Goal: Transaction & Acquisition: Book appointment/travel/reservation

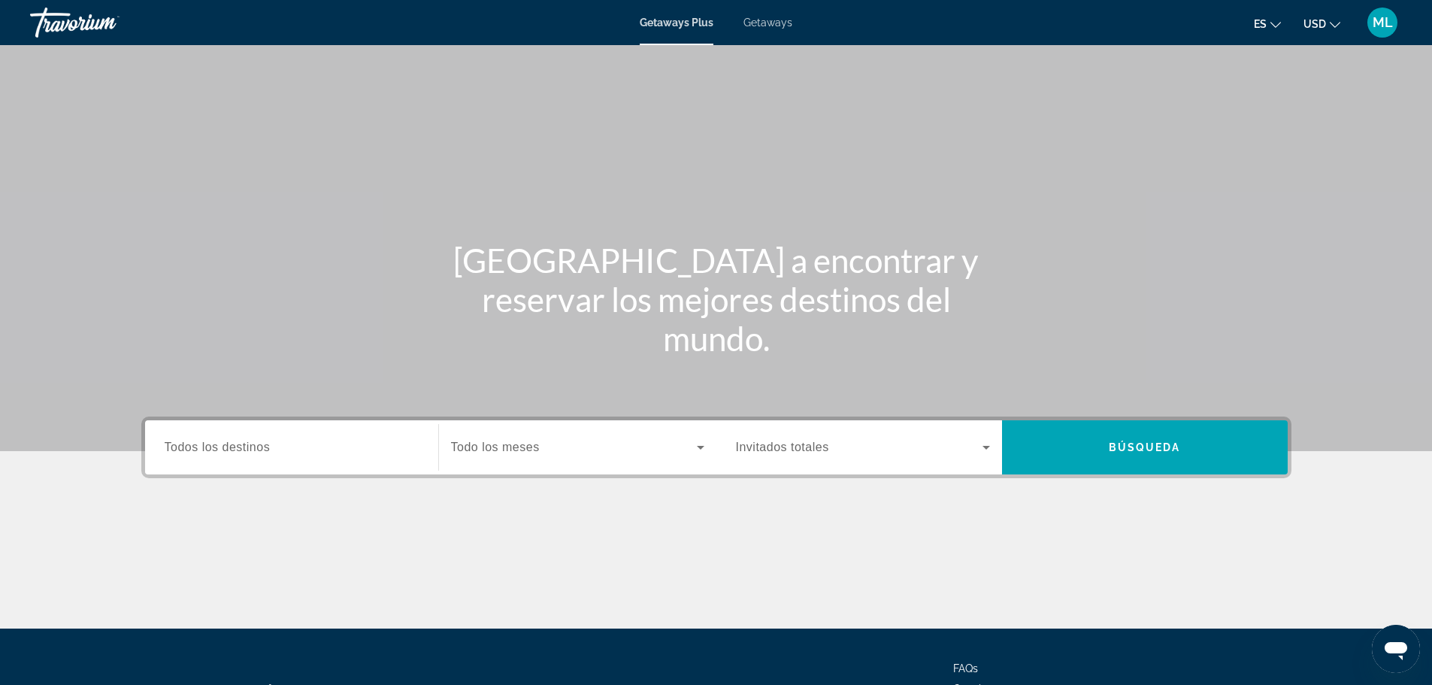
click at [332, 437] on div "Search widget" at bounding box center [292, 447] width 254 height 43
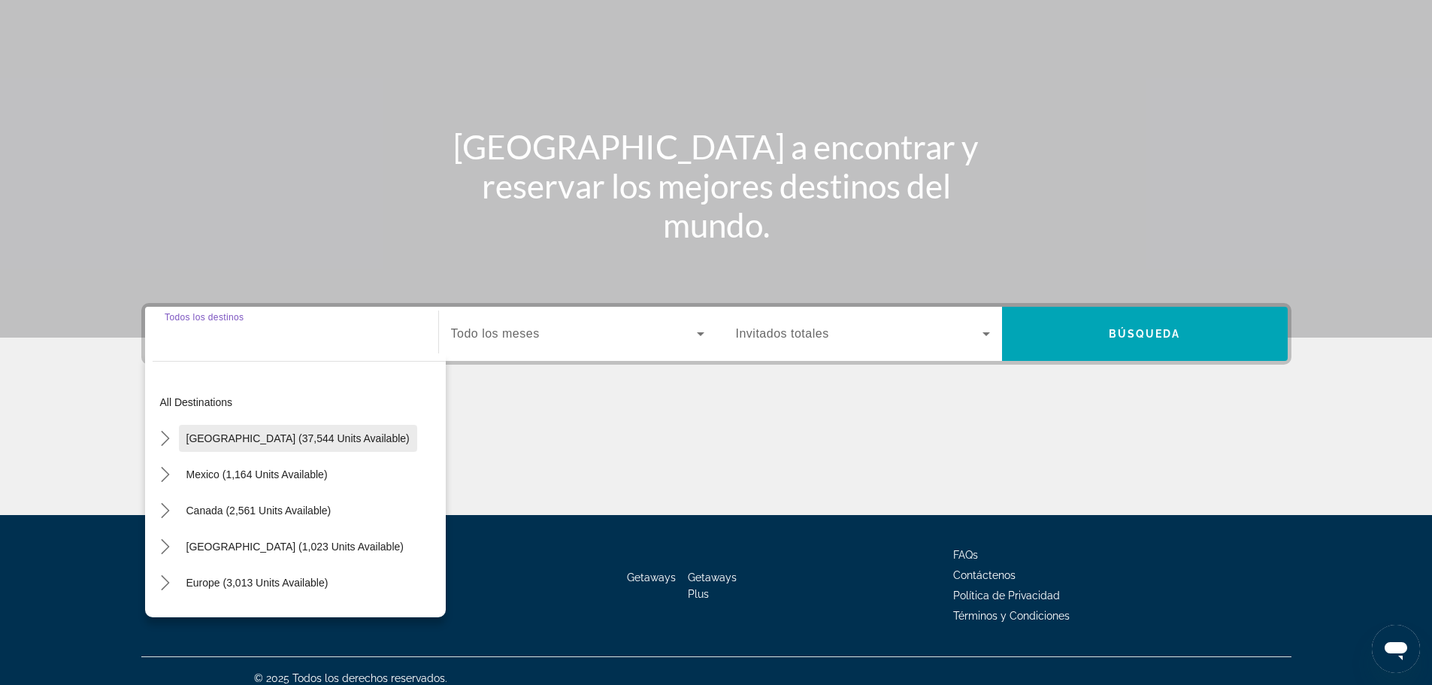
scroll to position [128, 0]
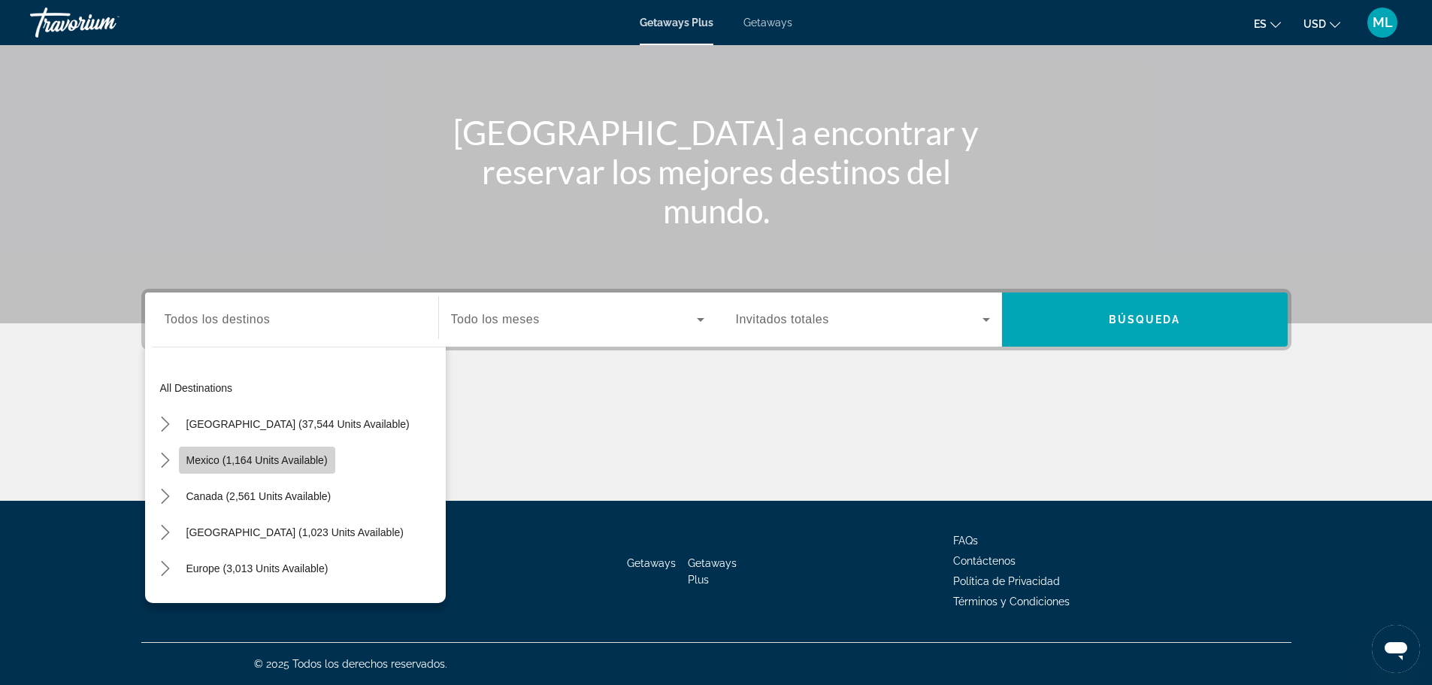
click at [316, 460] on span "Mexico (1,164 units available)" at bounding box center [256, 460] width 141 height 12
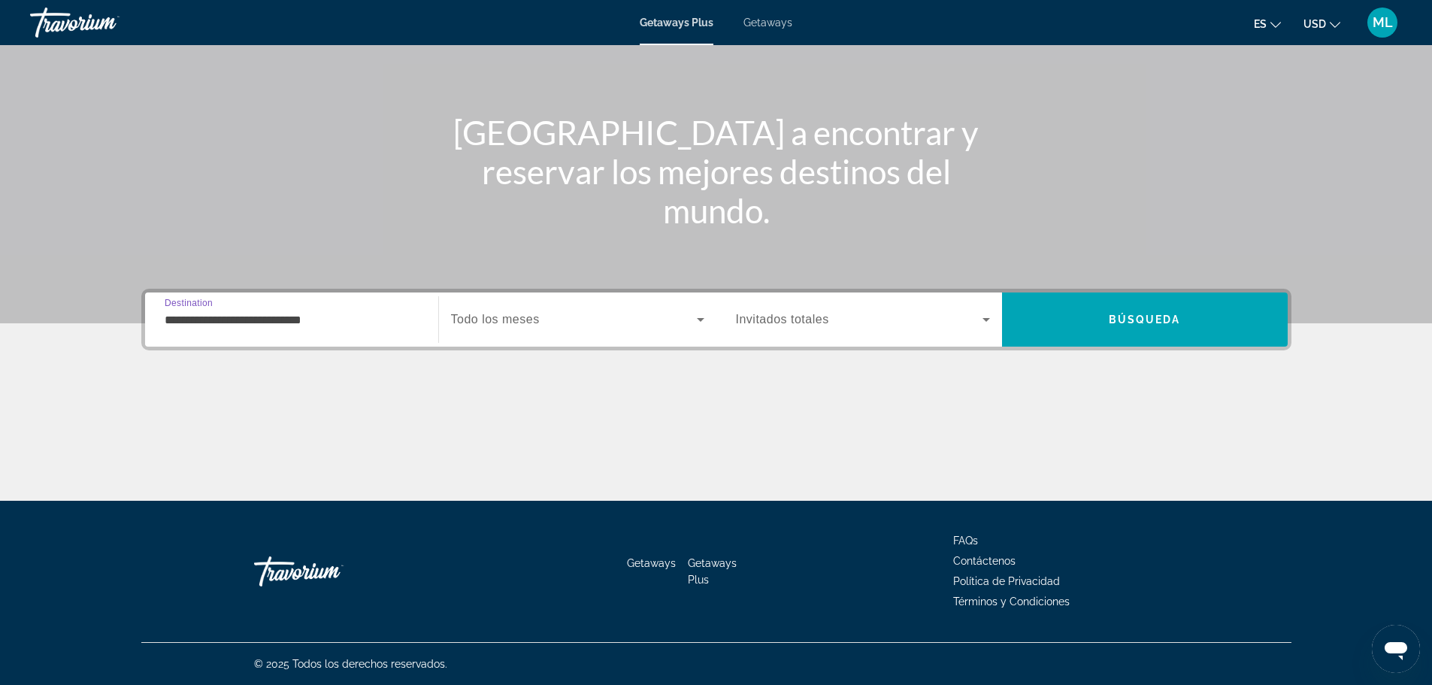
click at [561, 335] on div "Search widget" at bounding box center [577, 319] width 253 height 42
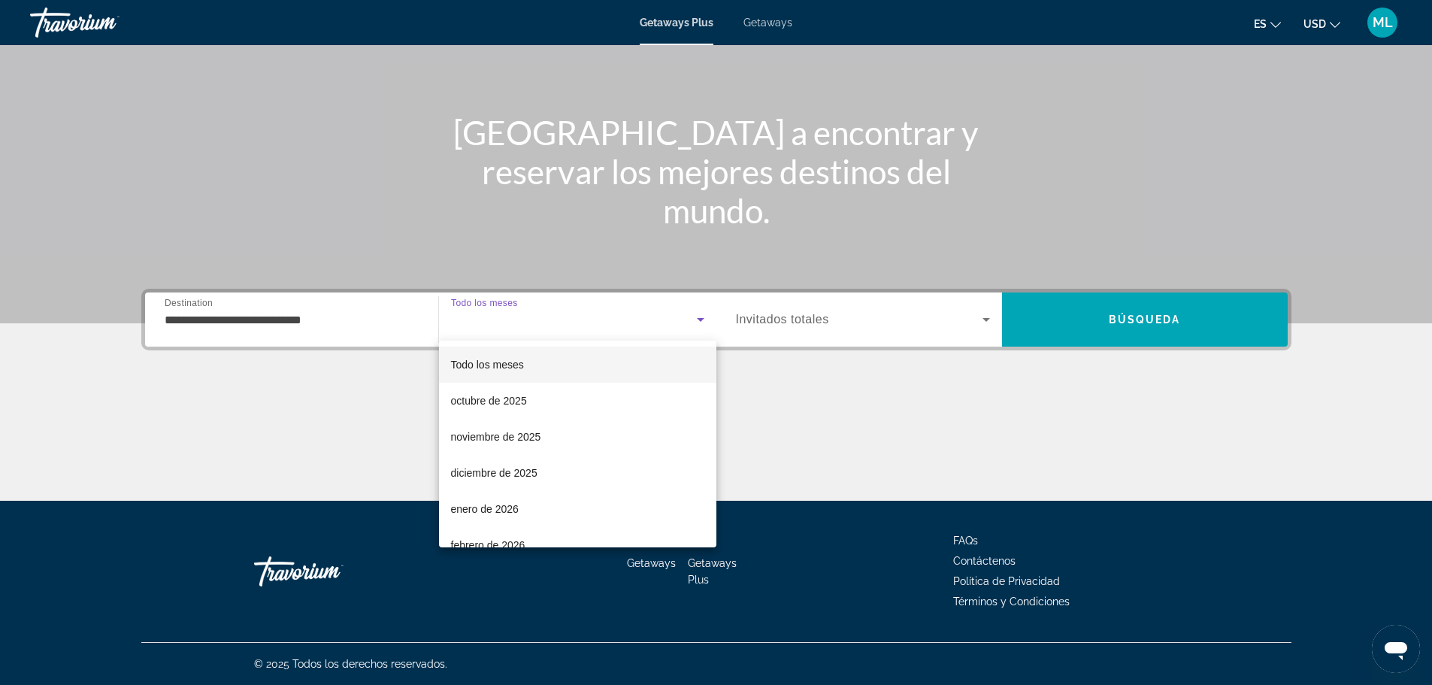
click at [394, 332] on div at bounding box center [716, 342] width 1432 height 685
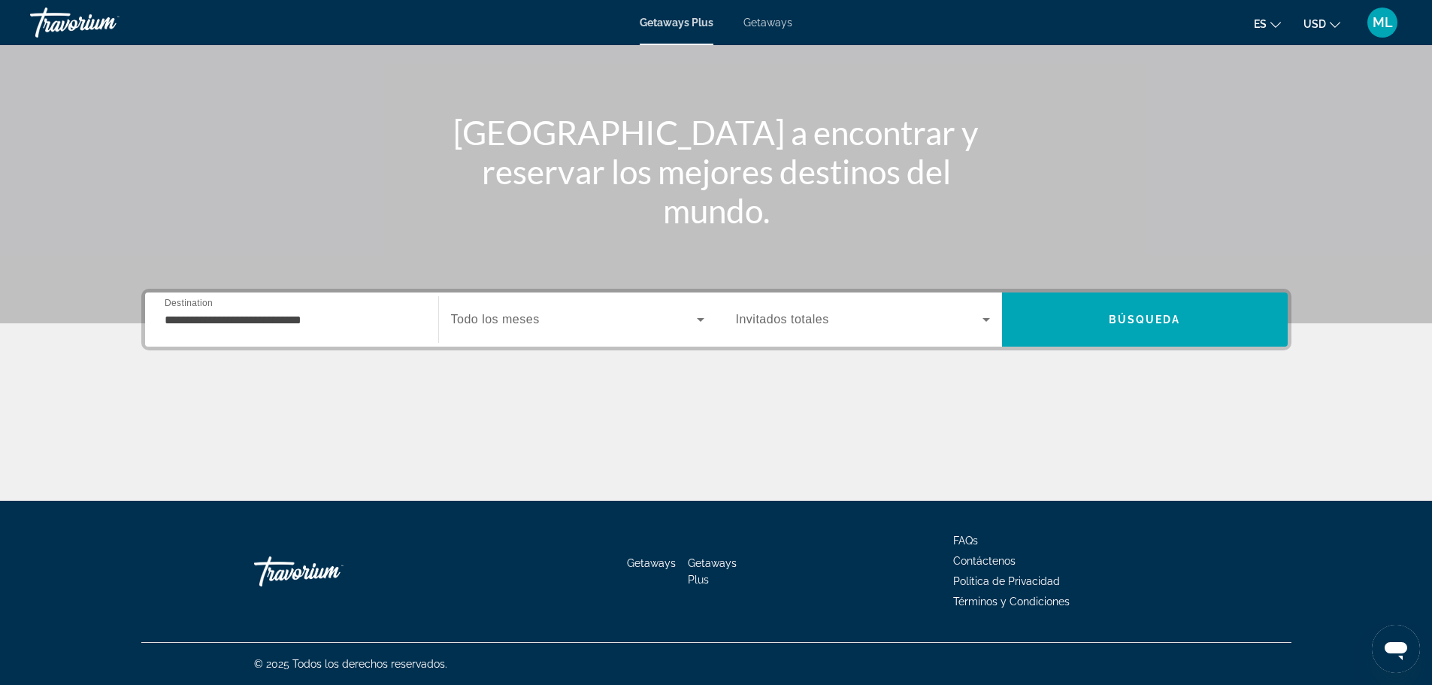
click at [354, 320] on input "**********" at bounding box center [292, 320] width 254 height 18
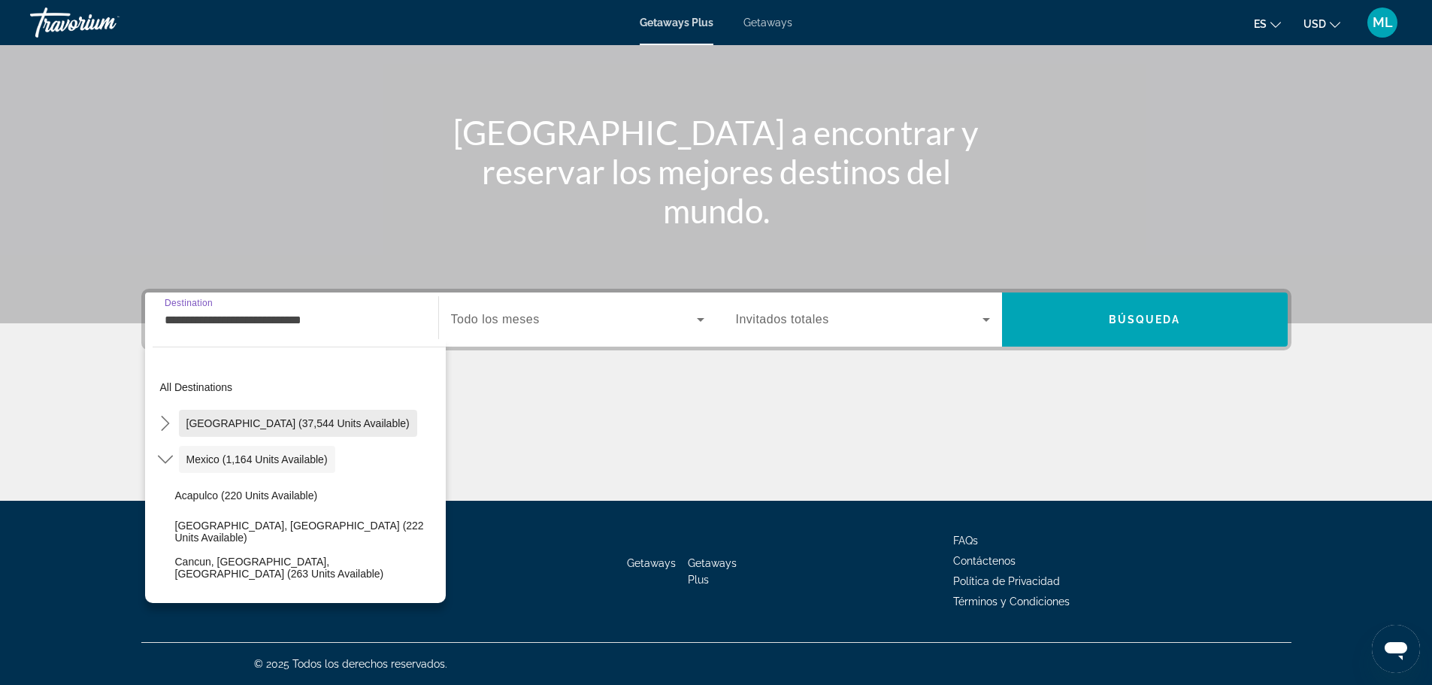
scroll to position [0, 0]
click at [159, 457] on icon "Toggle Mexico (1,164 units available) submenu" at bounding box center [165, 460] width 15 height 8
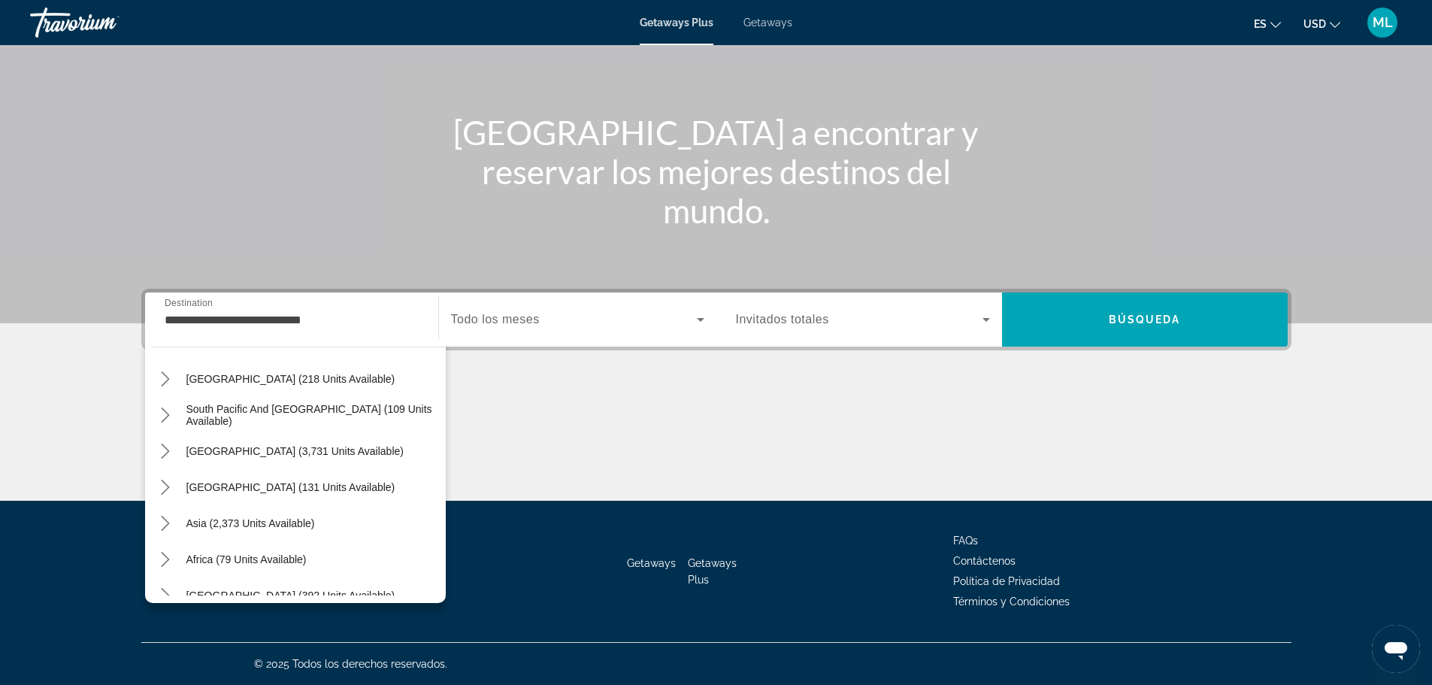
scroll to position [244, 0]
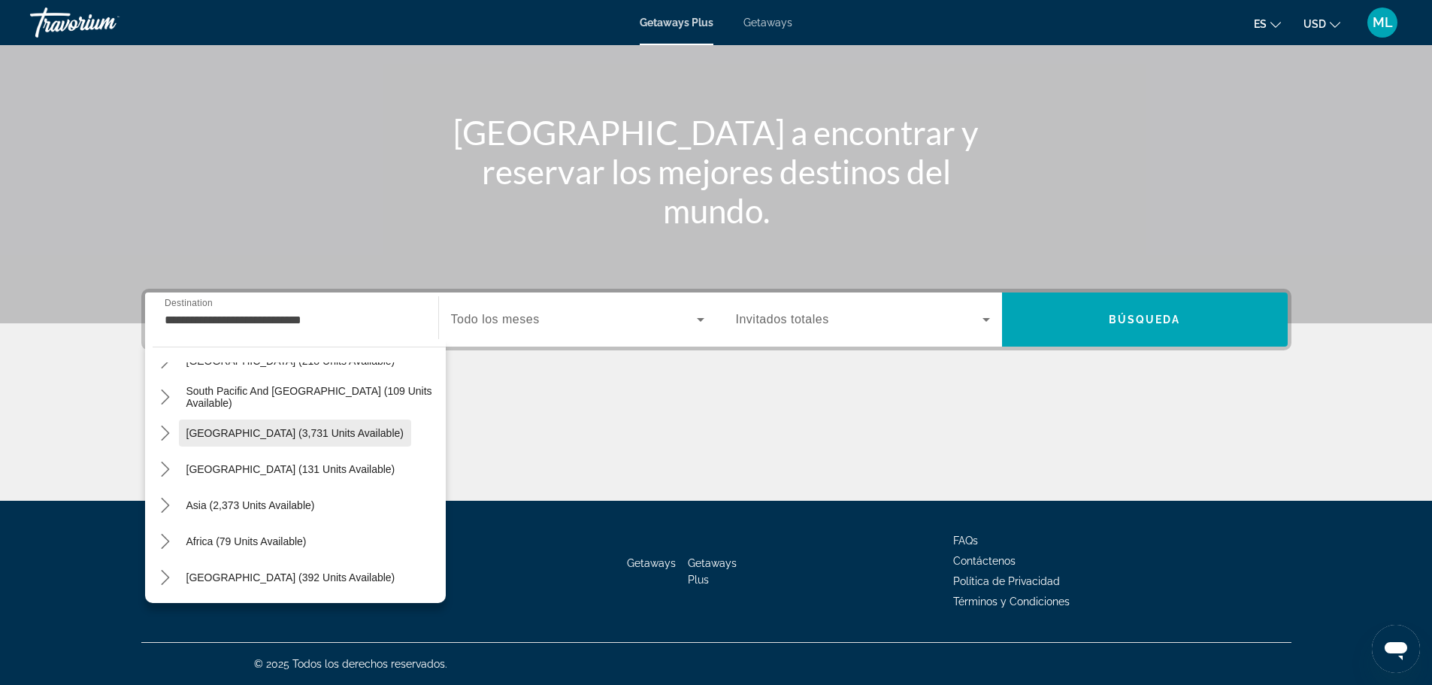
click at [239, 430] on span "[GEOGRAPHIC_DATA] (3,731 units available)" at bounding box center [294, 433] width 217 height 12
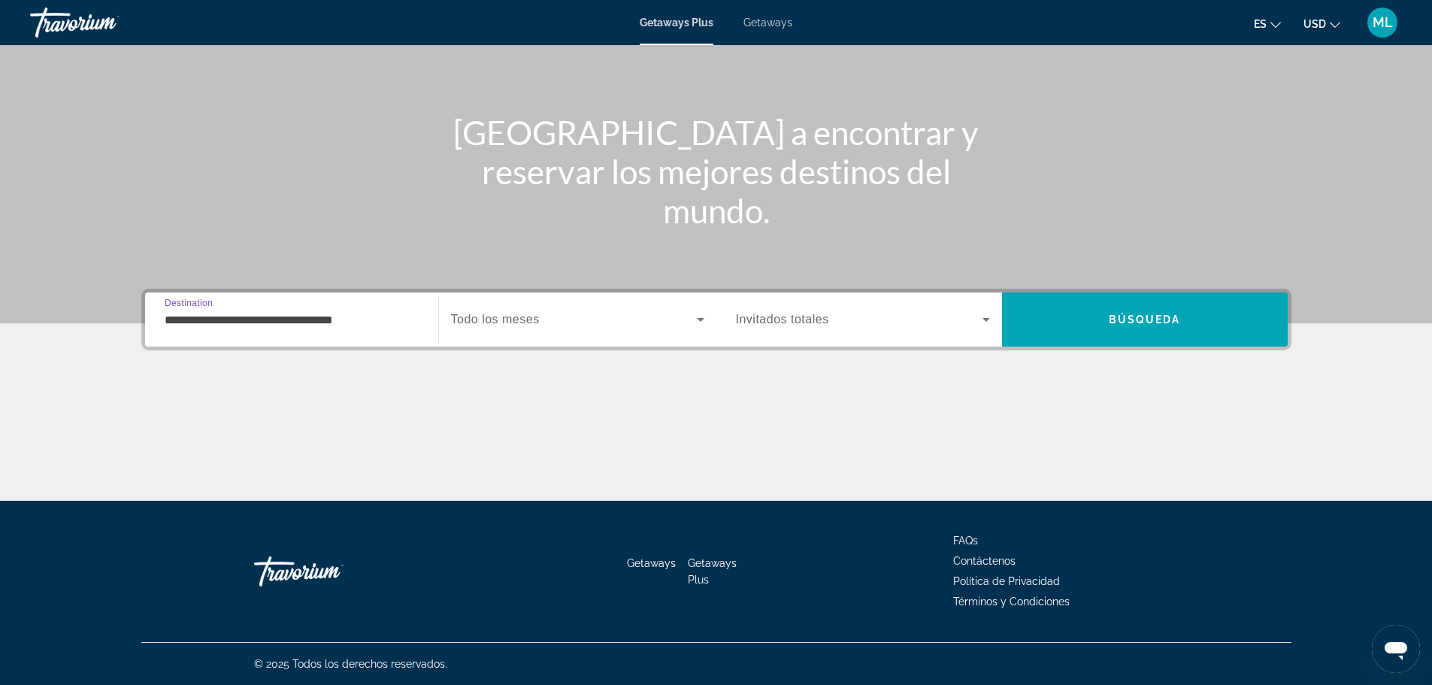
click at [288, 321] on input "**********" at bounding box center [292, 320] width 254 height 18
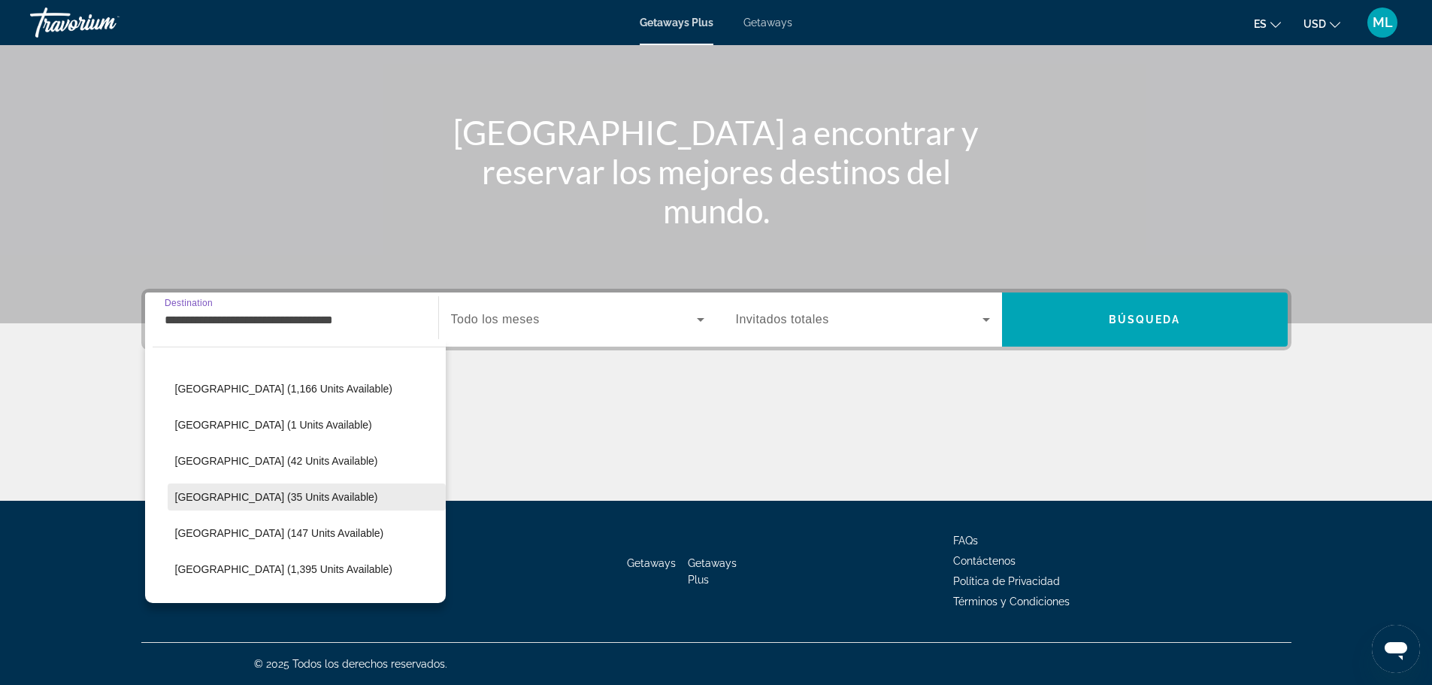
scroll to position [423, 0]
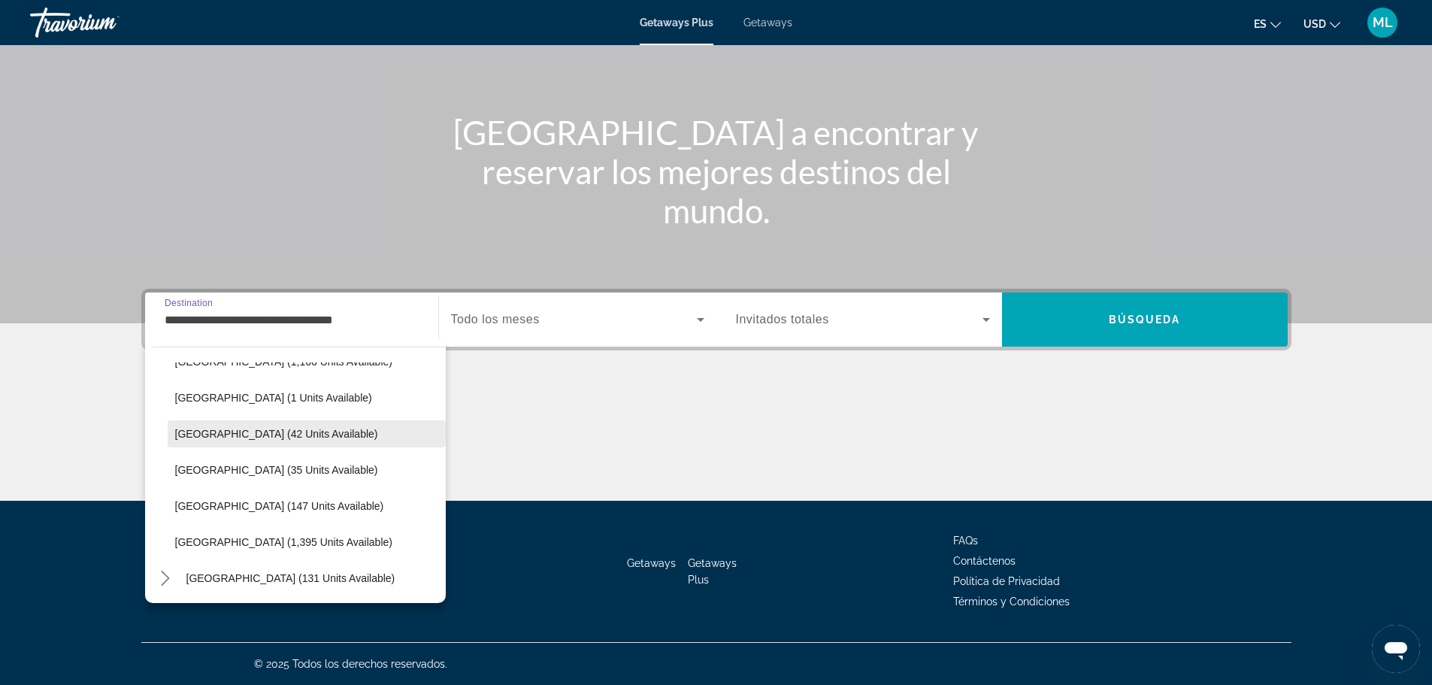
click at [264, 440] on span "Select destination: Colombia (42 units available)" at bounding box center [307, 434] width 278 height 36
type input "**********"
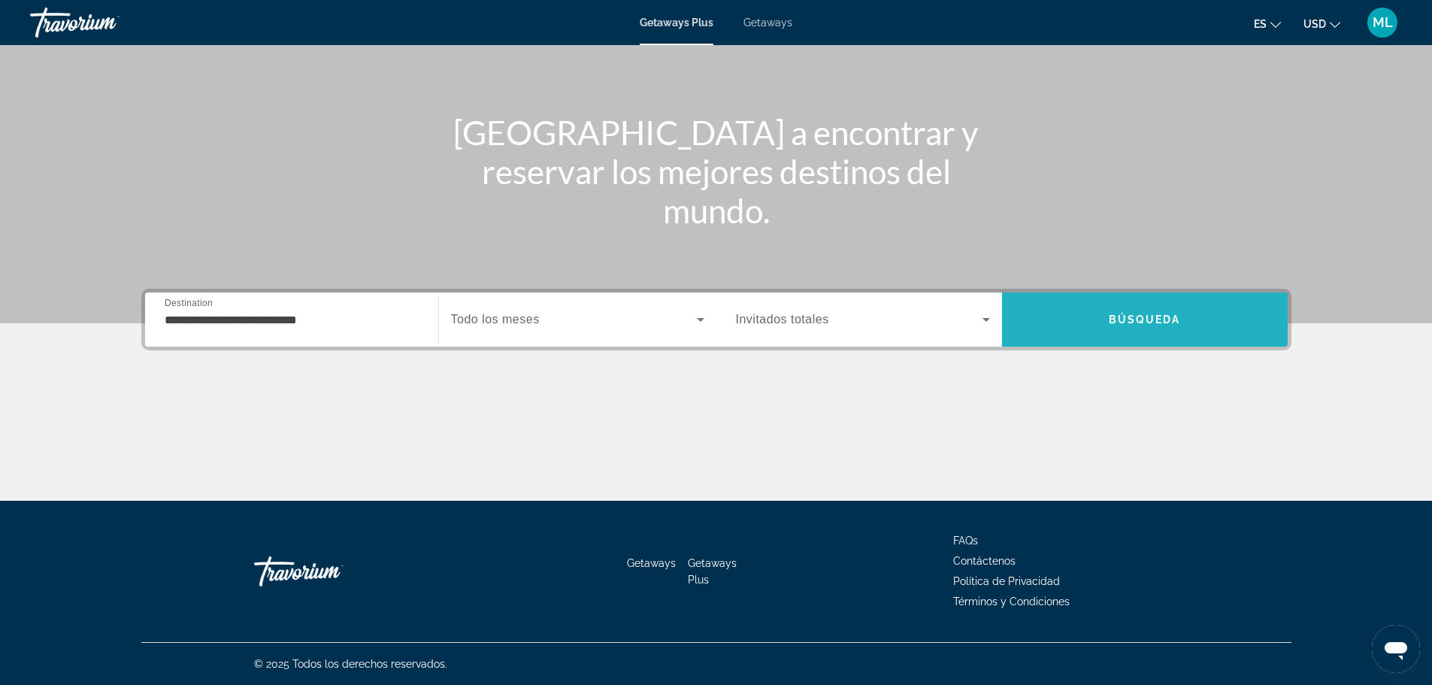
click at [1081, 322] on span "Search" at bounding box center [1145, 319] width 286 height 36
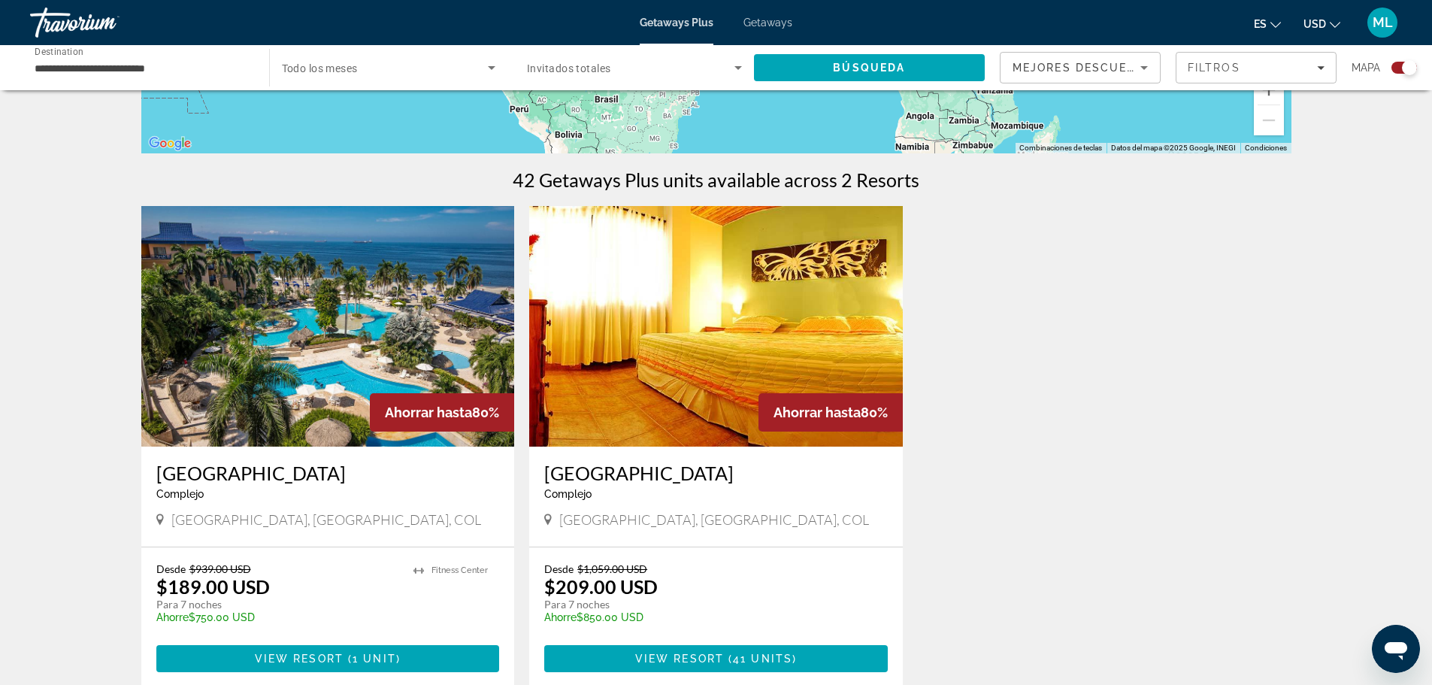
scroll to position [376, 0]
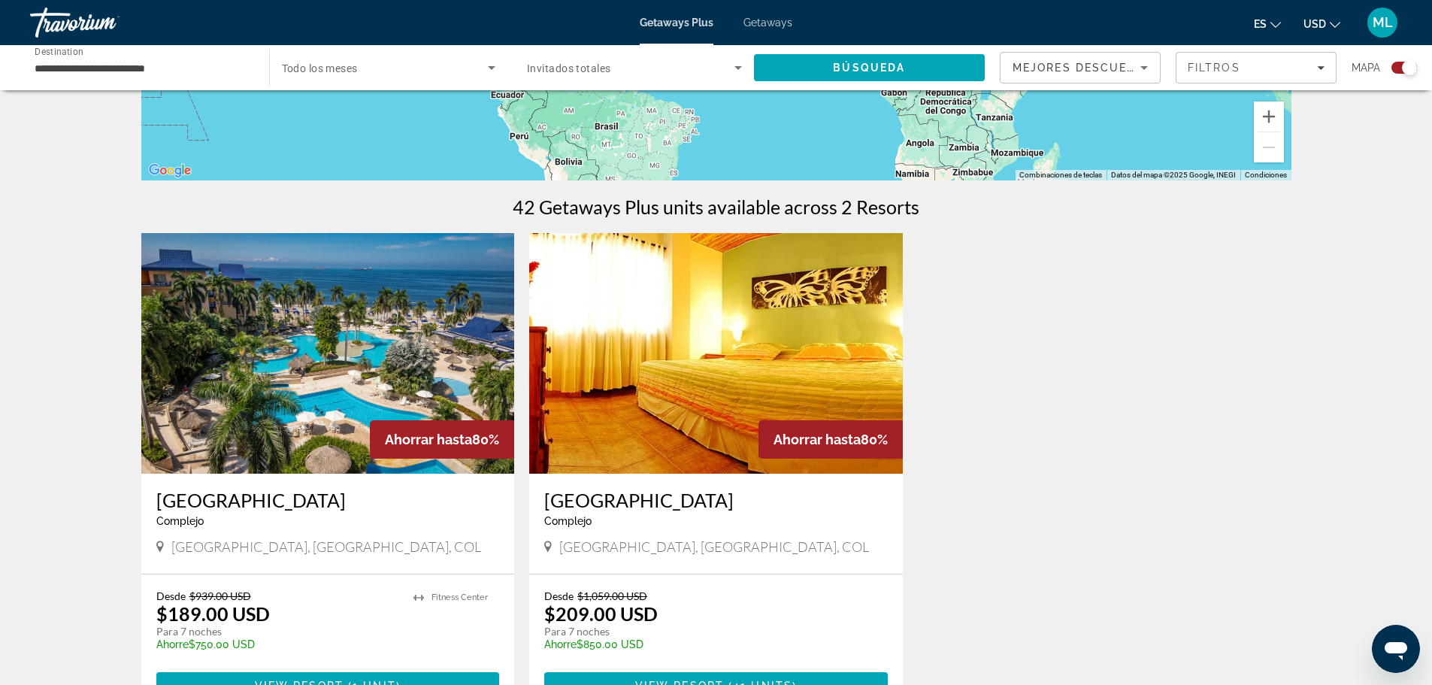
click at [749, 13] on div "Getaways Plus Getaways es English Español Français Italiano Português русский U…" at bounding box center [716, 22] width 1432 height 39
click at [754, 20] on span "Getaways" at bounding box center [767, 23] width 49 height 12
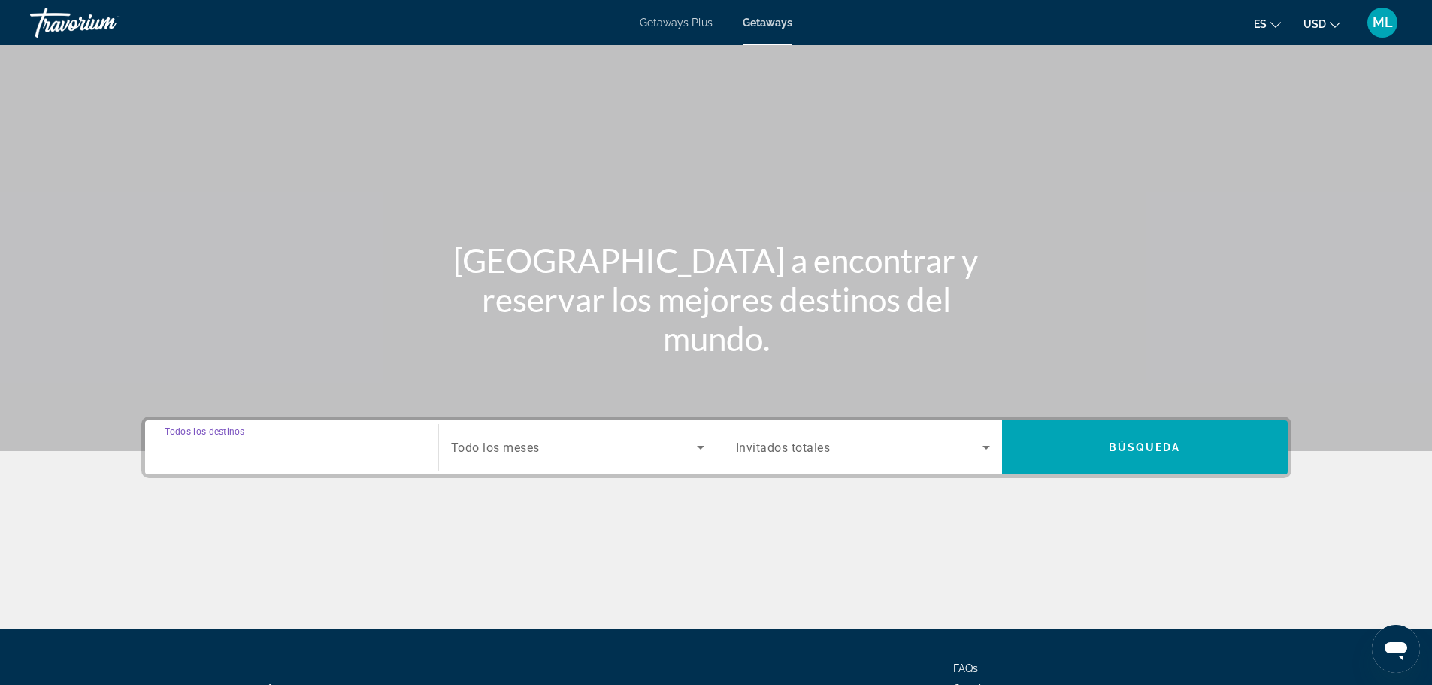
click at [355, 455] on input "Destination Todos los destinos" at bounding box center [292, 448] width 254 height 18
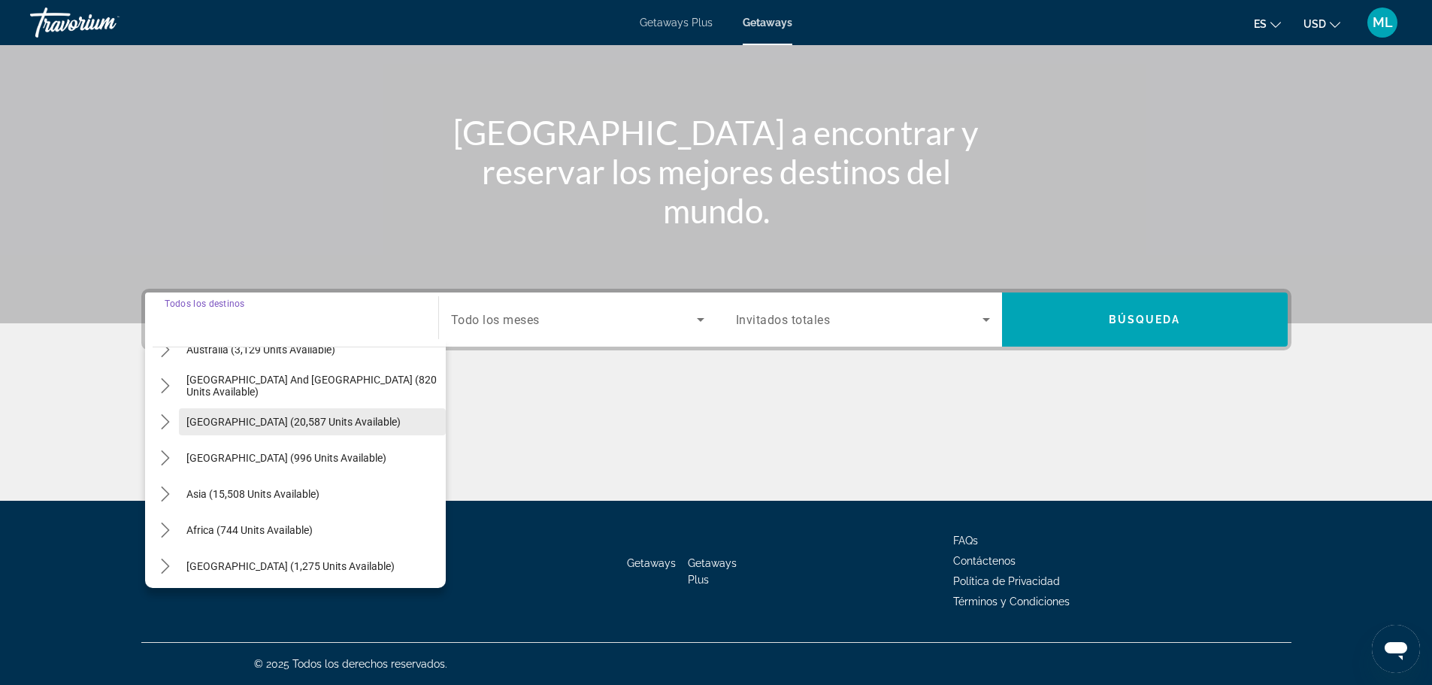
scroll to position [244, 0]
click at [321, 408] on span "Select destination: South America (20,587 units available)" at bounding box center [312, 418] width 267 height 36
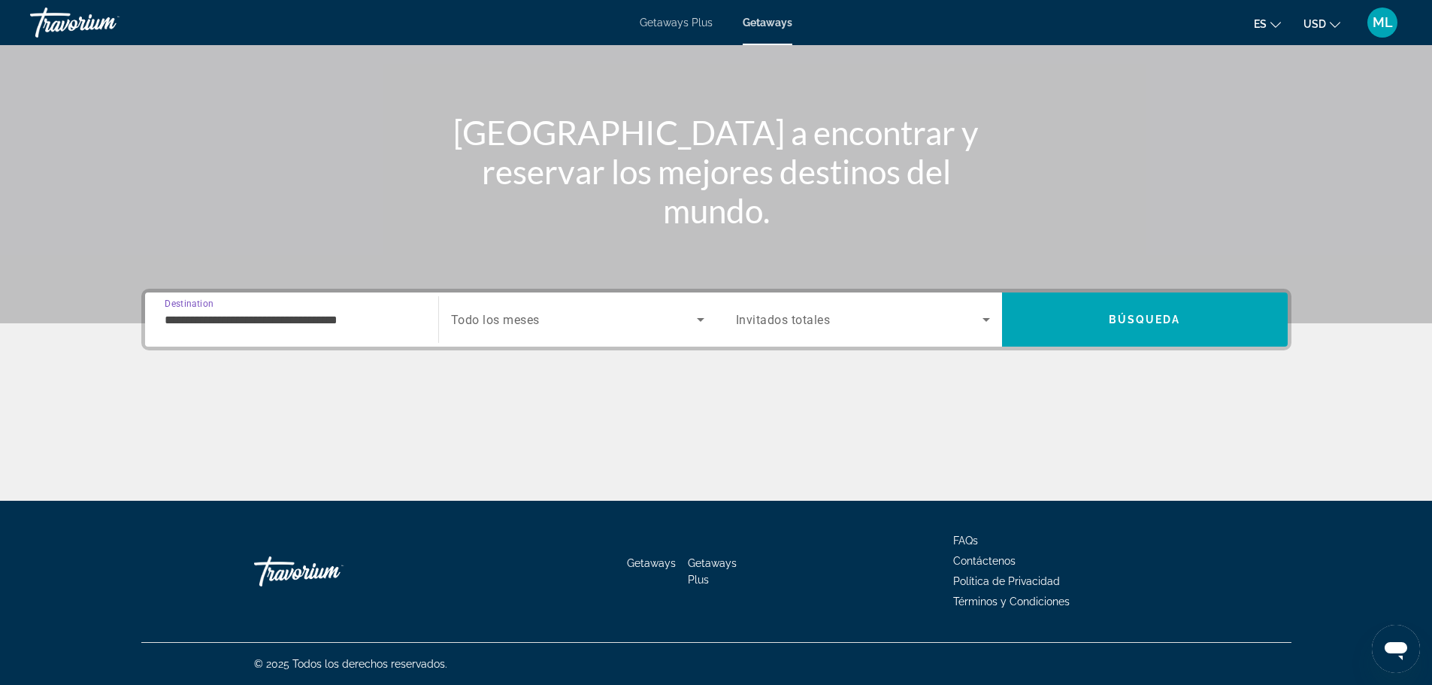
click at [309, 316] on input "**********" at bounding box center [292, 320] width 254 height 18
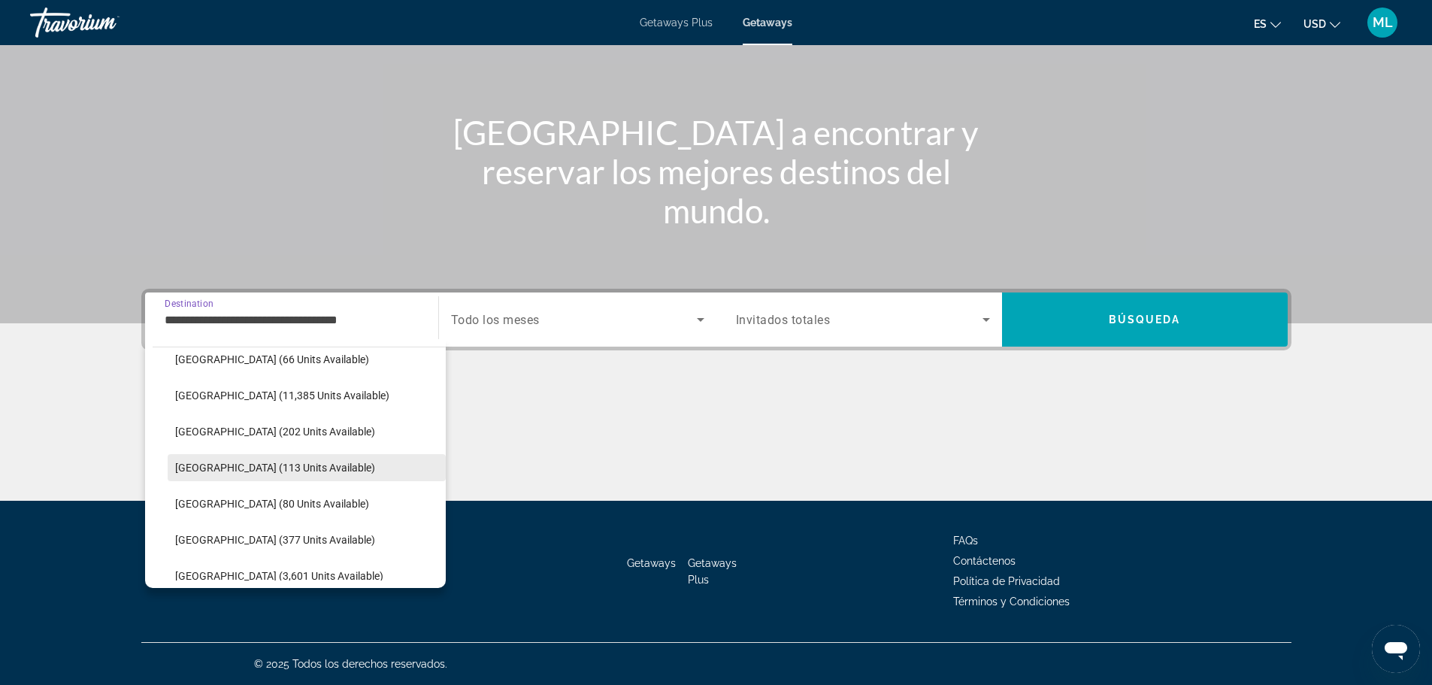
scroll to position [348, 0]
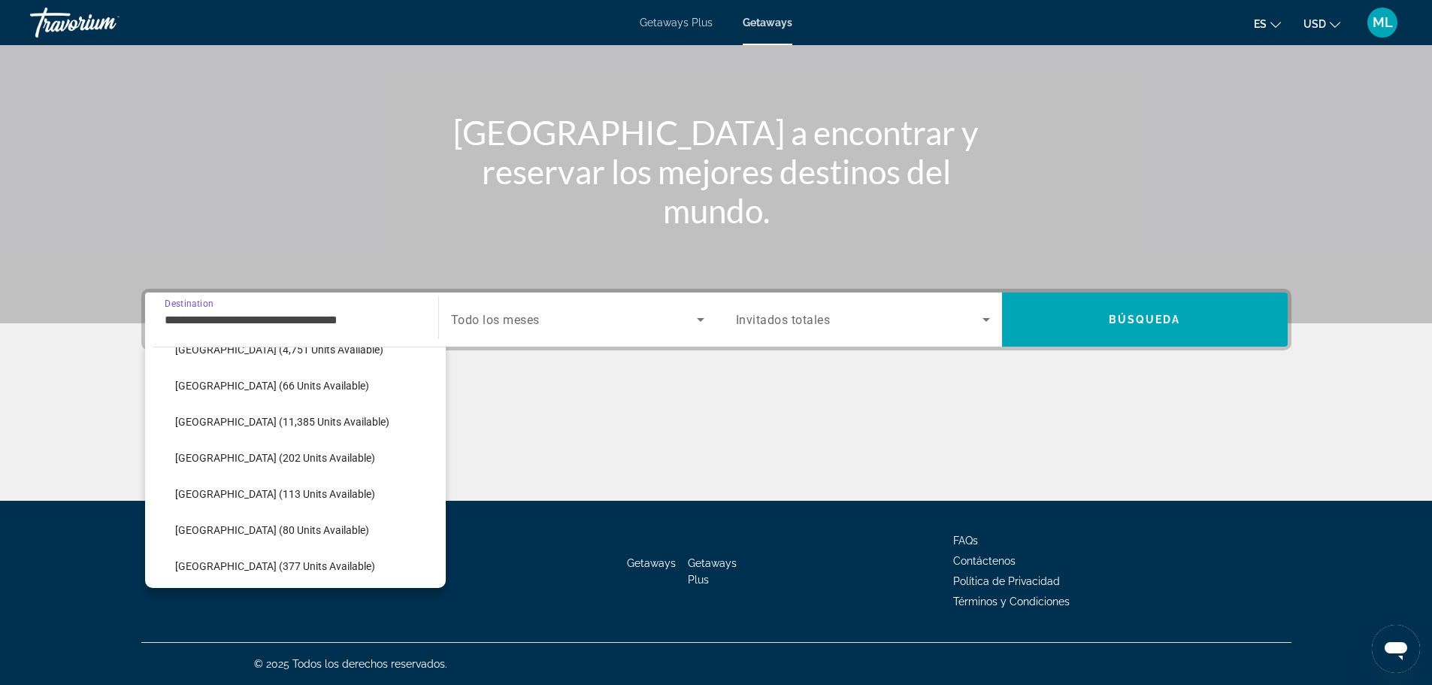
drag, startPoint x: 333, startPoint y: 495, endPoint x: 386, endPoint y: 481, distance: 55.2
click at [335, 496] on span "Select destination: Colombia (113 units available)" at bounding box center [307, 494] width 278 height 36
type input "**********"
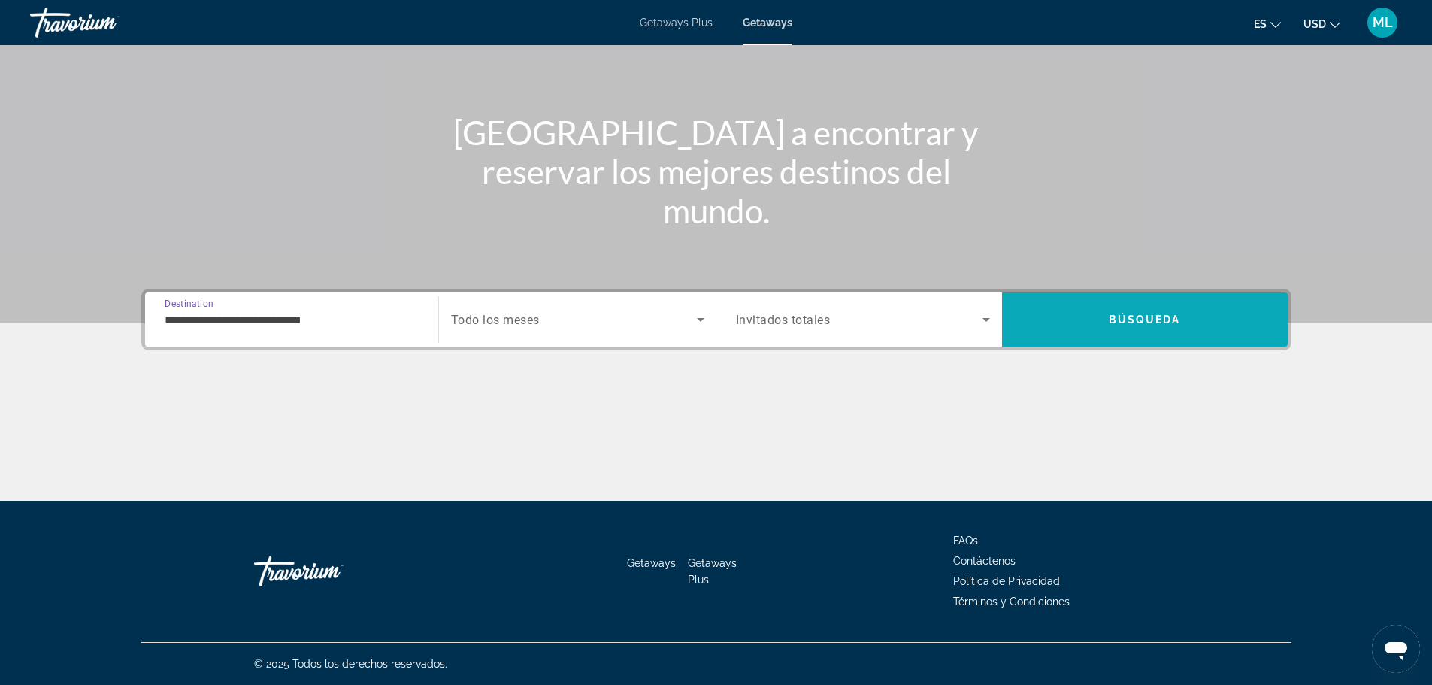
click at [1090, 321] on span "Search" at bounding box center [1145, 319] width 286 height 36
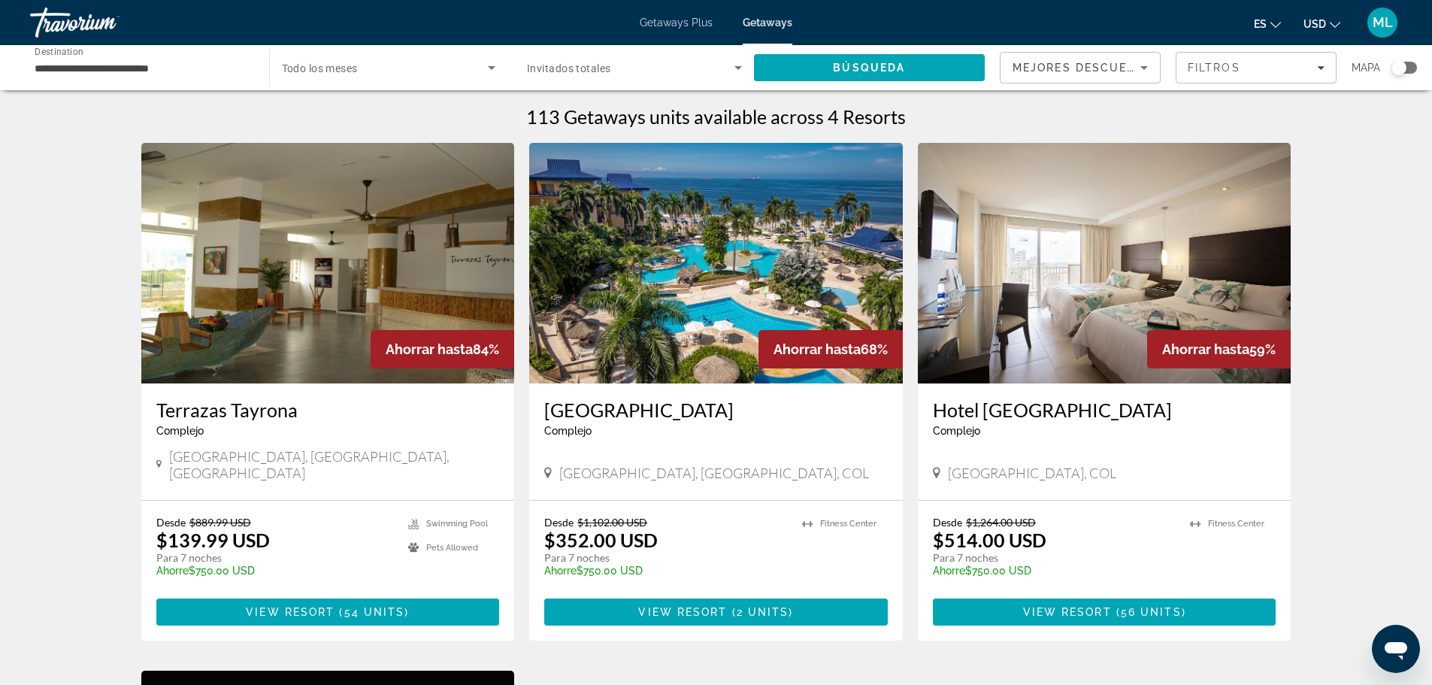
click at [662, 21] on span "Getaways Plus" at bounding box center [676, 23] width 73 height 12
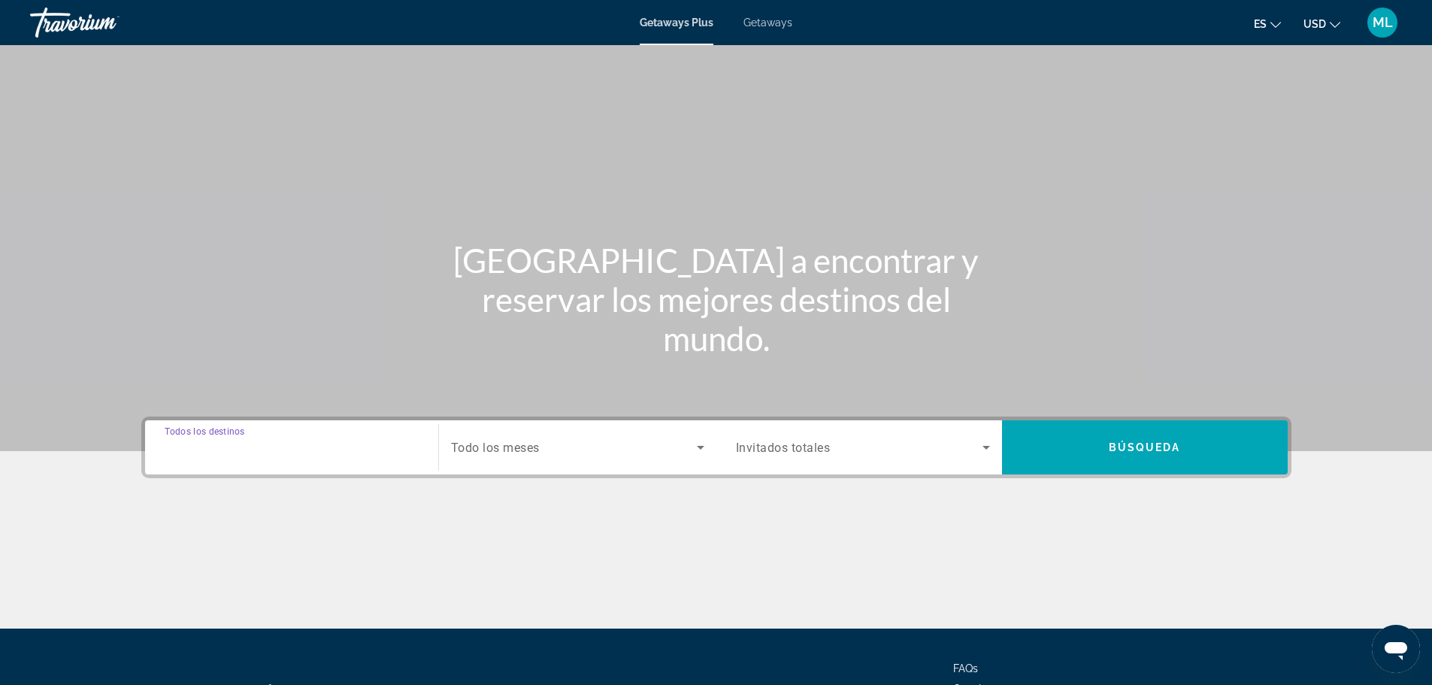
click at [359, 452] on input "Destination Todos los destinos" at bounding box center [292, 448] width 254 height 18
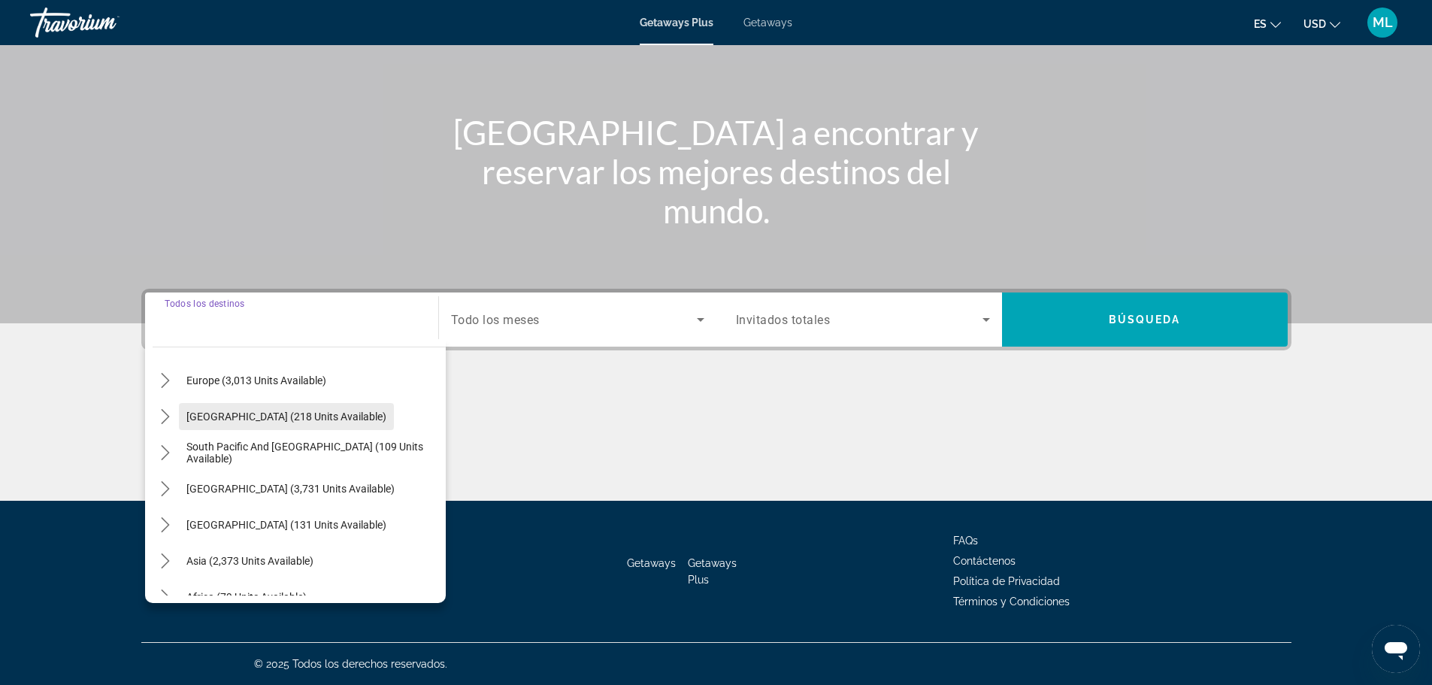
scroll to position [225, 0]
click at [288, 455] on span "[GEOGRAPHIC_DATA] (3,731 units available)" at bounding box center [290, 451] width 208 height 12
type input "**********"
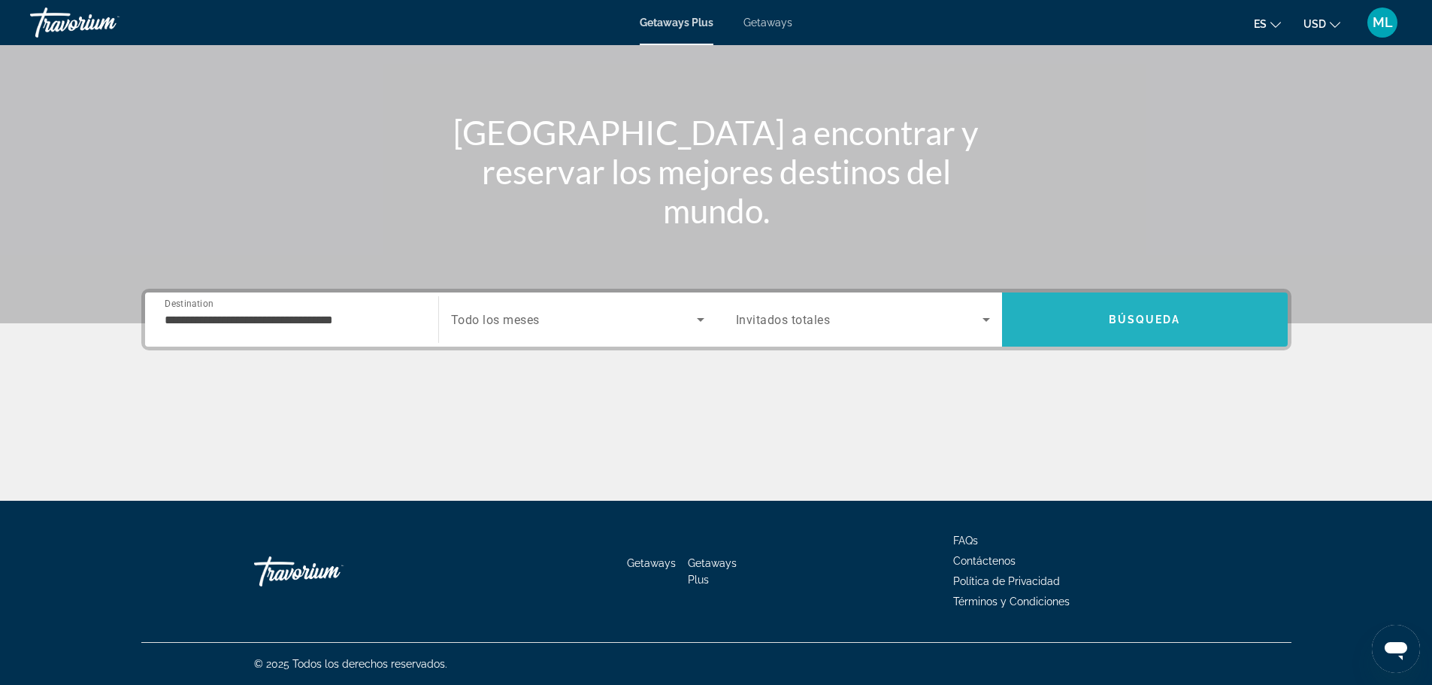
click at [1145, 329] on span "Search" at bounding box center [1145, 319] width 286 height 36
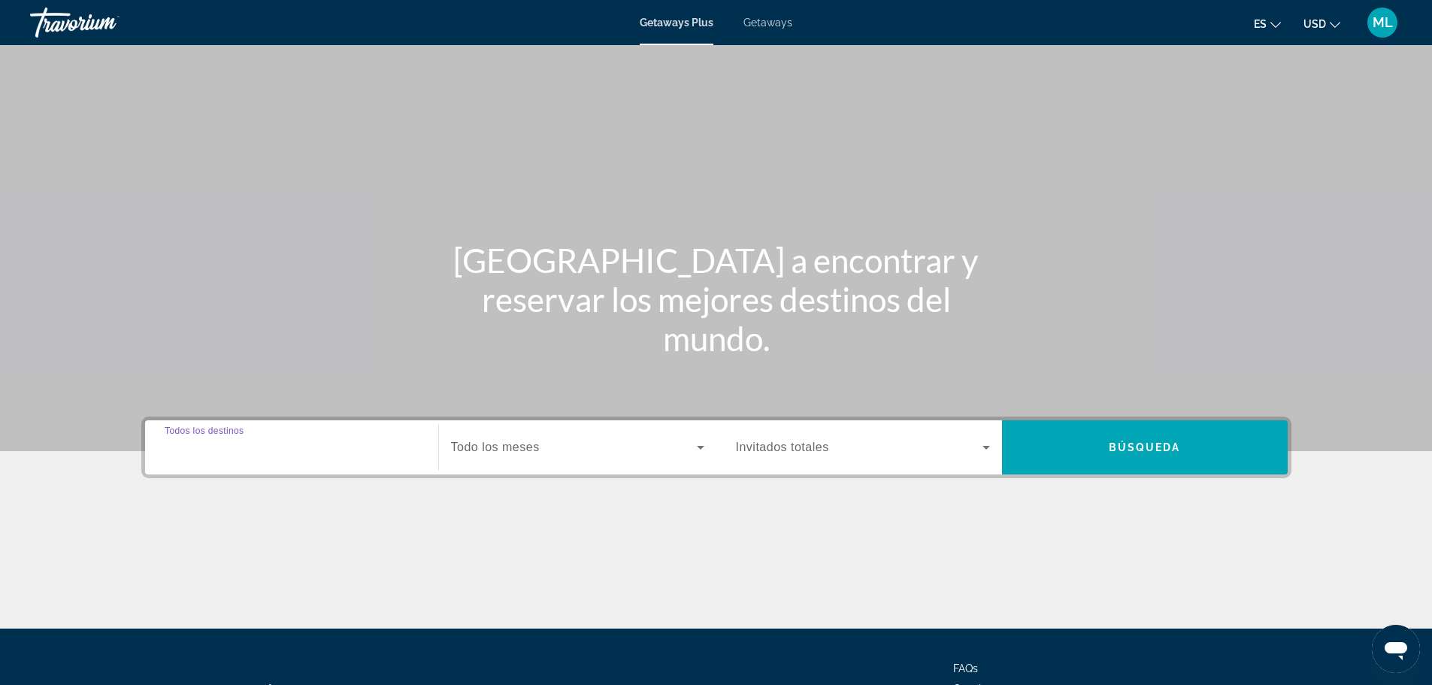
click at [360, 440] on input "Destination Todos los destinos" at bounding box center [292, 448] width 254 height 18
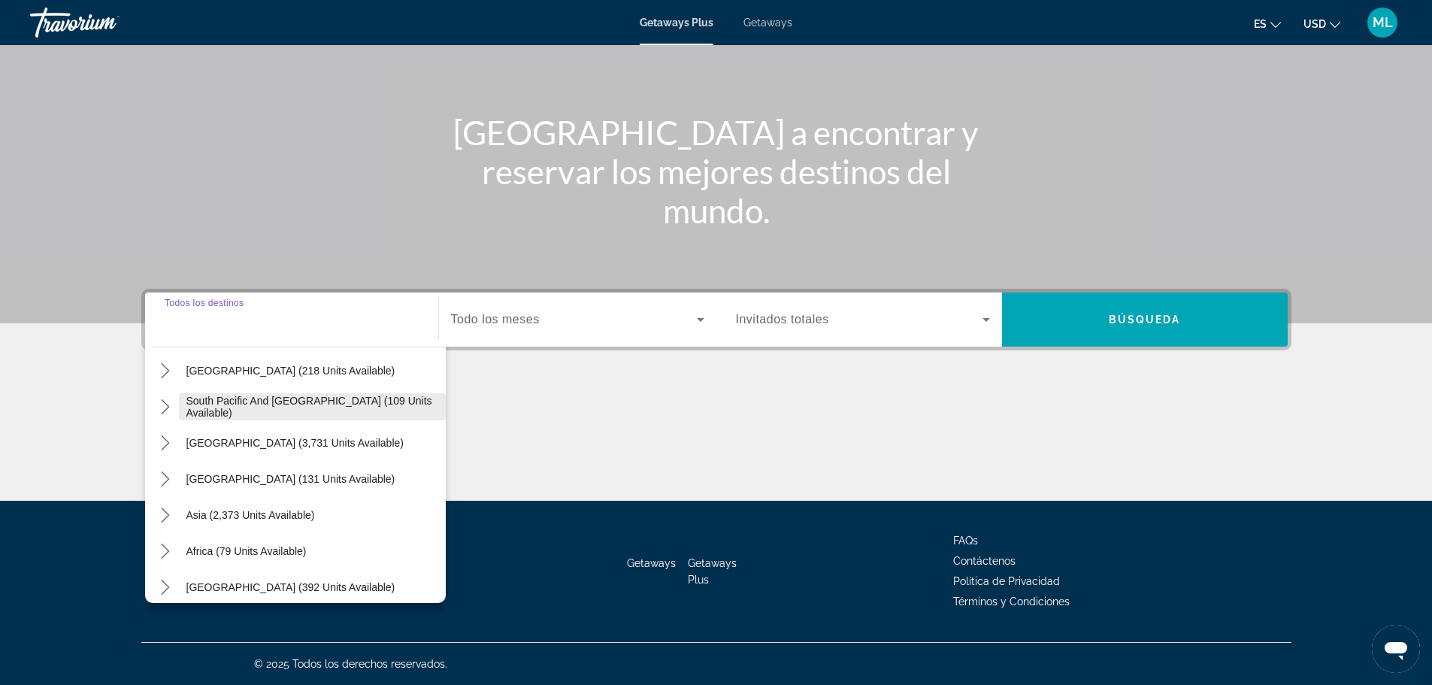
scroll to position [244, 0]
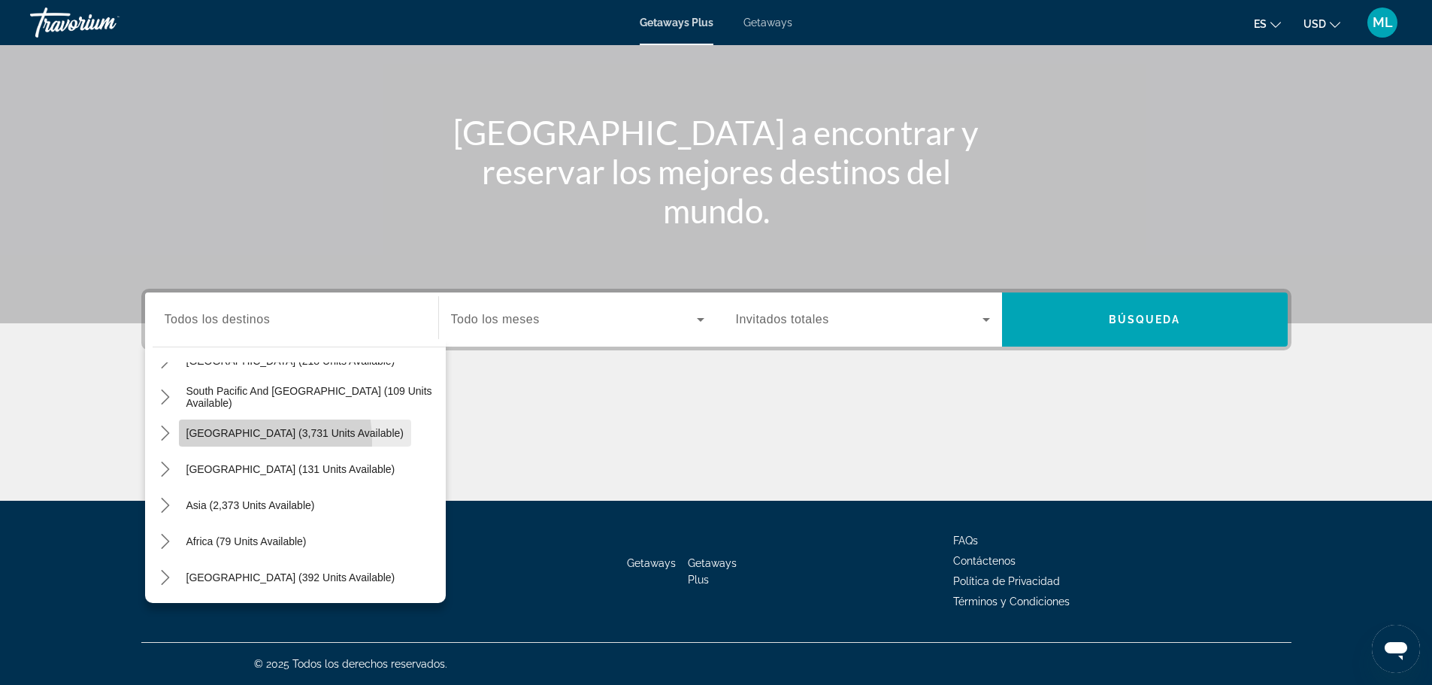
click at [226, 442] on span "Select destination: South America (3,731 units available)" at bounding box center [295, 433] width 232 height 36
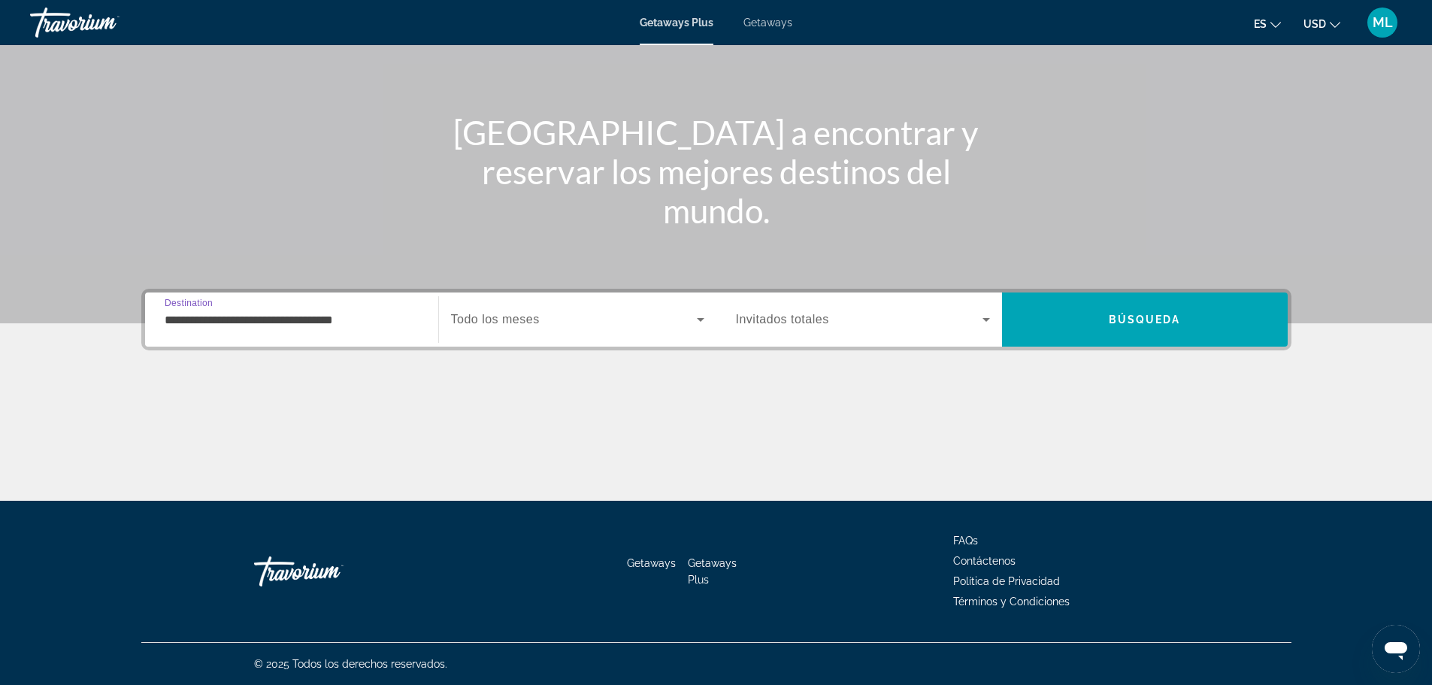
click at [295, 325] on input "**********" at bounding box center [292, 320] width 254 height 18
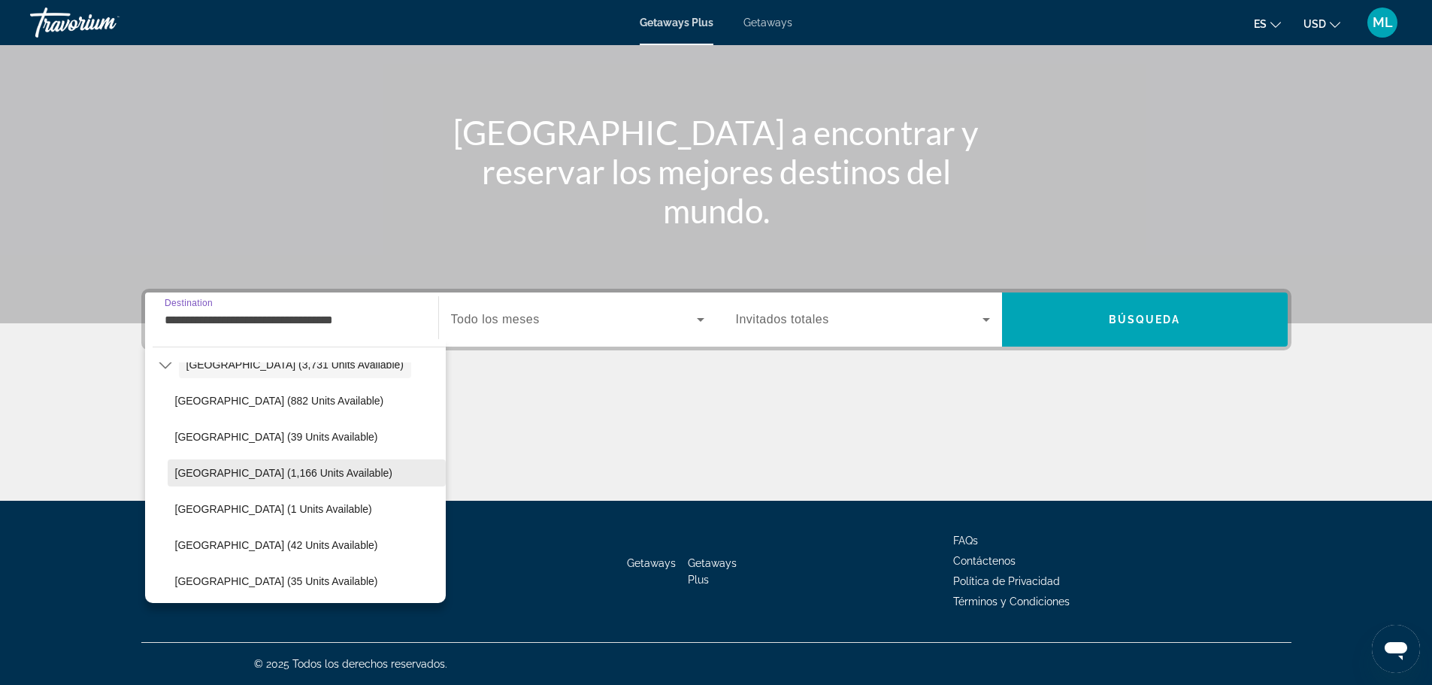
scroll to position [348, 0]
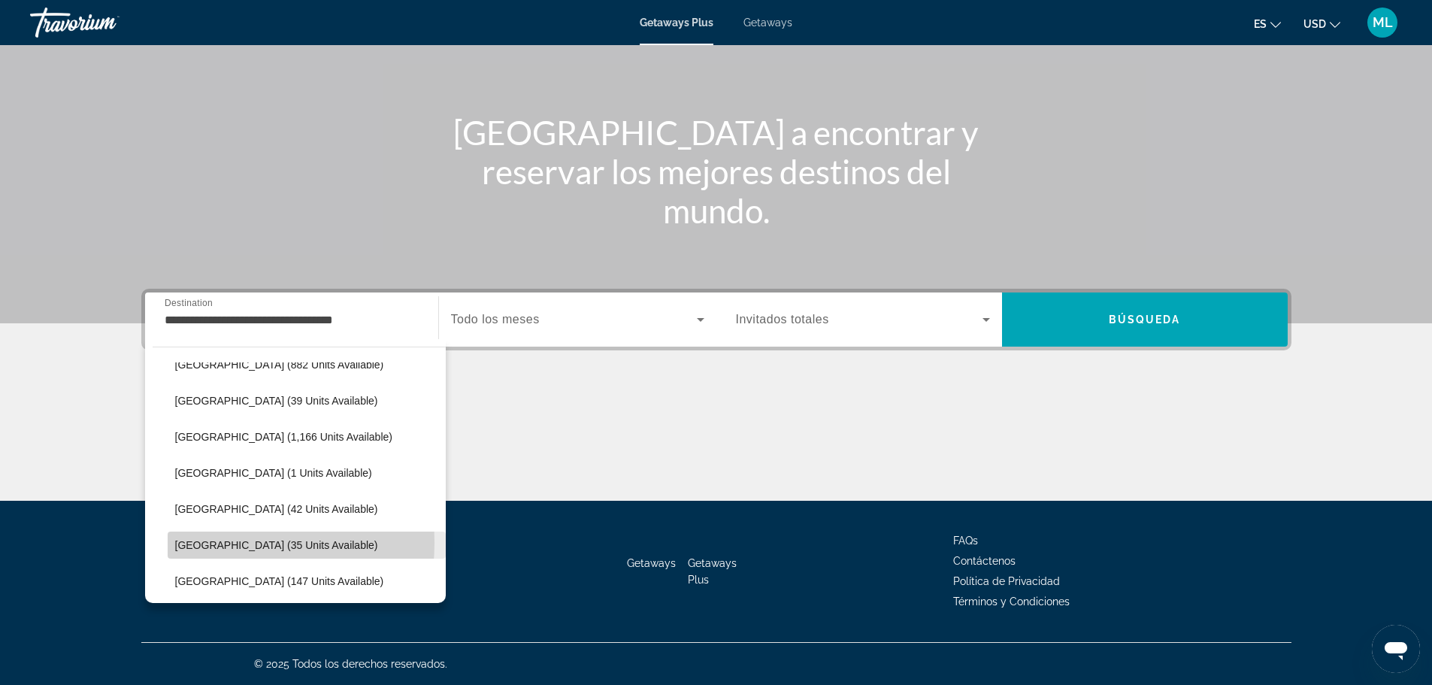
click at [199, 543] on span "[GEOGRAPHIC_DATA] (35 units available)" at bounding box center [276, 545] width 203 height 12
type input "**********"
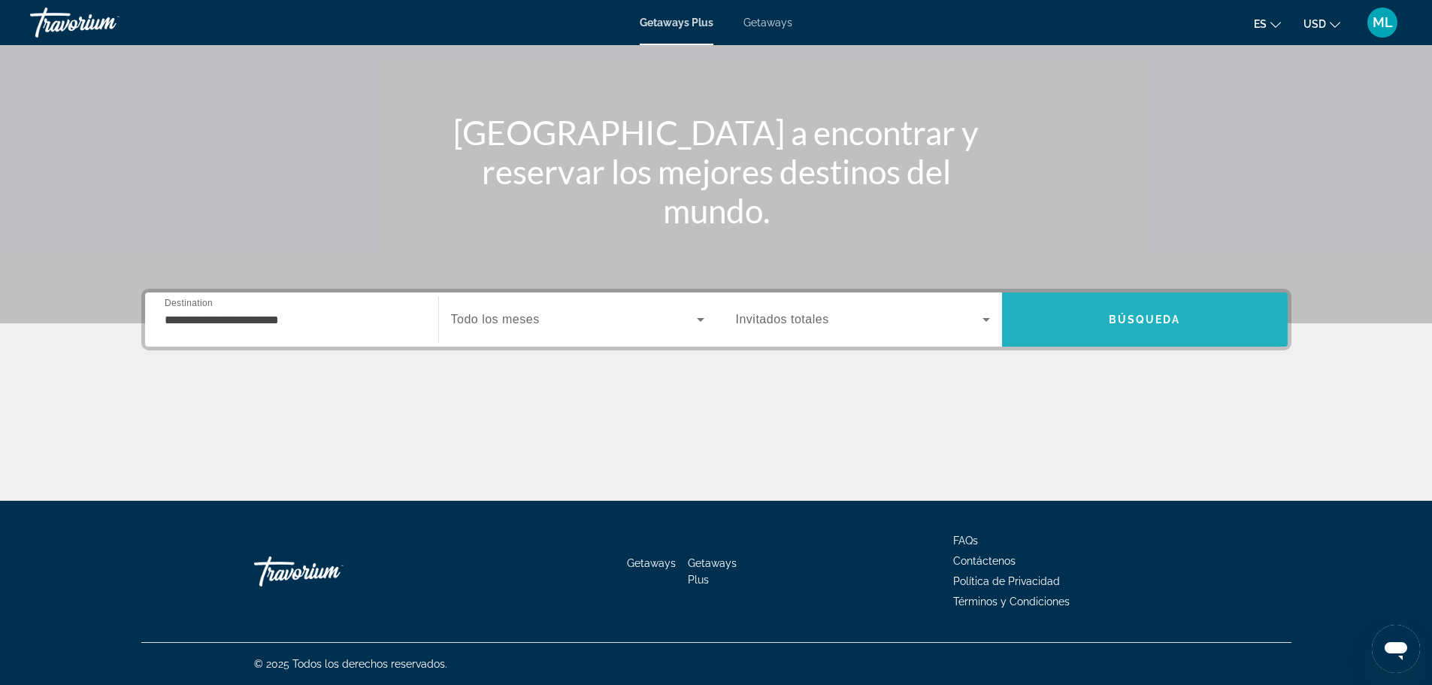
click at [1109, 318] on span "Búsqueda" at bounding box center [1145, 319] width 72 height 12
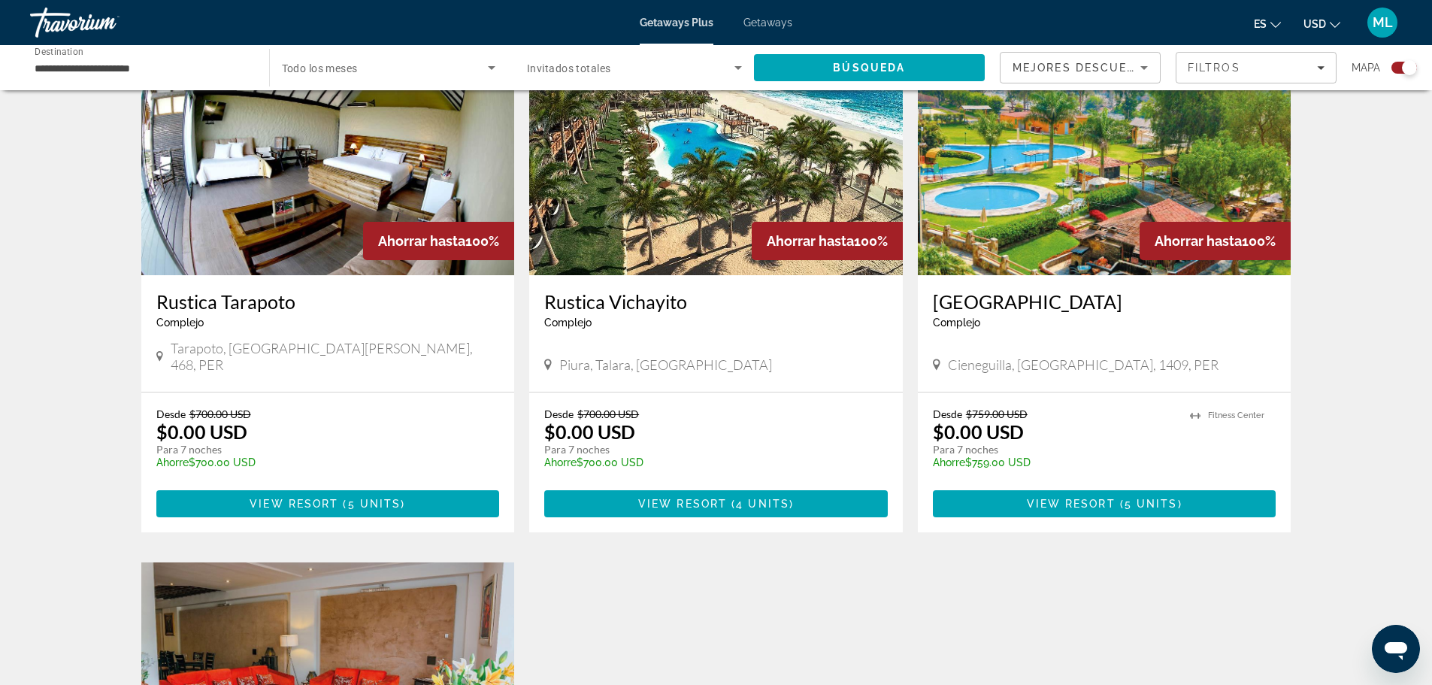
scroll to position [601, 0]
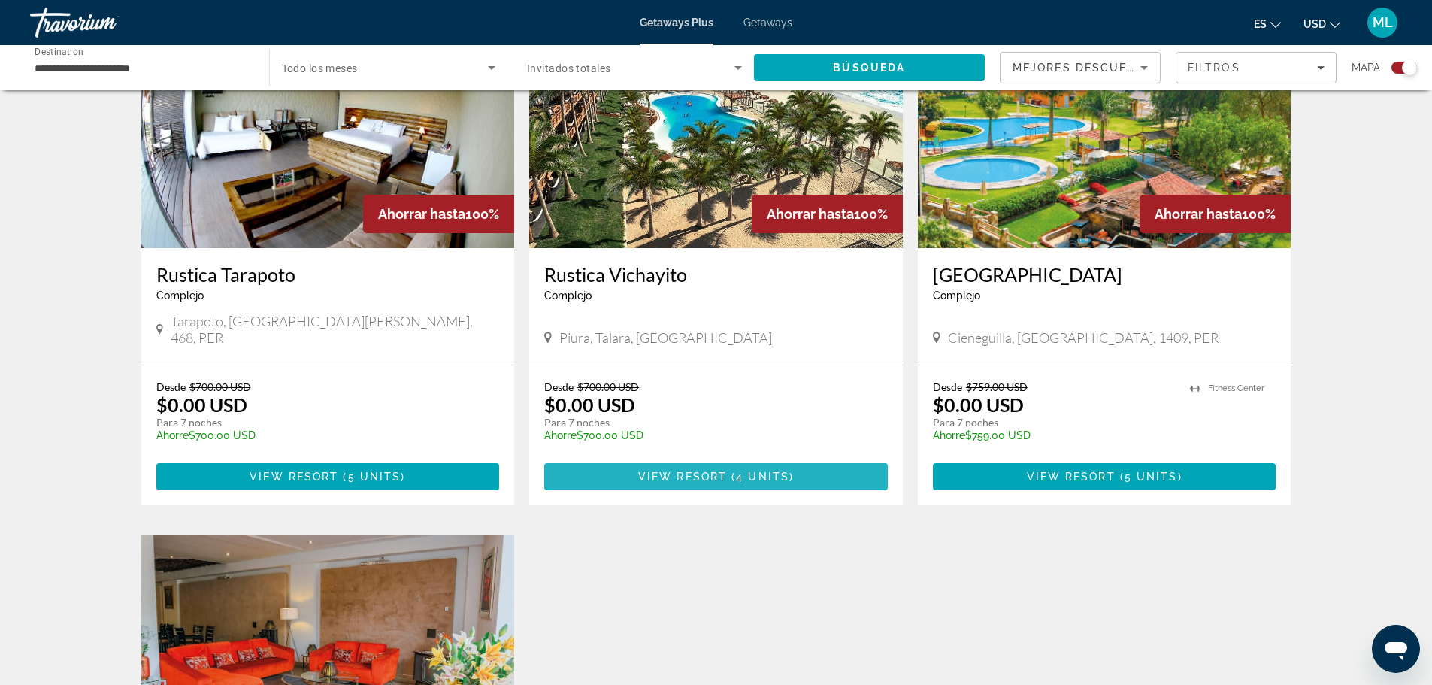
click at [676, 470] on span "View Resort" at bounding box center [682, 476] width 89 height 12
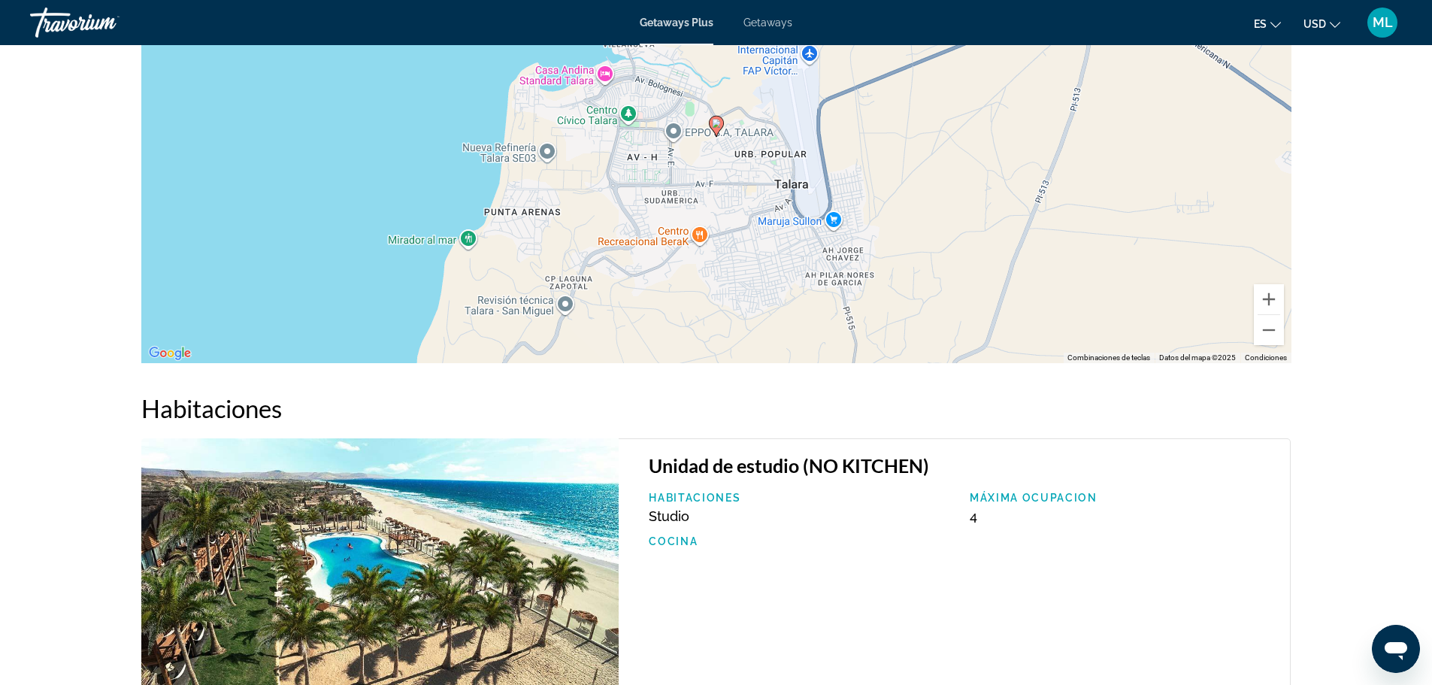
scroll to position [2147, 0]
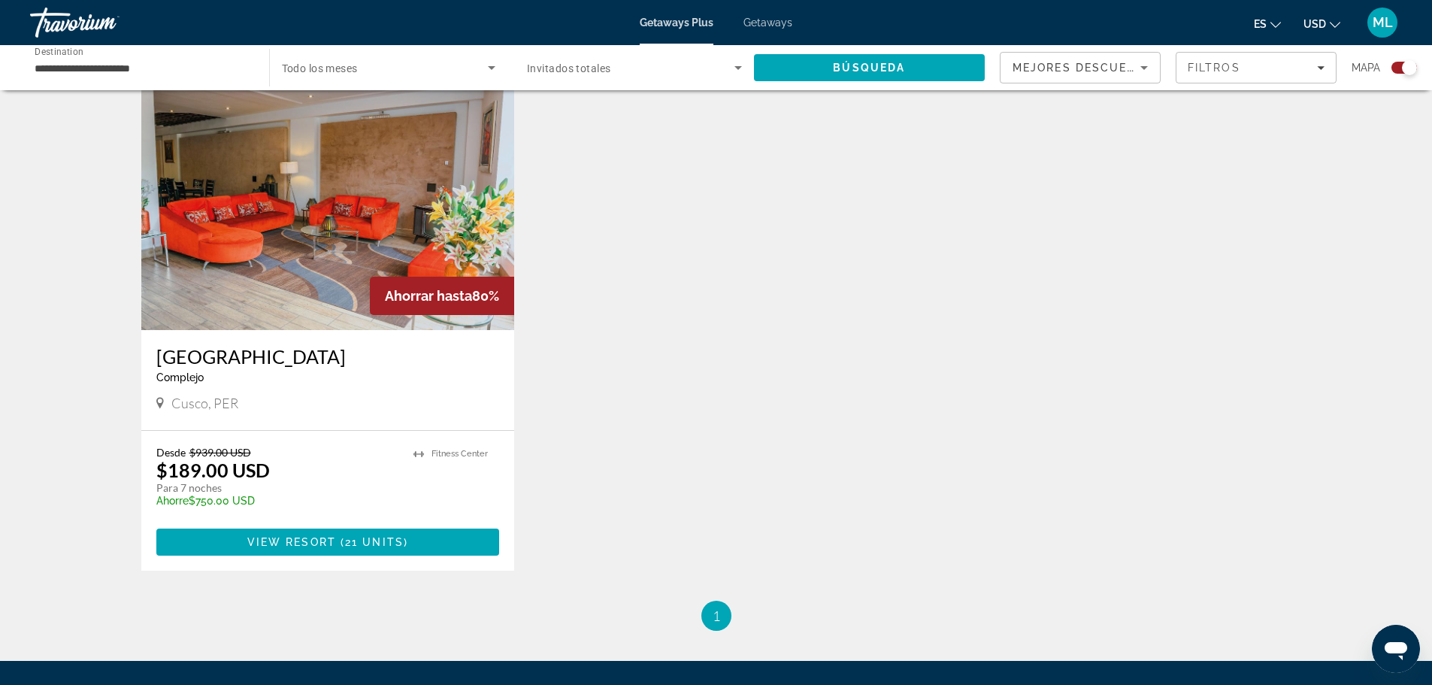
scroll to position [1052, 0]
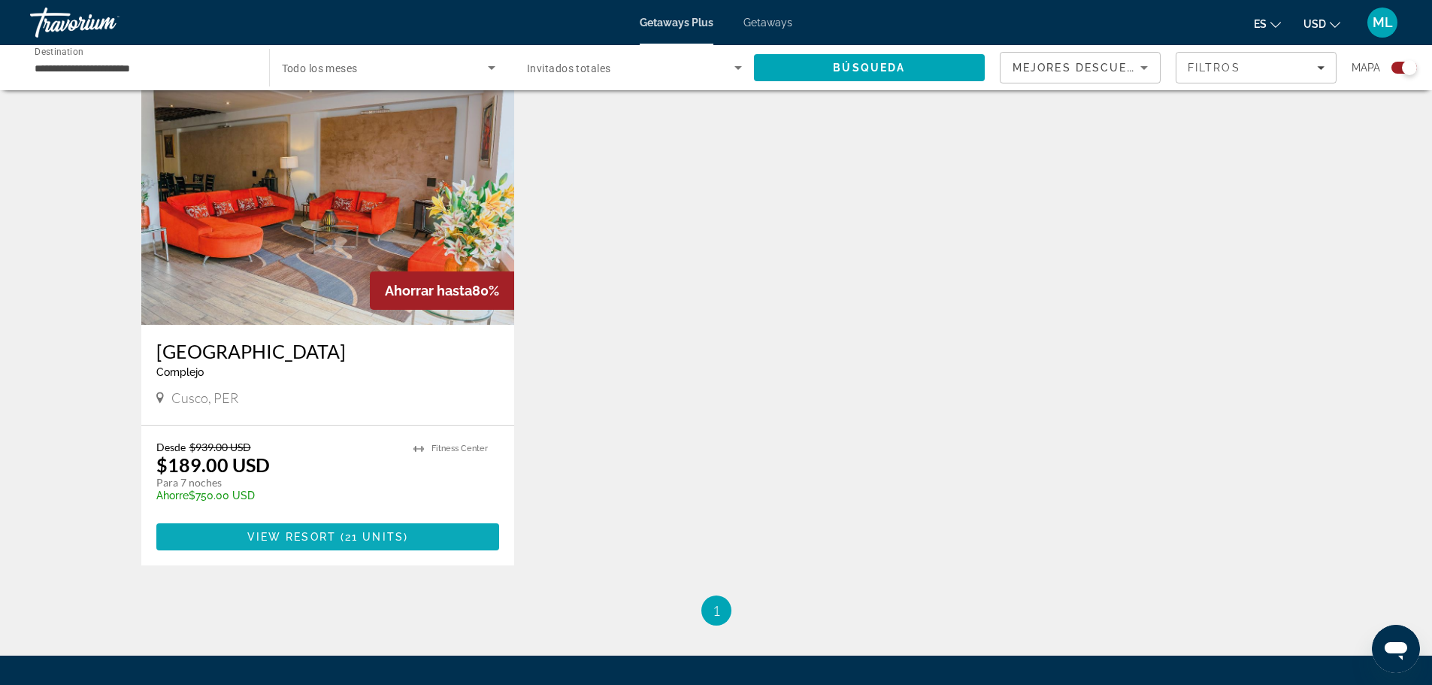
click at [327, 519] on span "Main content" at bounding box center [327, 537] width 343 height 36
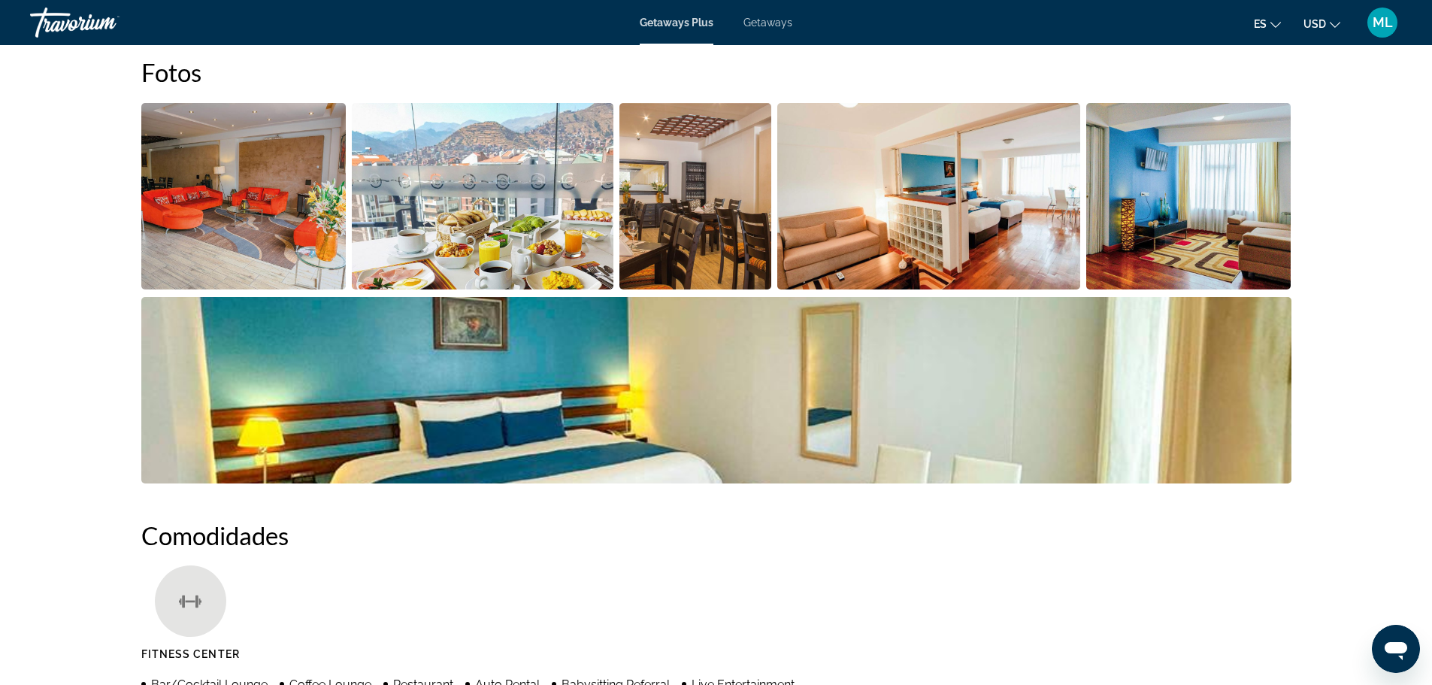
scroll to position [676, 0]
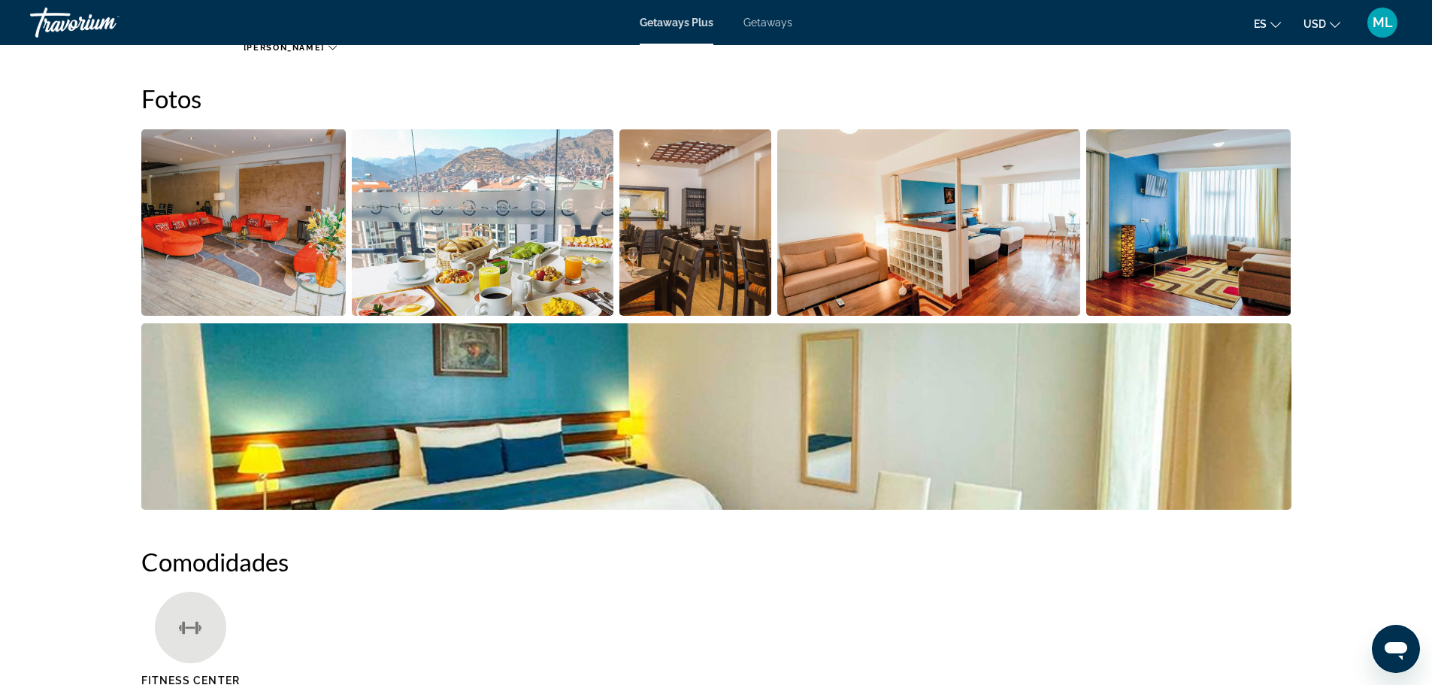
click at [464, 232] on img "Open full-screen image slider" at bounding box center [483, 222] width 262 height 186
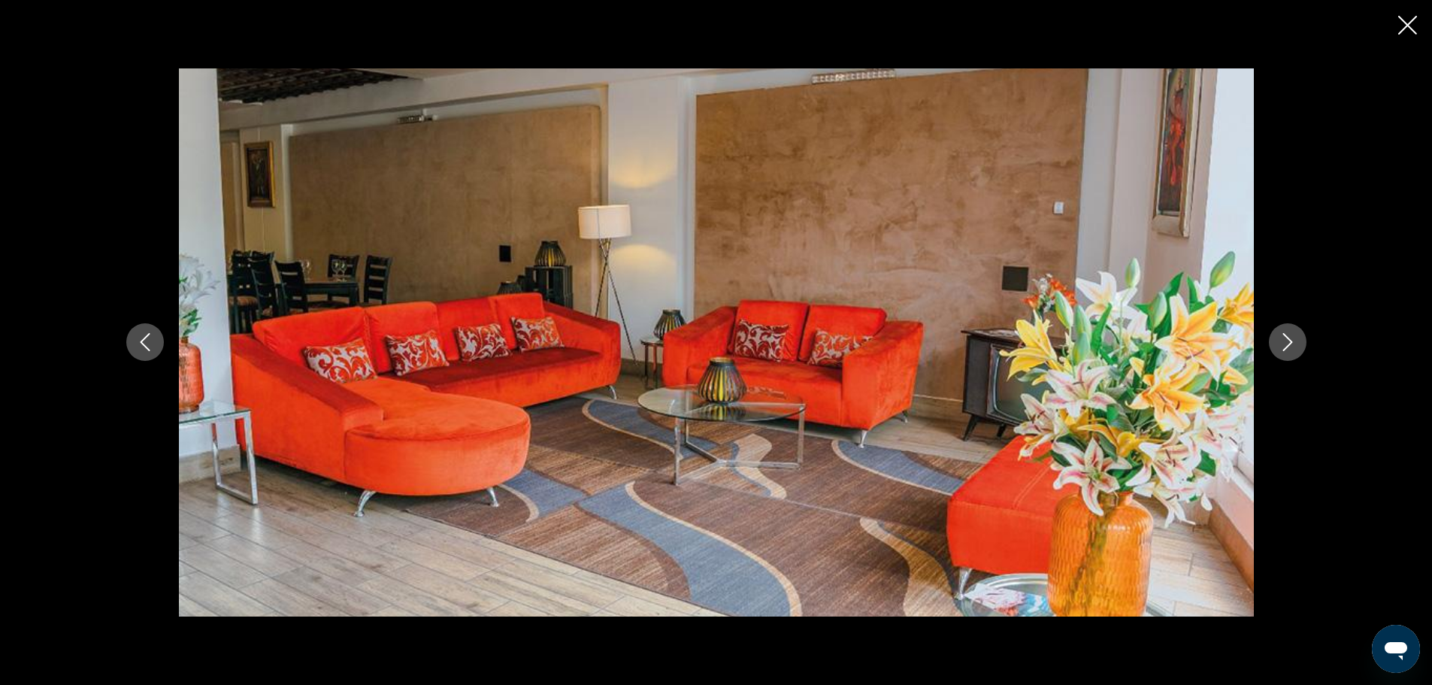
click at [1293, 336] on icon "Next image" at bounding box center [1287, 342] width 18 height 18
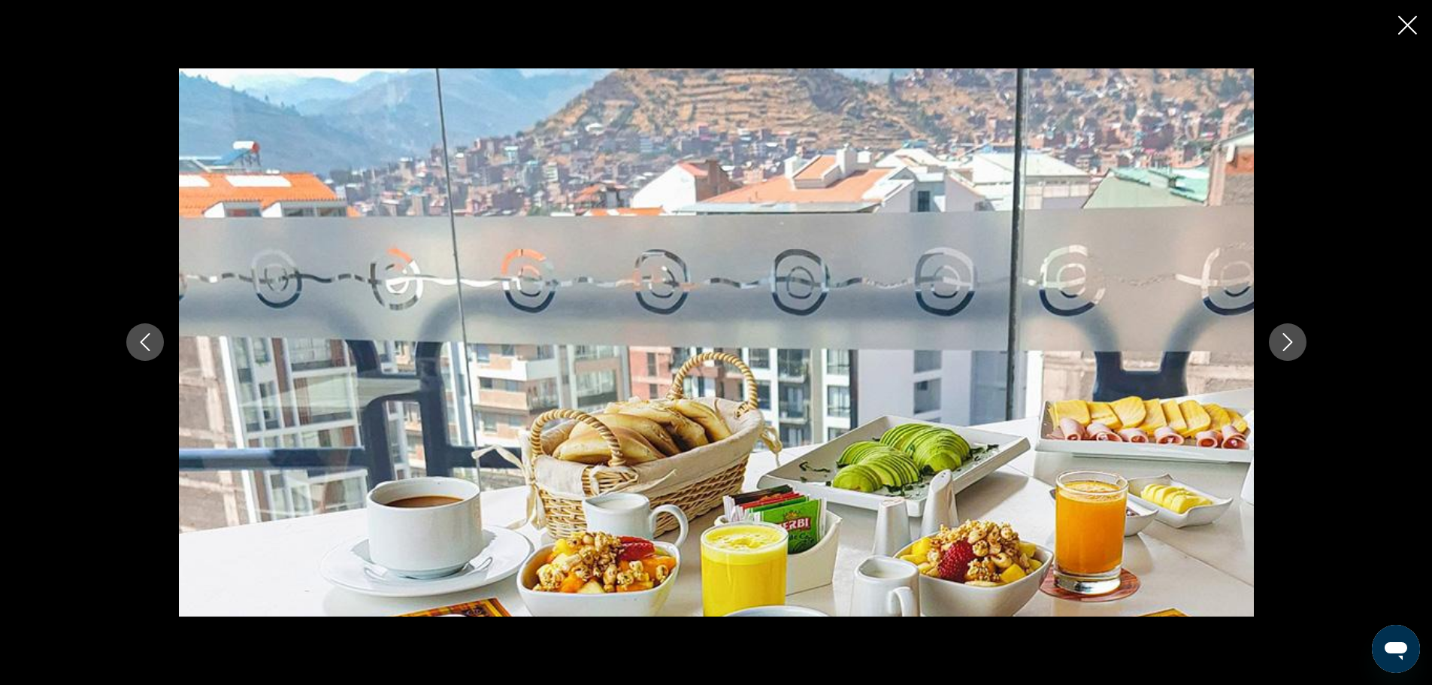
click at [1293, 336] on icon "Next image" at bounding box center [1287, 342] width 18 height 18
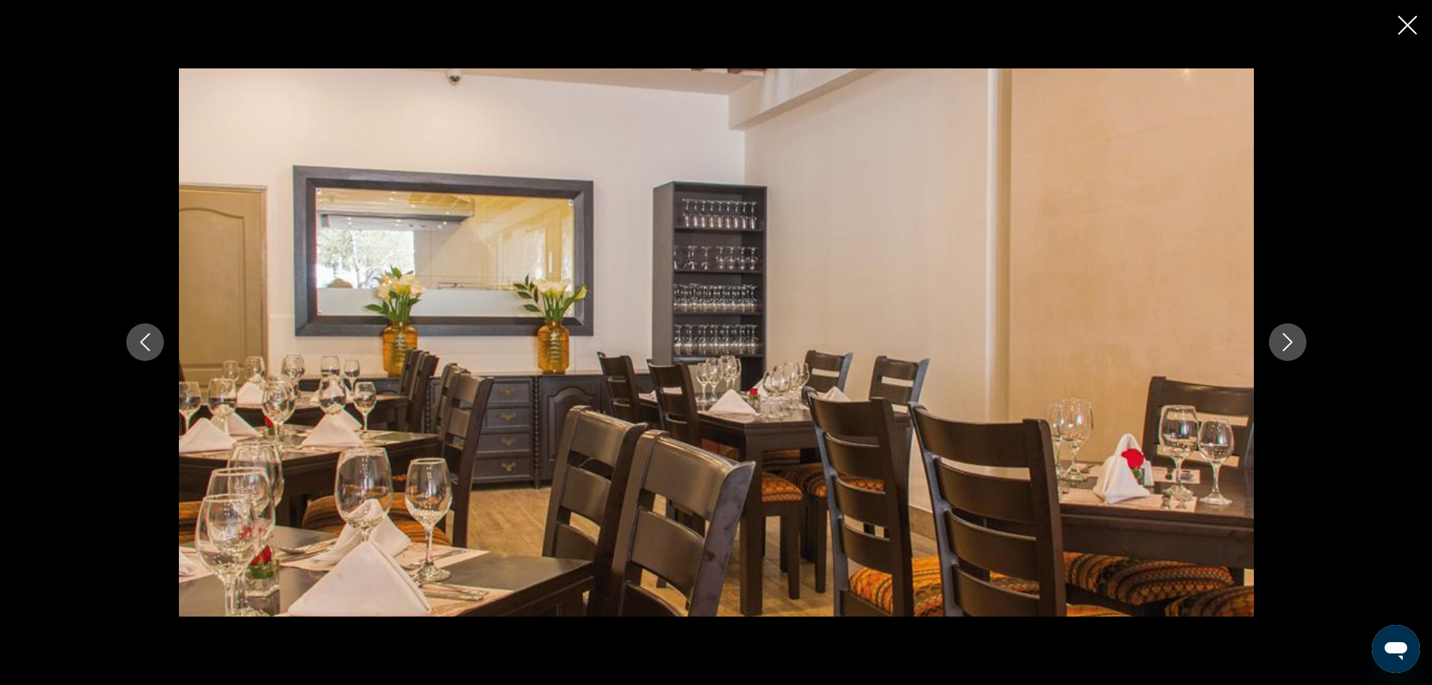
click at [1293, 336] on icon "Next image" at bounding box center [1287, 342] width 18 height 18
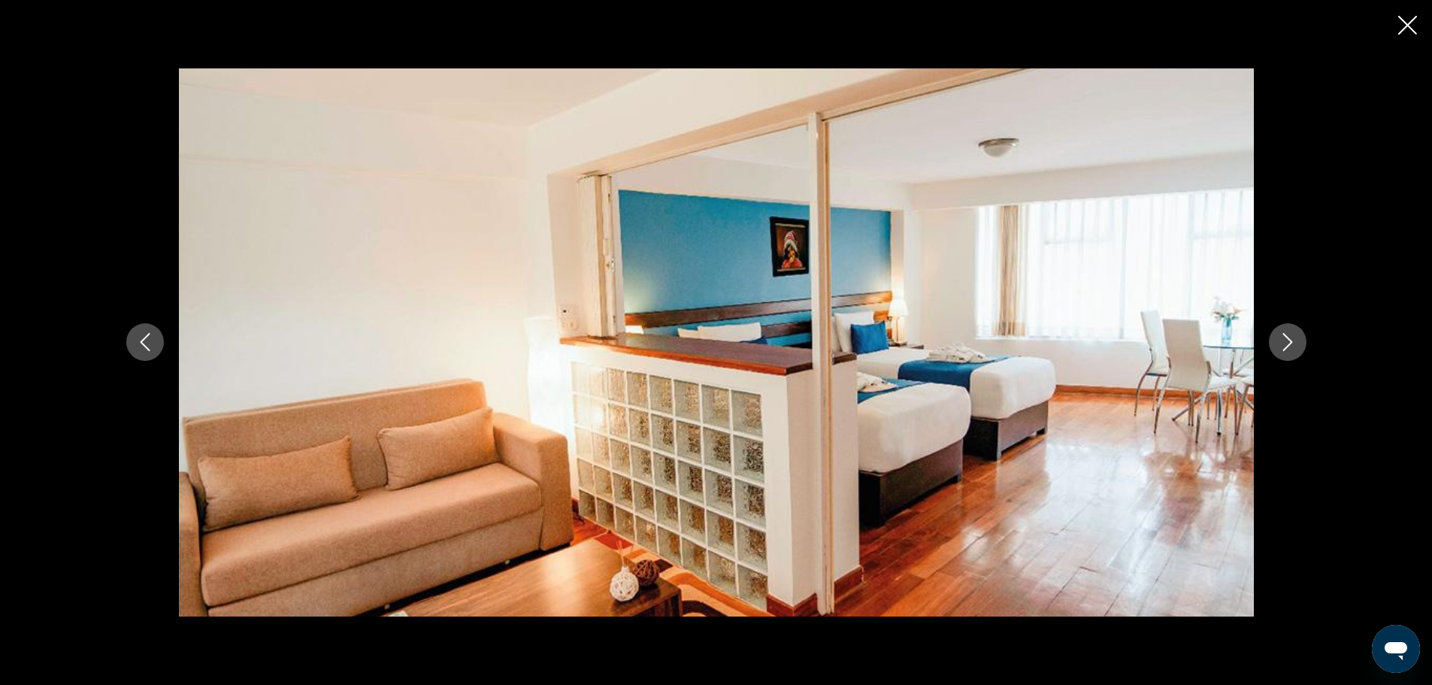
click at [1293, 336] on icon "Next image" at bounding box center [1287, 342] width 18 height 18
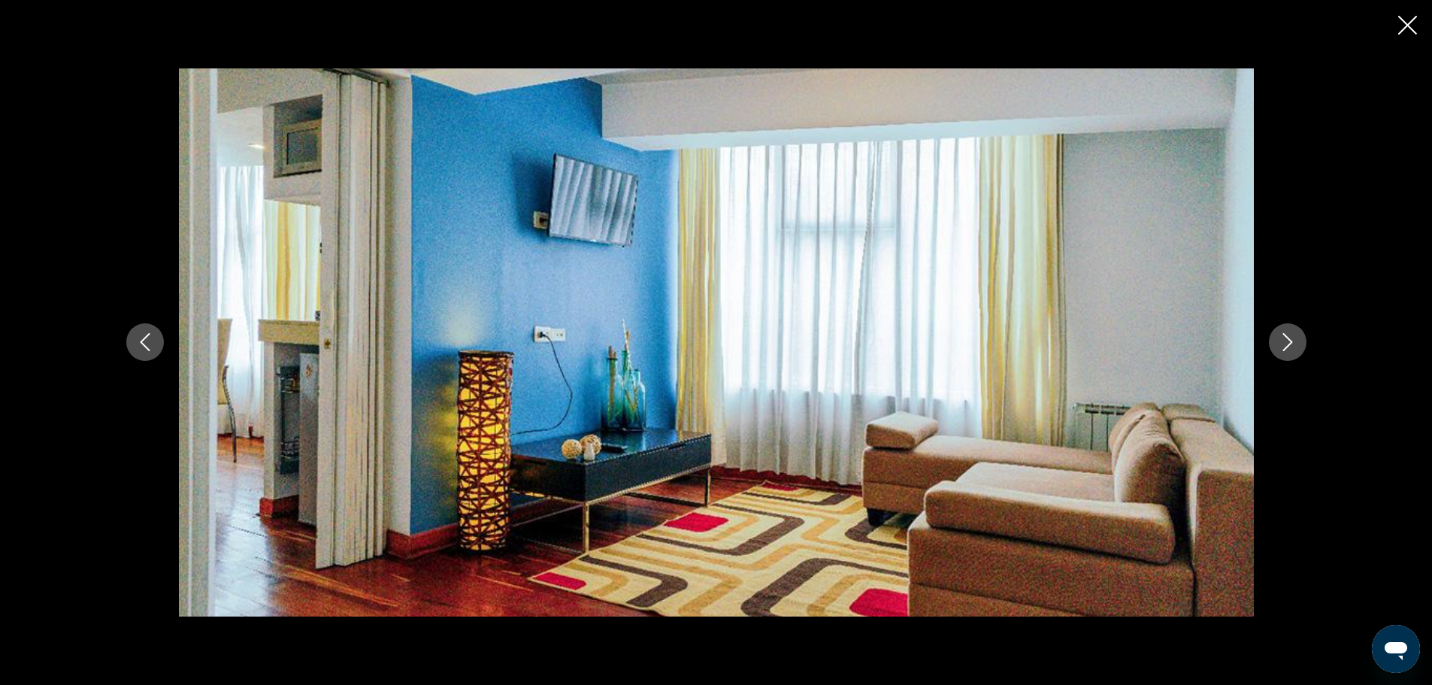
click at [1293, 336] on icon "Next image" at bounding box center [1287, 342] width 18 height 18
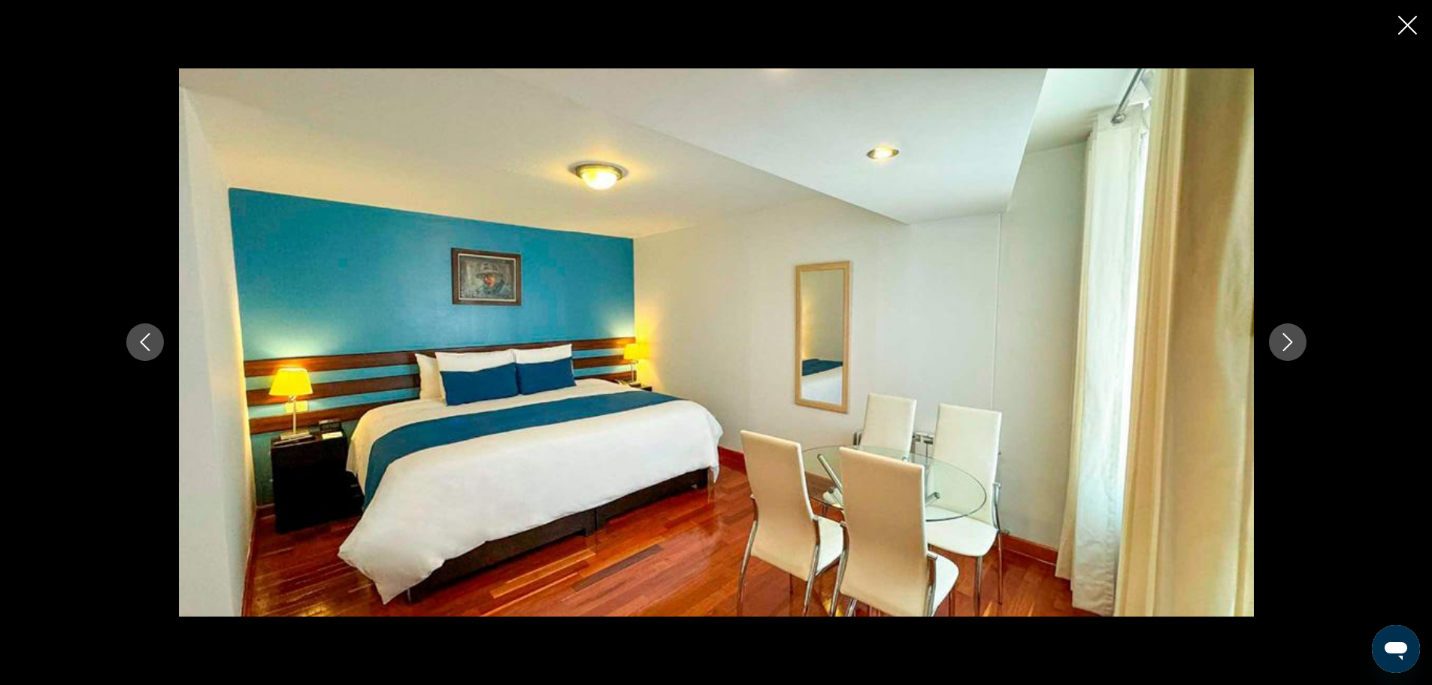
click at [1293, 336] on icon "Next image" at bounding box center [1287, 342] width 18 height 18
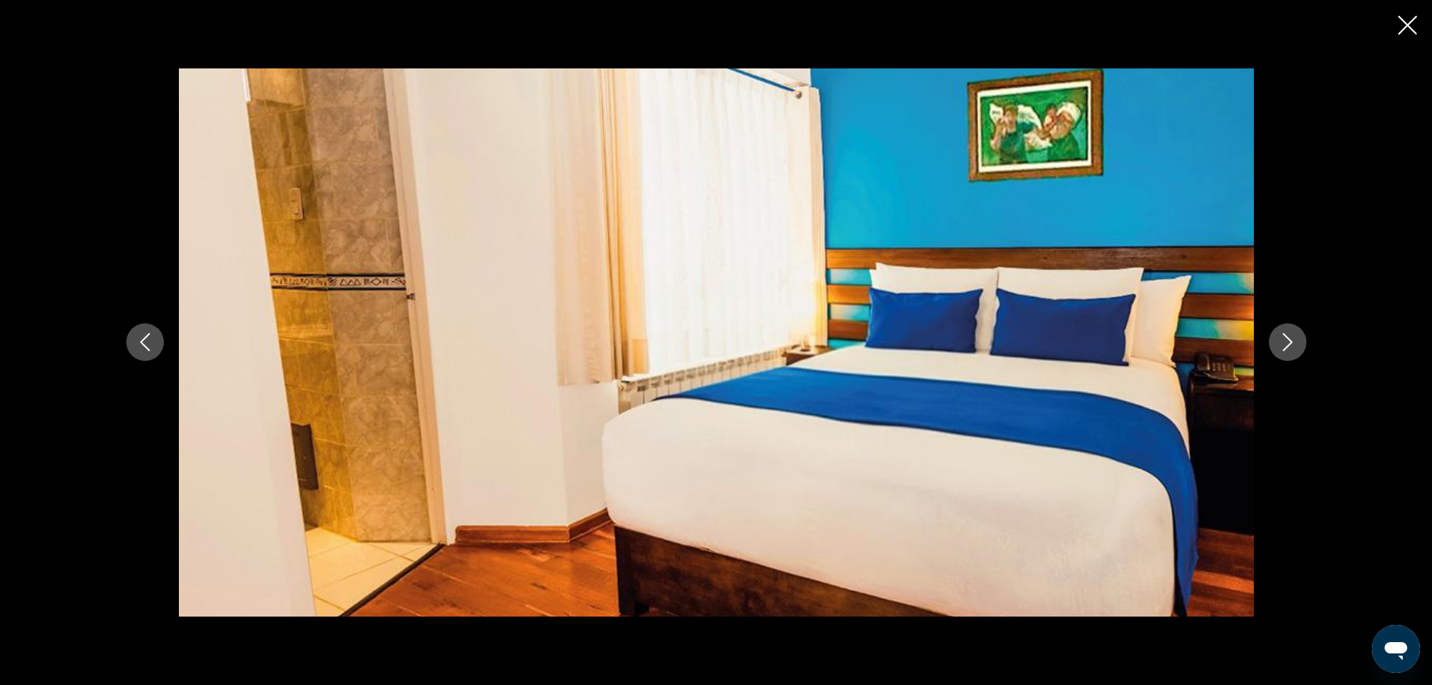
click at [1293, 336] on icon "Next image" at bounding box center [1287, 342] width 18 height 18
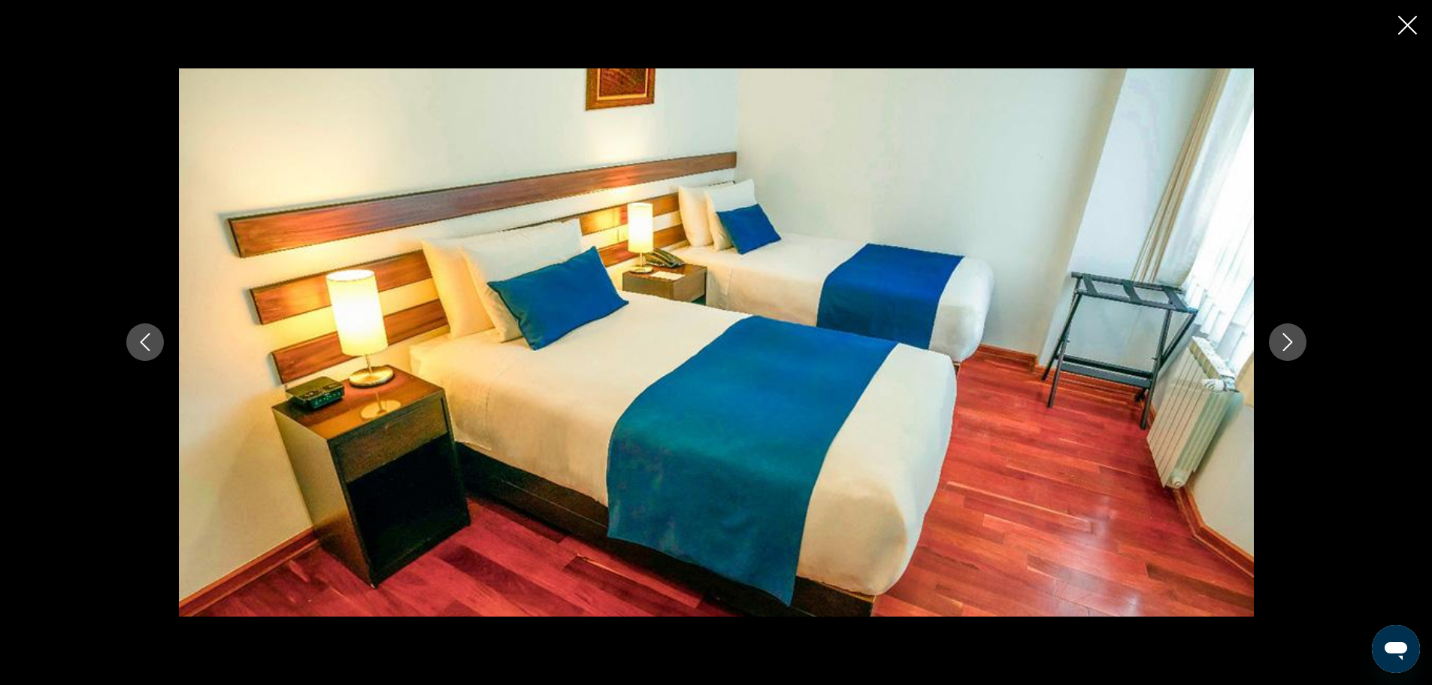
click at [1293, 336] on icon "Next image" at bounding box center [1287, 342] width 18 height 18
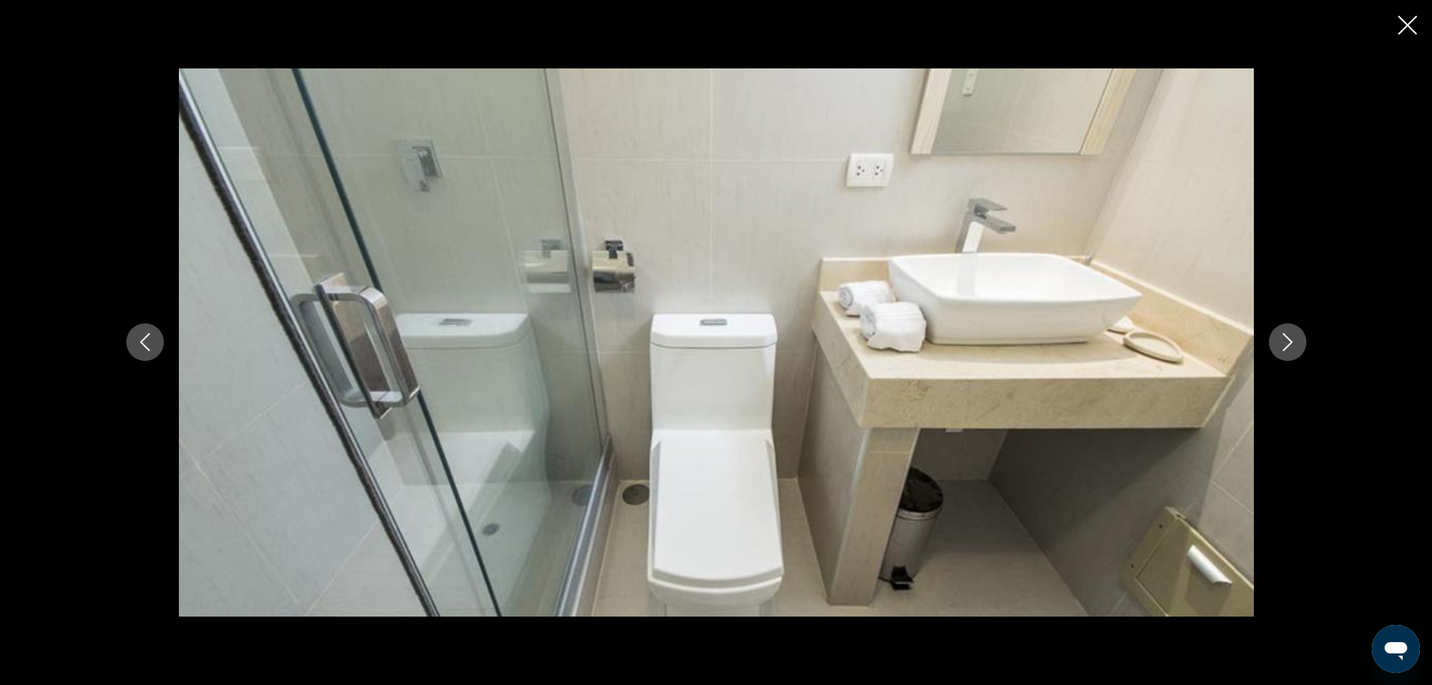
click at [1293, 336] on icon "Next image" at bounding box center [1287, 342] width 18 height 18
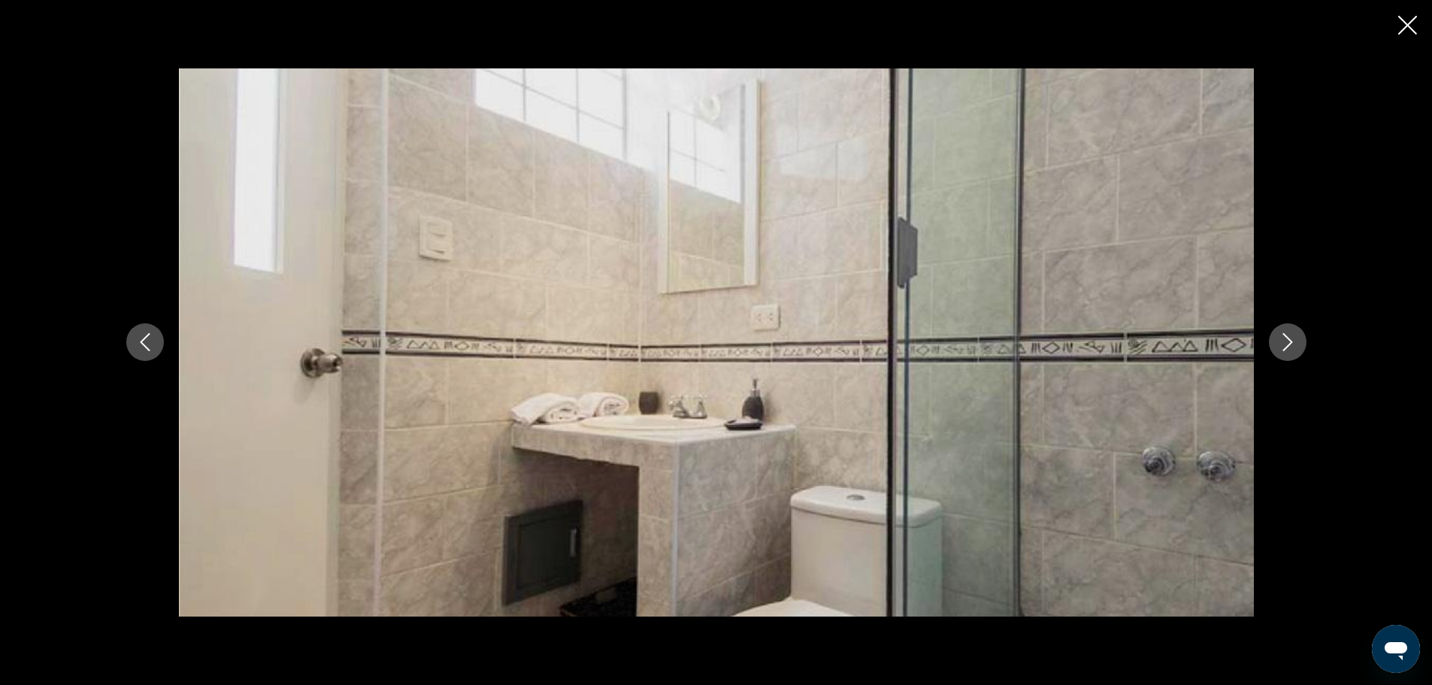
click at [1293, 336] on icon "Next image" at bounding box center [1287, 342] width 18 height 18
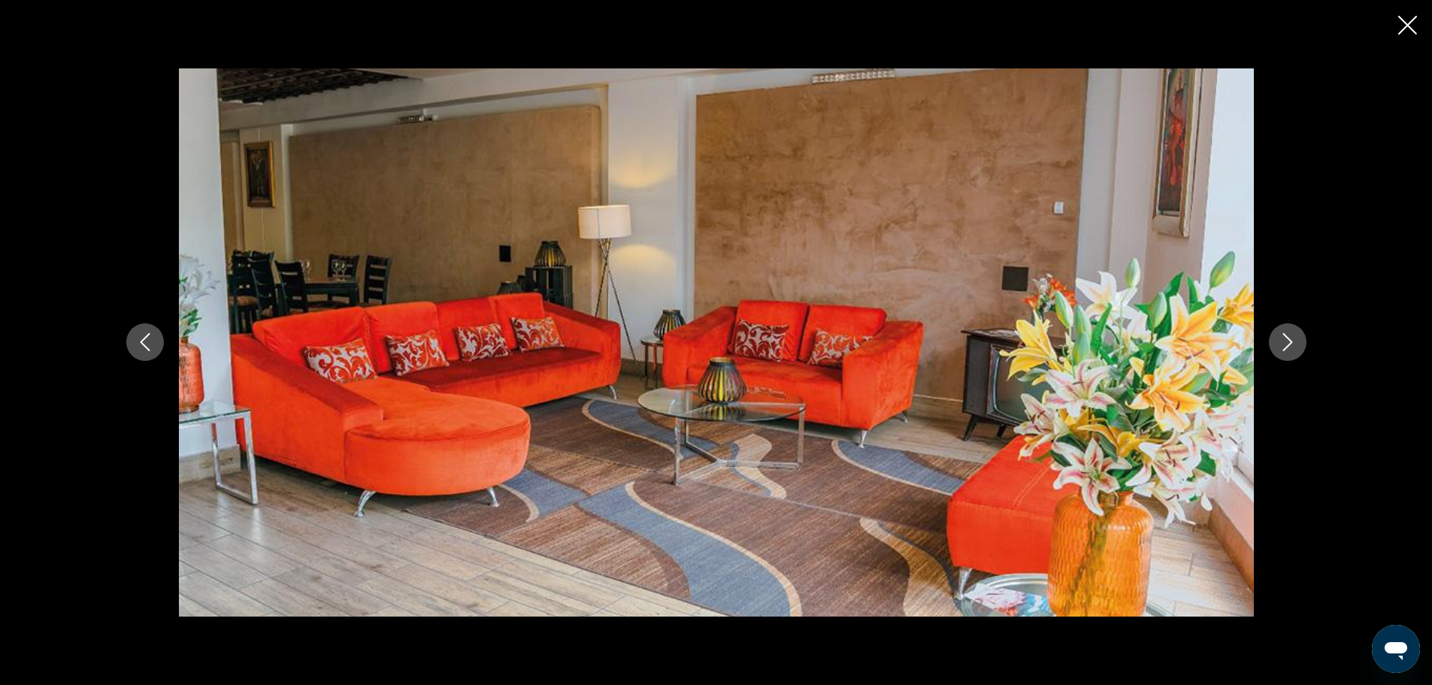
click at [1293, 337] on icon "Next image" at bounding box center [1287, 342] width 18 height 18
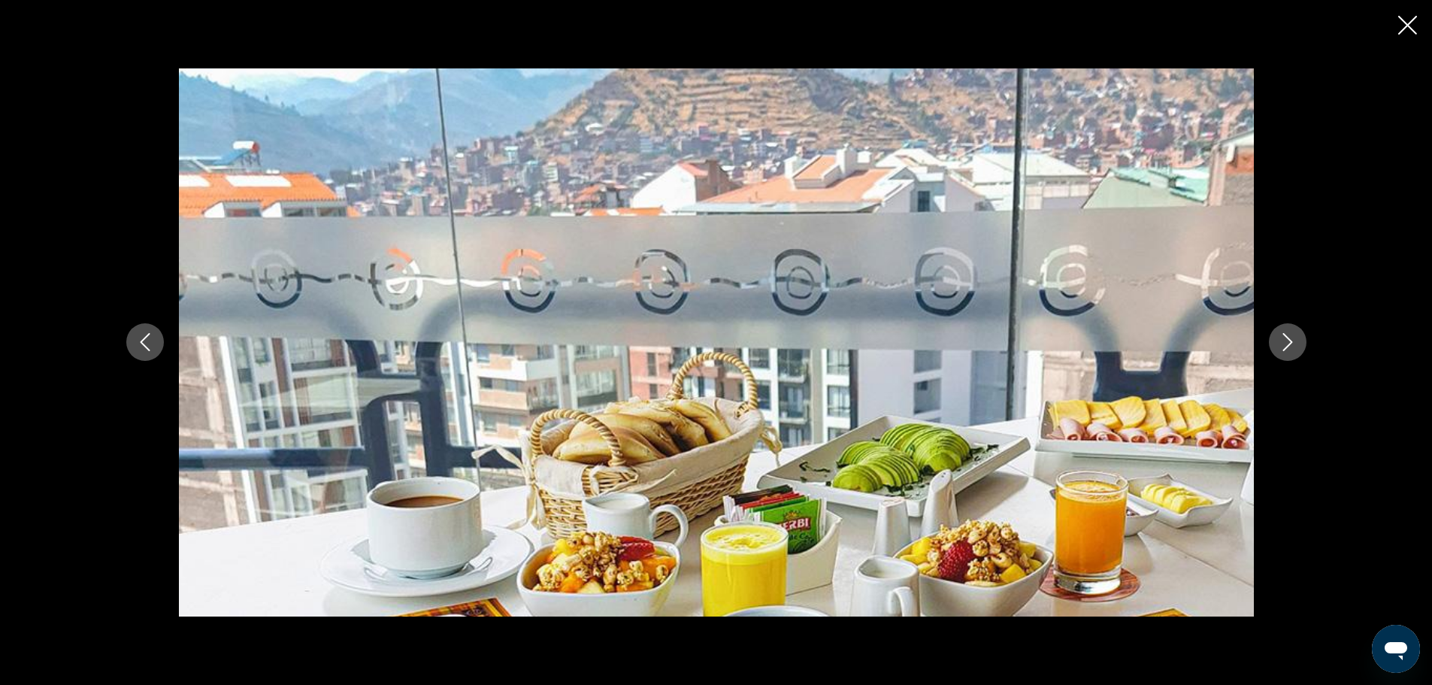
click at [1417, 31] on div "prev next" at bounding box center [716, 342] width 1432 height 685
click at [1401, 26] on icon "Close slideshow" at bounding box center [1407, 25] width 19 height 19
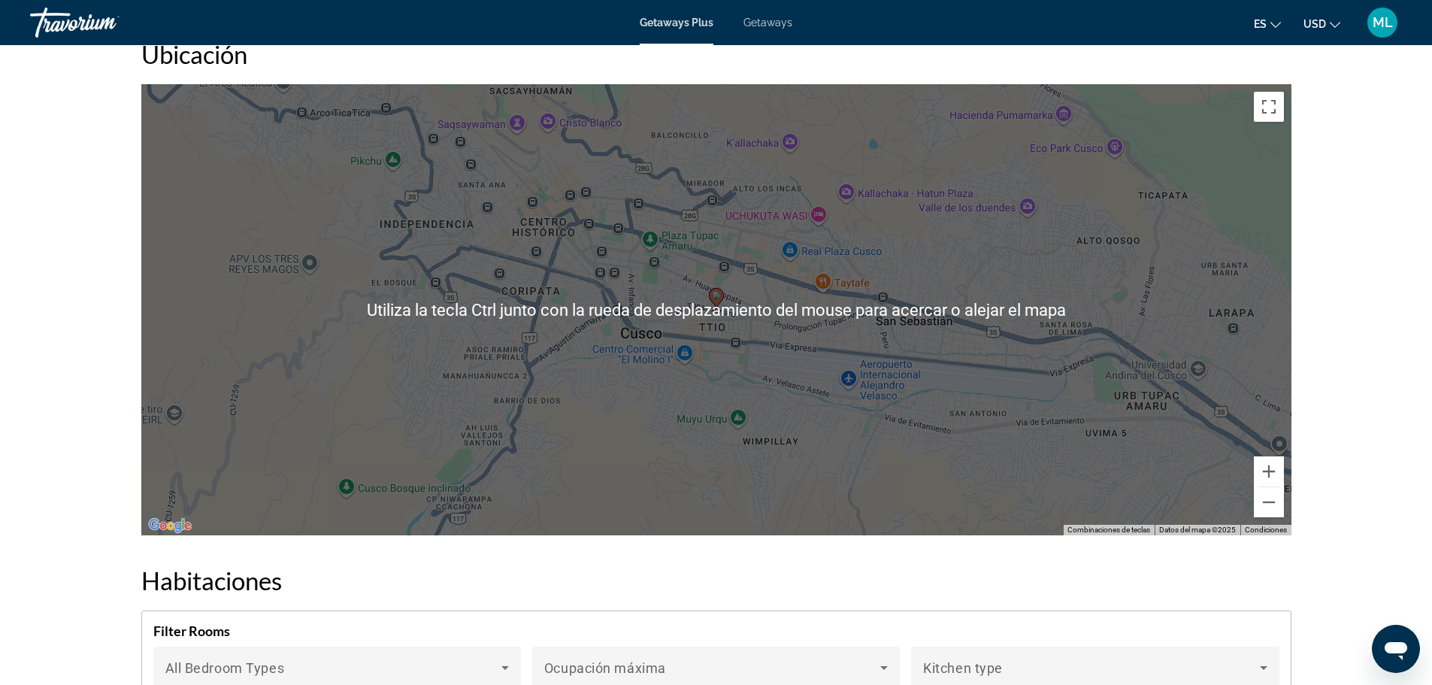
scroll to position [1729, 0]
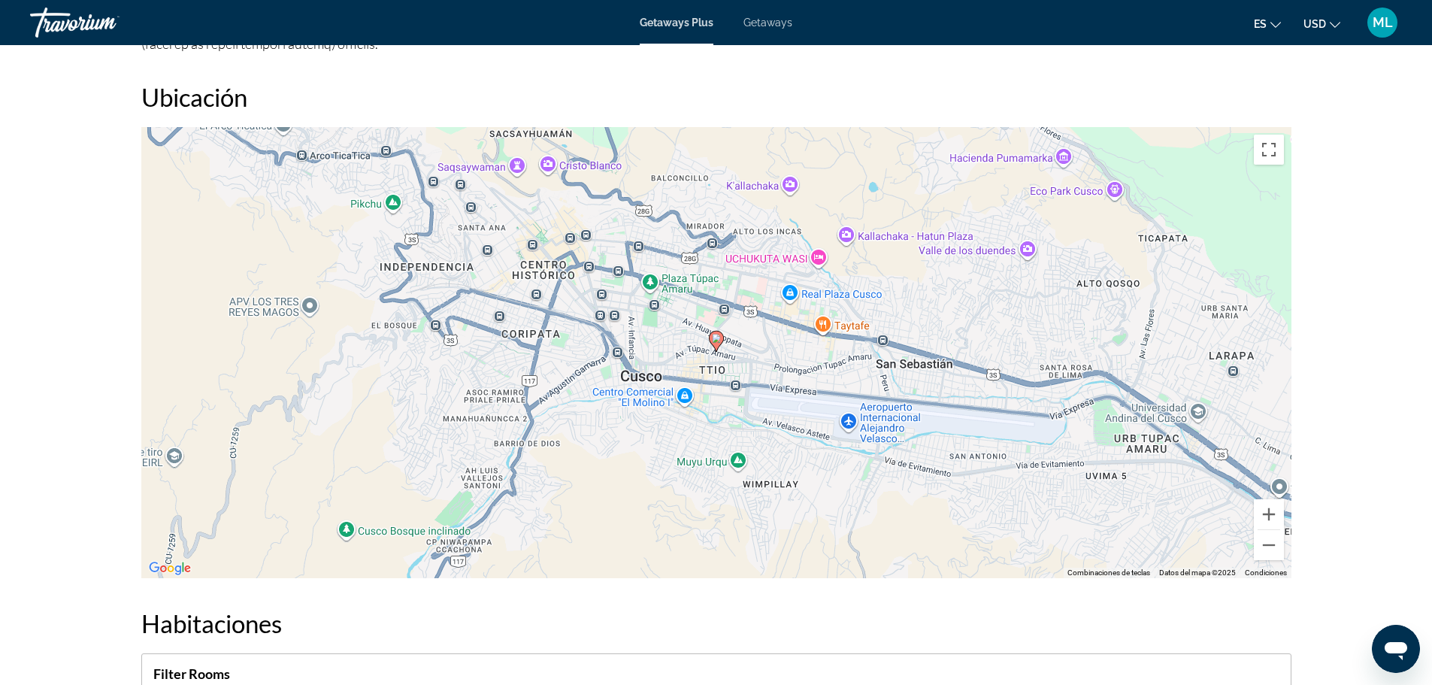
click at [770, 334] on div "Para activar la función de arrastrar con el teclado, presiona Alt + Intro. Una …" at bounding box center [716, 352] width 1150 height 451
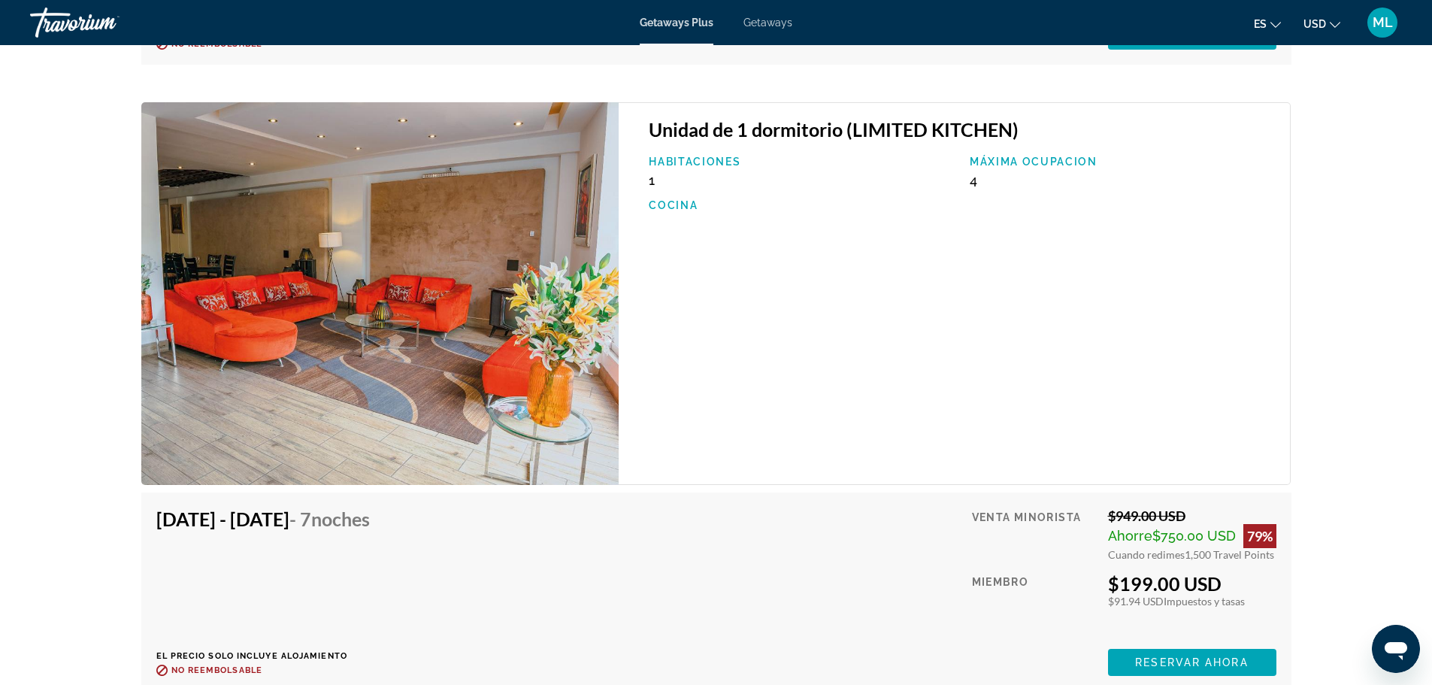
scroll to position [4819, 0]
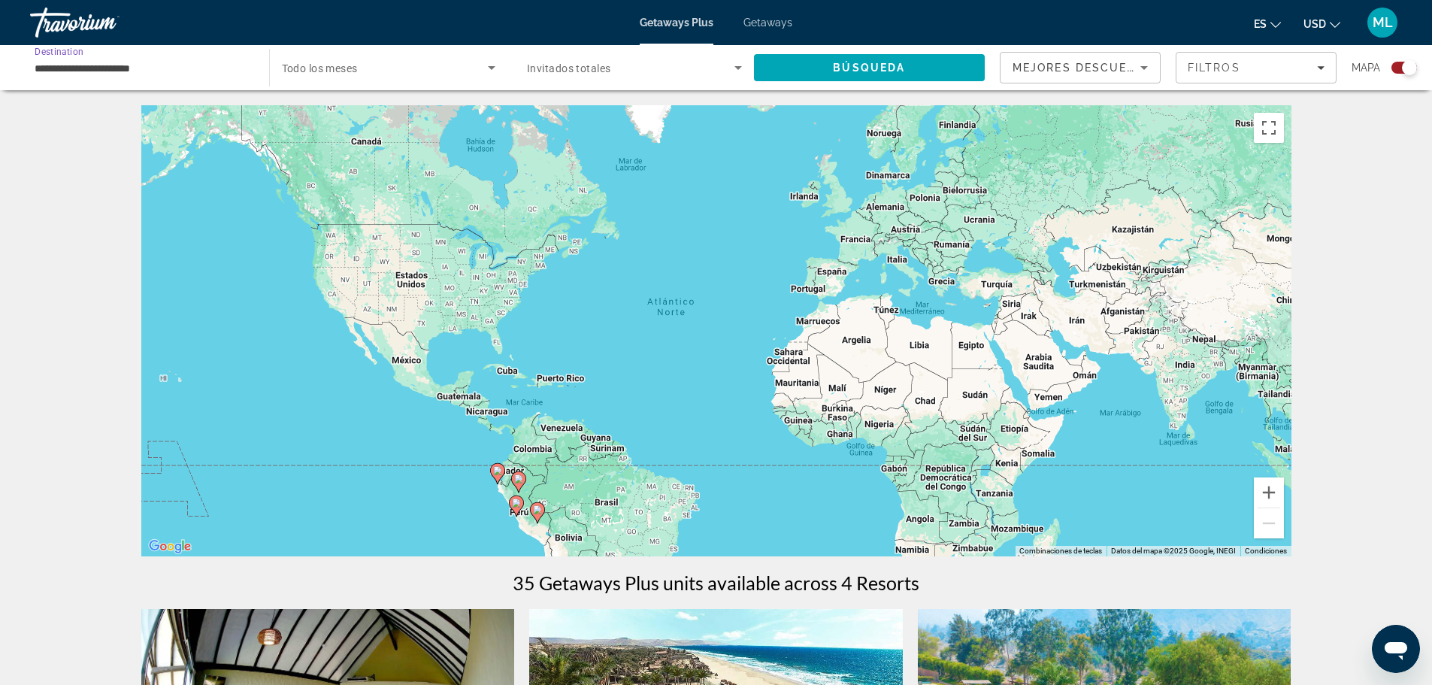
click at [131, 74] on input "**********" at bounding box center [142, 68] width 215 height 18
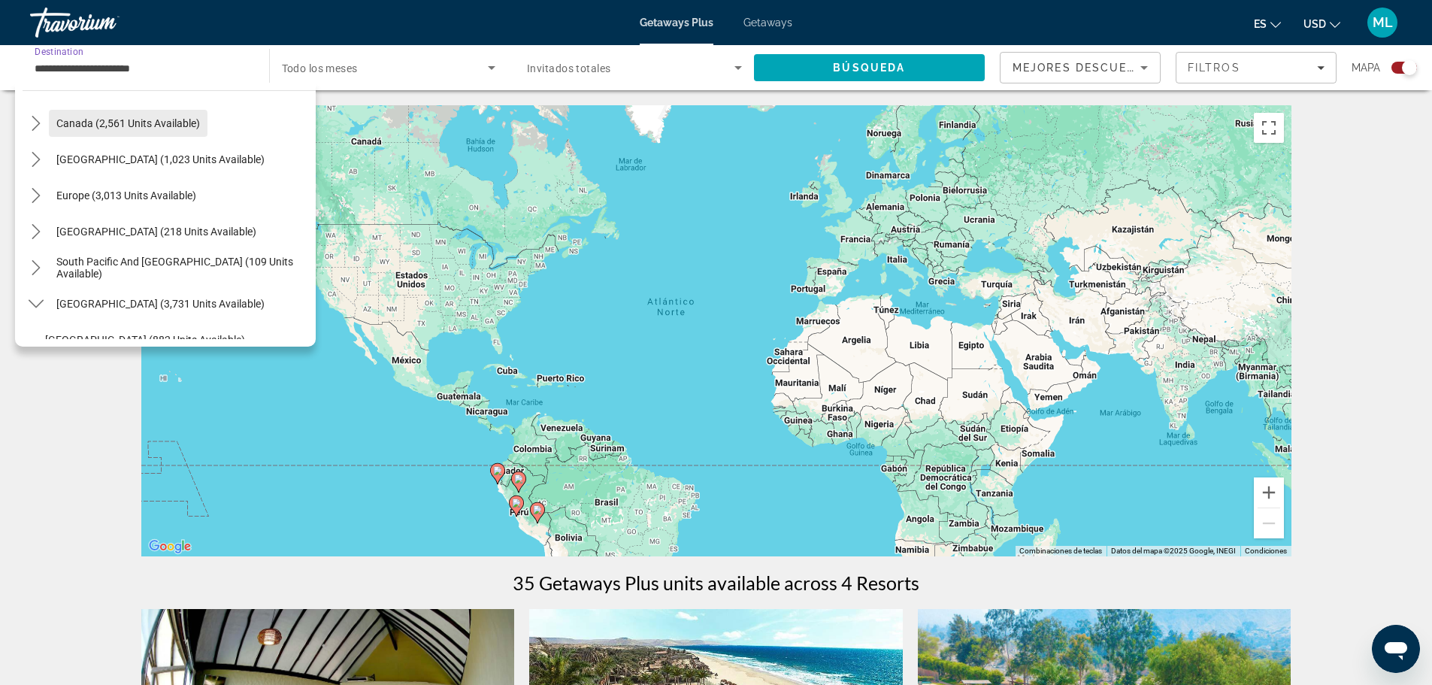
scroll to position [81, 0]
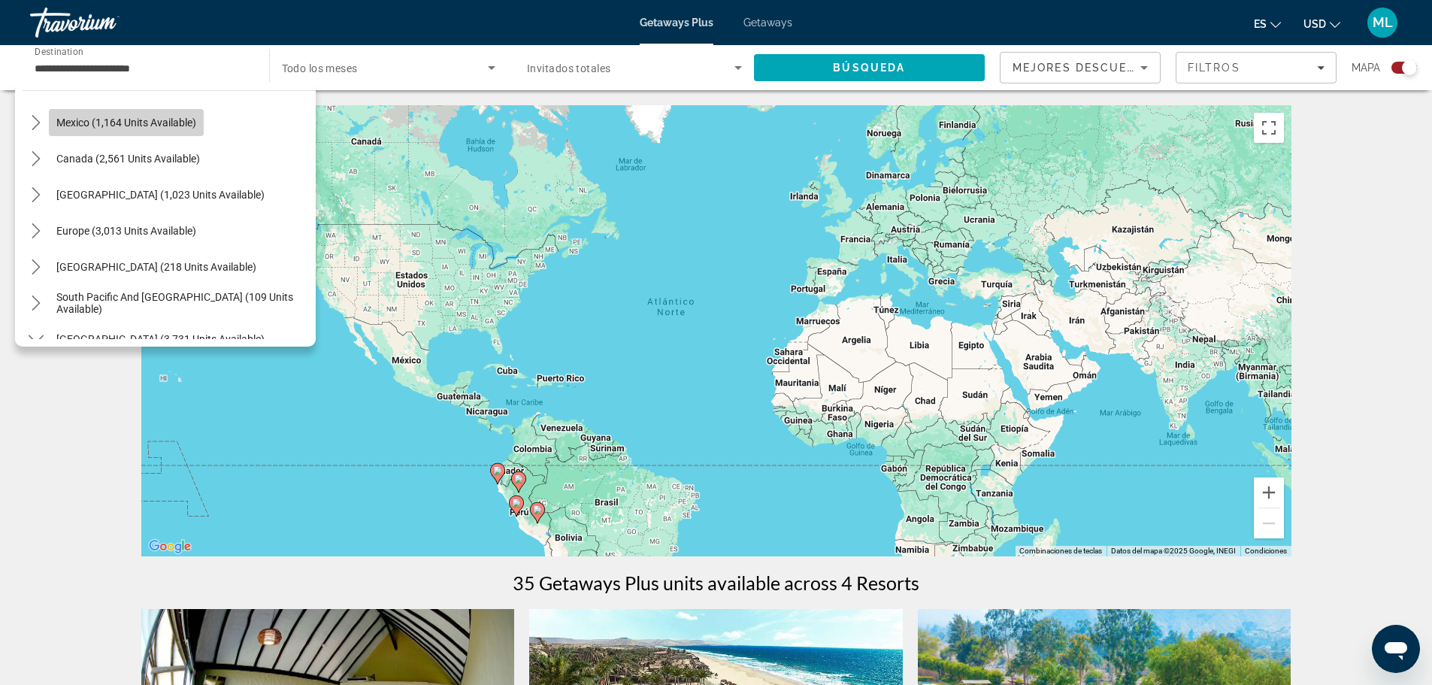
click at [117, 129] on span "Select destination: Mexico (1,164 units available)" at bounding box center [126, 122] width 155 height 36
type input "**********"
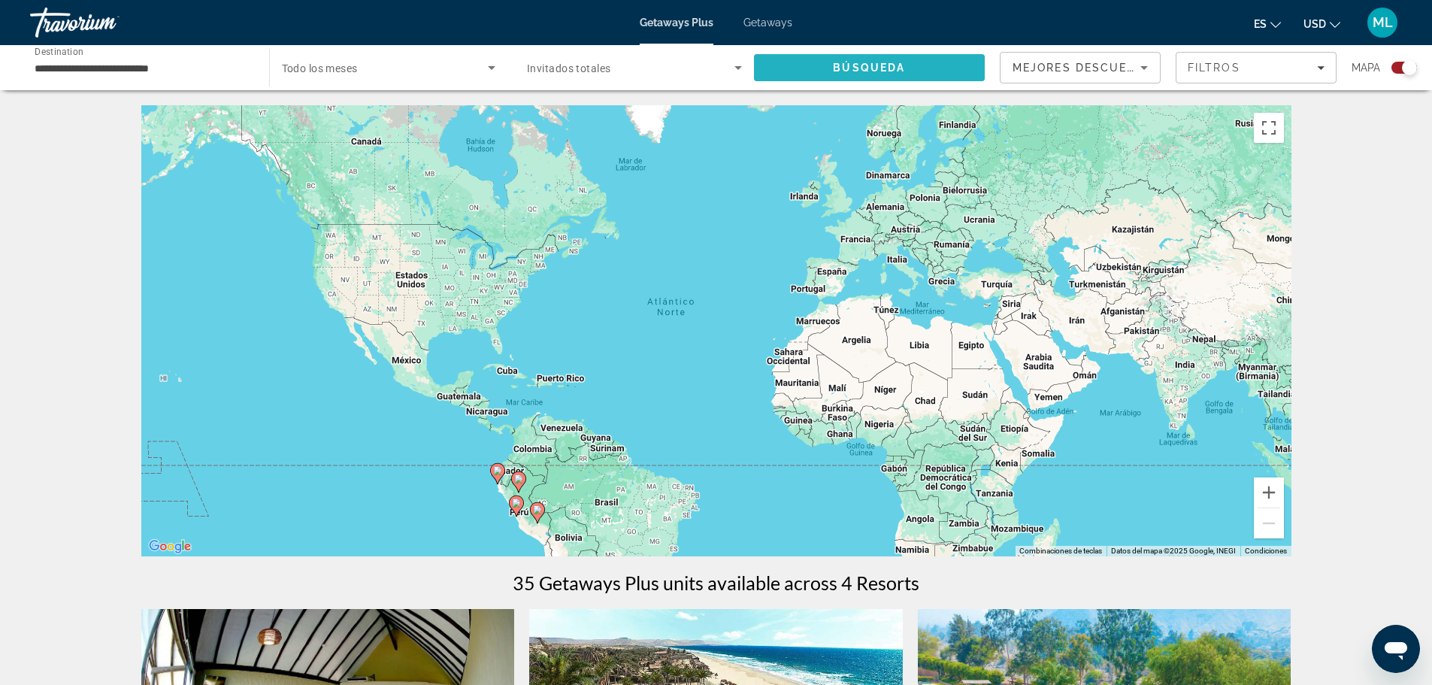
click at [842, 57] on span "Search" at bounding box center [869, 68] width 231 height 36
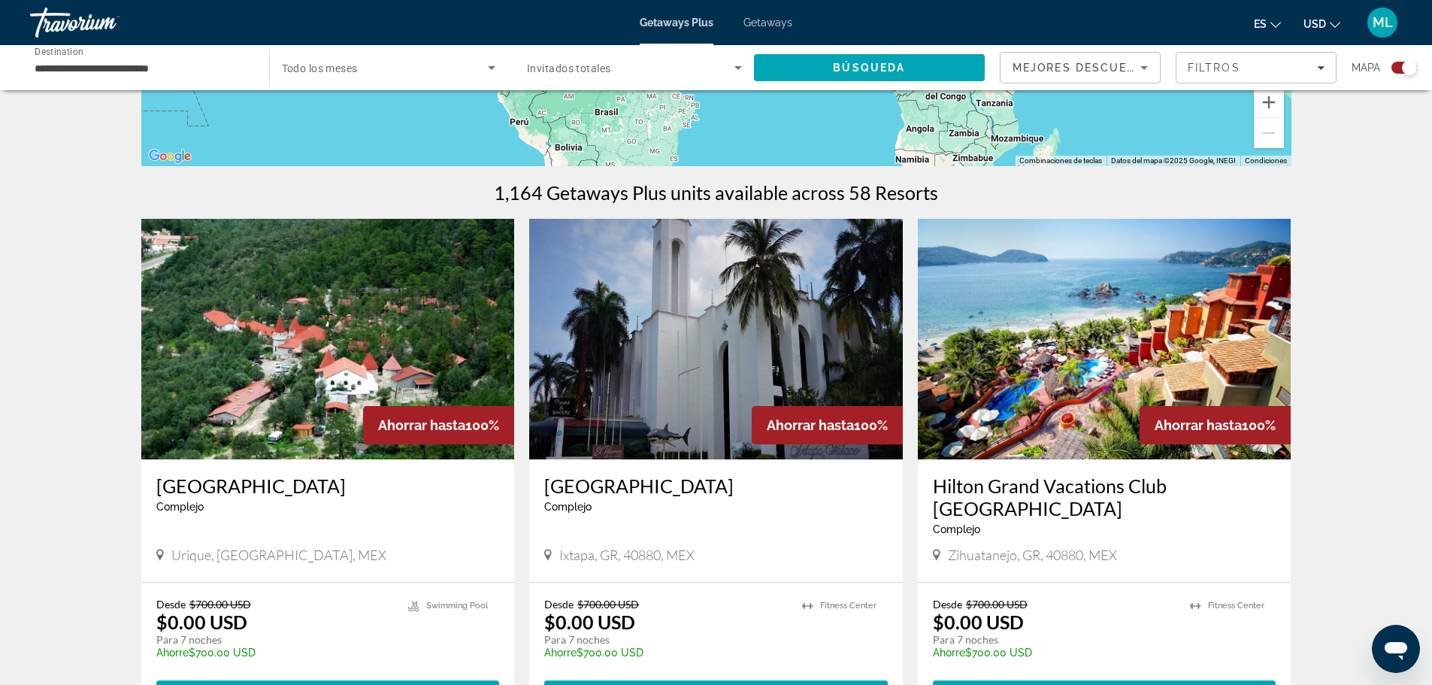
scroll to position [526, 0]
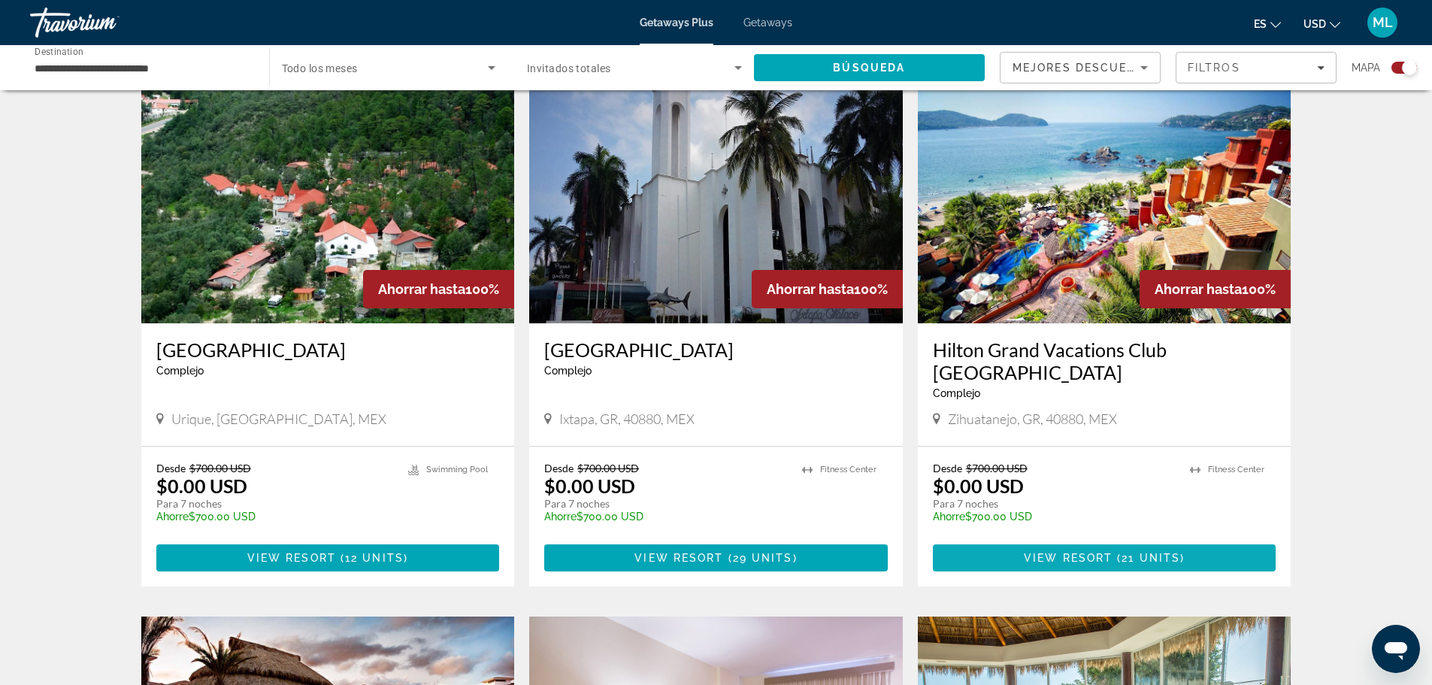
click at [1082, 552] on span "View Resort" at bounding box center [1068, 558] width 89 height 12
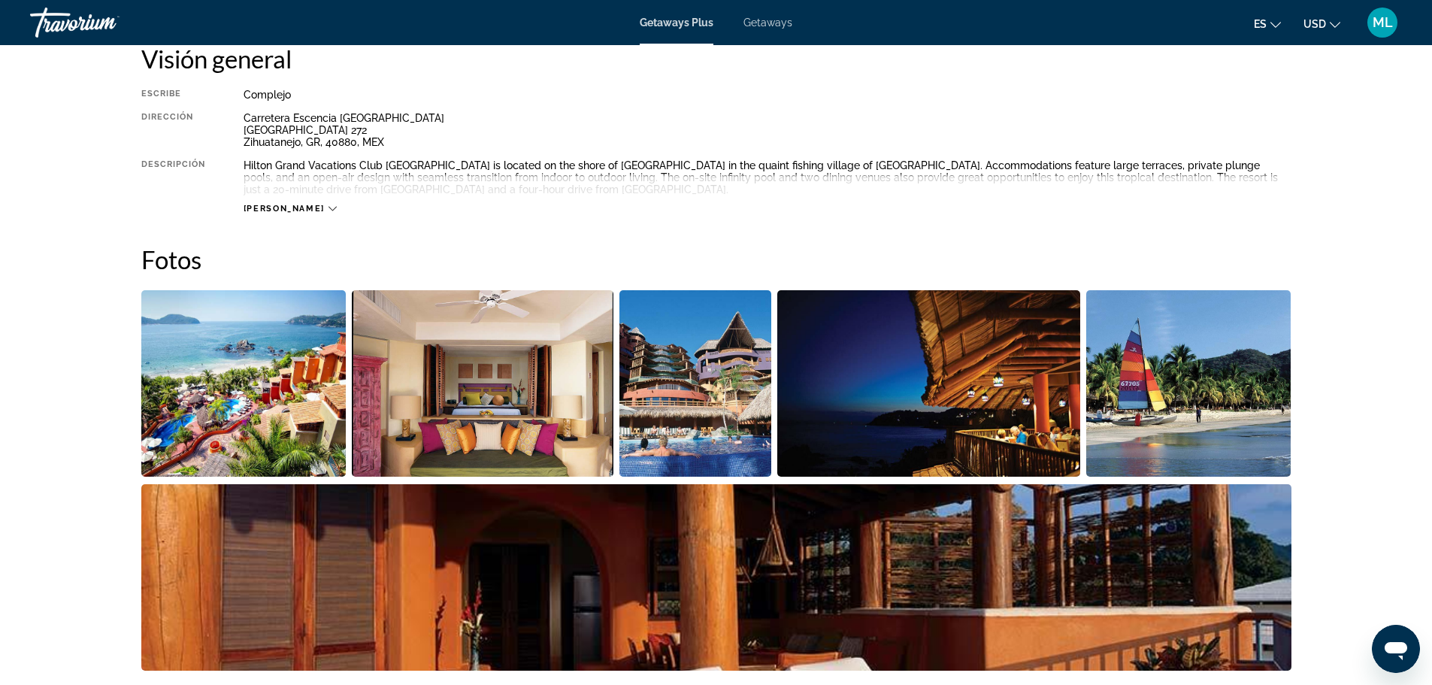
scroll to position [676, 0]
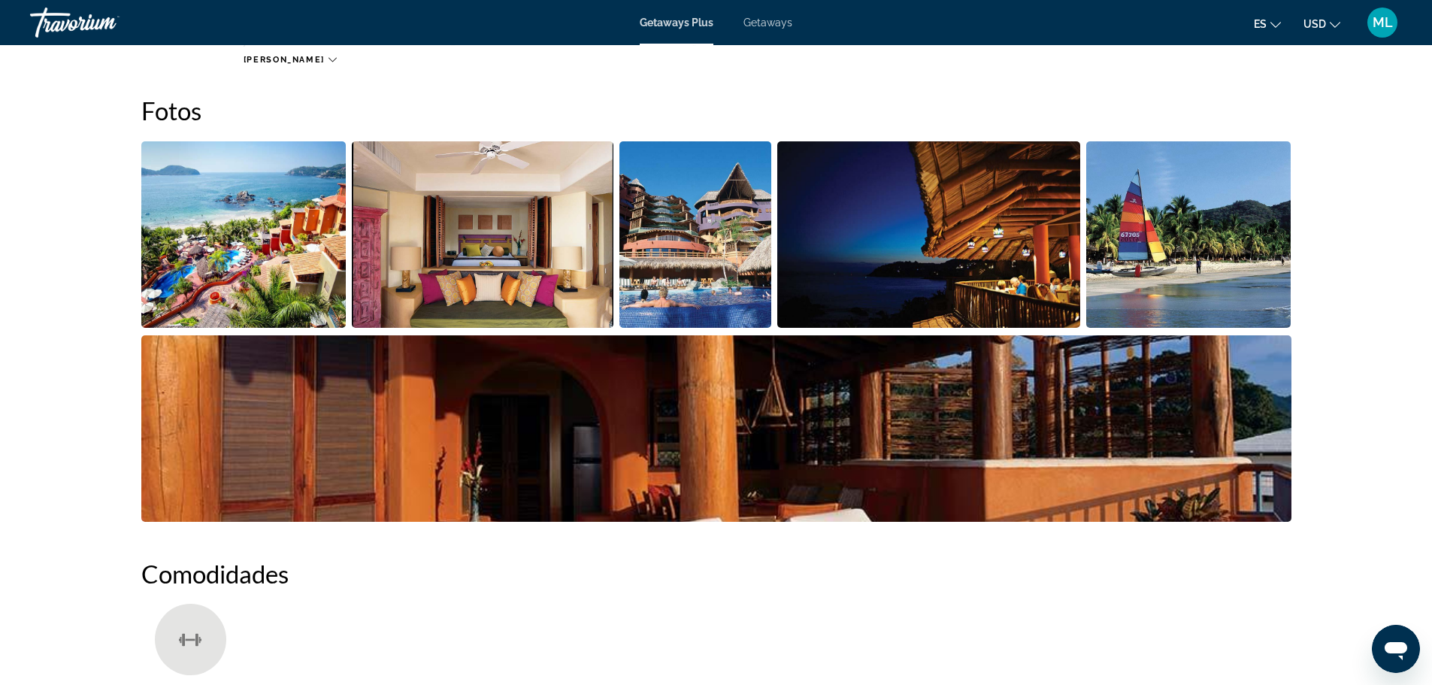
click at [291, 236] on img "Open full-screen image slider" at bounding box center [243, 234] width 205 height 186
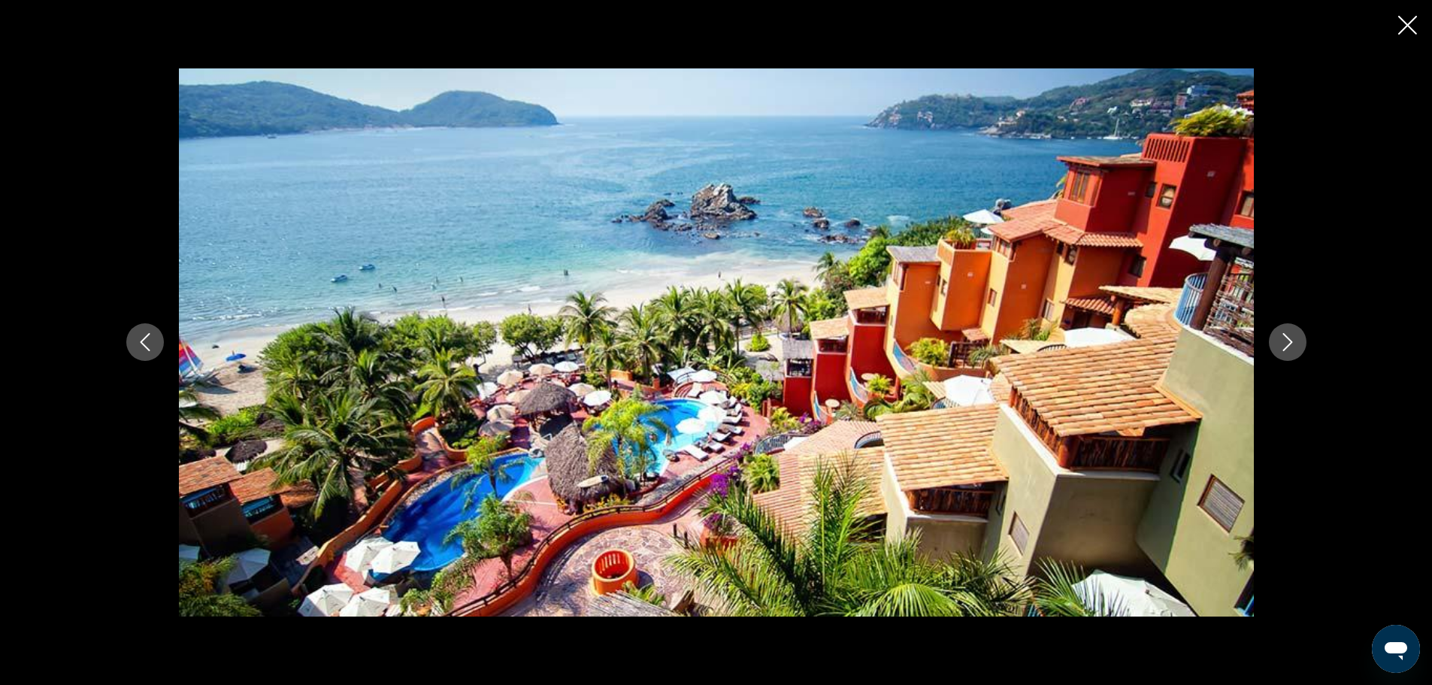
click at [1282, 331] on button "Next image" at bounding box center [1288, 342] width 38 height 38
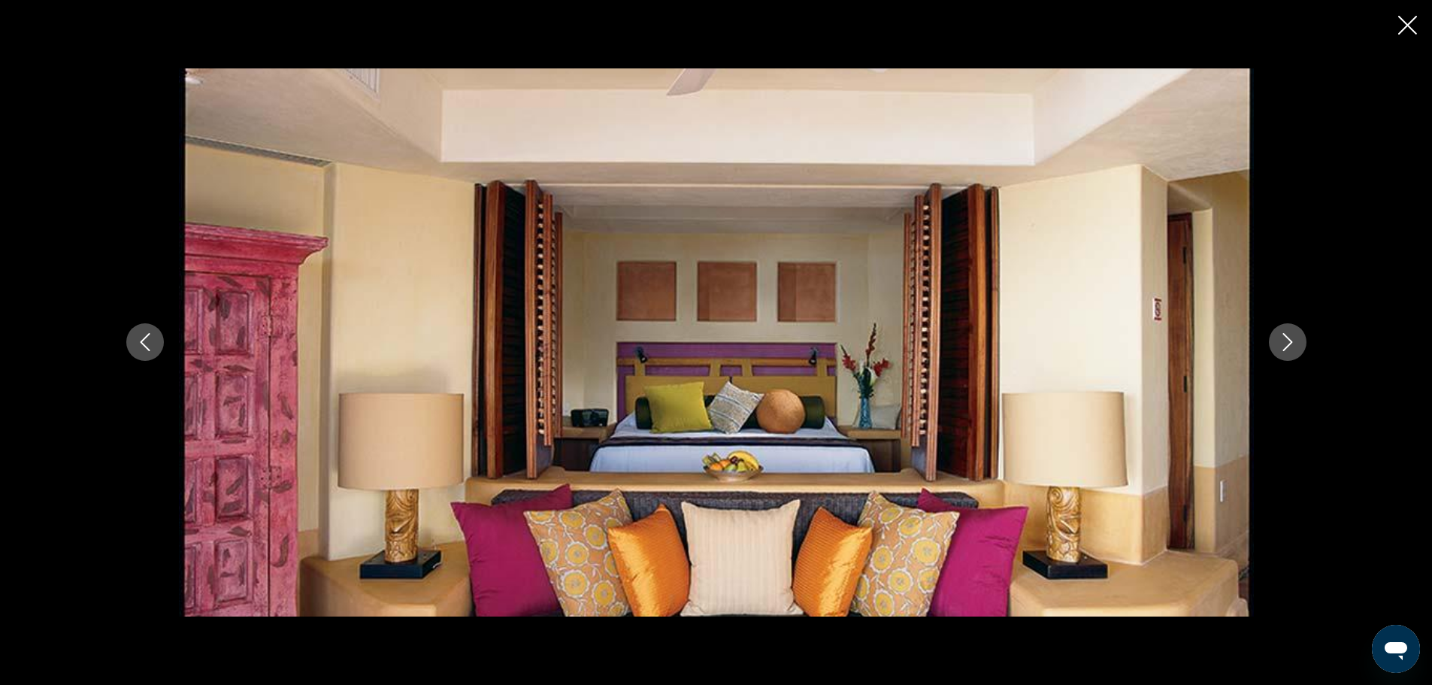
click at [1293, 340] on icon "Next image" at bounding box center [1287, 342] width 18 height 18
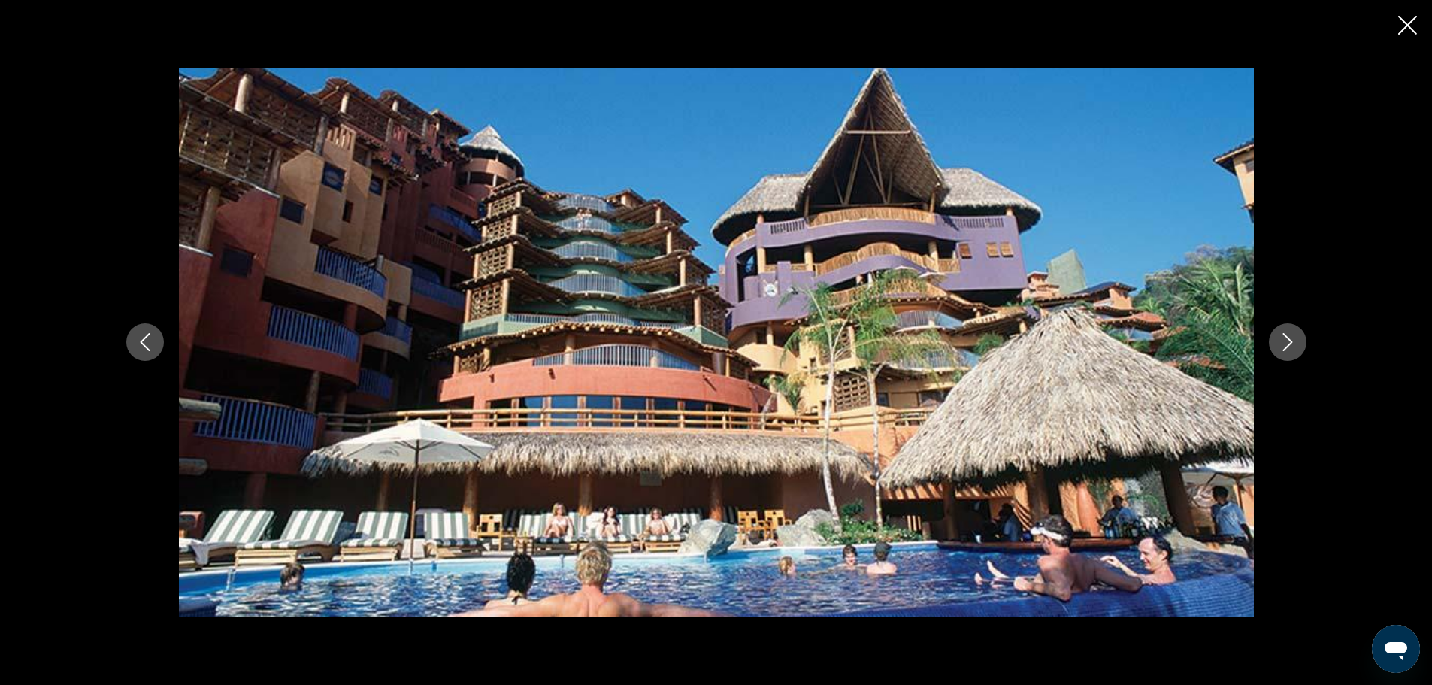
click at [1293, 341] on icon "Next image" at bounding box center [1287, 342] width 18 height 18
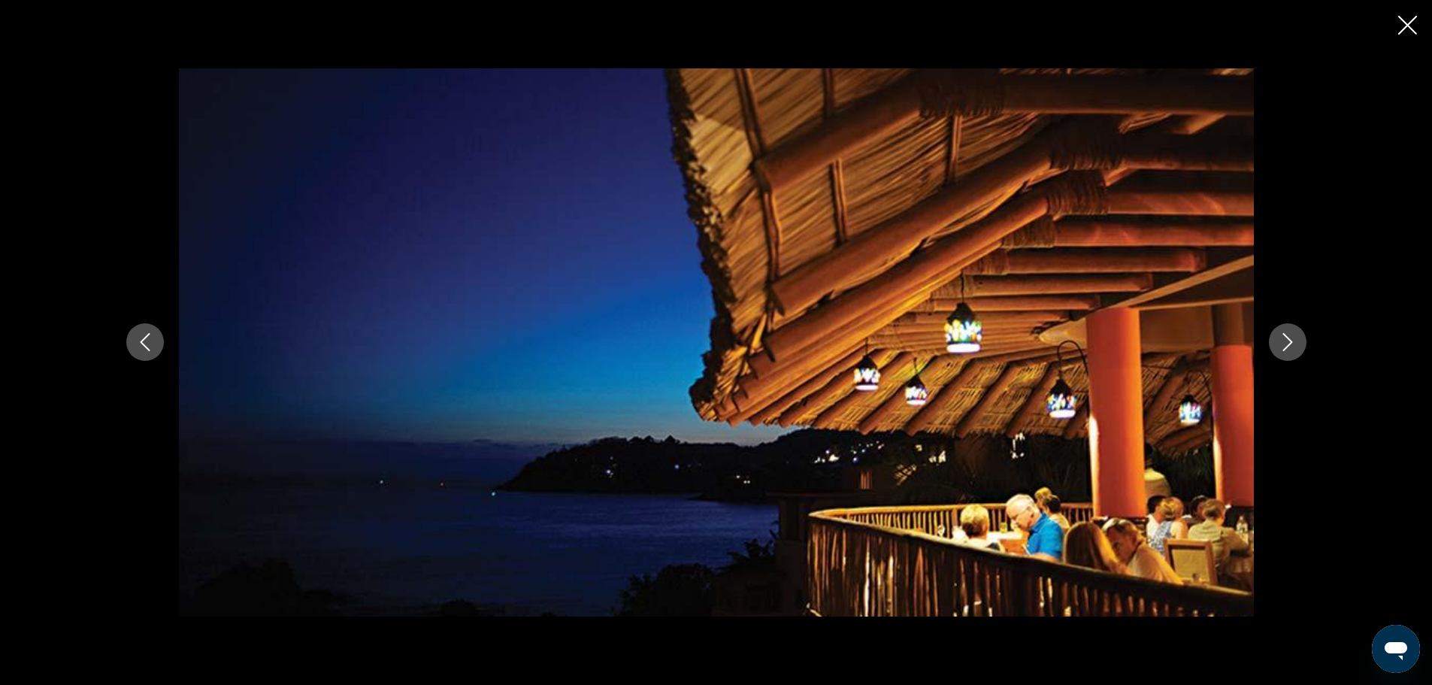
click at [1293, 343] on icon "Next image" at bounding box center [1287, 342] width 18 height 18
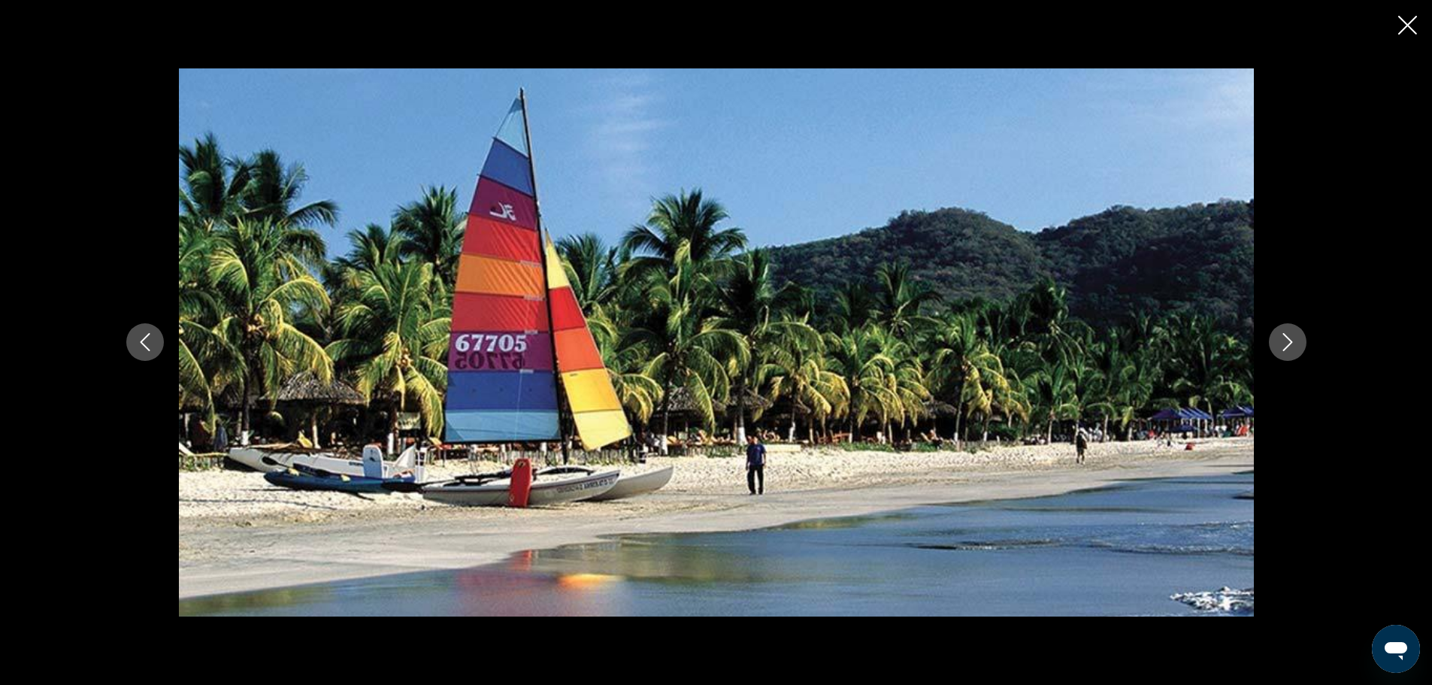
click at [1293, 343] on icon "Next image" at bounding box center [1287, 342] width 18 height 18
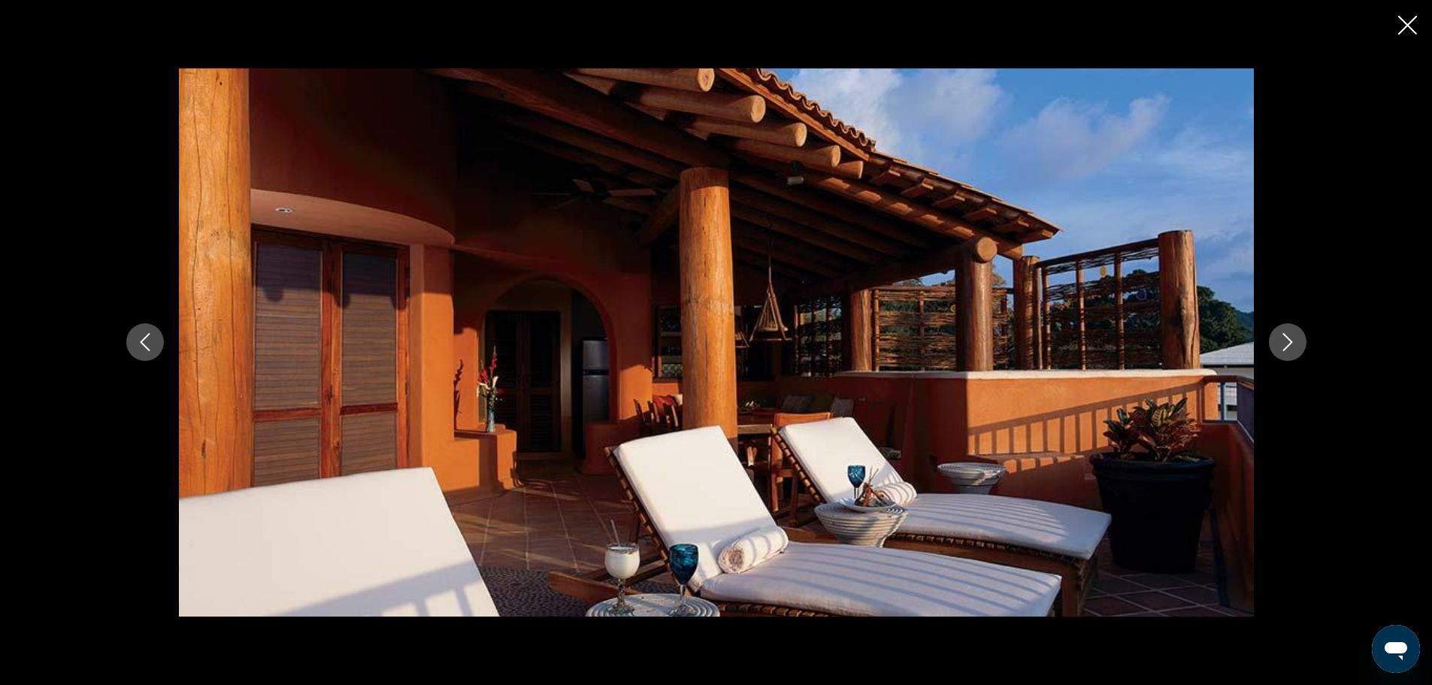
click at [1293, 346] on icon "Next image" at bounding box center [1287, 342] width 18 height 18
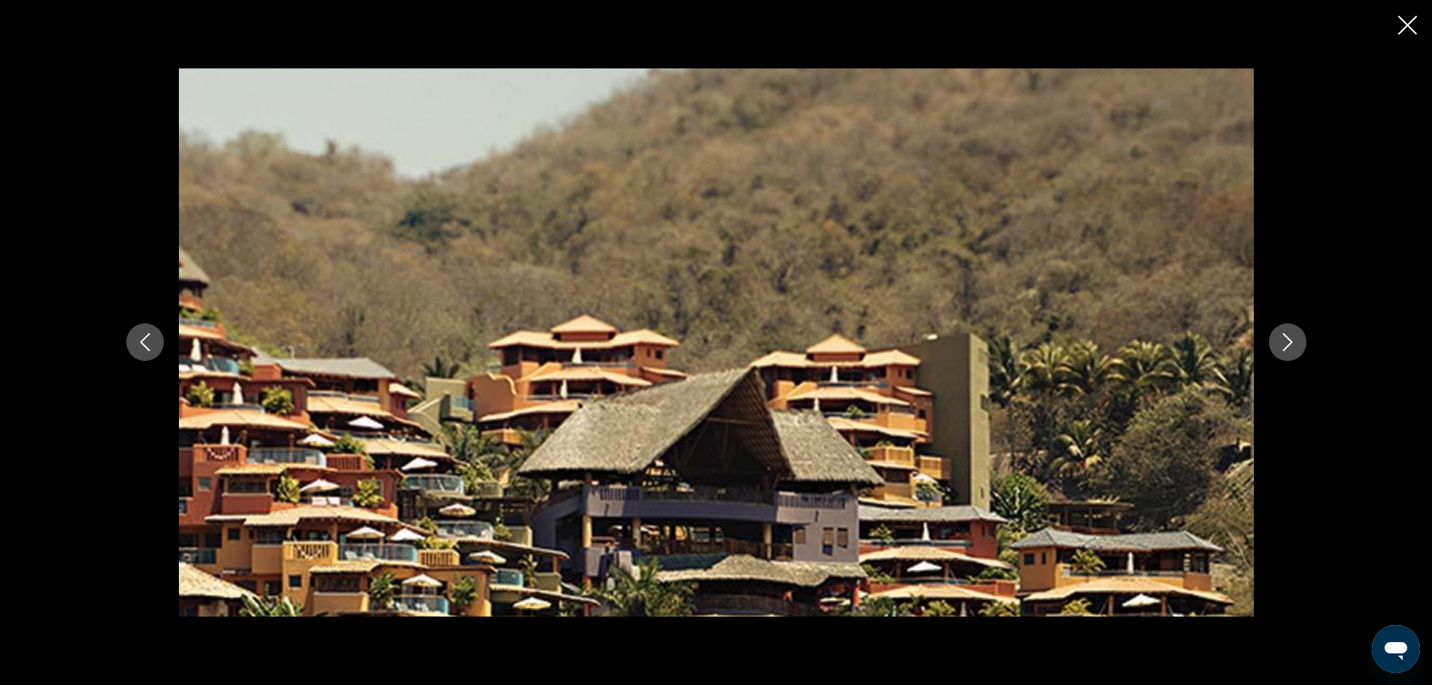
click at [1293, 346] on icon "Next image" at bounding box center [1287, 342] width 18 height 18
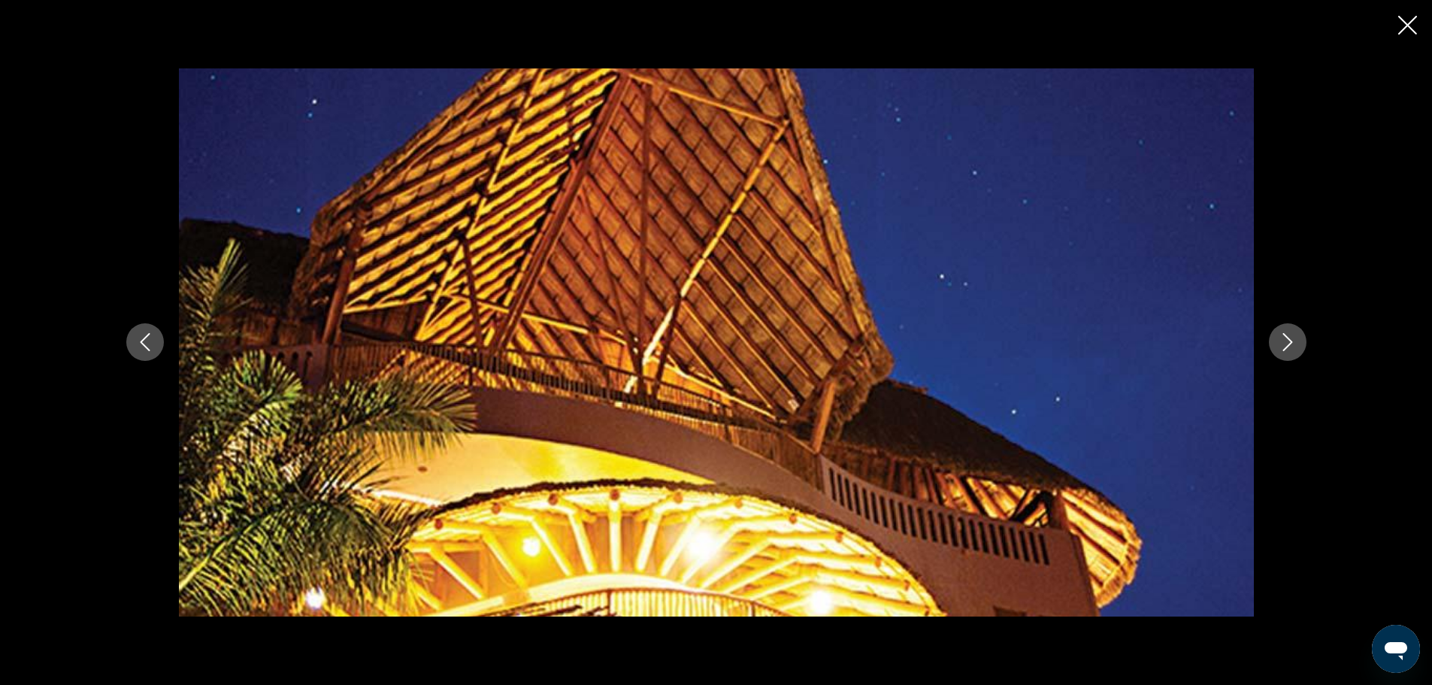
click at [1293, 346] on icon "Next image" at bounding box center [1287, 342] width 18 height 18
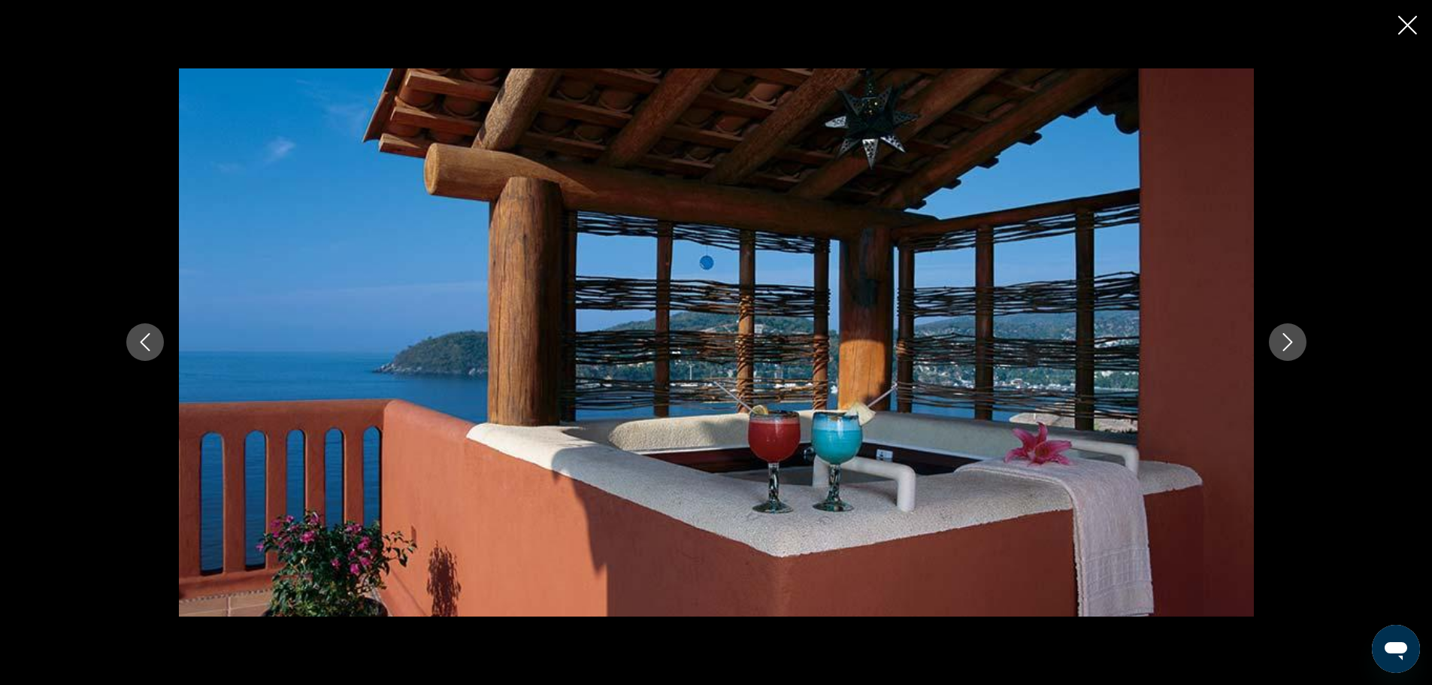
click at [1296, 349] on icon "Next image" at bounding box center [1287, 342] width 18 height 18
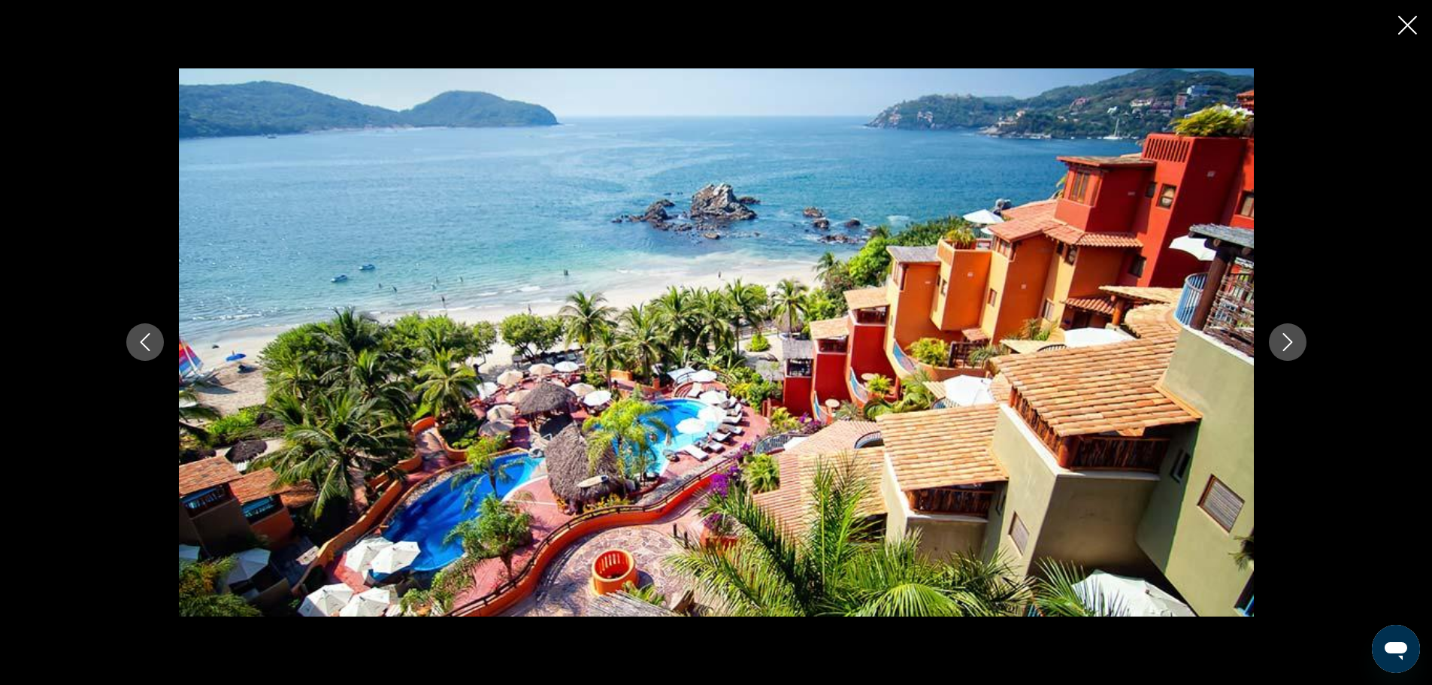
click at [1302, 349] on button "Next image" at bounding box center [1288, 342] width 38 height 38
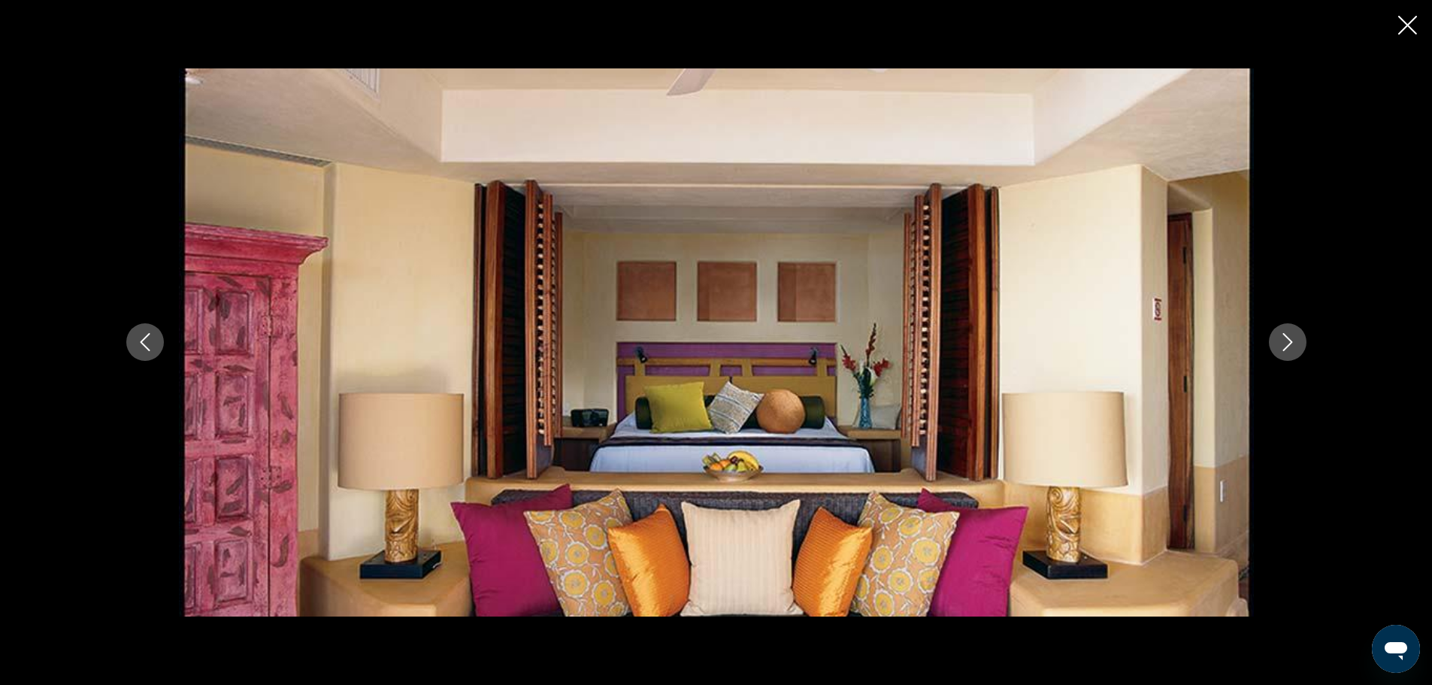
click at [1407, 29] on icon "Close slideshow" at bounding box center [1407, 25] width 19 height 19
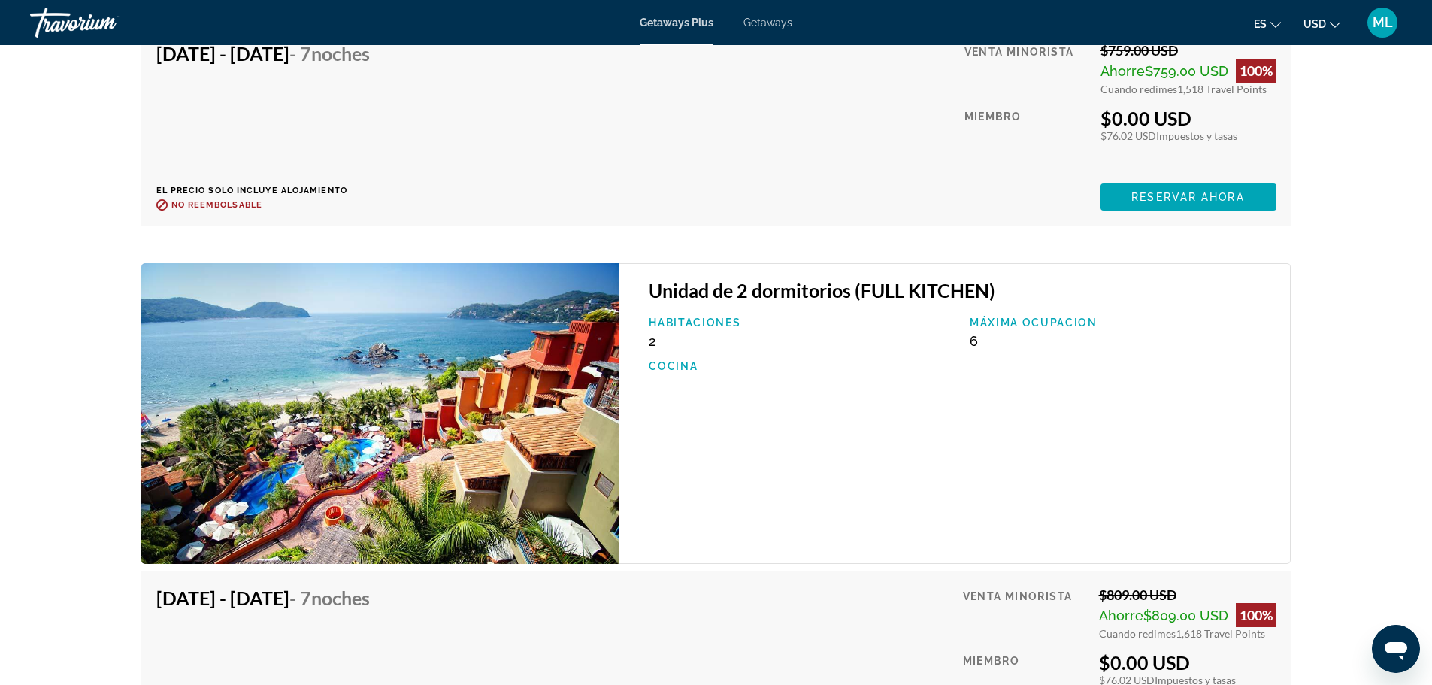
scroll to position [5035, 0]
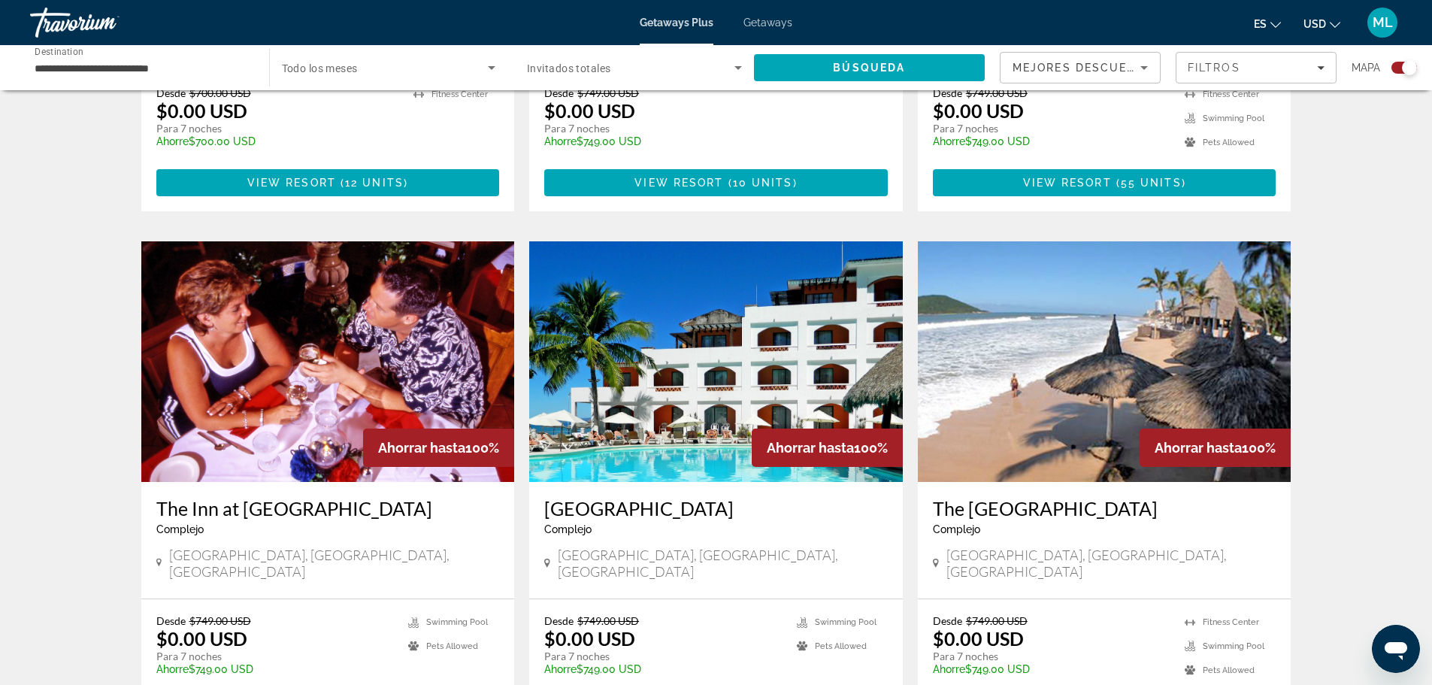
scroll to position [1503, 0]
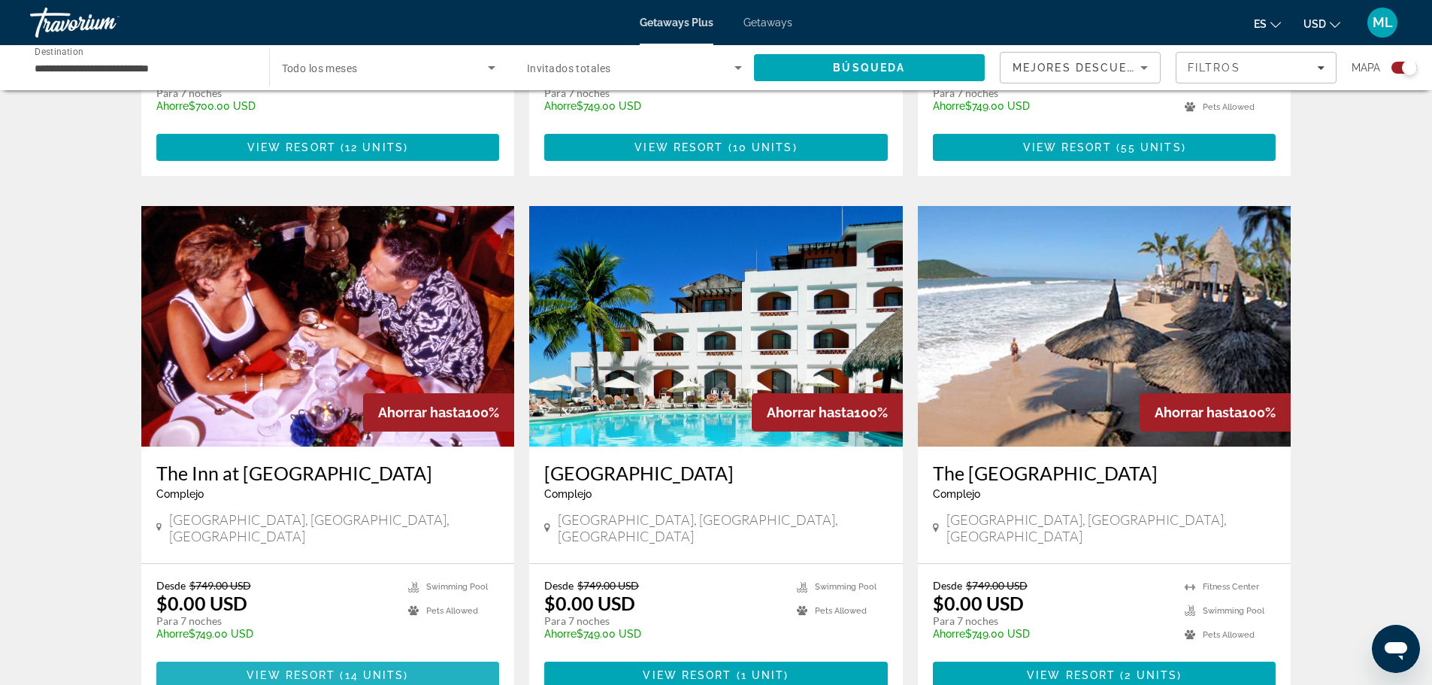
click at [320, 669] on span "View Resort" at bounding box center [291, 675] width 89 height 12
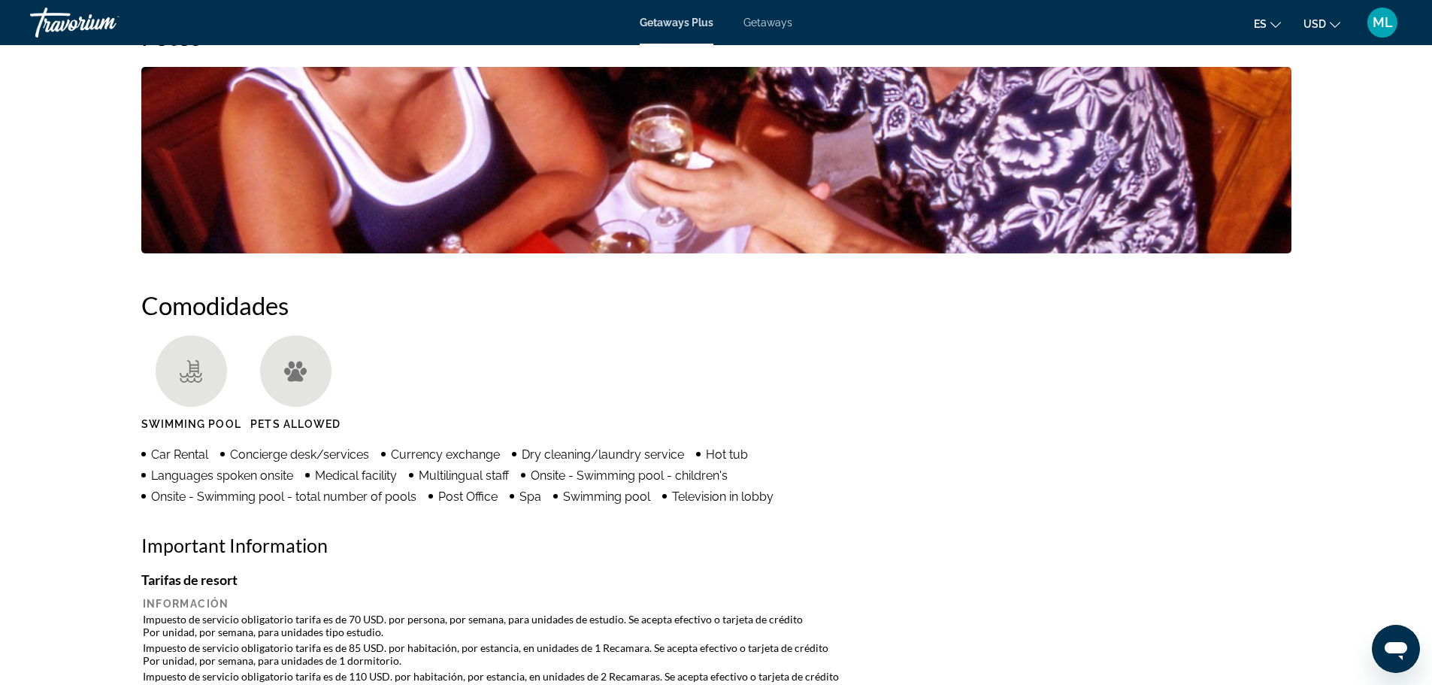
scroll to position [752, 0]
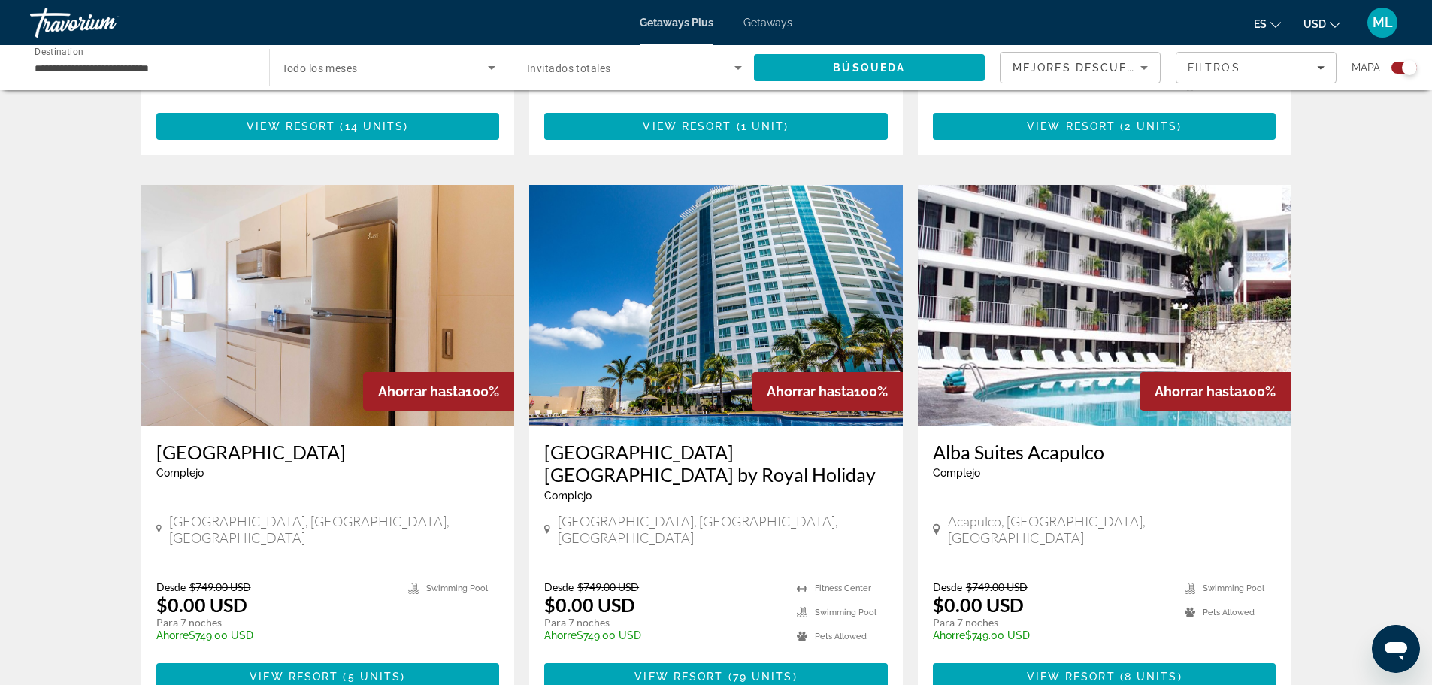
scroll to position [2104, 0]
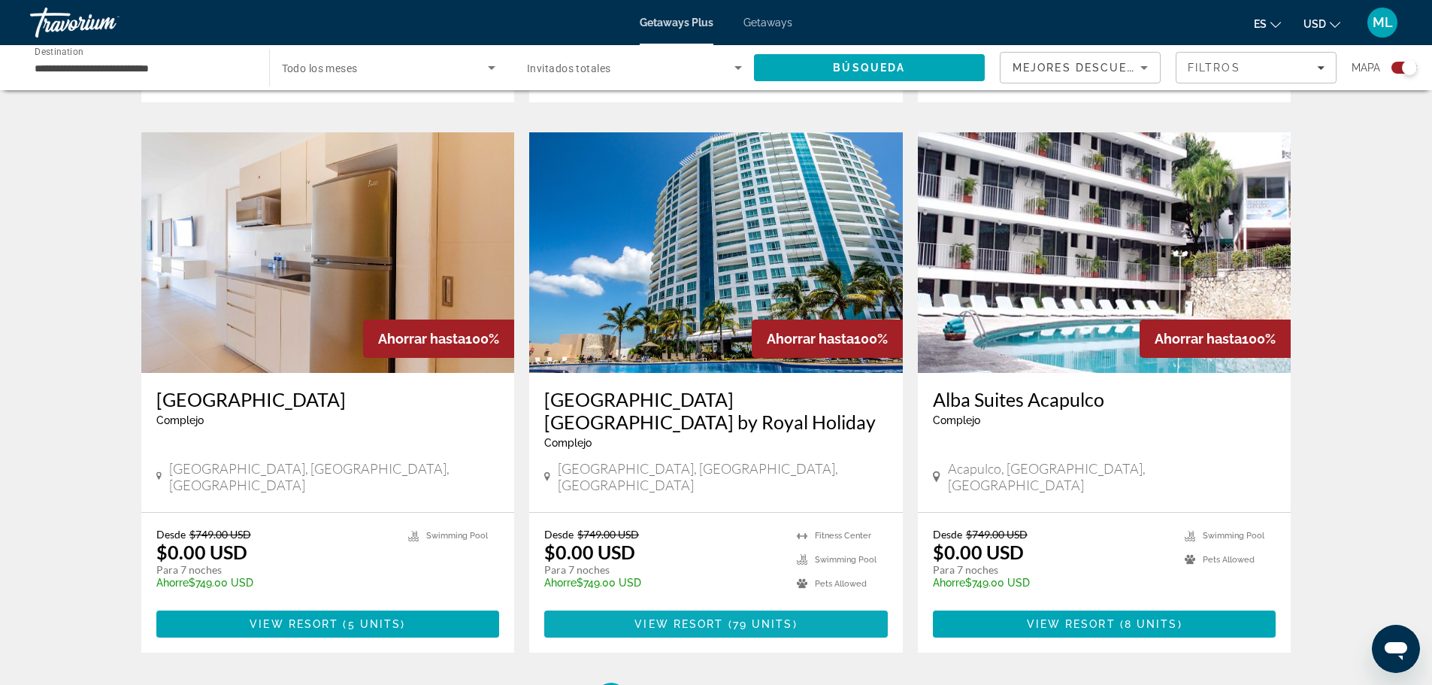
click at [685, 618] on span "View Resort" at bounding box center [678, 624] width 89 height 12
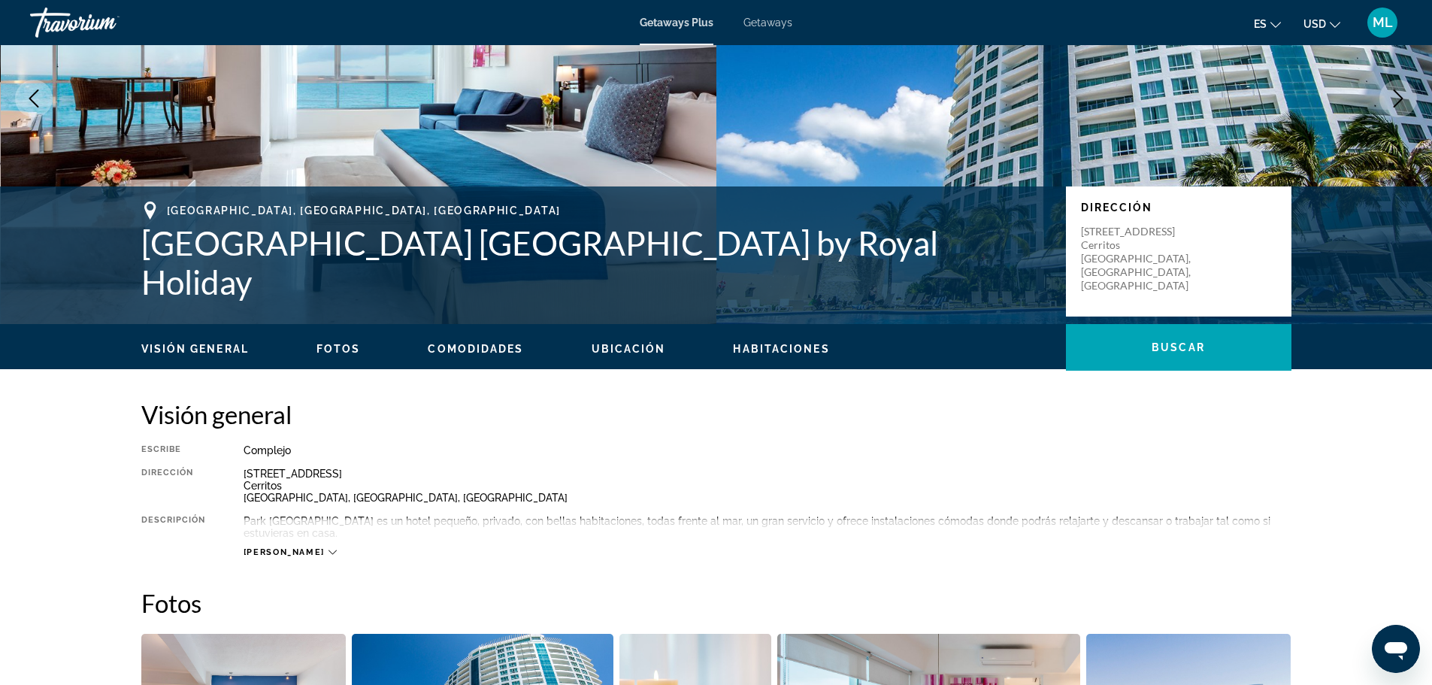
scroll to position [155, 0]
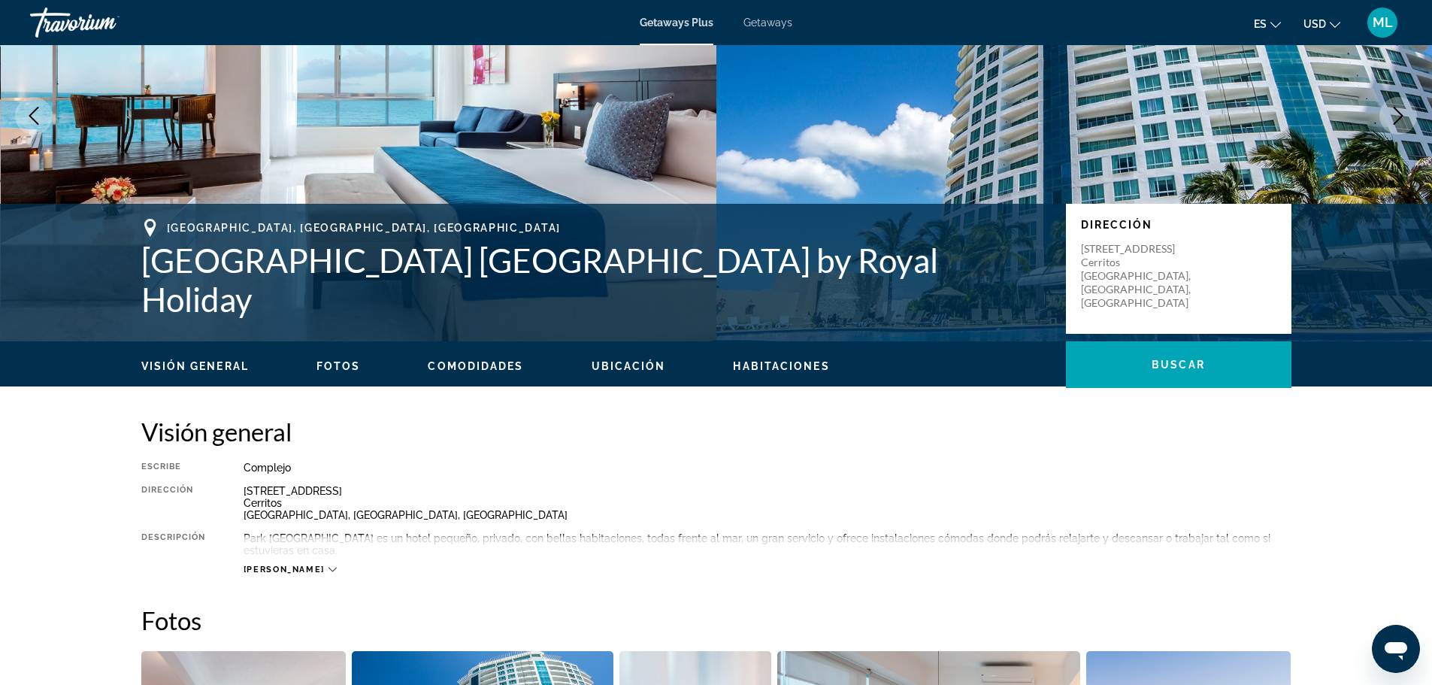
click at [287, 569] on div "[PERSON_NAME]" at bounding box center [290, 569] width 93 height 10
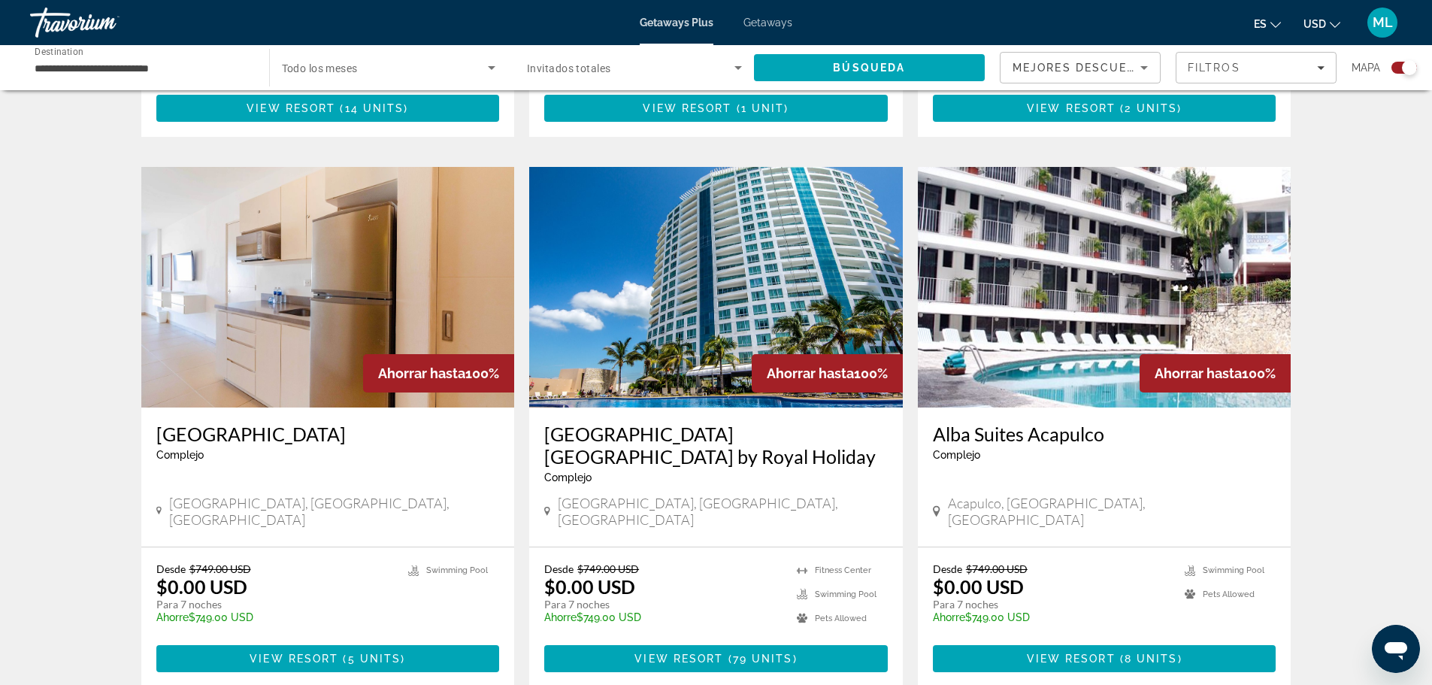
scroll to position [2104, 0]
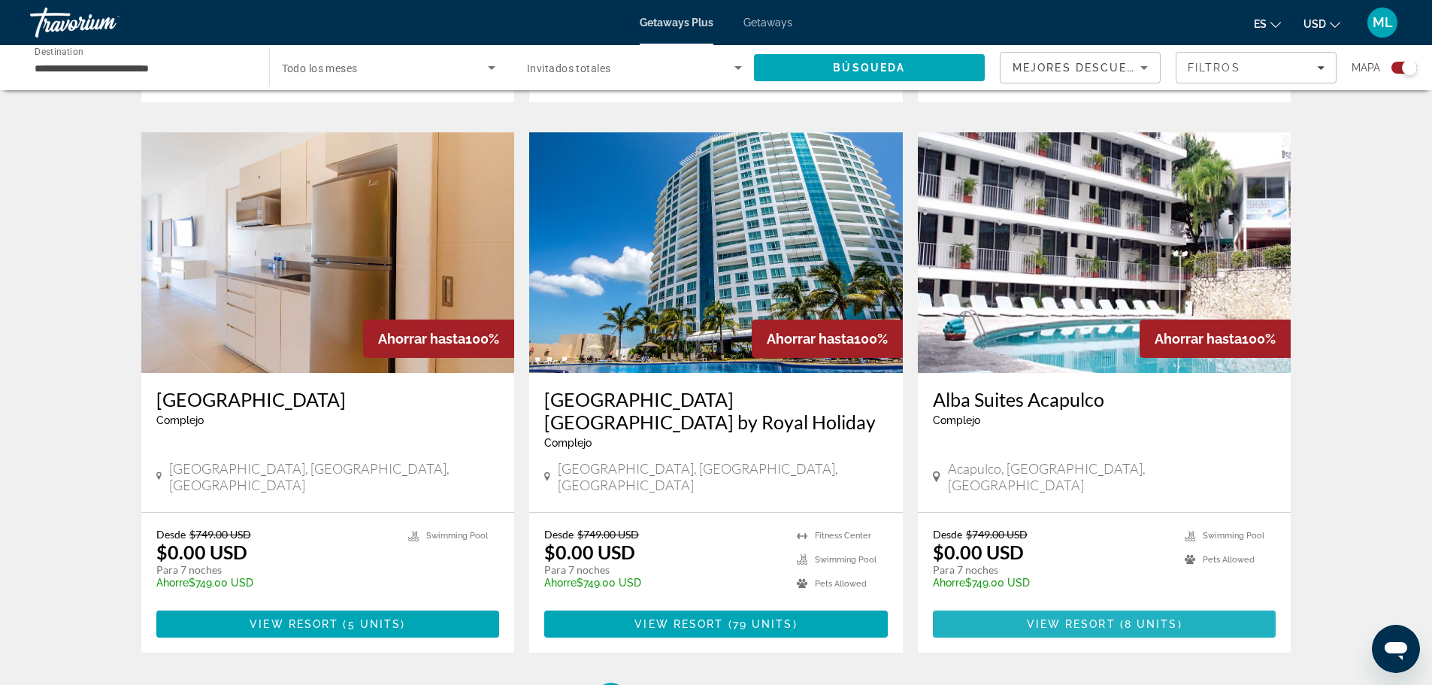
click at [1058, 606] on span "Main content" at bounding box center [1104, 624] width 343 height 36
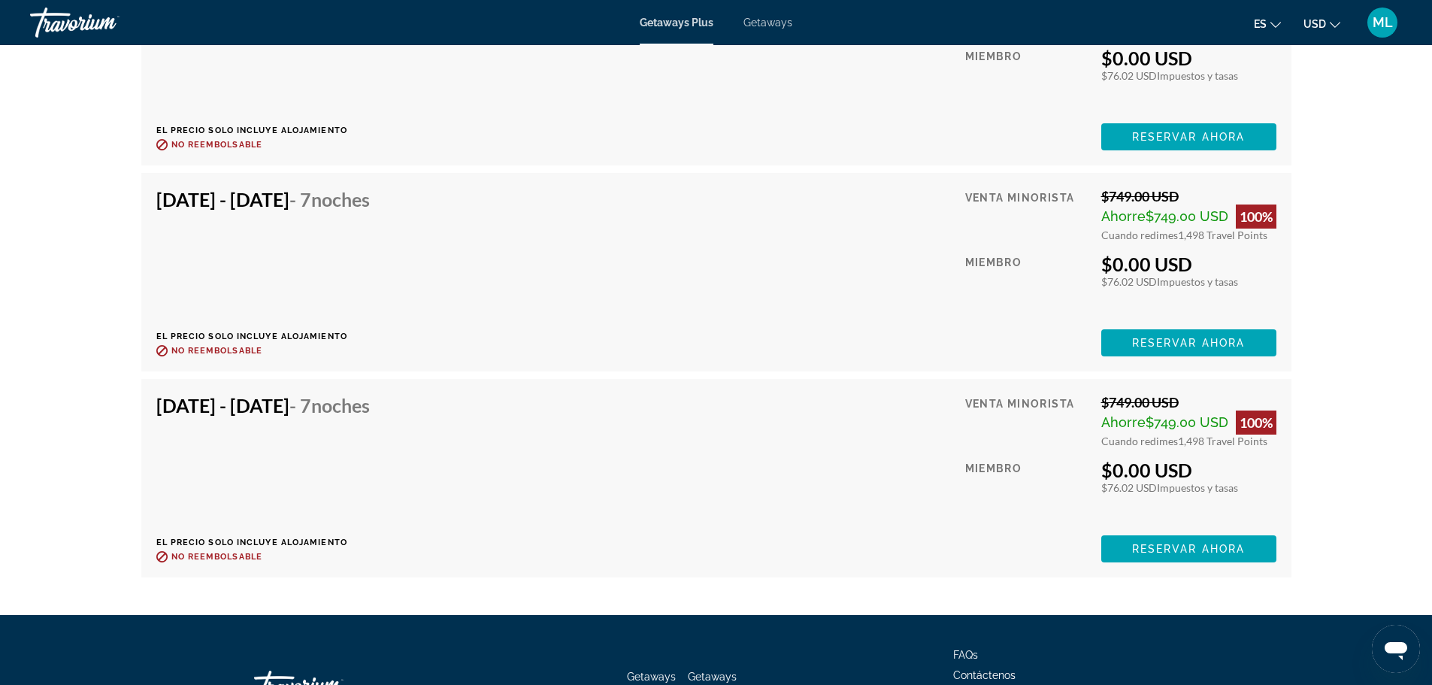
scroll to position [4081, 0]
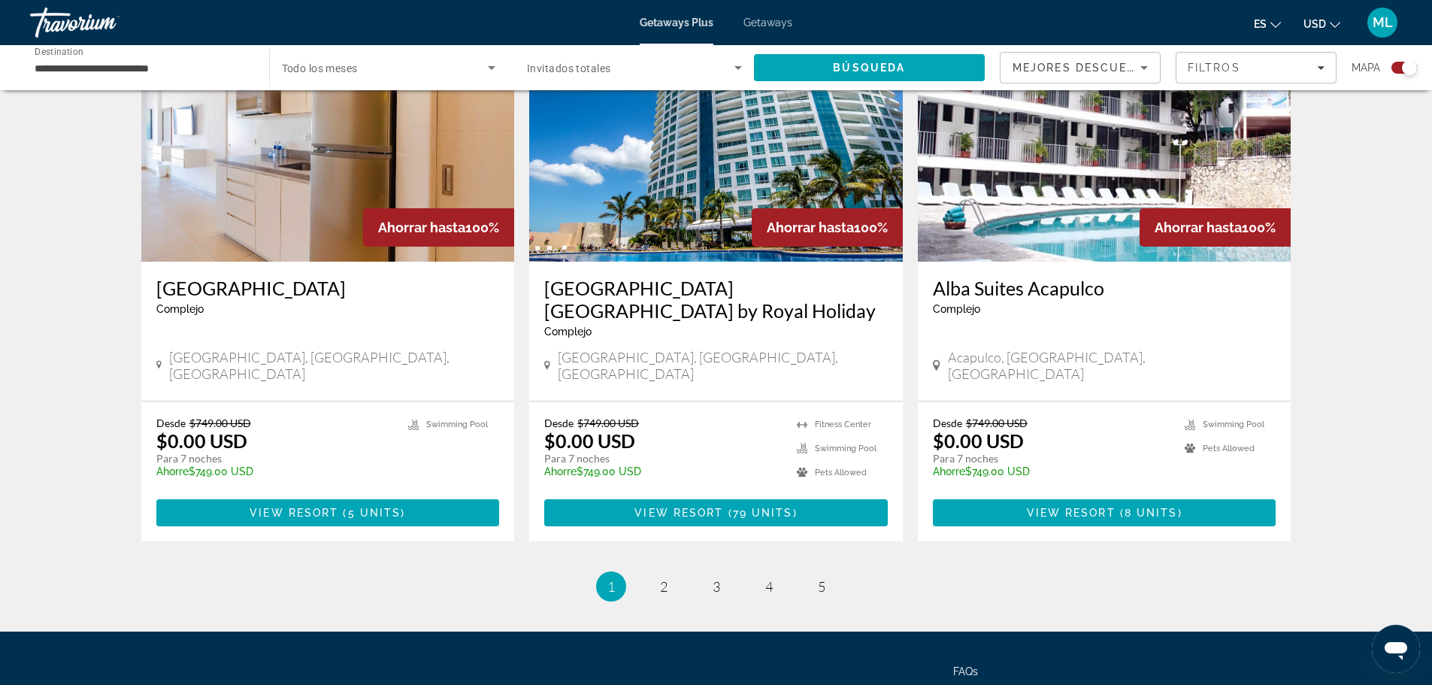
scroll to position [2235, 0]
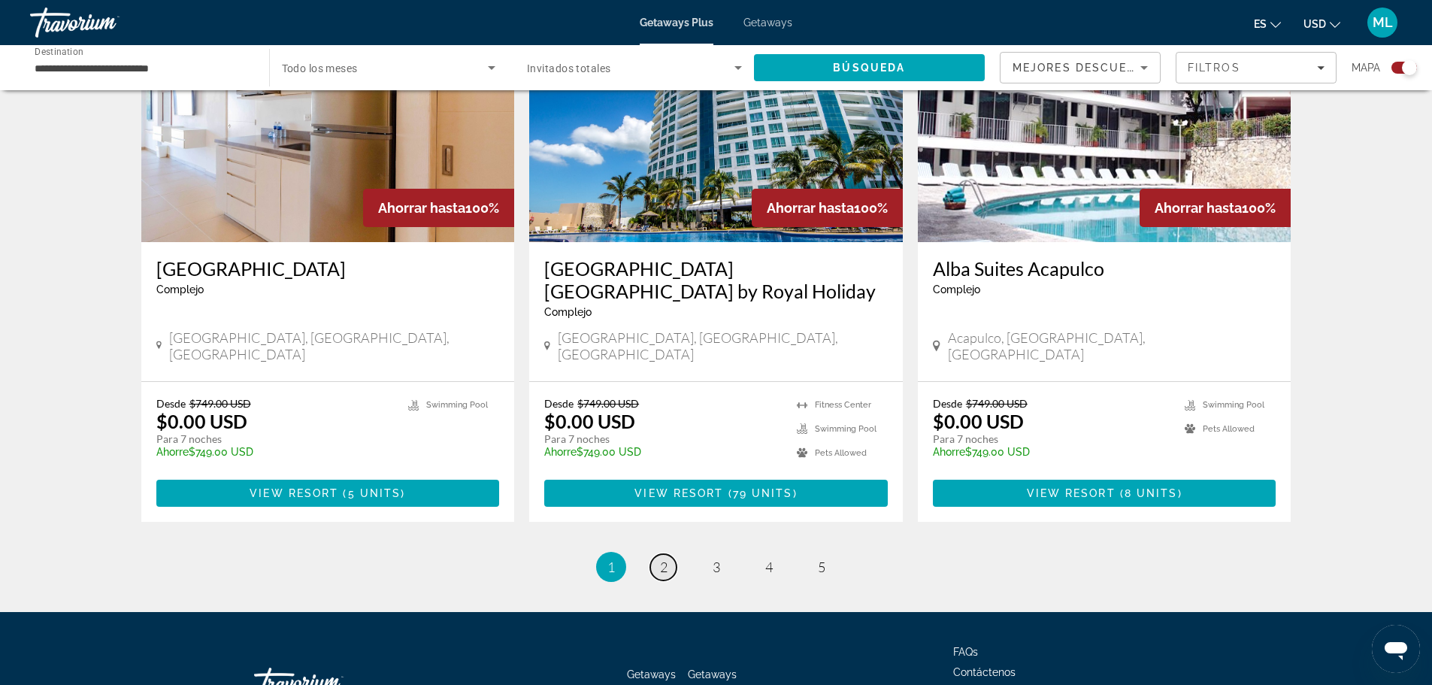
click at [661, 558] on span "2" at bounding box center [664, 566] width 8 height 17
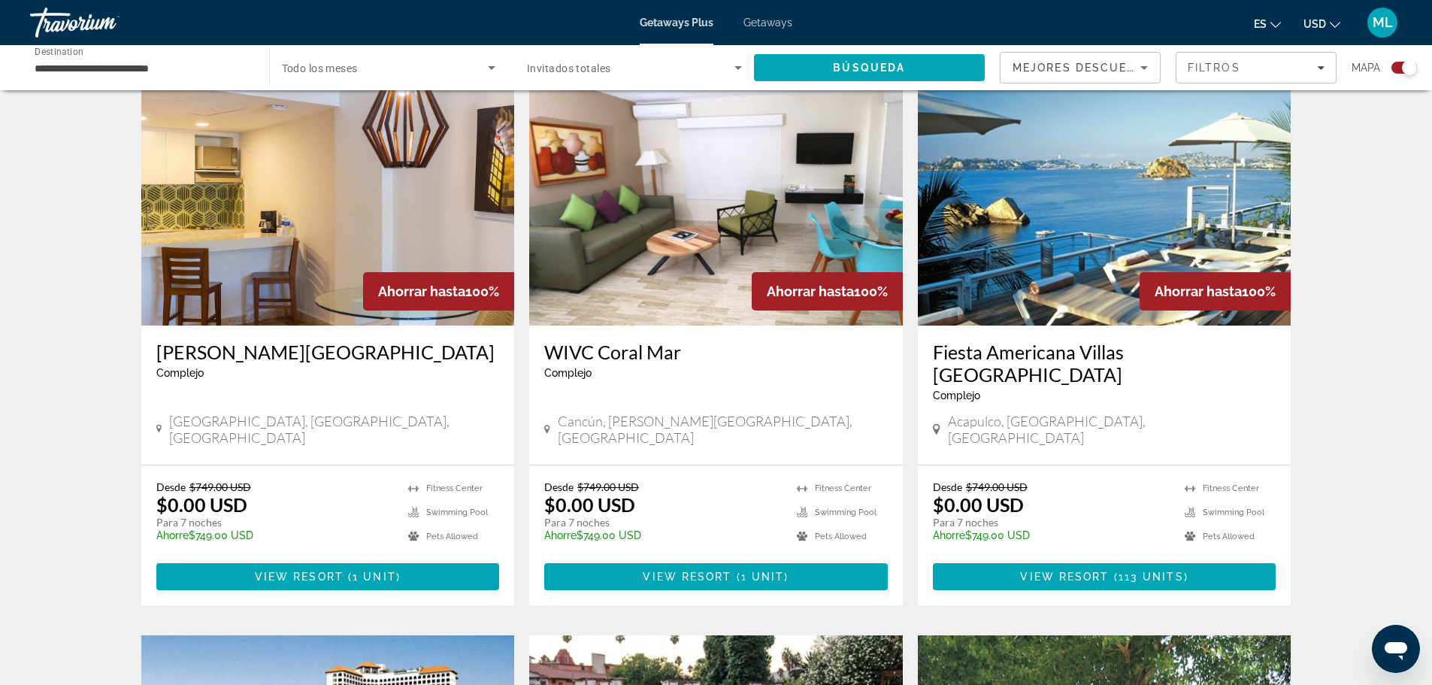
scroll to position [1052, 0]
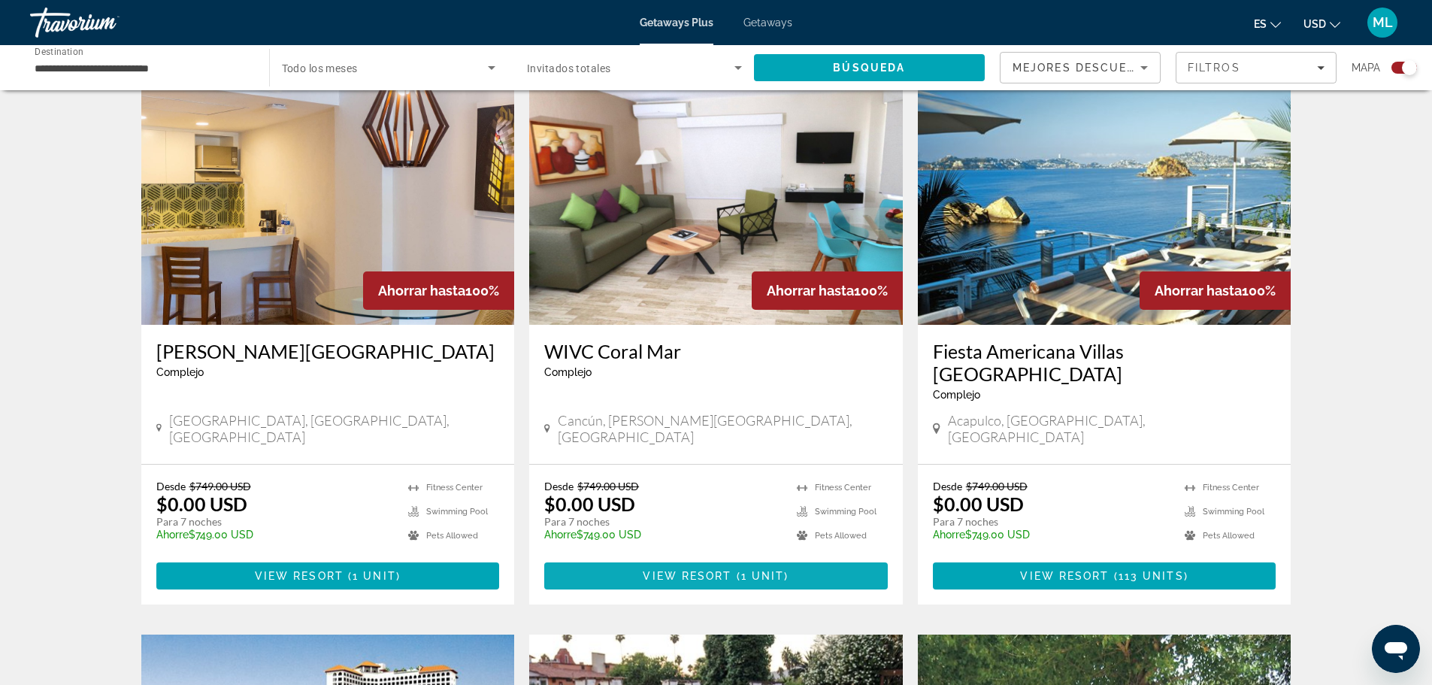
click at [725, 570] on span "View Resort" at bounding box center [687, 576] width 89 height 12
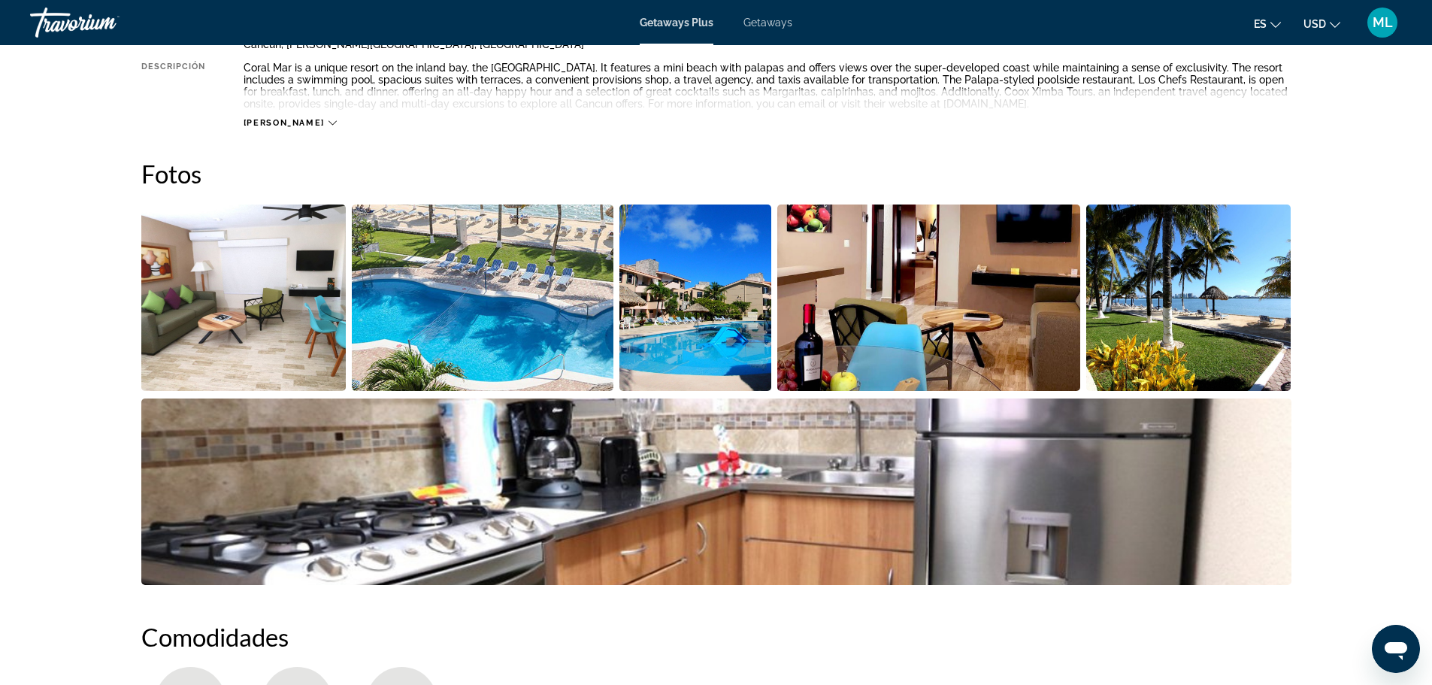
scroll to position [601, 0]
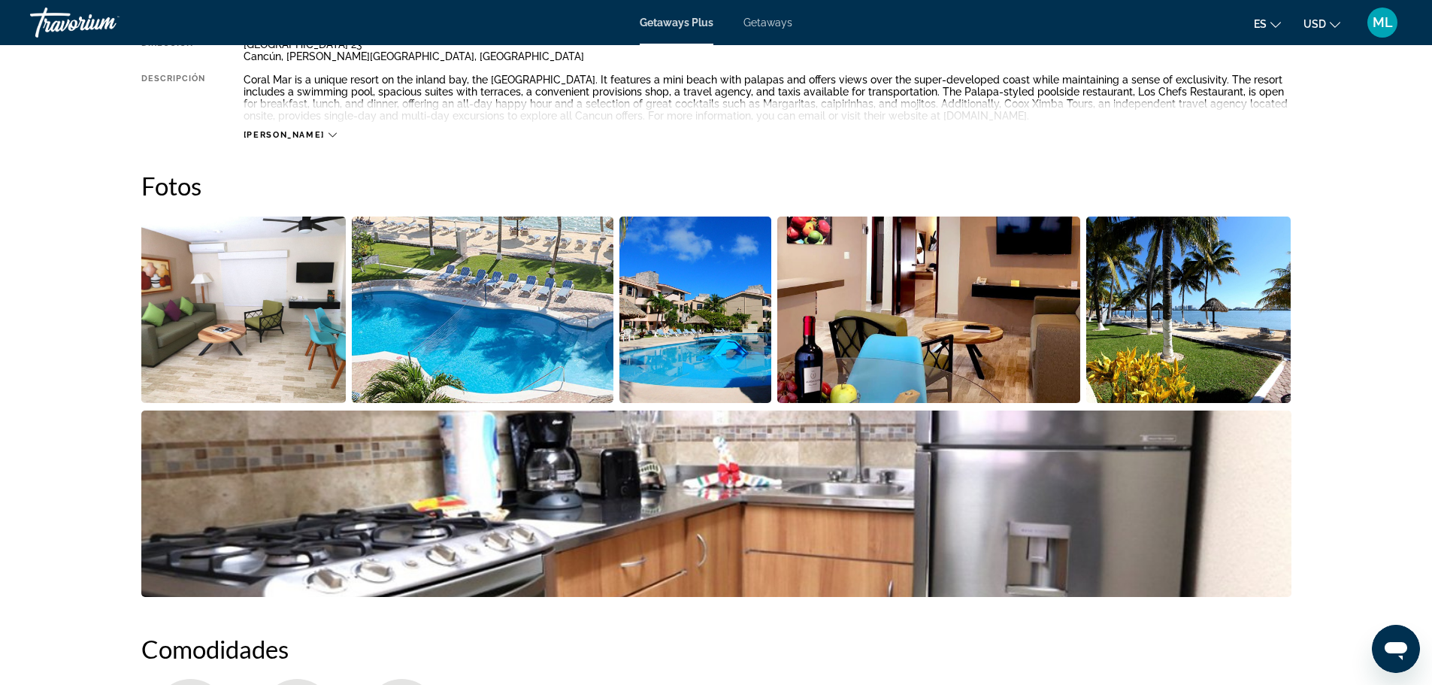
click at [251, 299] on img "Open full-screen image slider" at bounding box center [243, 309] width 205 height 186
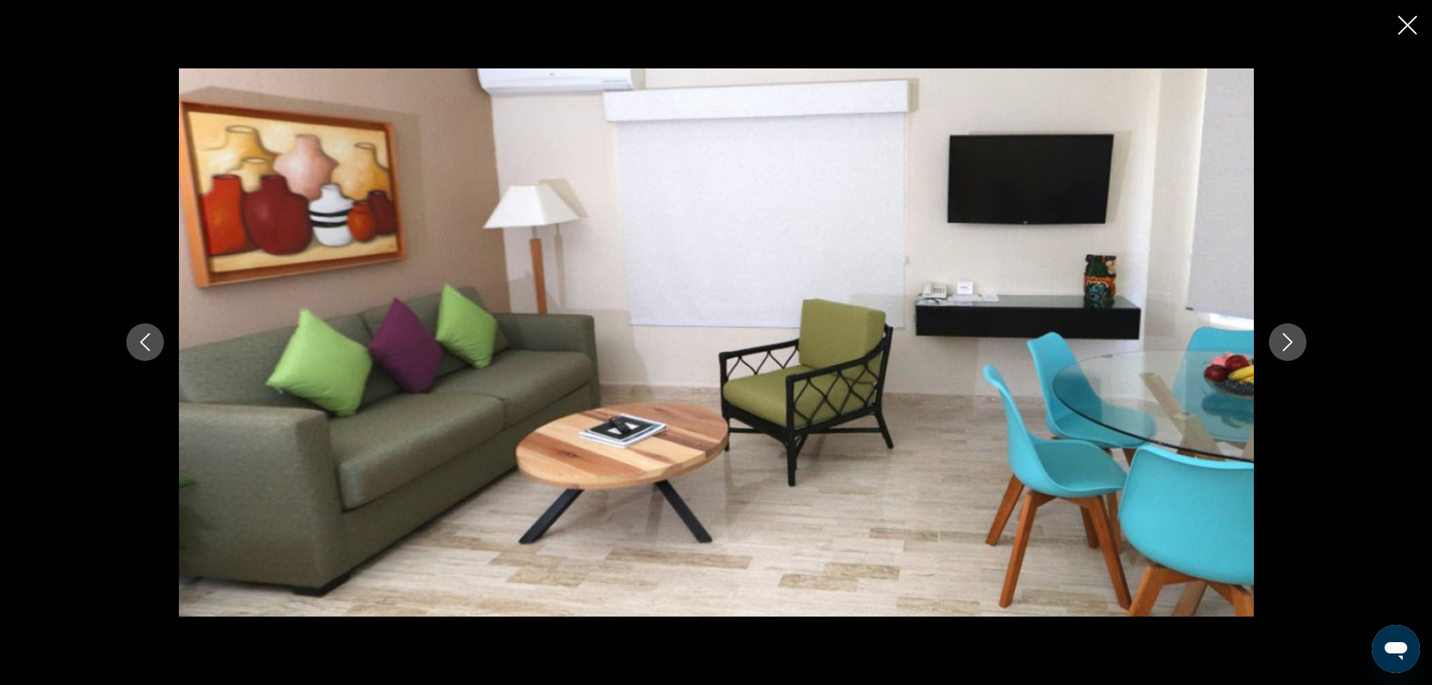
click at [1276, 337] on button "Next image" at bounding box center [1288, 342] width 38 height 38
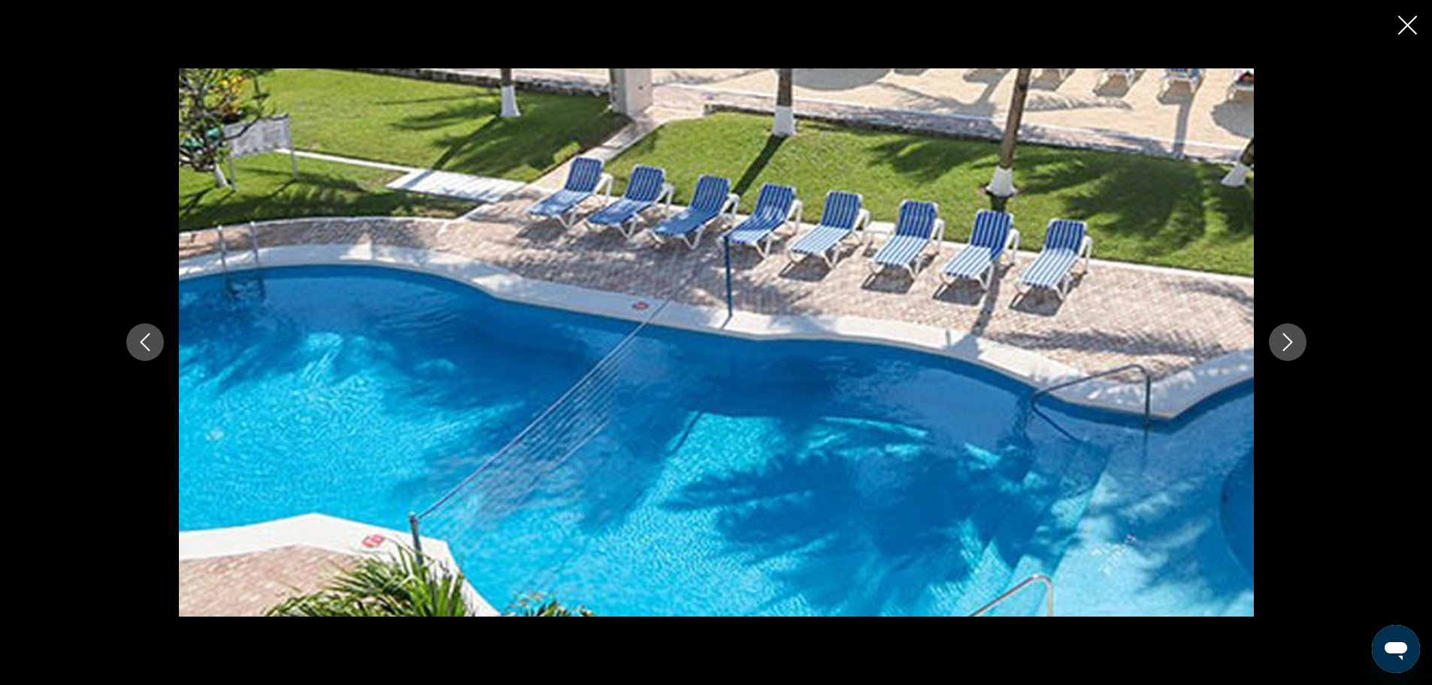
click at [1276, 337] on button "Next image" at bounding box center [1288, 342] width 38 height 38
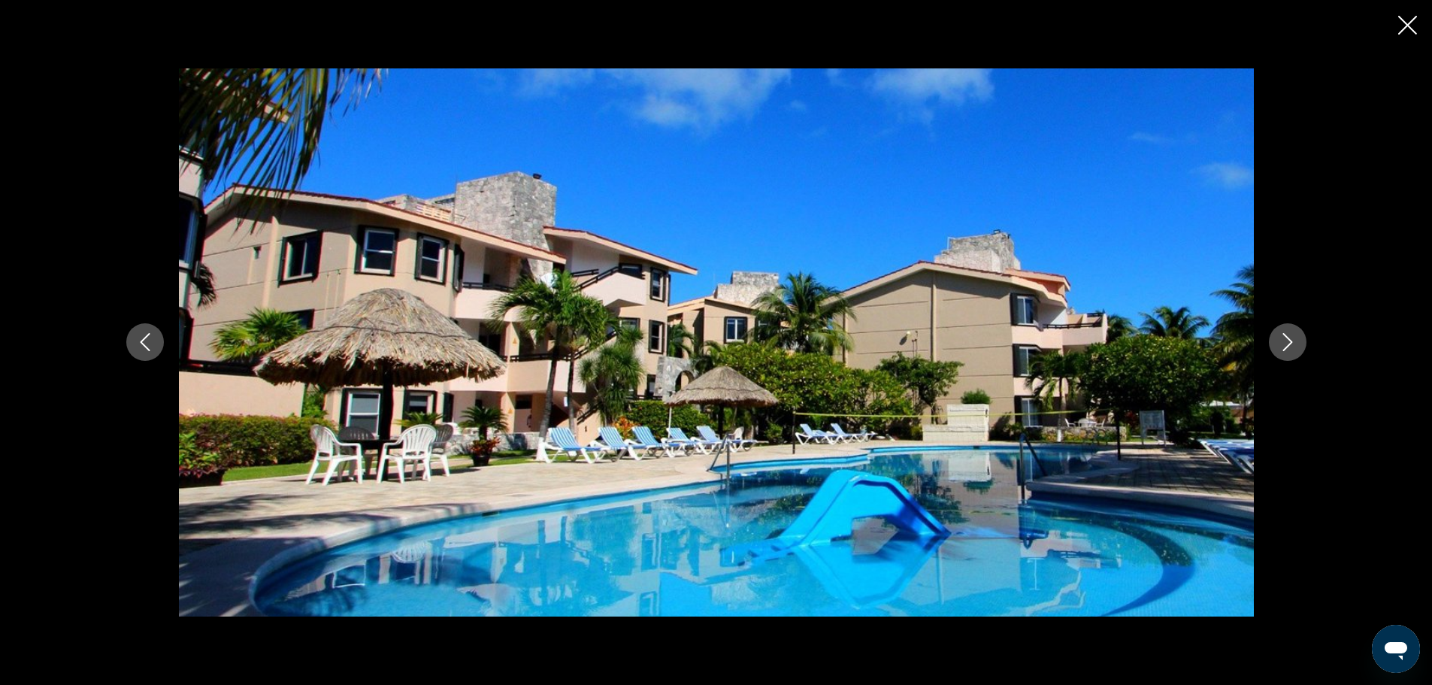
click at [1276, 337] on button "Next image" at bounding box center [1288, 342] width 38 height 38
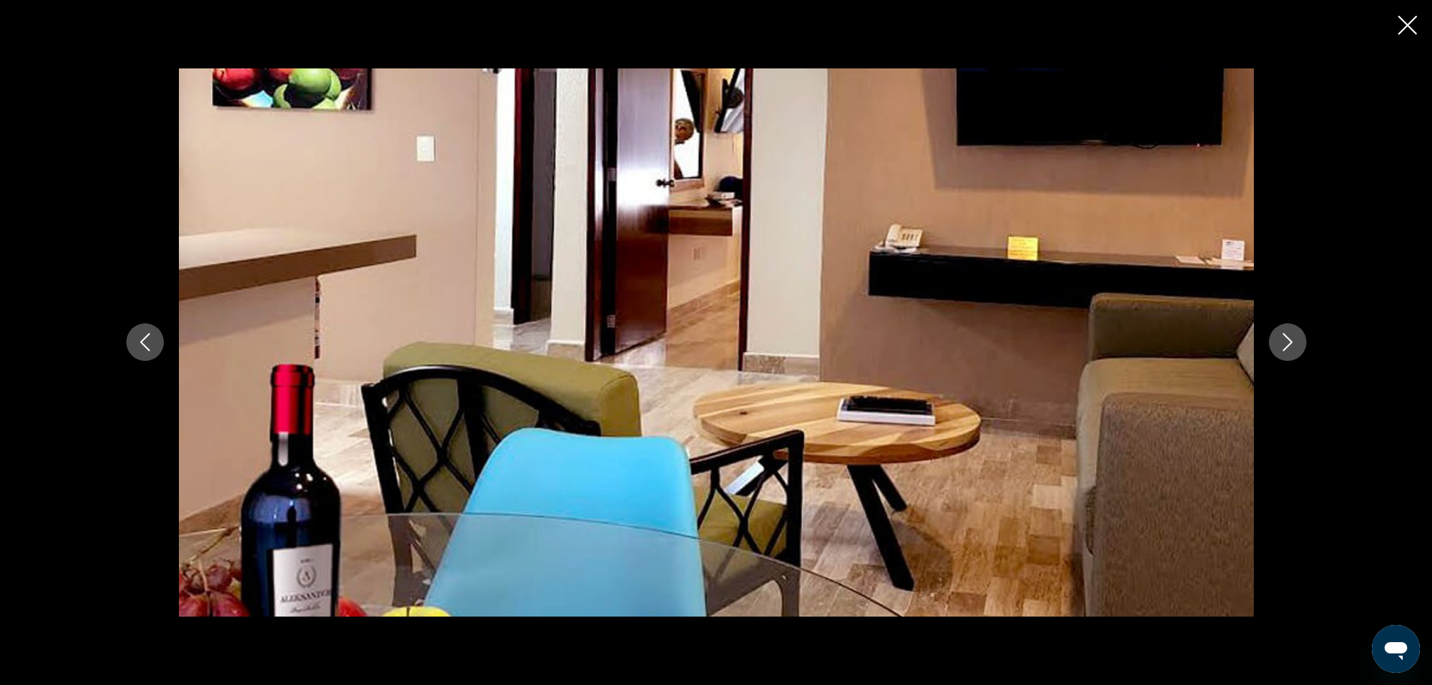
click at [1277, 337] on button "Next image" at bounding box center [1288, 342] width 38 height 38
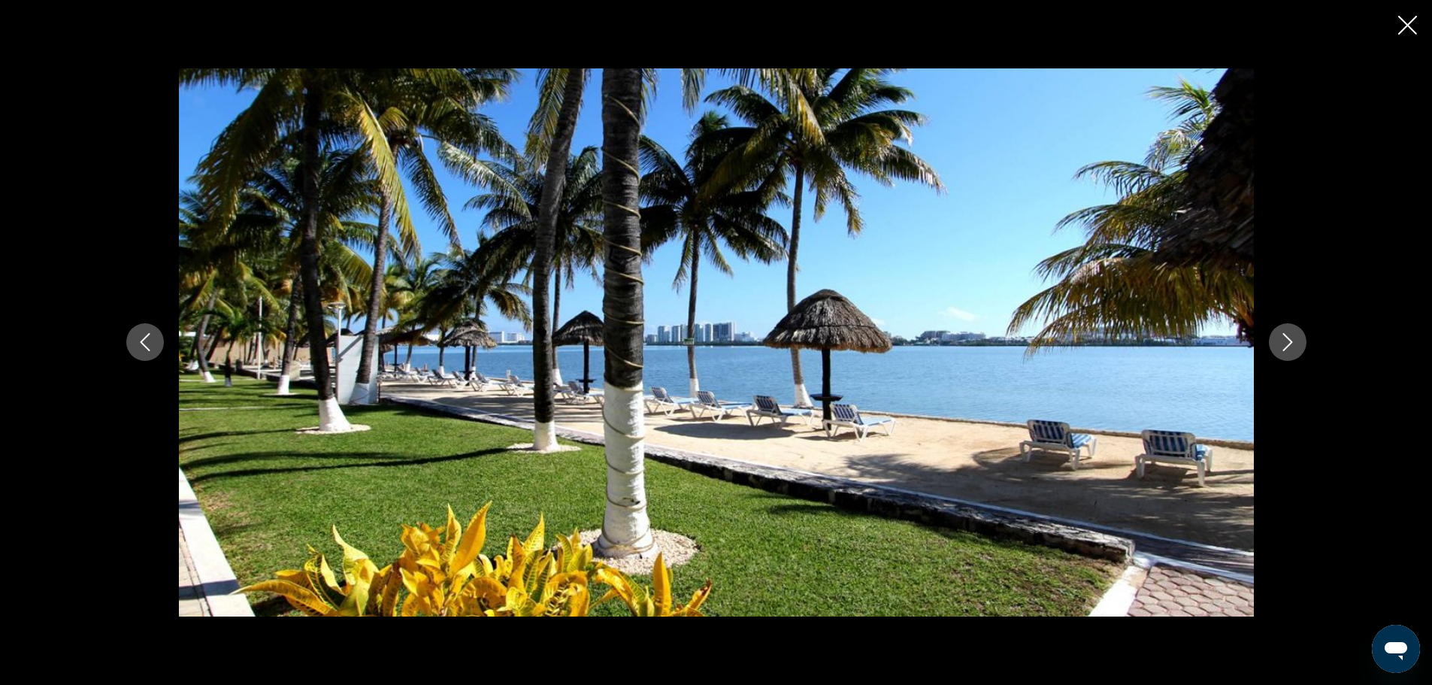
click at [1277, 337] on button "Next image" at bounding box center [1288, 342] width 38 height 38
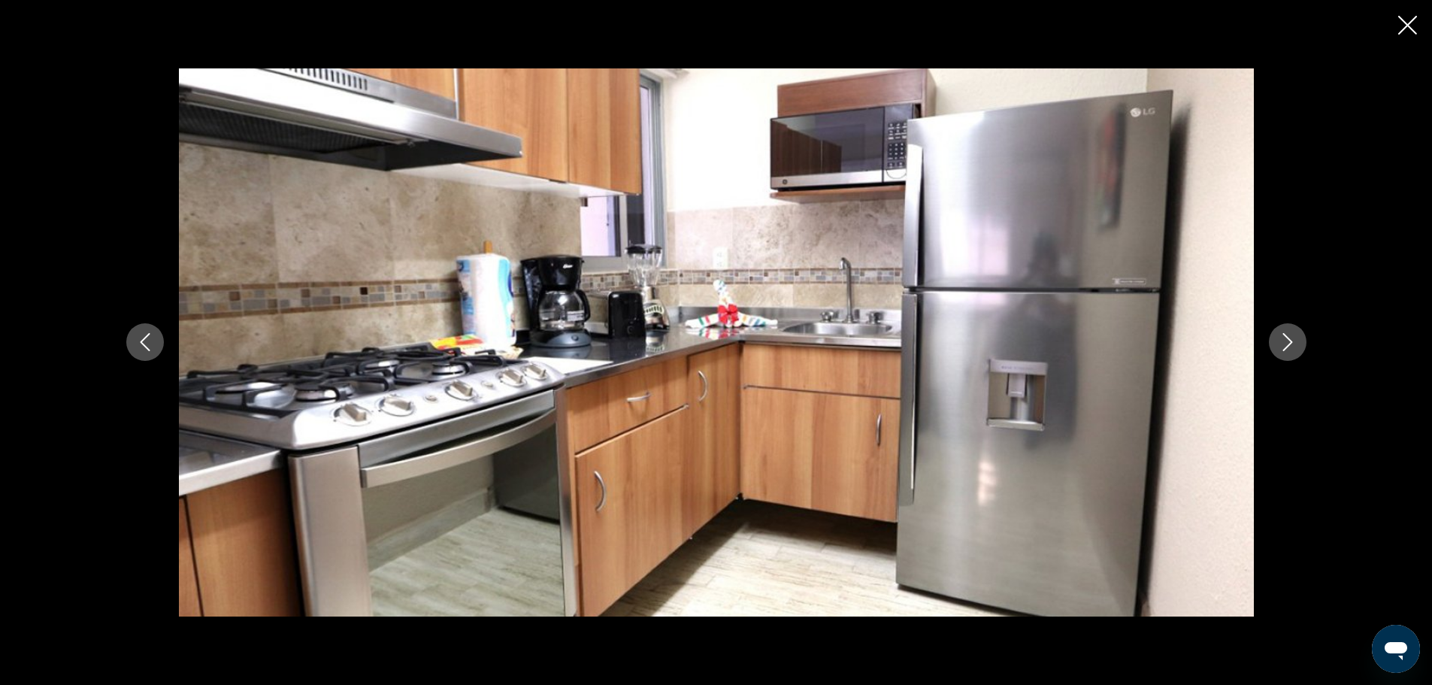
click at [1276, 342] on button "Next image" at bounding box center [1288, 342] width 38 height 38
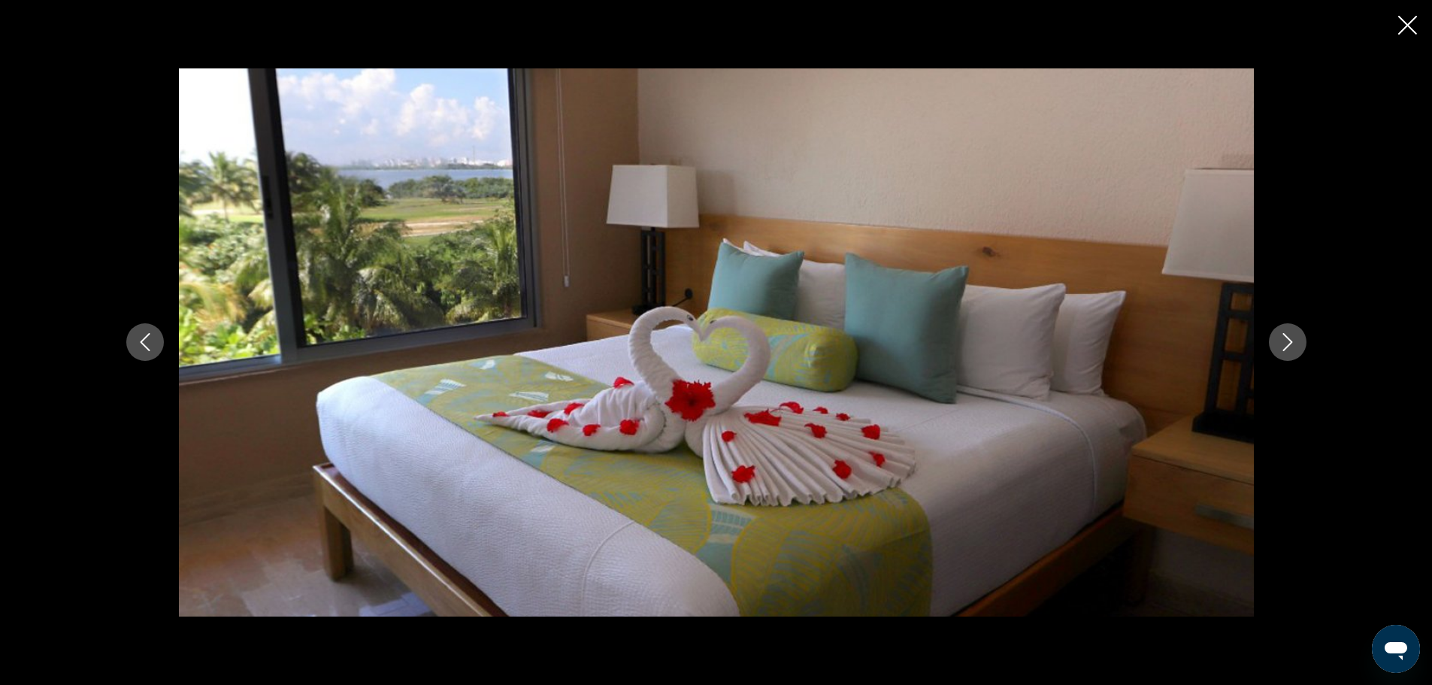
click at [1411, 18] on icon "Close slideshow" at bounding box center [1407, 25] width 19 height 19
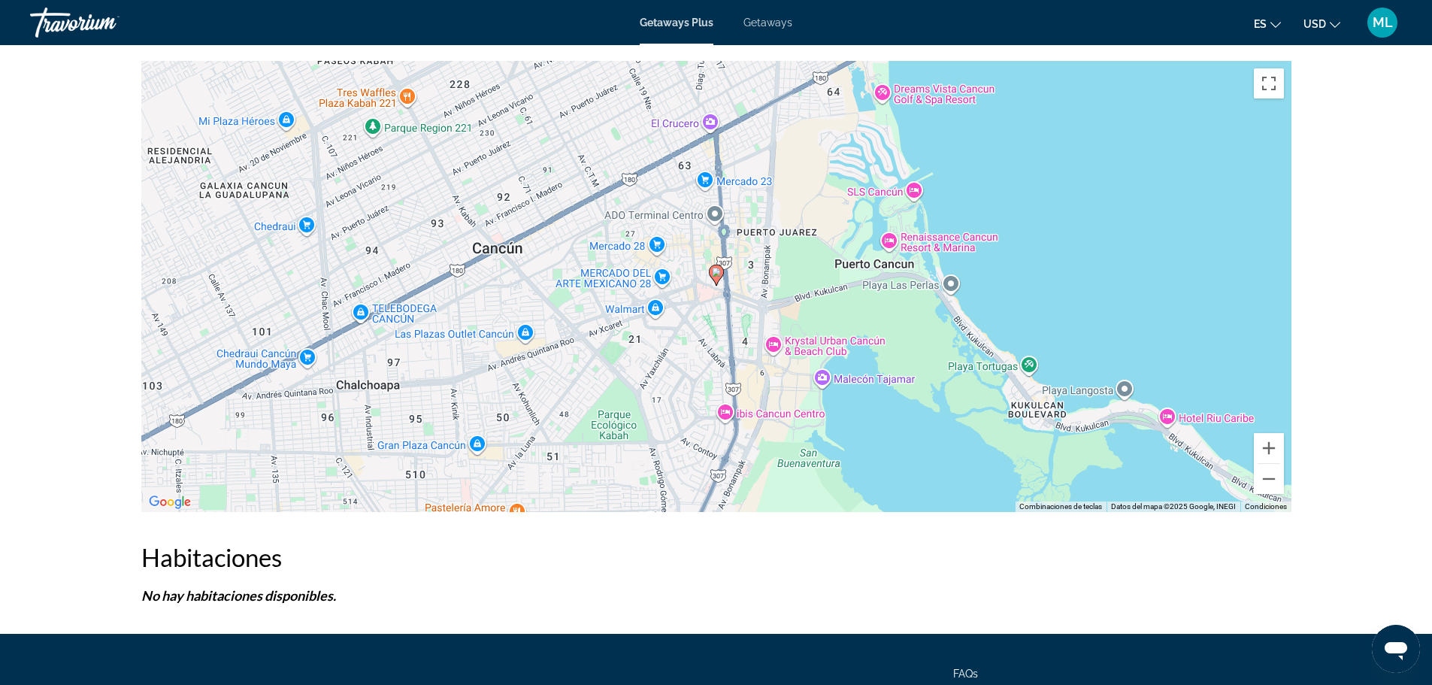
scroll to position [2272, 0]
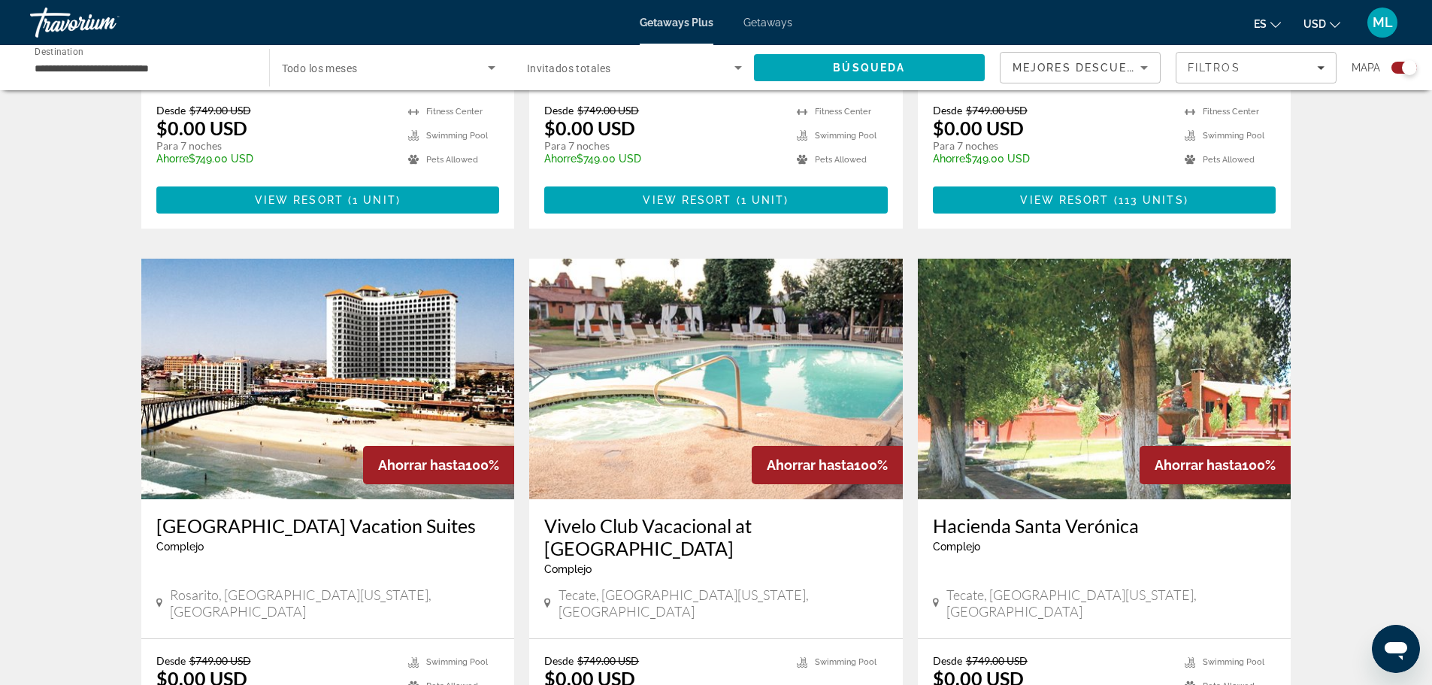
scroll to position [1278, 0]
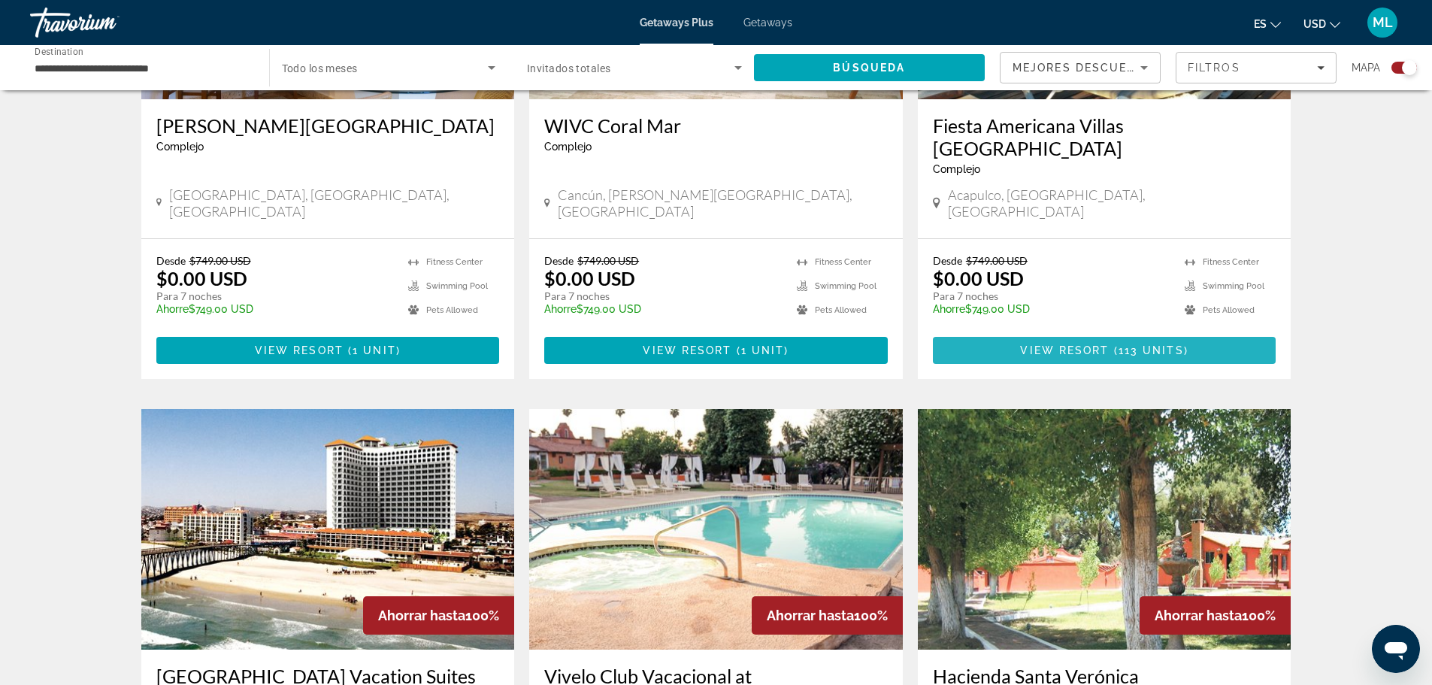
click at [1069, 332] on span "Main content" at bounding box center [1104, 350] width 343 height 36
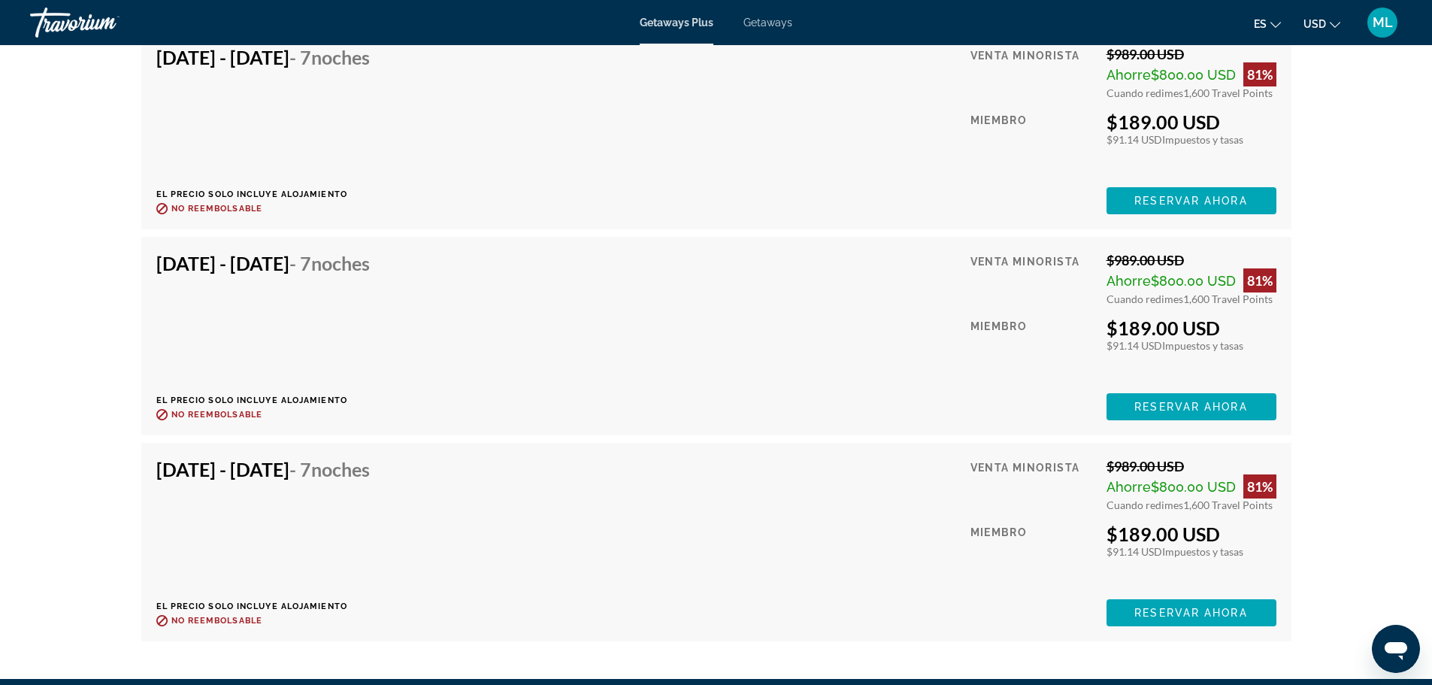
scroll to position [15879, 0]
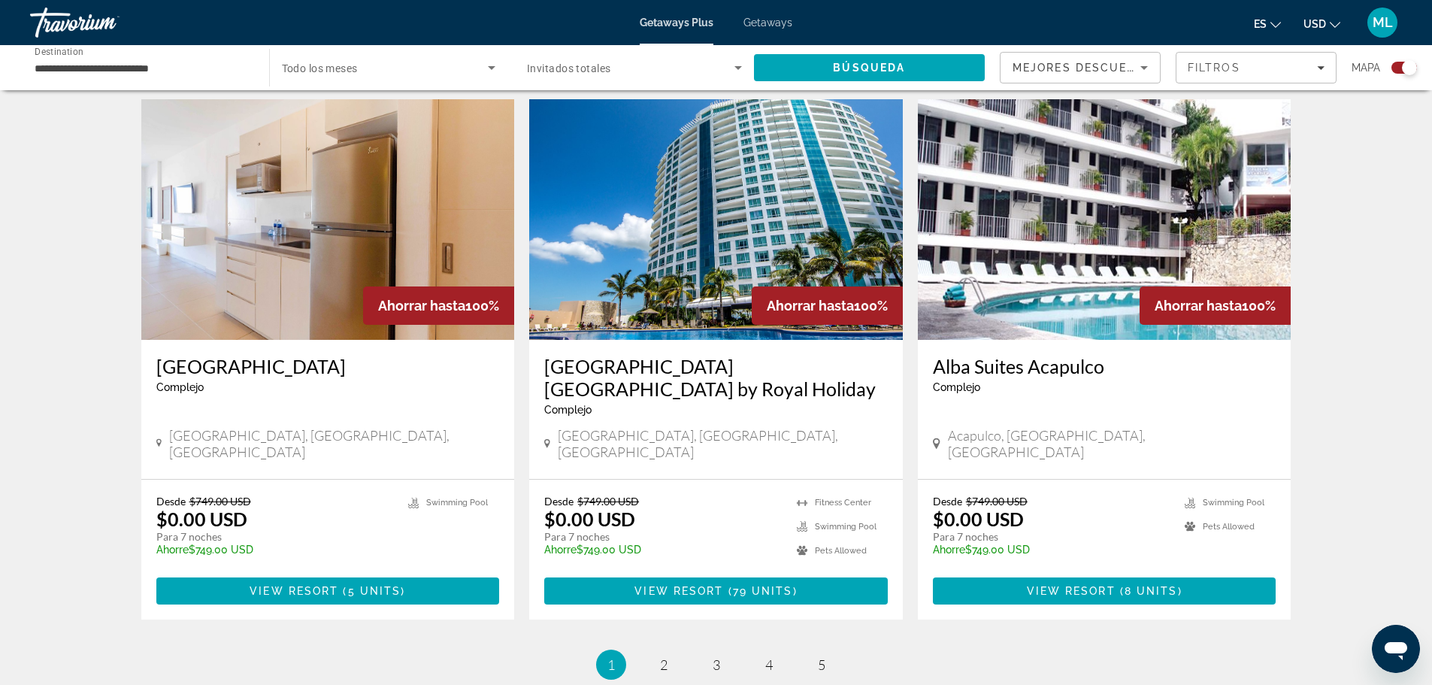
scroll to position [2235, 0]
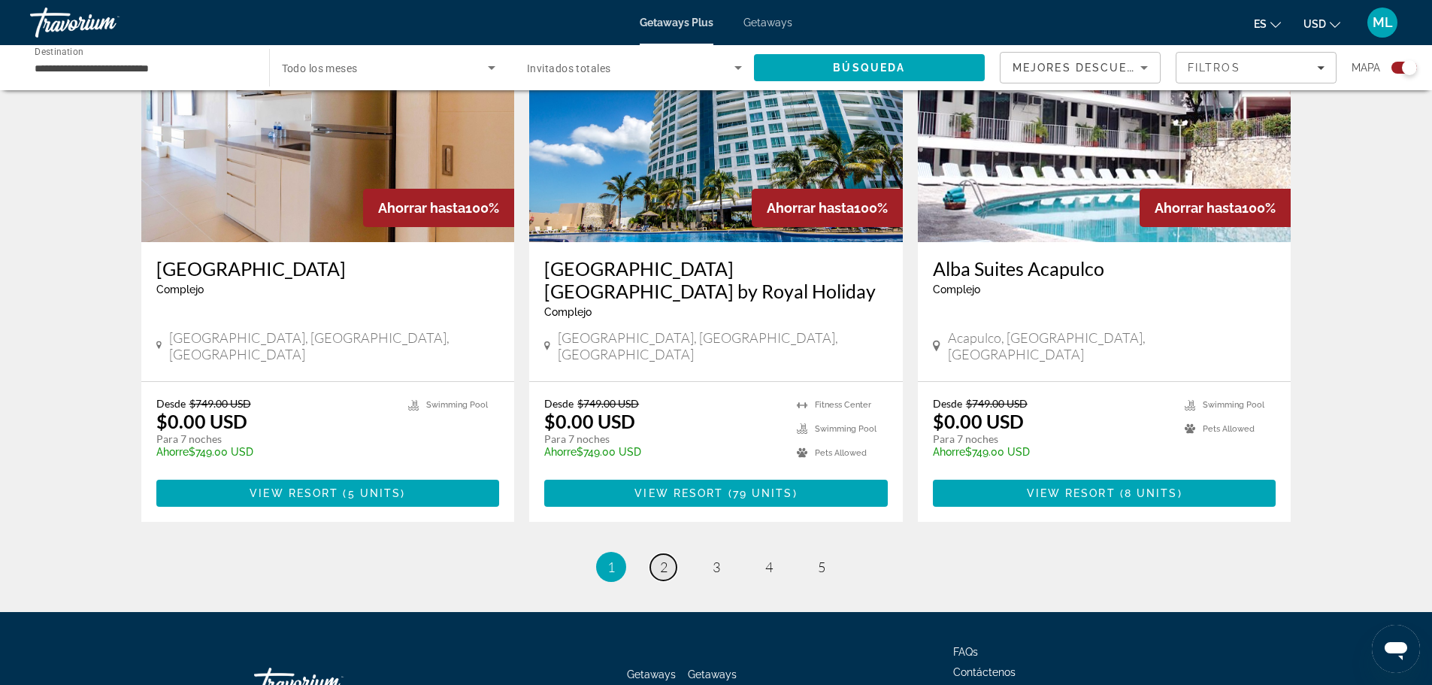
click at [665, 558] on span "2" at bounding box center [664, 566] width 8 height 17
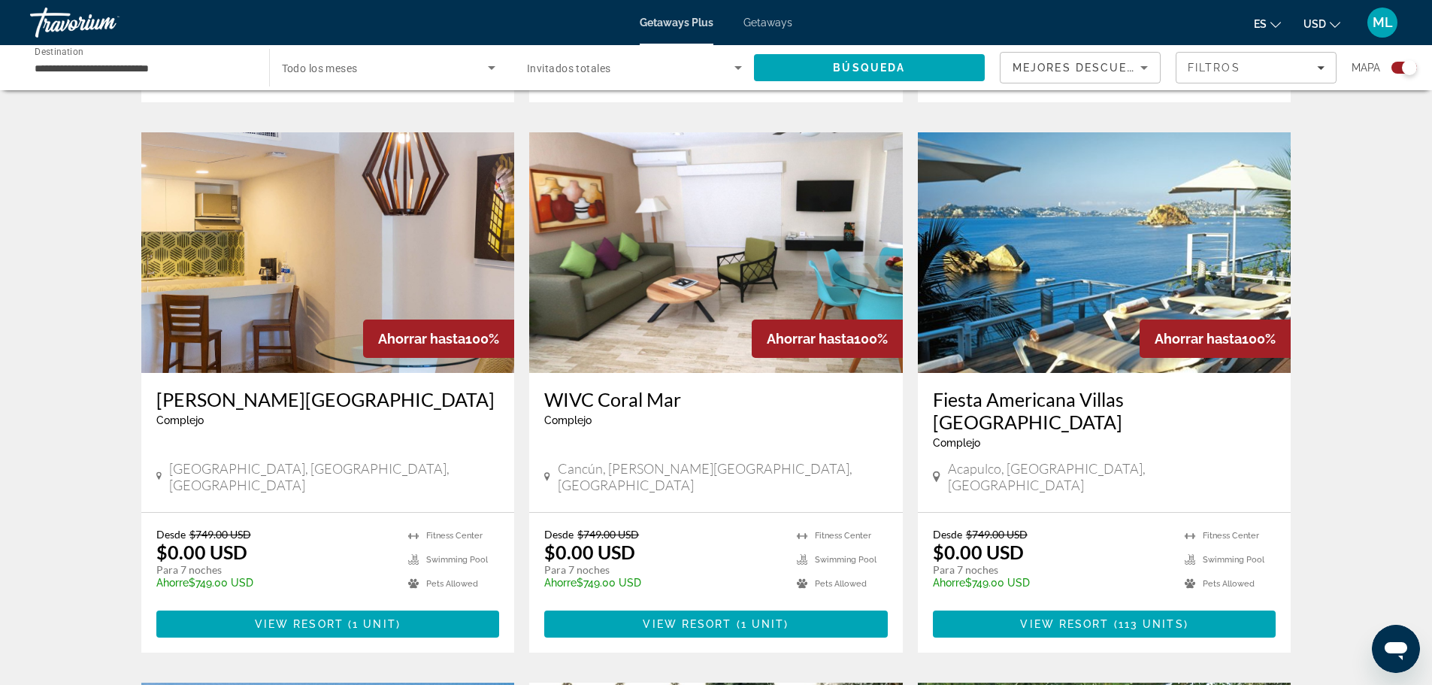
scroll to position [1127, 0]
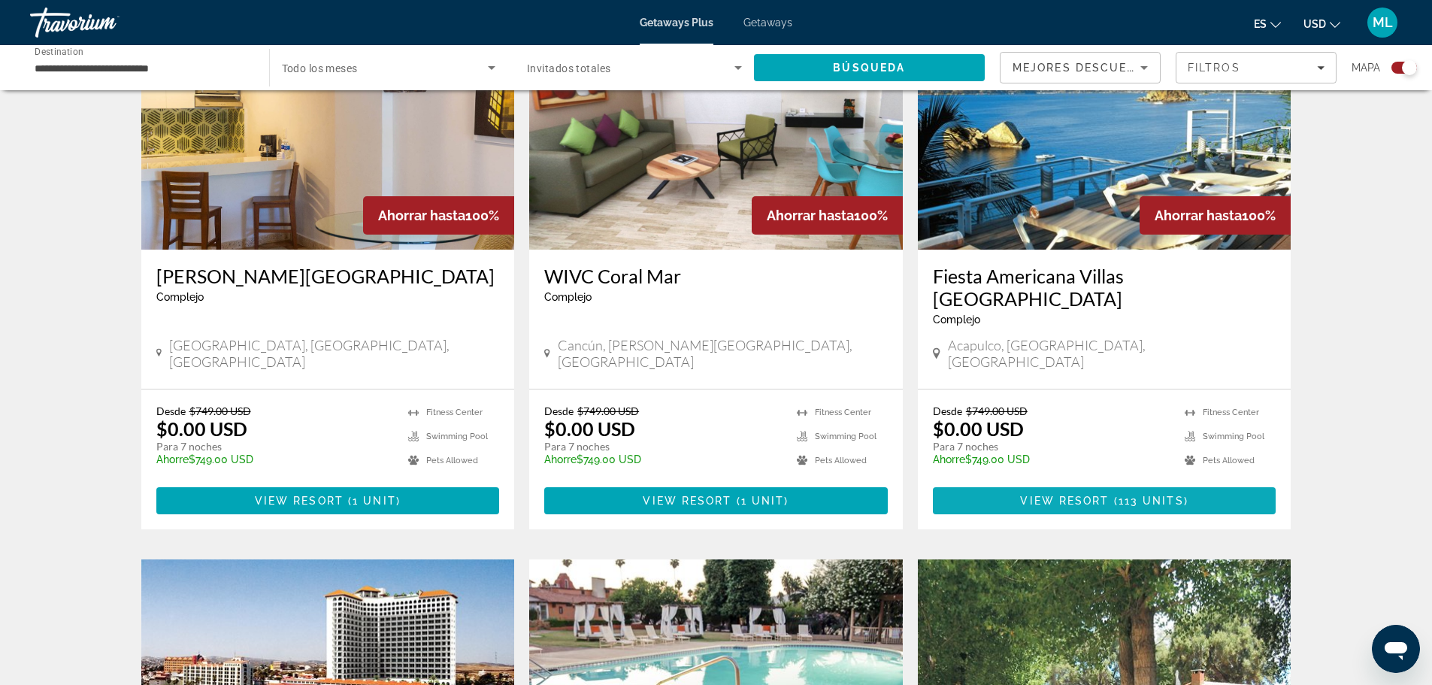
click at [1075, 495] on span "View Resort" at bounding box center [1064, 501] width 89 height 12
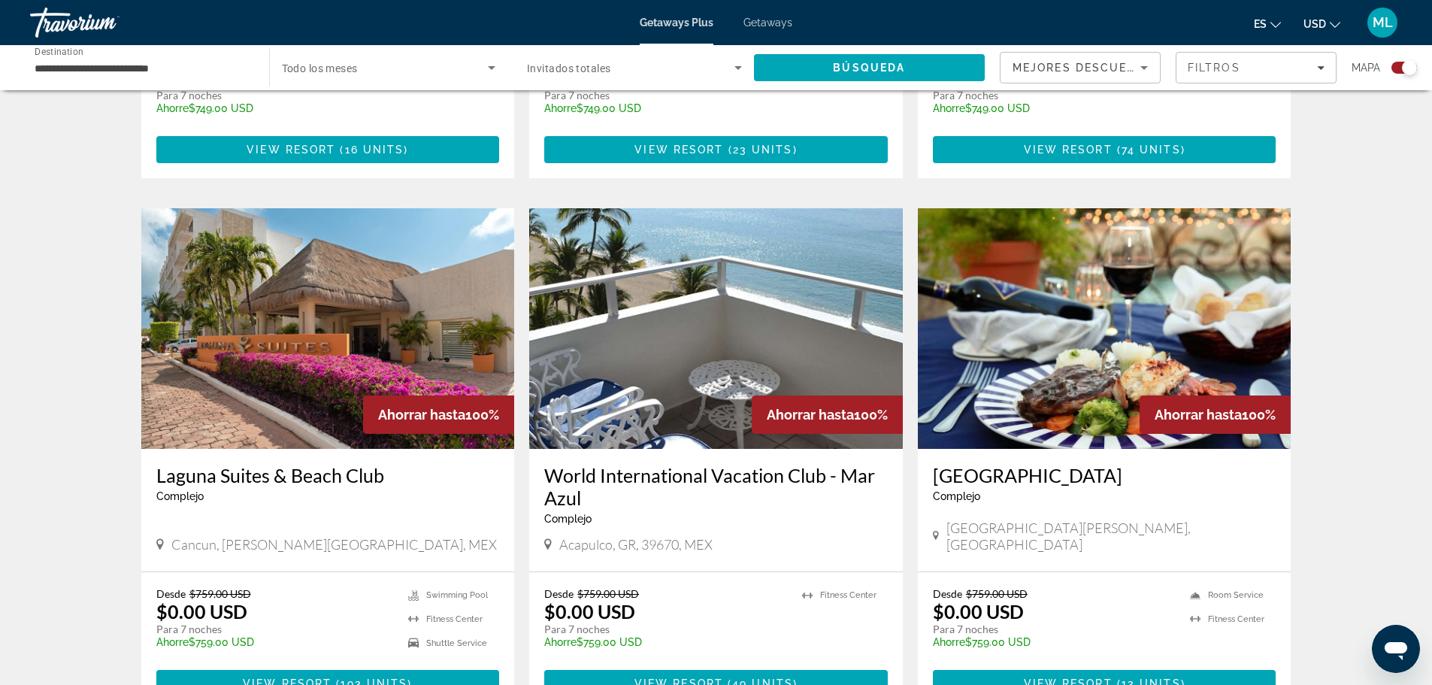
scroll to position [2029, 0]
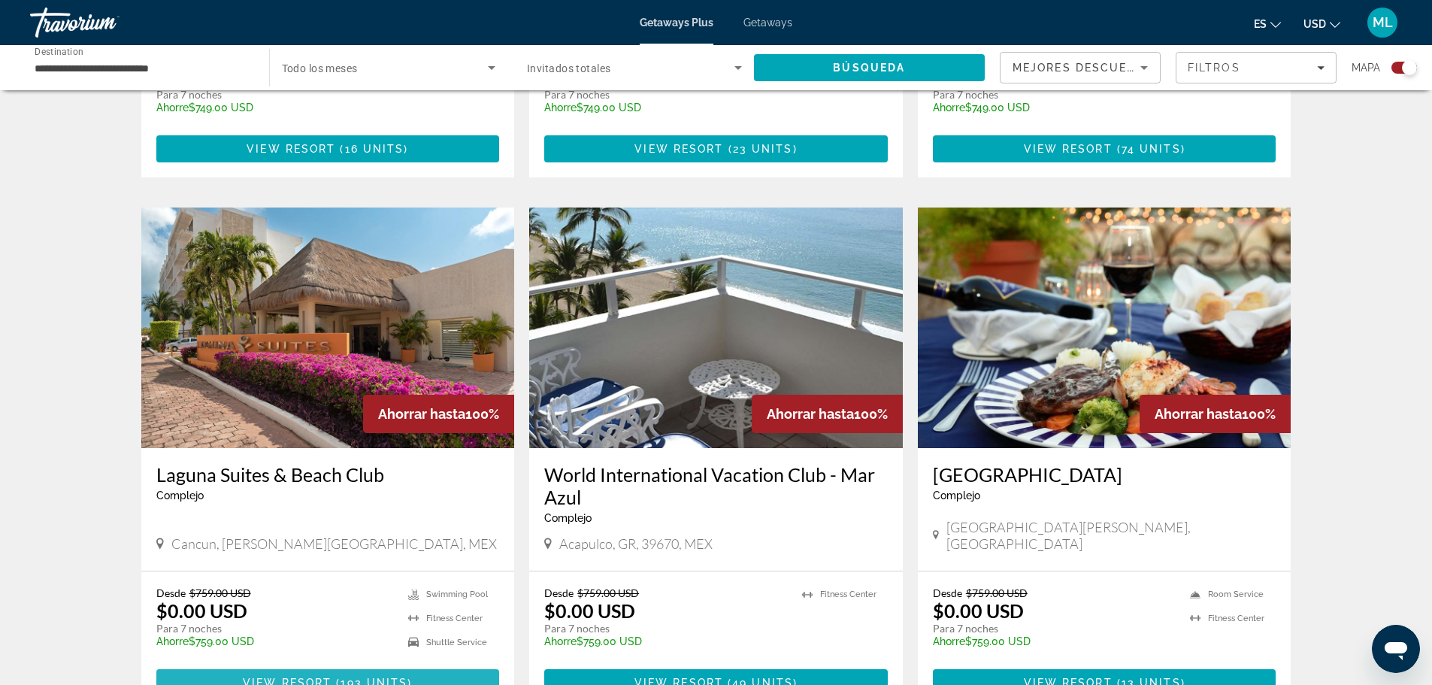
click at [331, 676] on span "( 193 units )" at bounding box center [371, 682] width 80 height 12
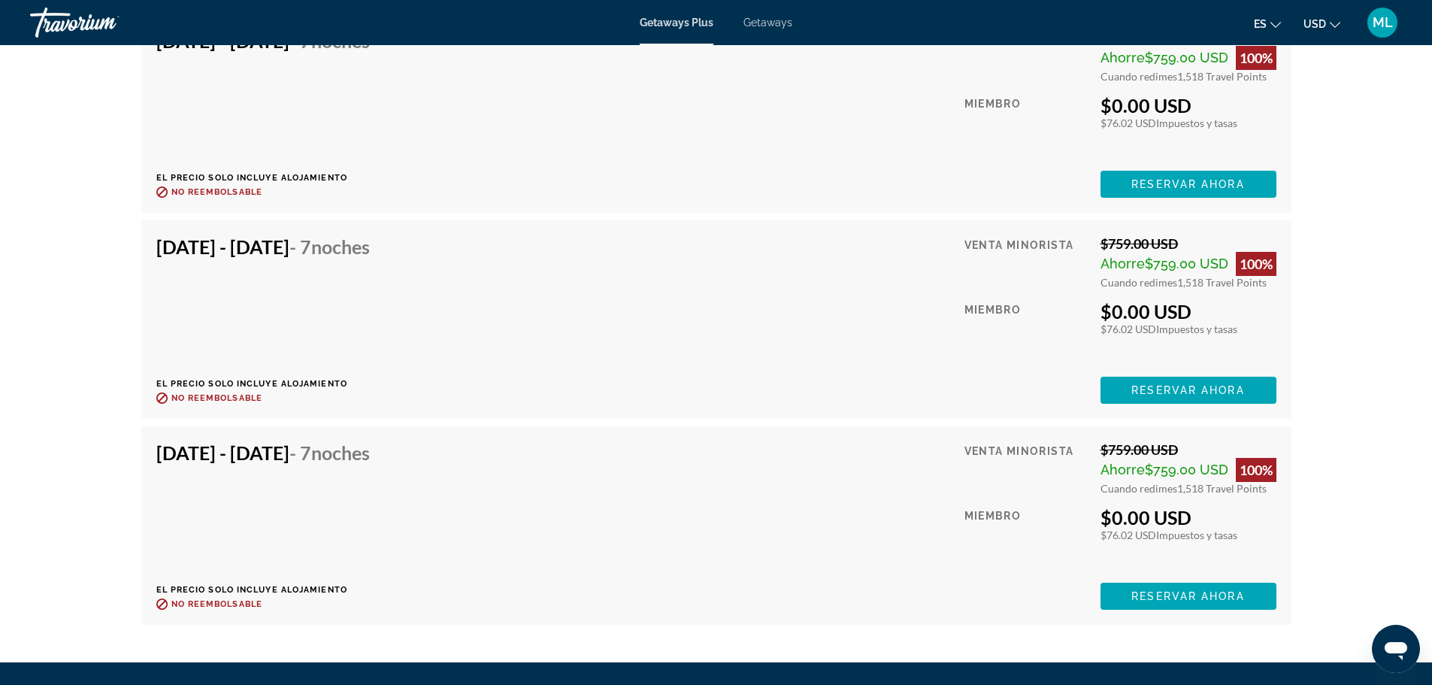
scroll to position [12814, 0]
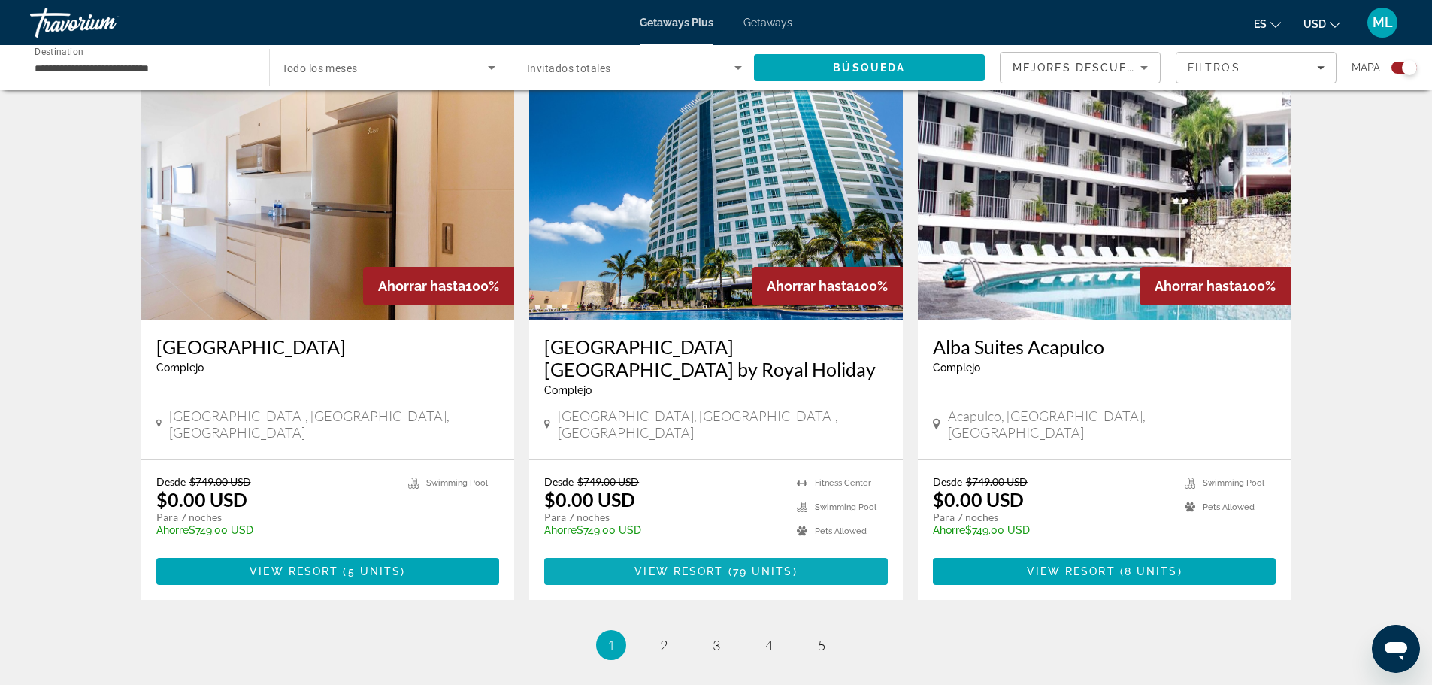
scroll to position [2235, 0]
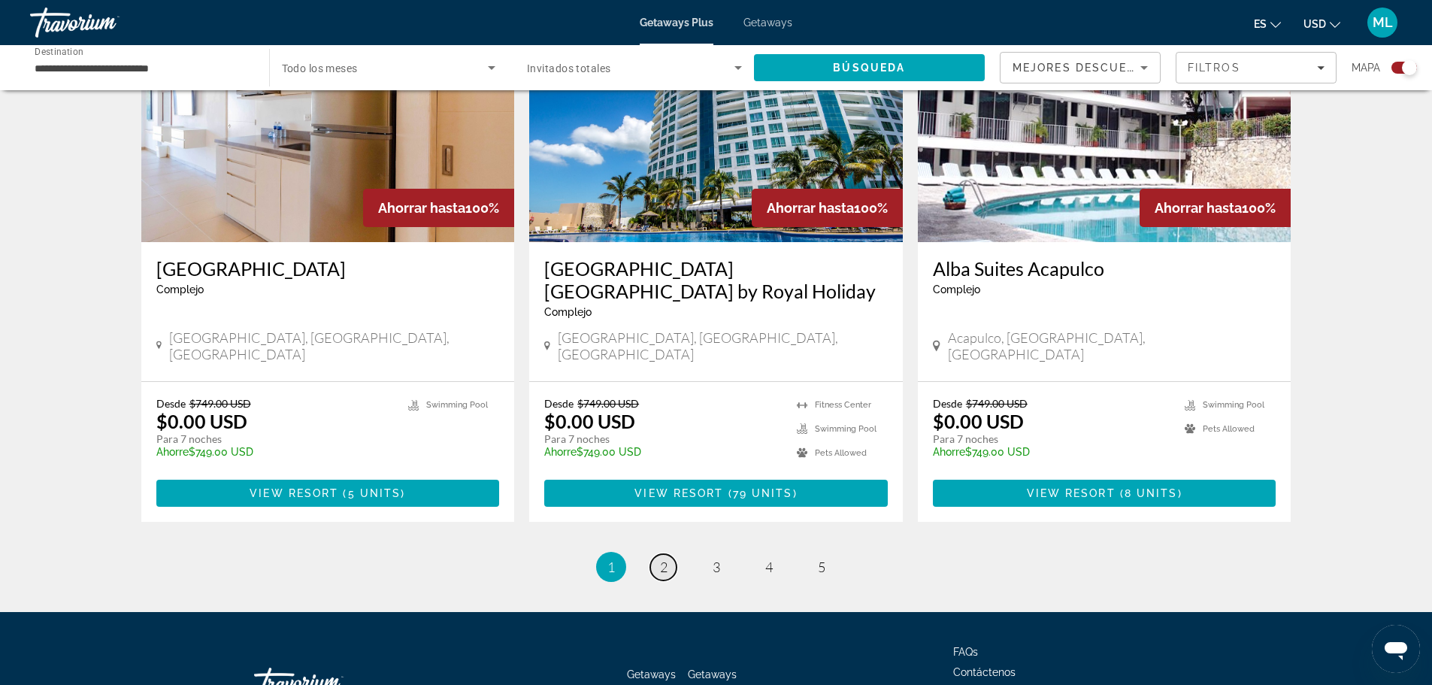
click at [660, 558] on span "2" at bounding box center [664, 566] width 8 height 17
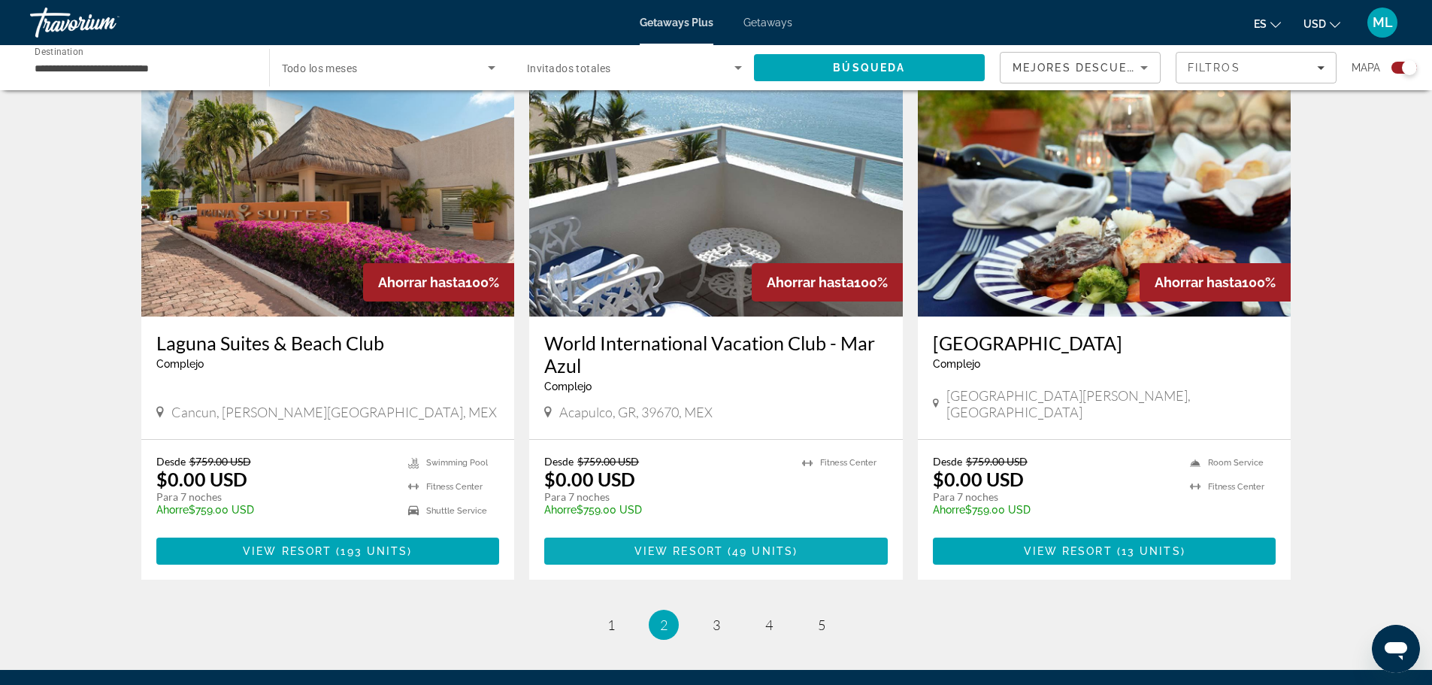
scroll to position [2179, 0]
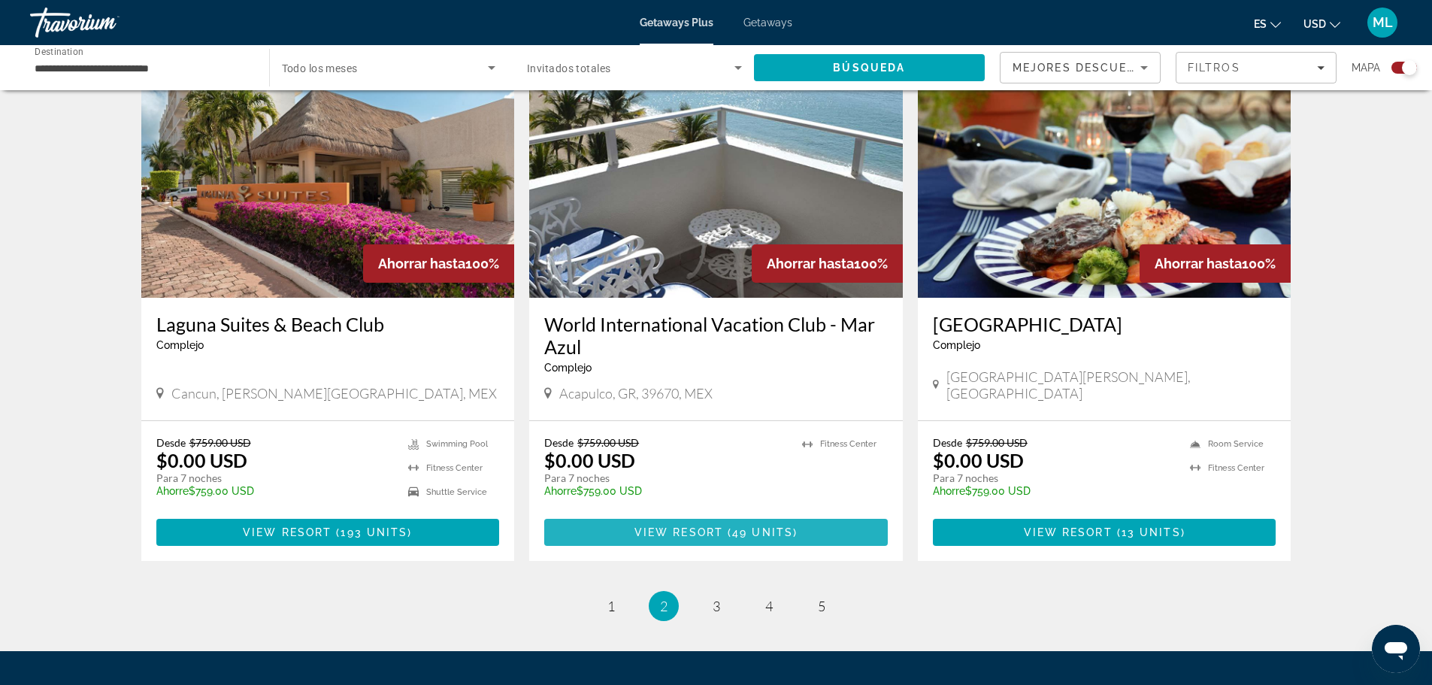
click at [740, 526] on span "49 units" at bounding box center [762, 532] width 61 height 12
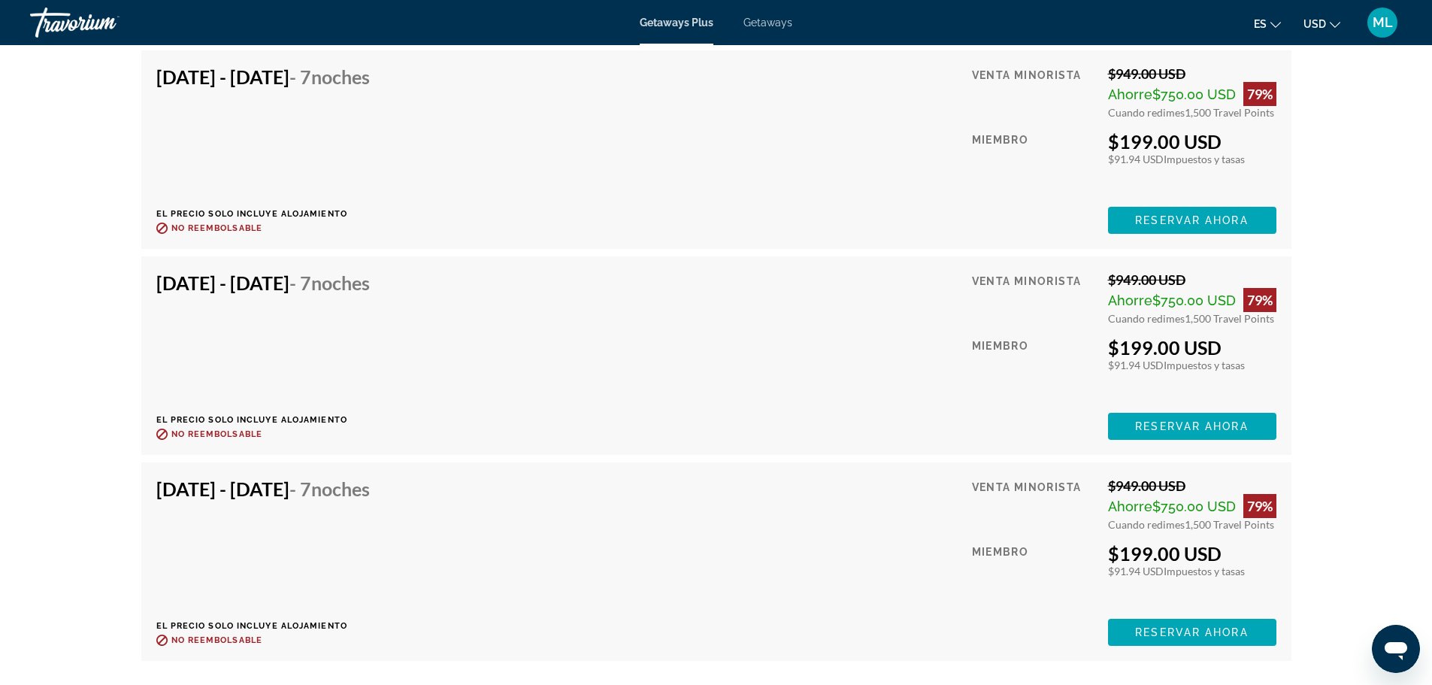
scroll to position [7037, 0]
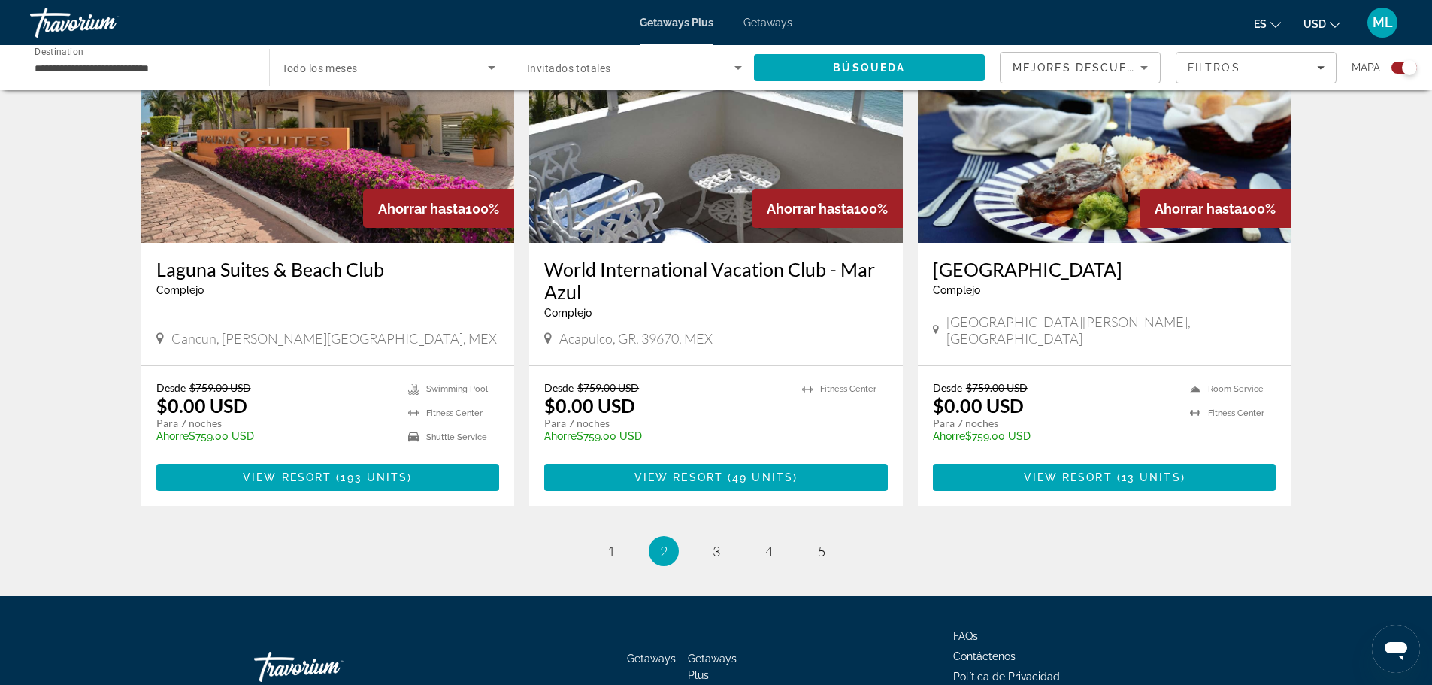
scroll to position [2235, 0]
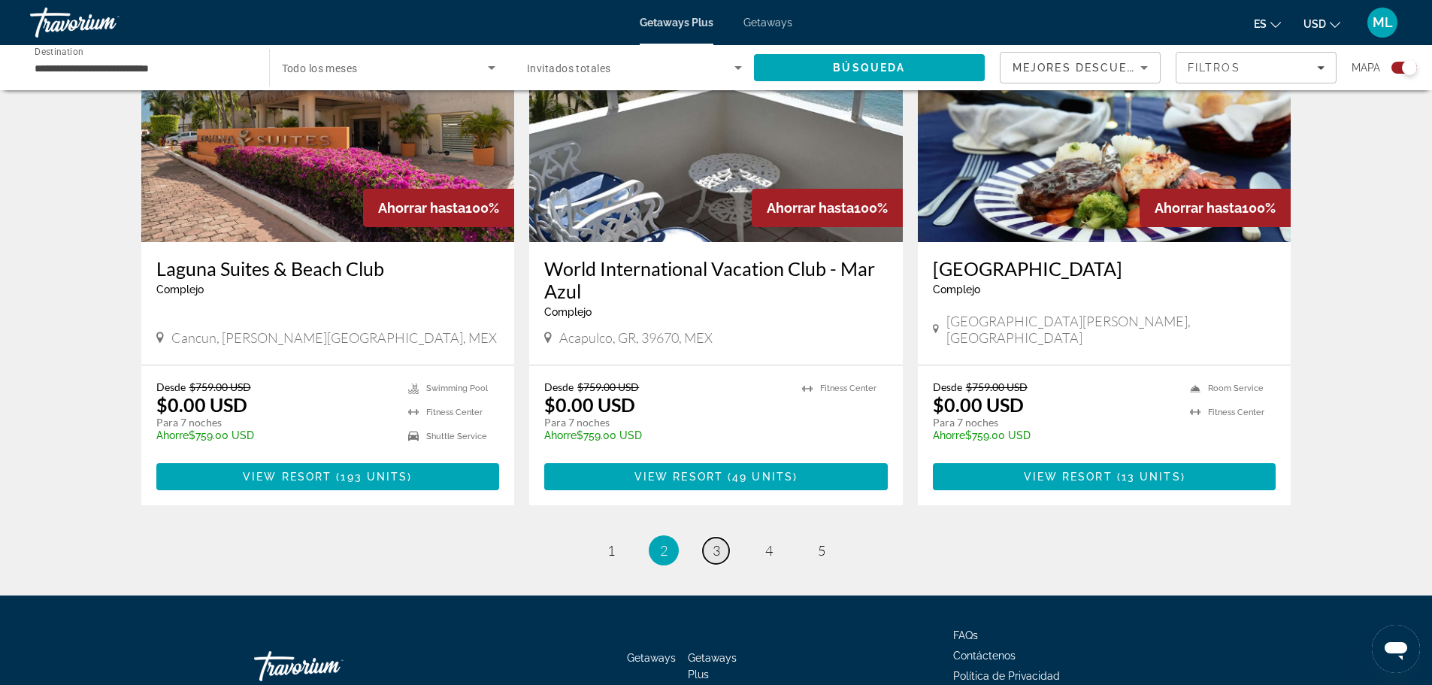
click at [714, 542] on span "3" at bounding box center [716, 550] width 8 height 17
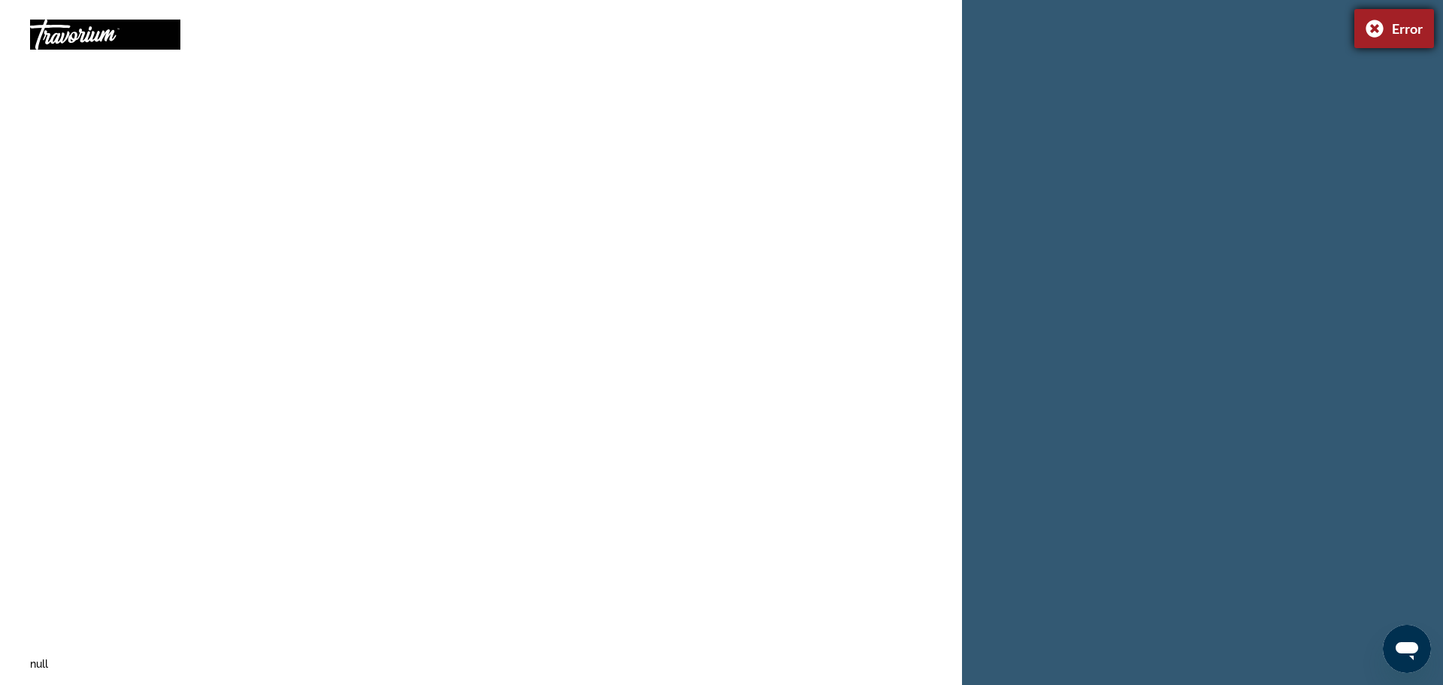
click at [1375, 32] on div "Error" at bounding box center [1394, 28] width 80 height 39
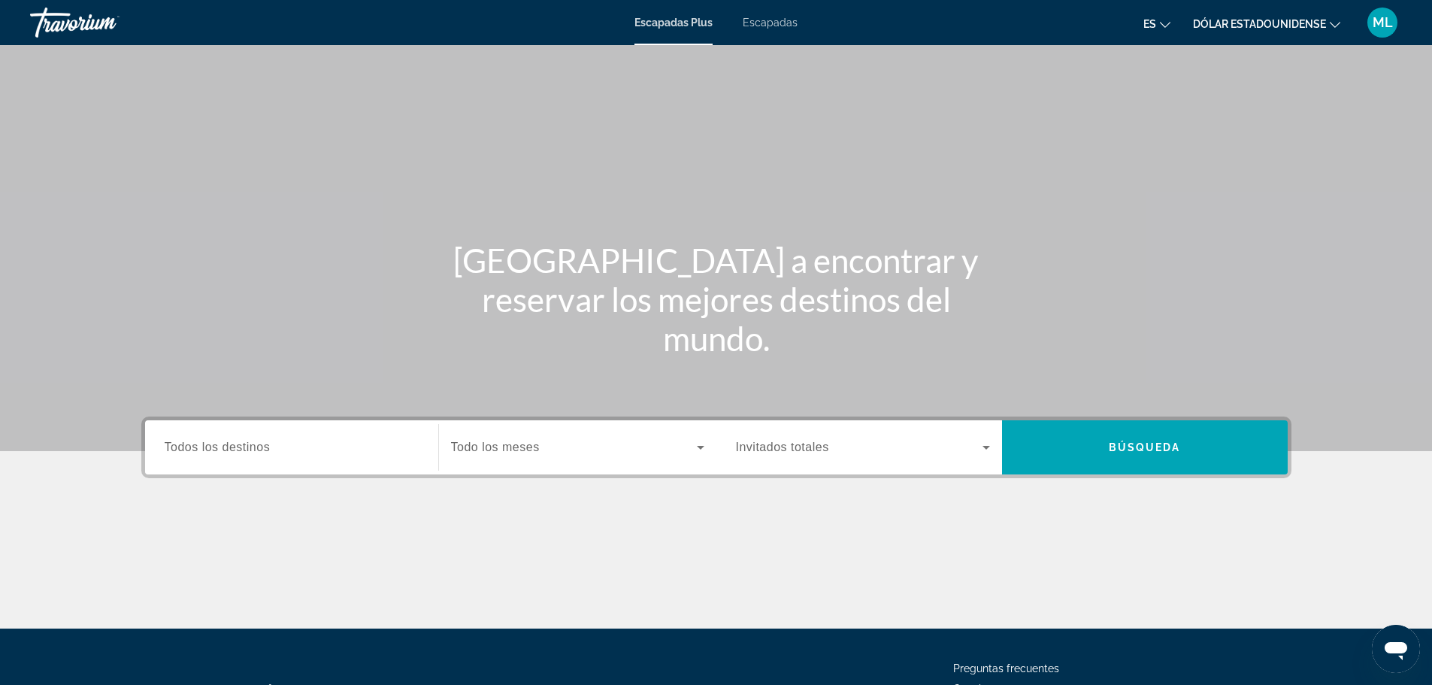
click at [311, 455] on input "Destination Todos los destinos" at bounding box center [292, 448] width 254 height 18
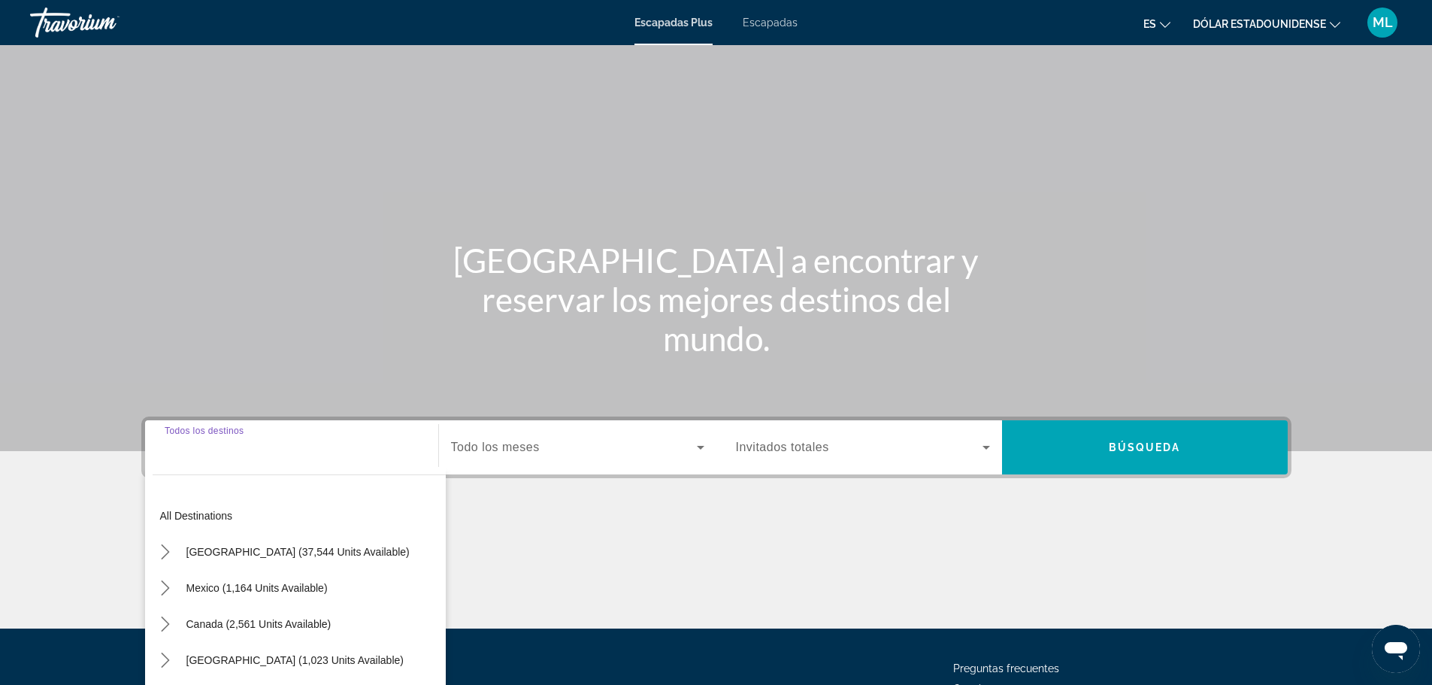
scroll to position [128, 0]
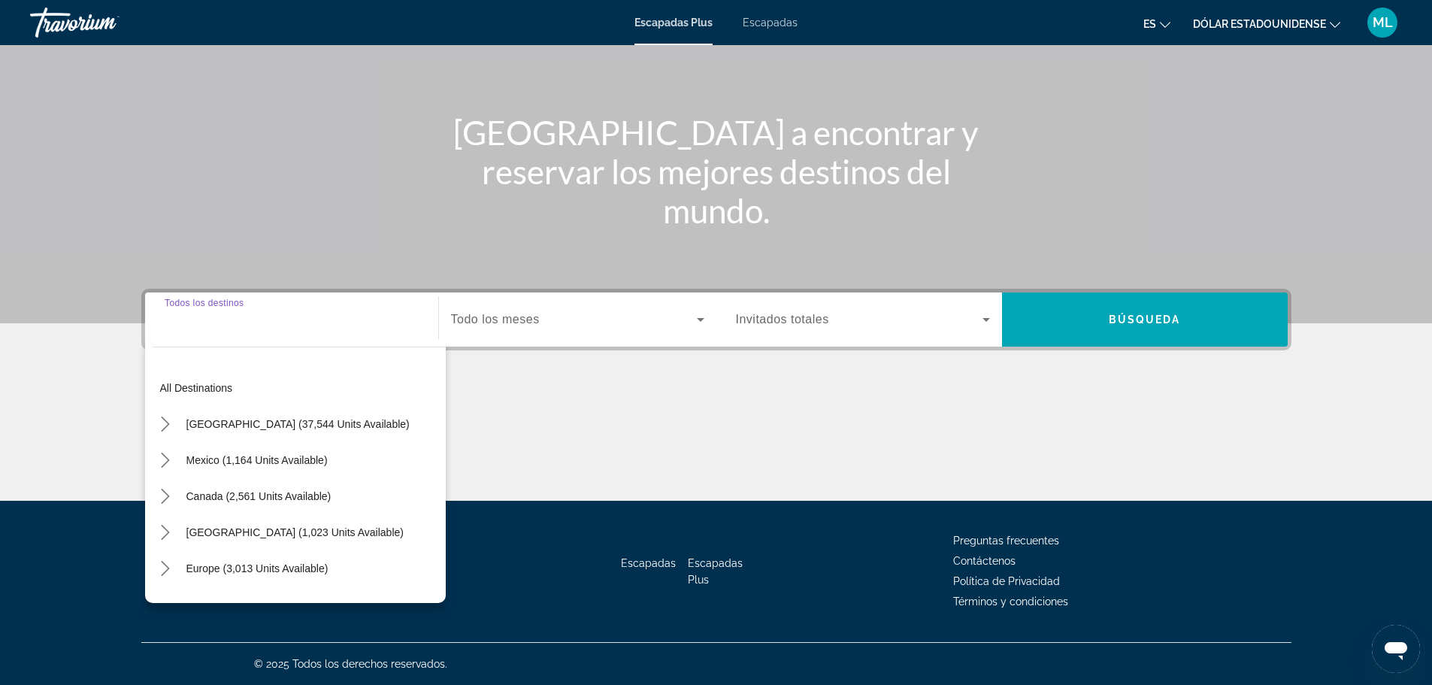
click at [313, 455] on span "Mexico (1,164 units available)" at bounding box center [256, 460] width 141 height 12
type input "**********"
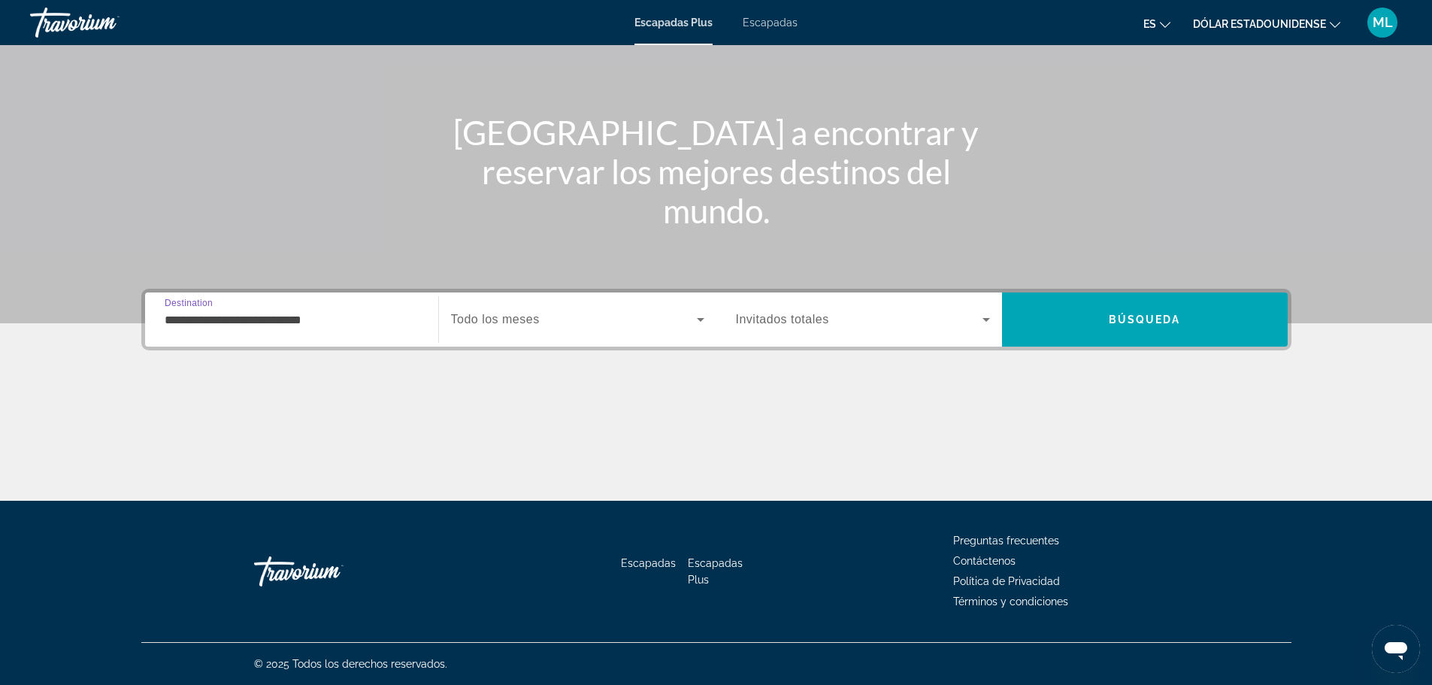
click at [981, 316] on icon "Widget de búsqueda" at bounding box center [986, 319] width 18 height 18
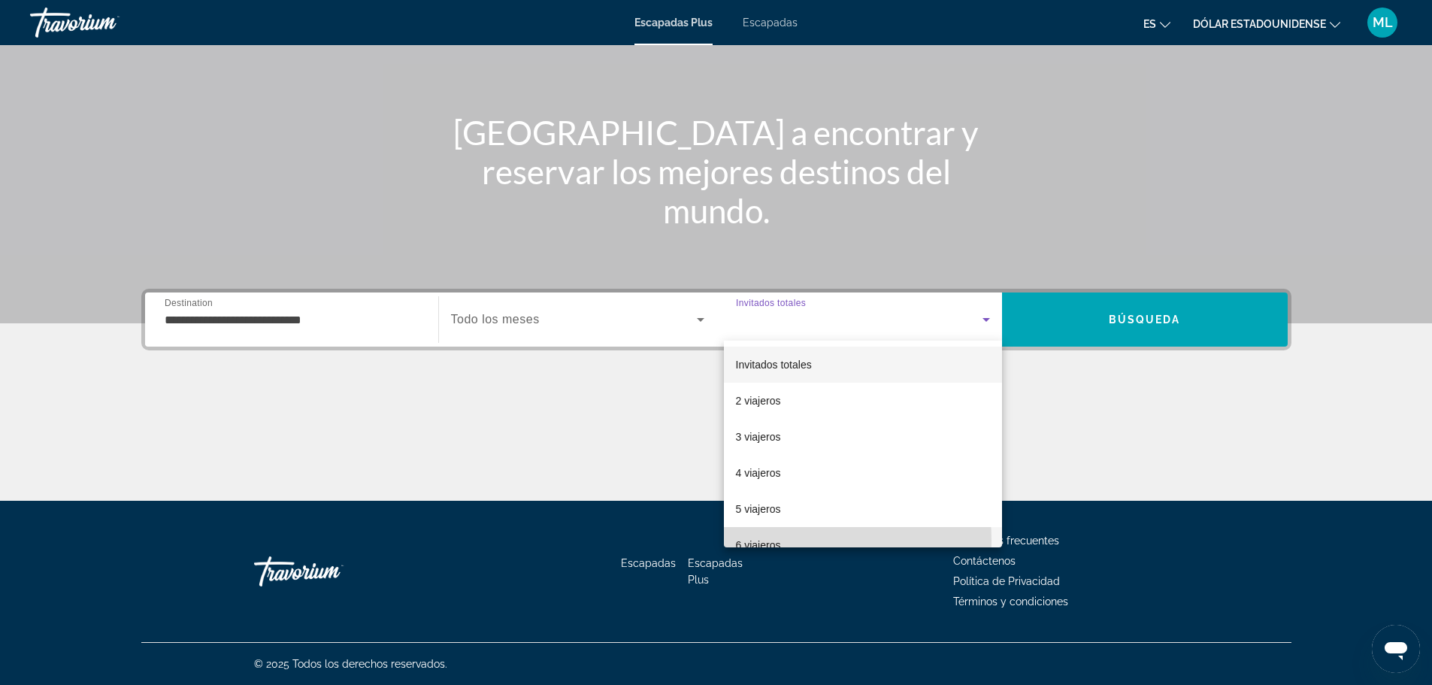
click at [763, 540] on font "6 viajeros" at bounding box center [758, 545] width 45 height 12
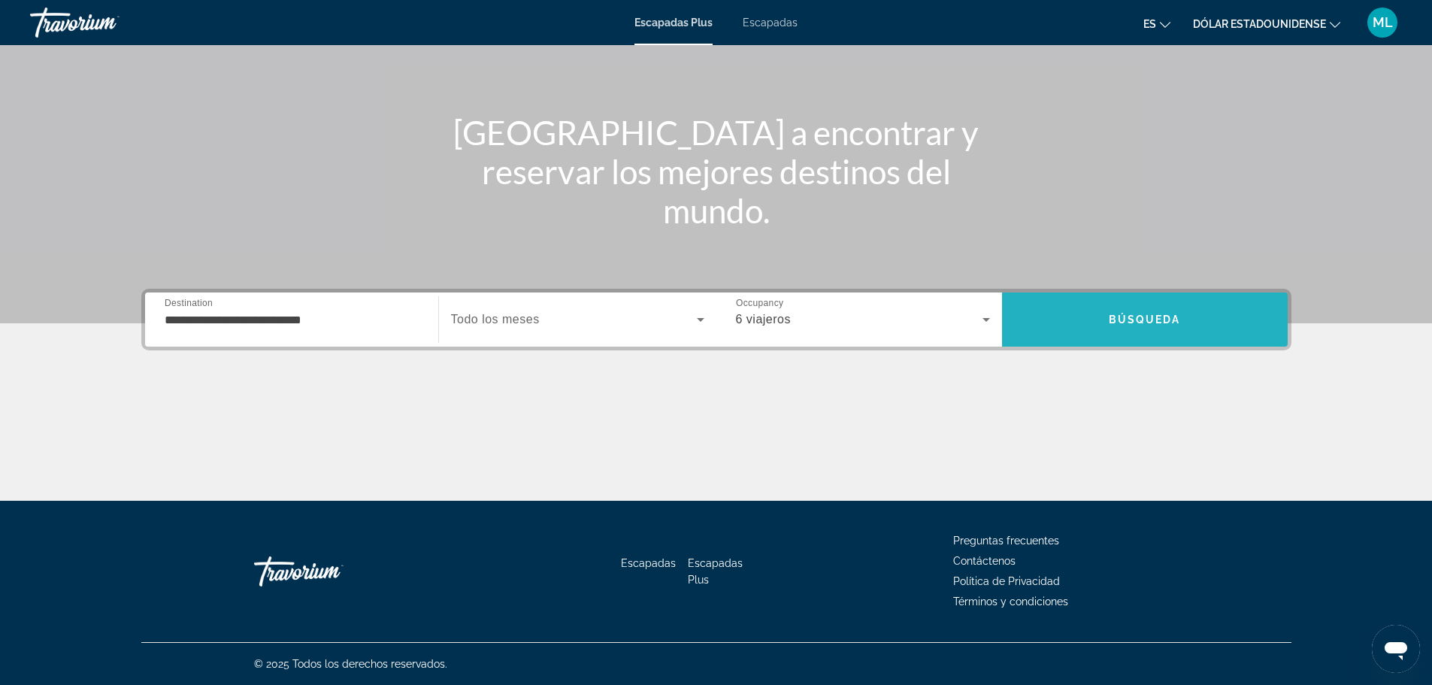
click at [1115, 316] on span "Búsqueda" at bounding box center [1145, 319] width 72 height 12
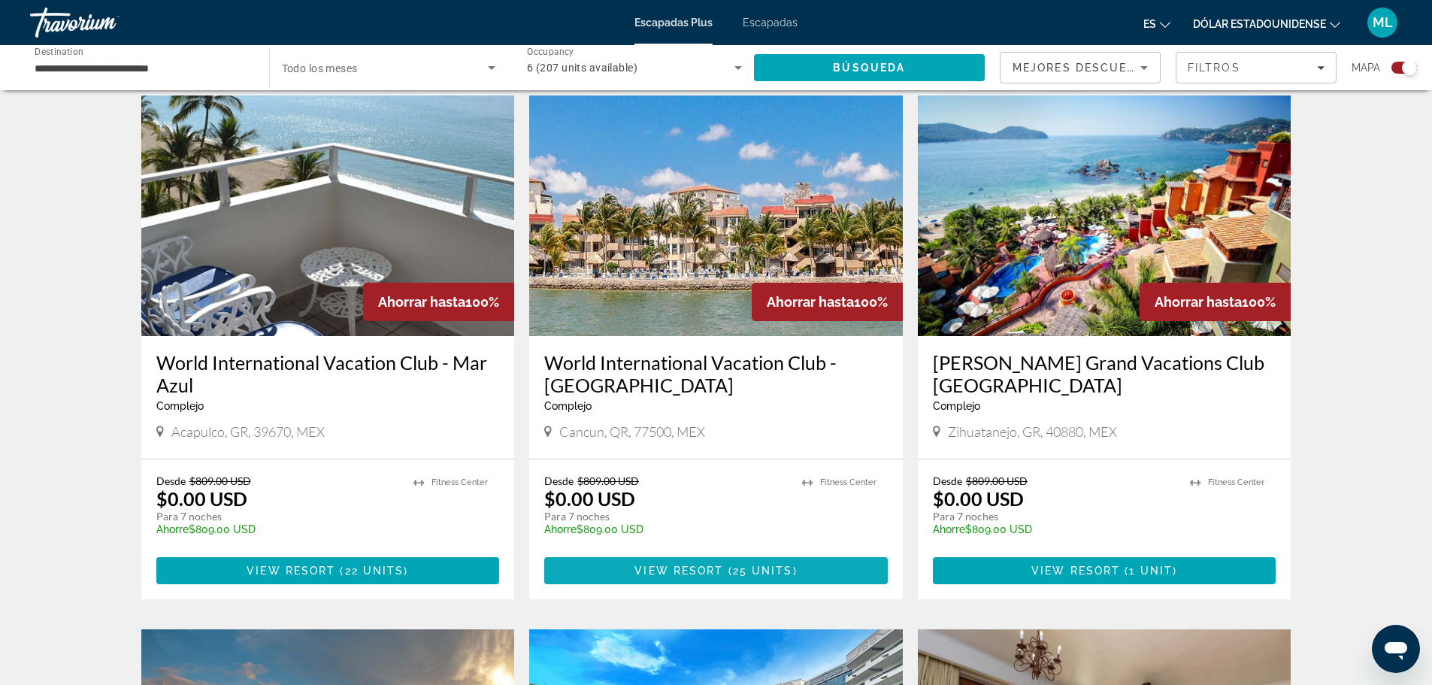
scroll to position [1052, 0]
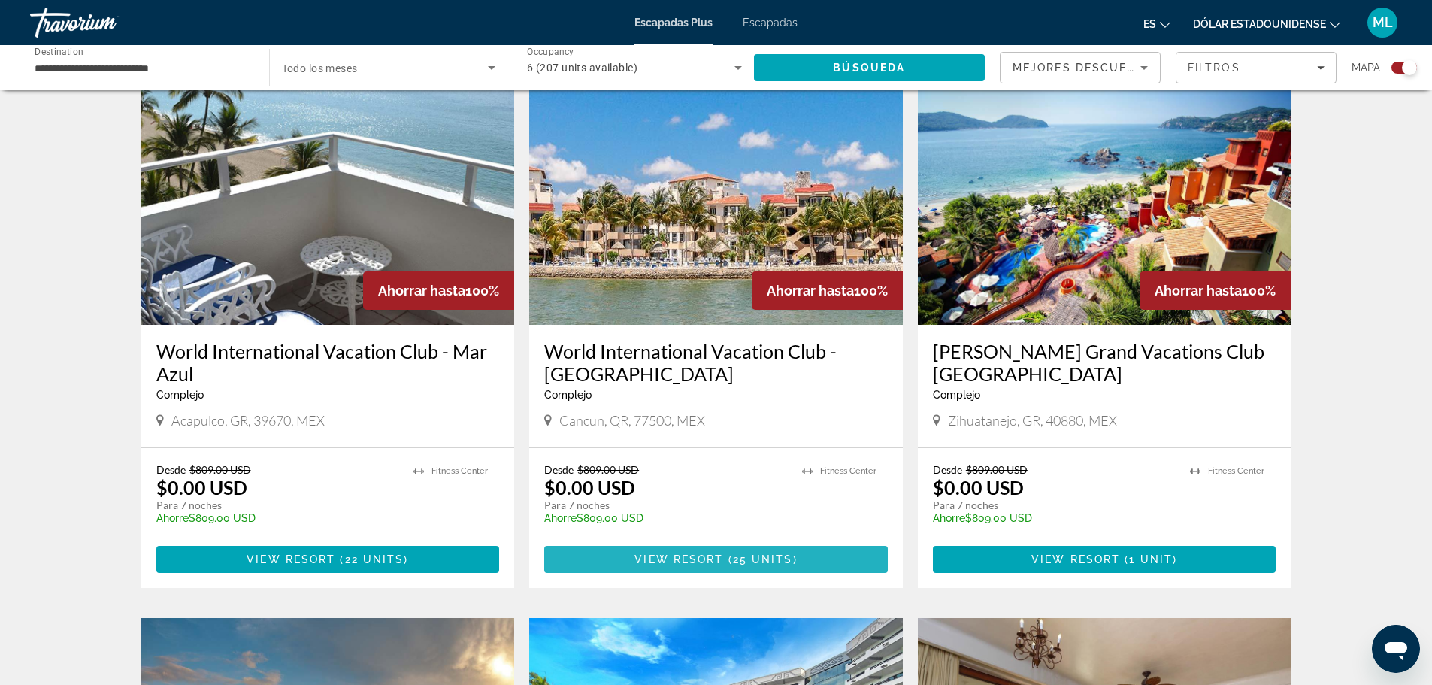
click at [693, 541] on span "Contenido principal" at bounding box center [715, 559] width 343 height 36
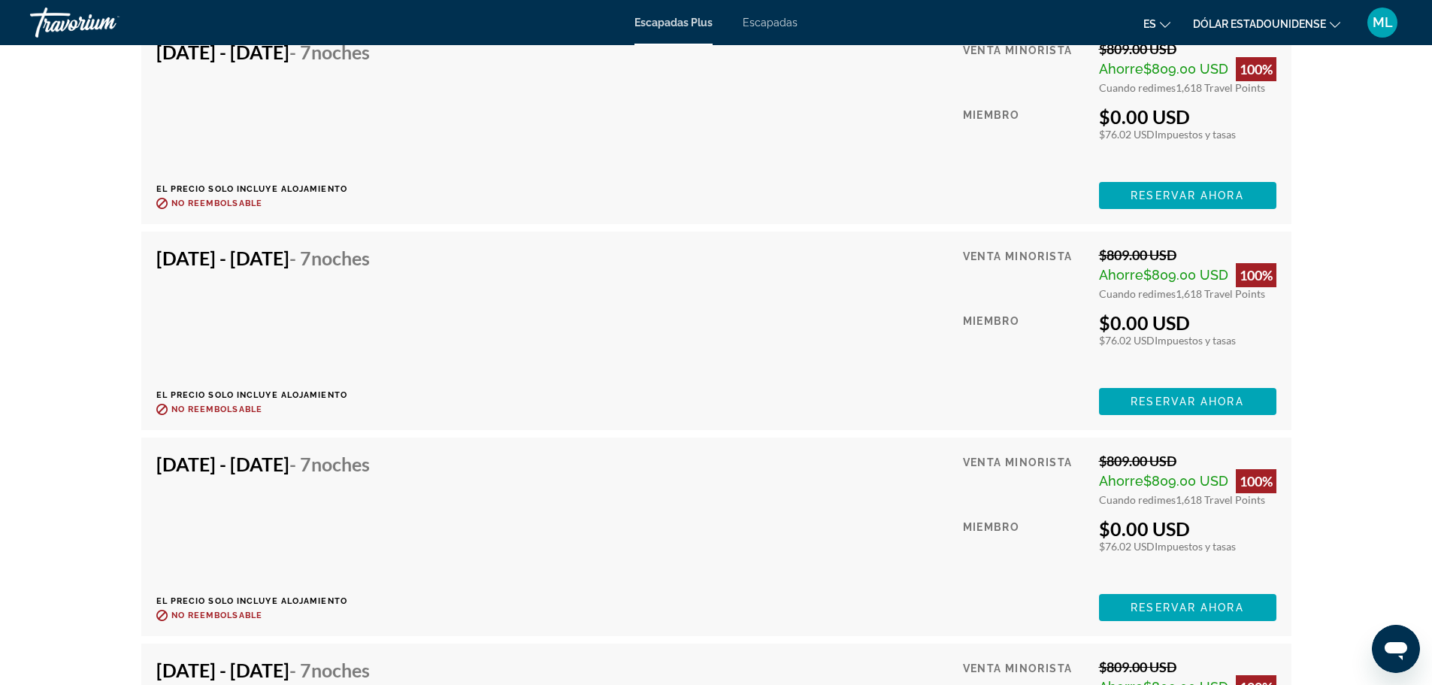
scroll to position [3983, 0]
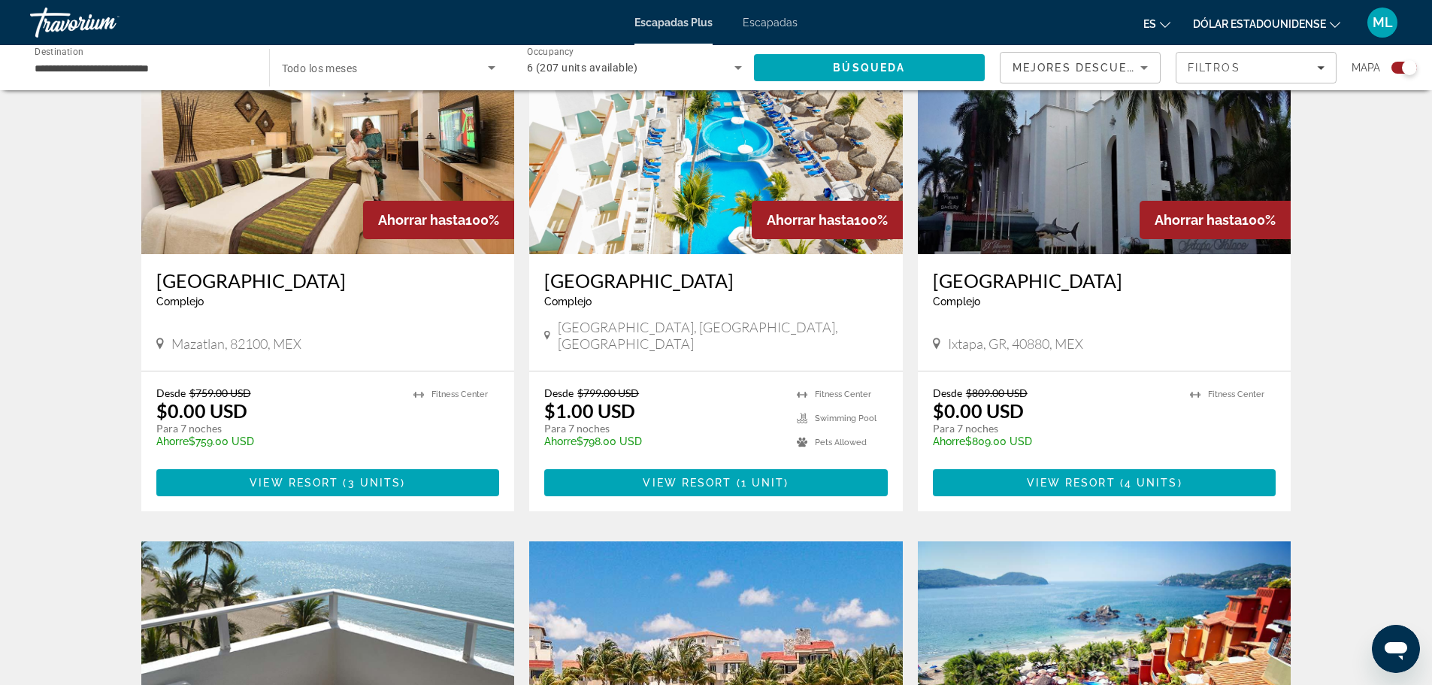
scroll to position [601, 0]
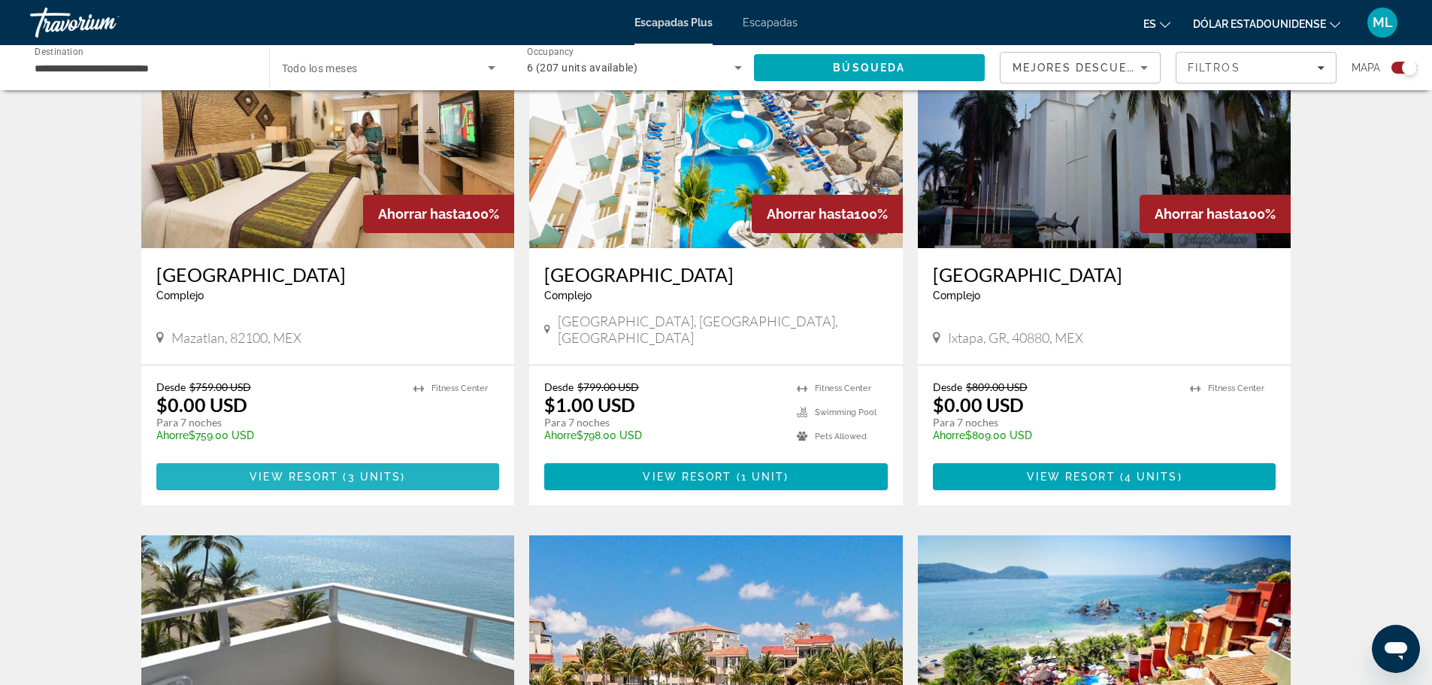
click at [294, 458] on span "Contenido principal" at bounding box center [327, 476] width 343 height 36
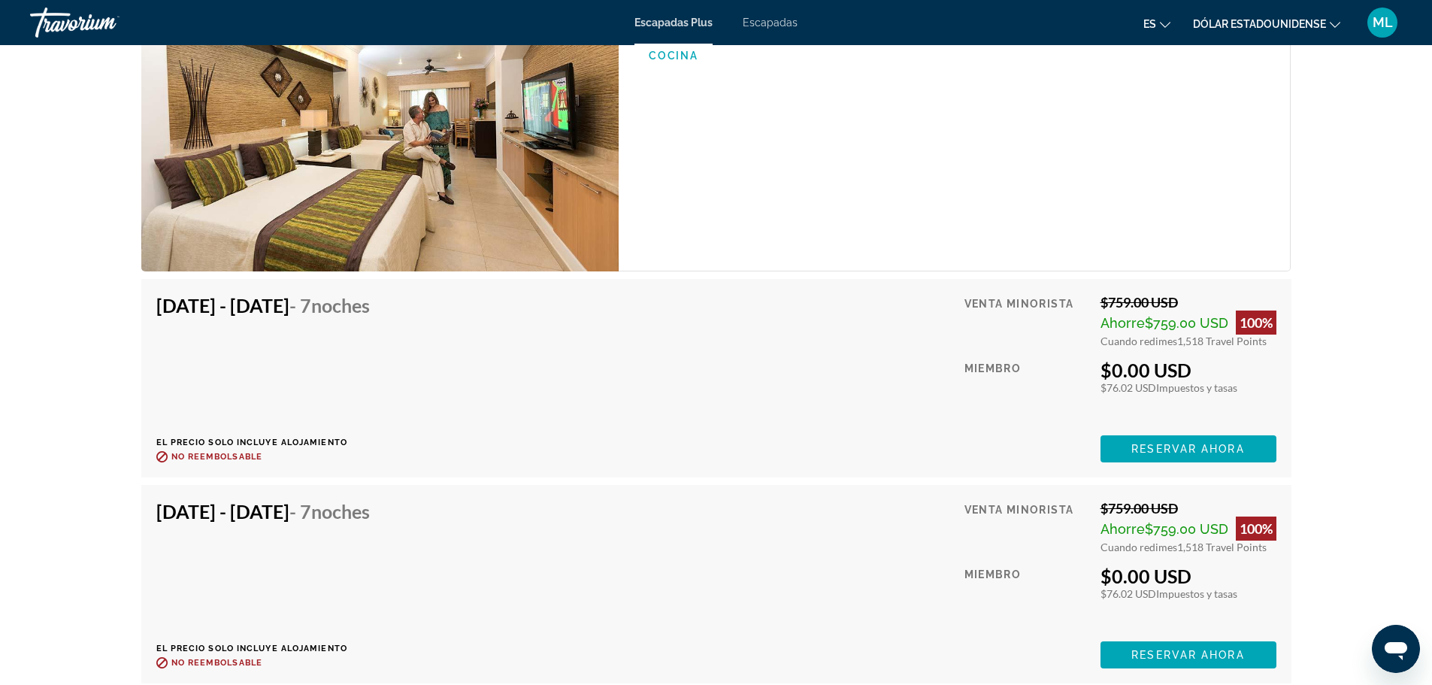
scroll to position [2412, 0]
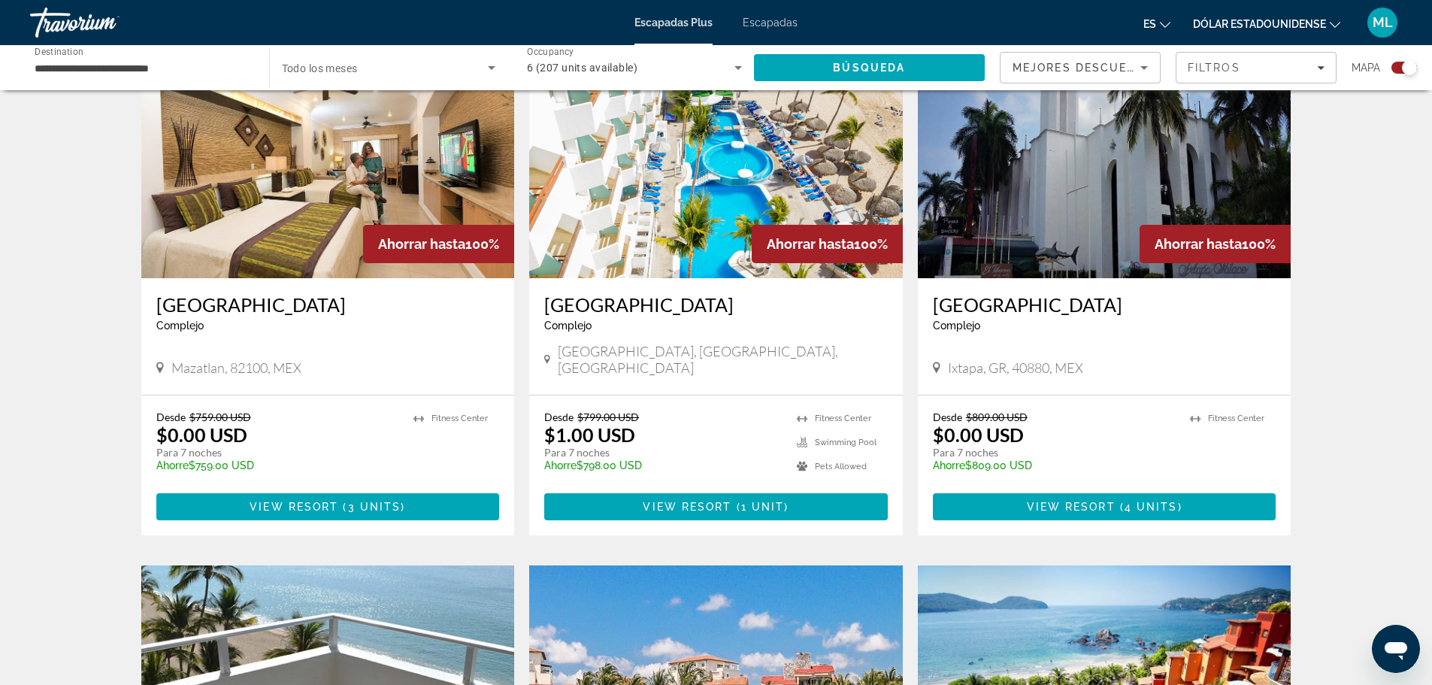
scroll to position [601, 0]
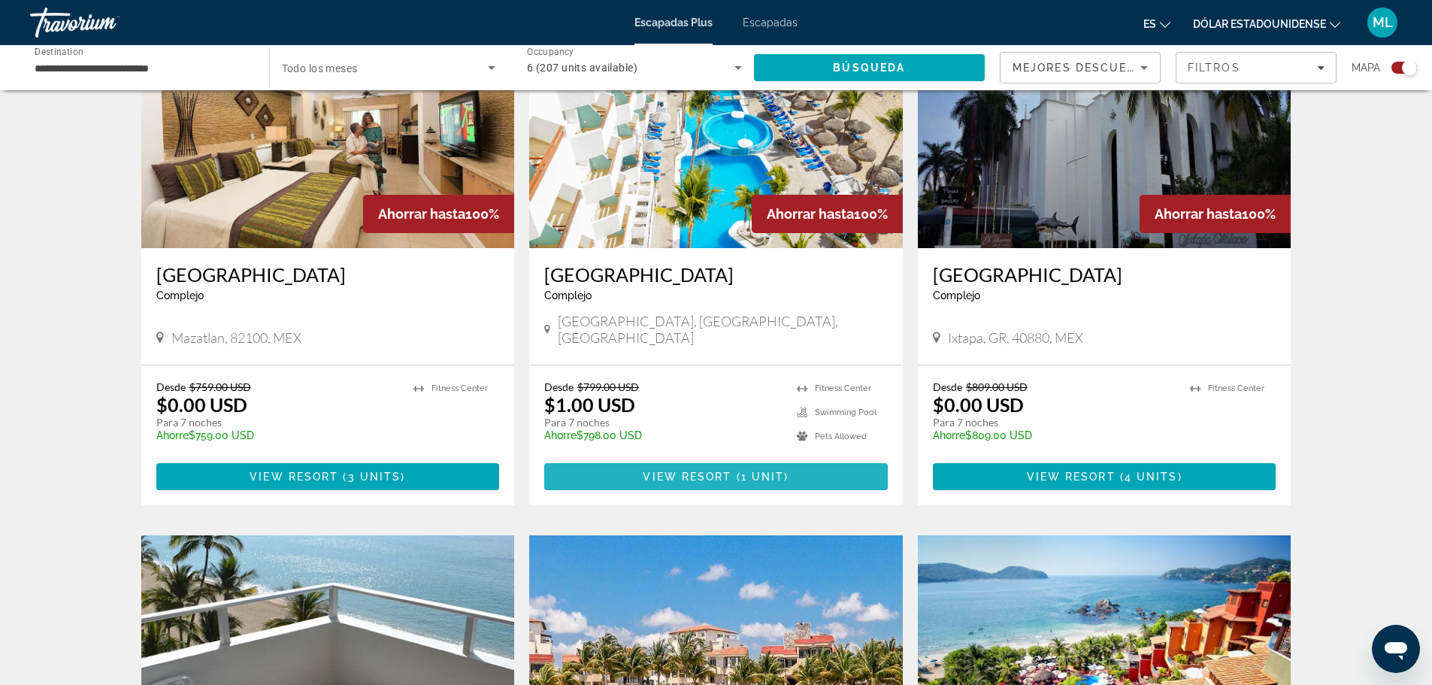
click at [681, 470] on span "View Resort" at bounding box center [687, 476] width 89 height 12
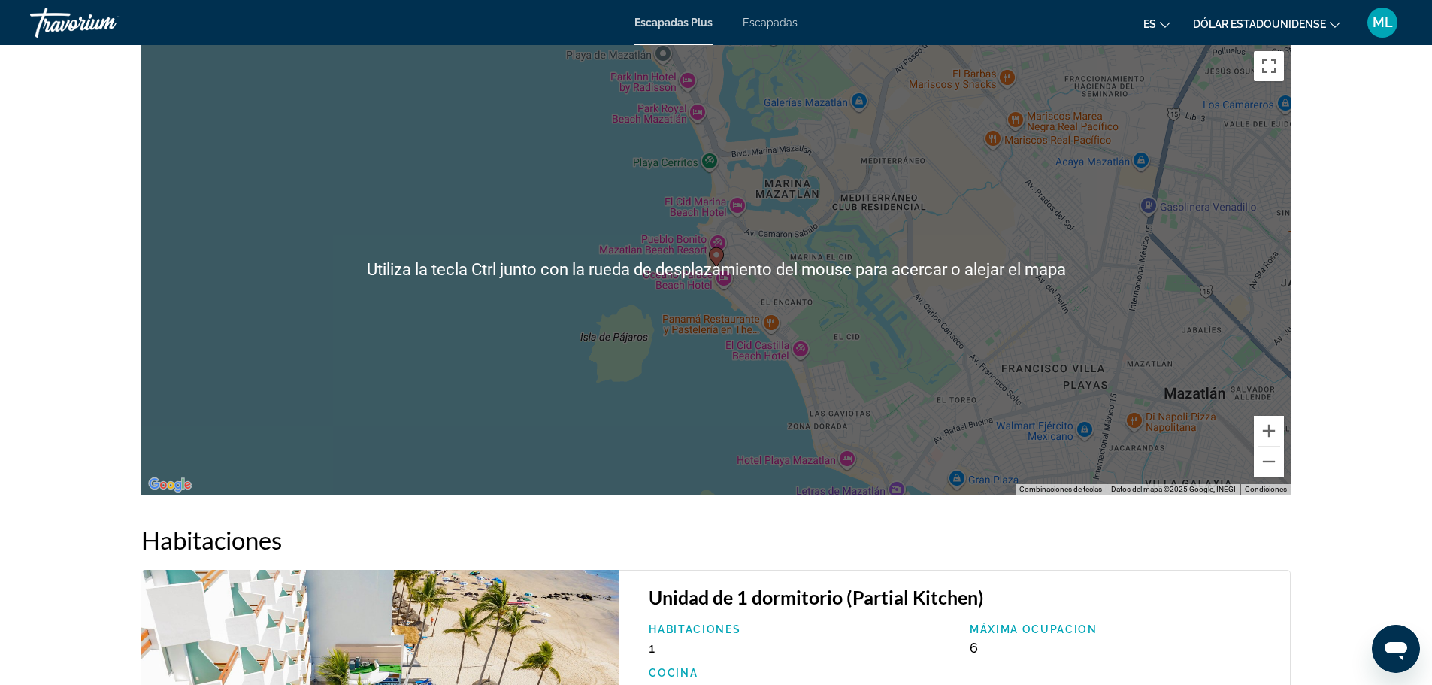
scroll to position [2029, 0]
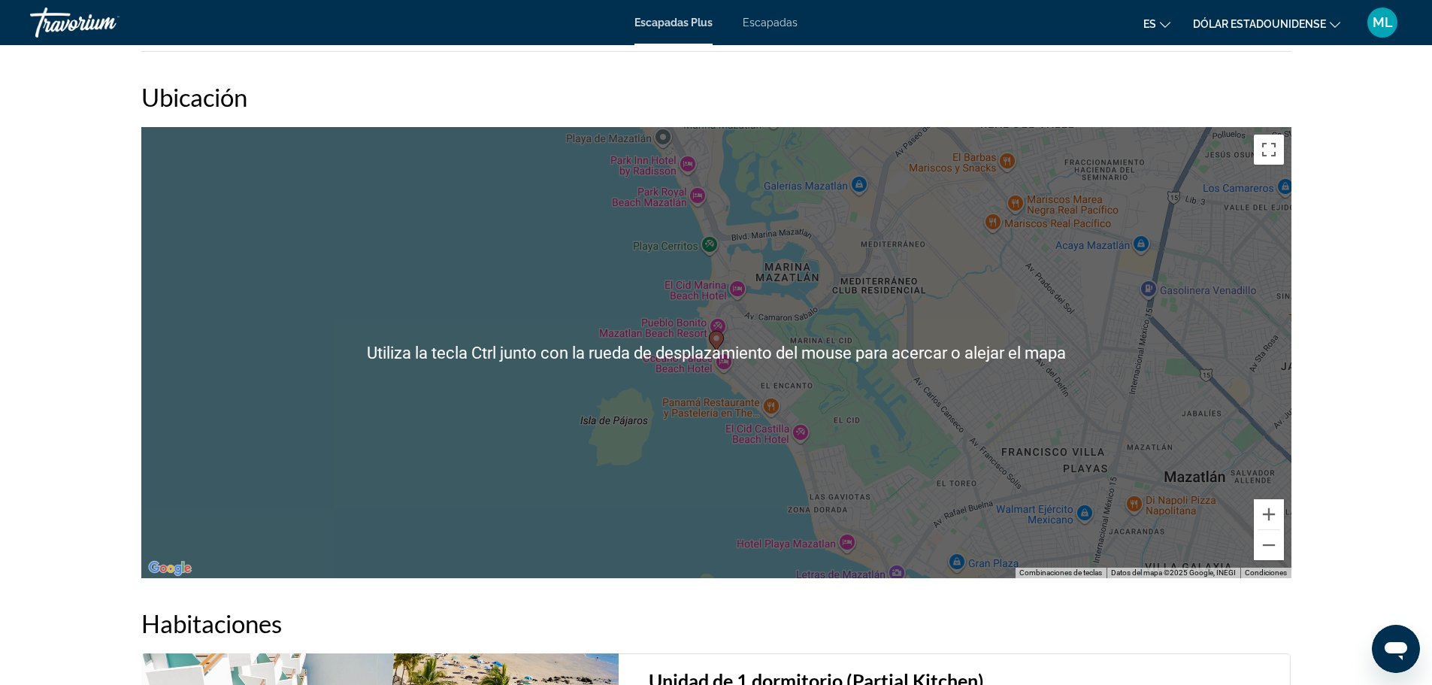
click at [704, 302] on div "Para activar la función de arrastrar con el teclado, presiona Alt + Intro. Una …" at bounding box center [716, 352] width 1150 height 451
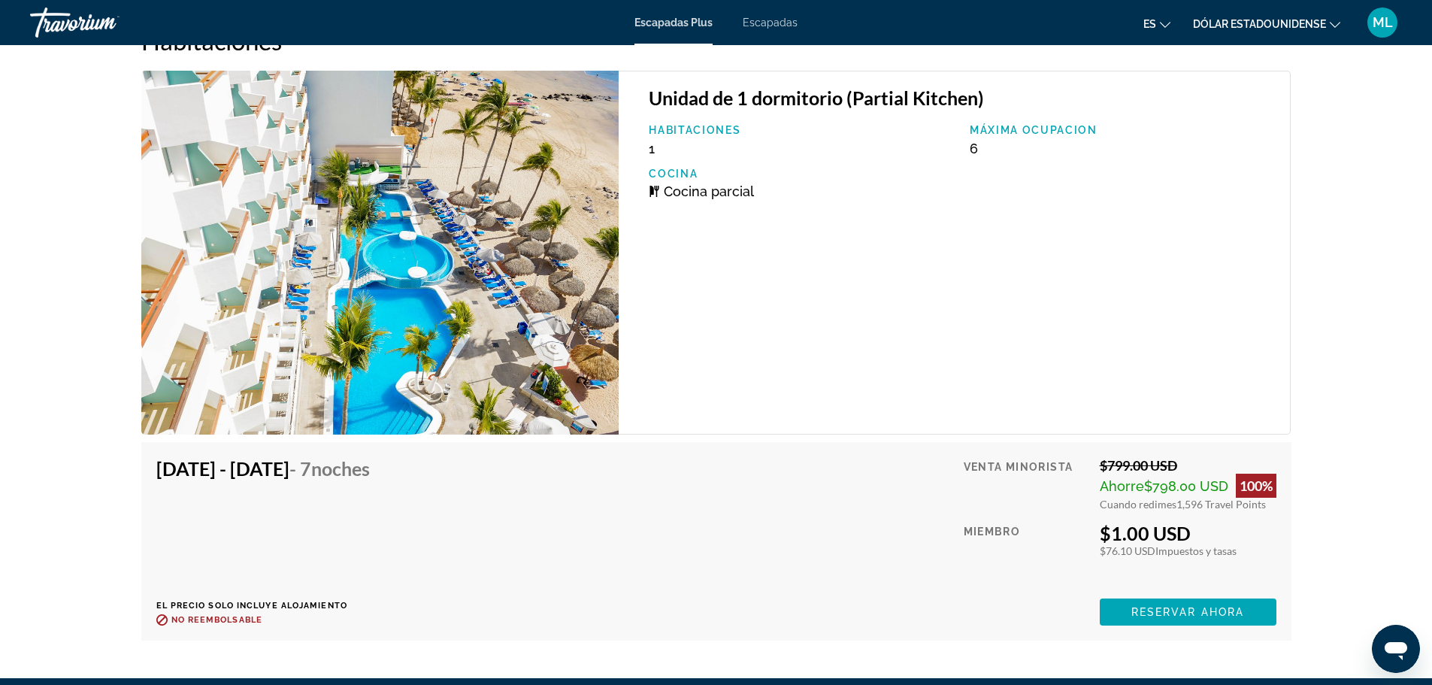
scroll to position [2772, 0]
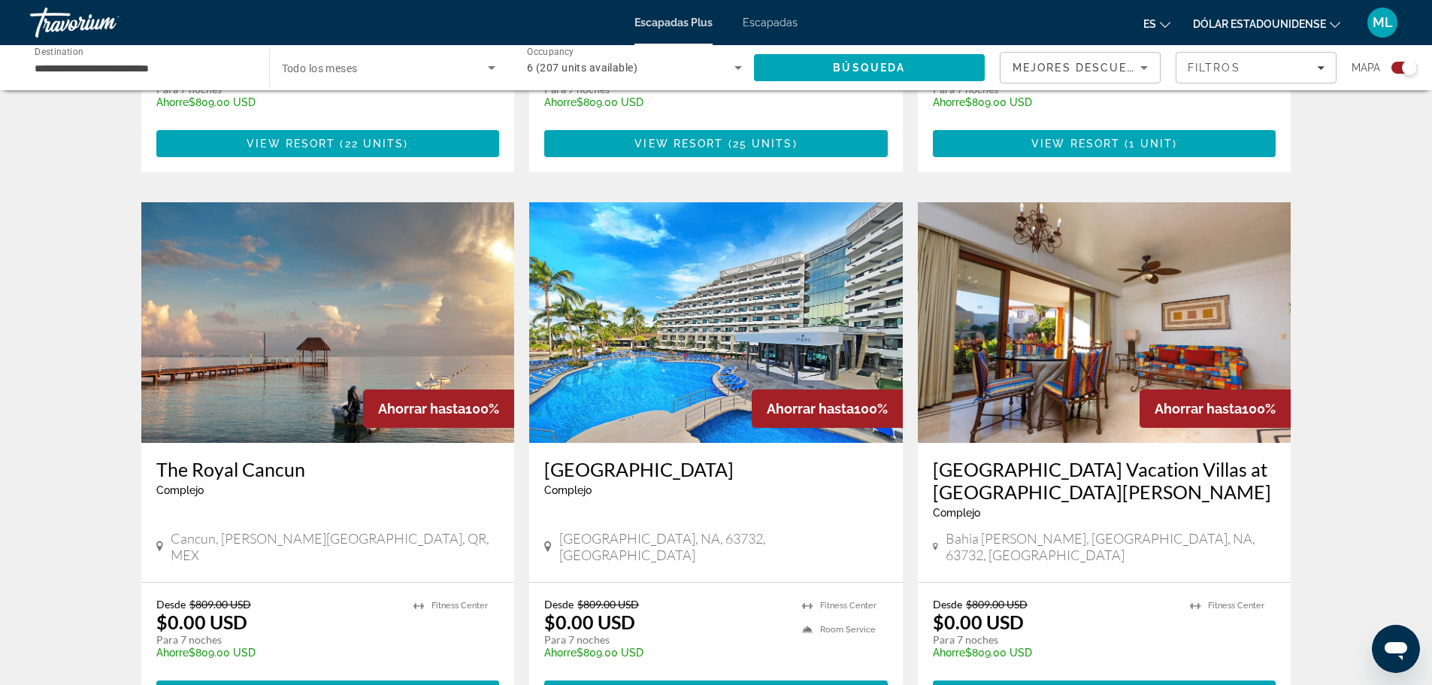
scroll to position [1578, 0]
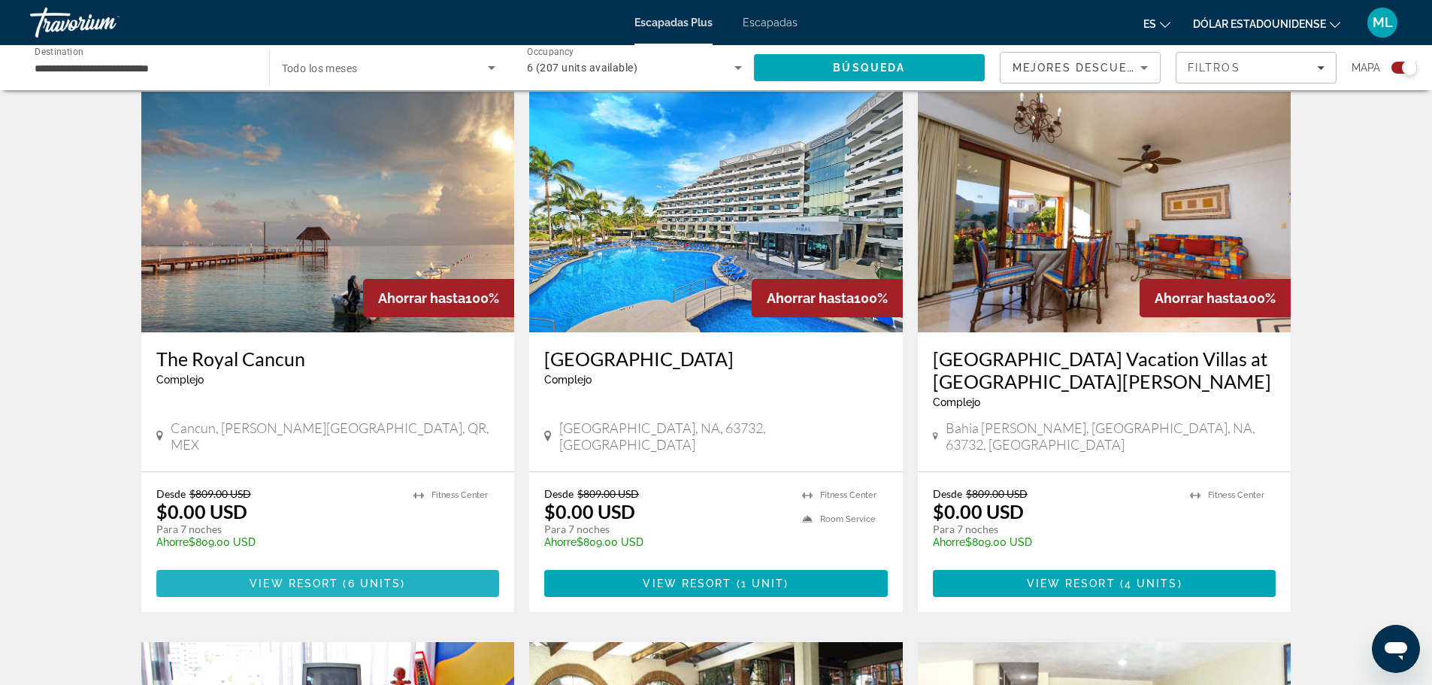
click at [318, 577] on span "View Resort" at bounding box center [294, 583] width 89 height 12
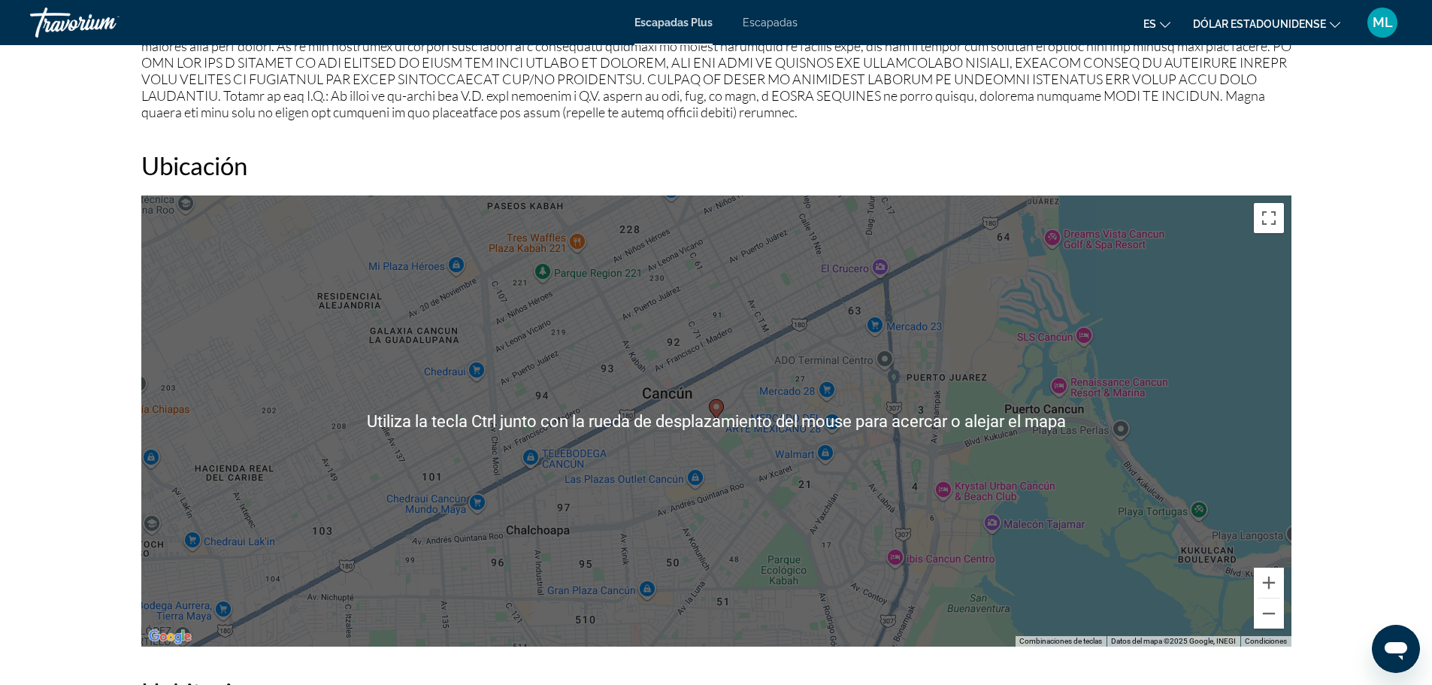
scroll to position [1804, 0]
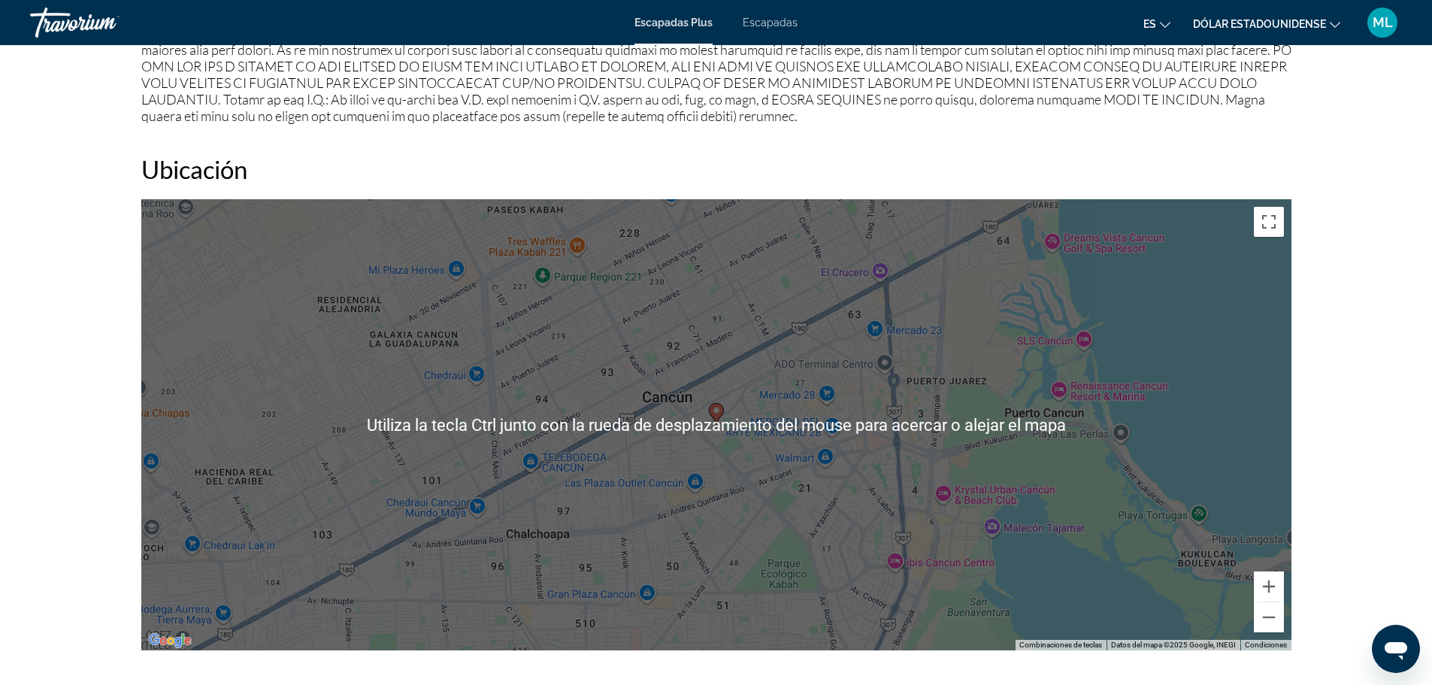
click at [755, 345] on div "Para activar la función de arrastrar con el teclado, presiona Alt + Intro. Una …" at bounding box center [716, 424] width 1150 height 451
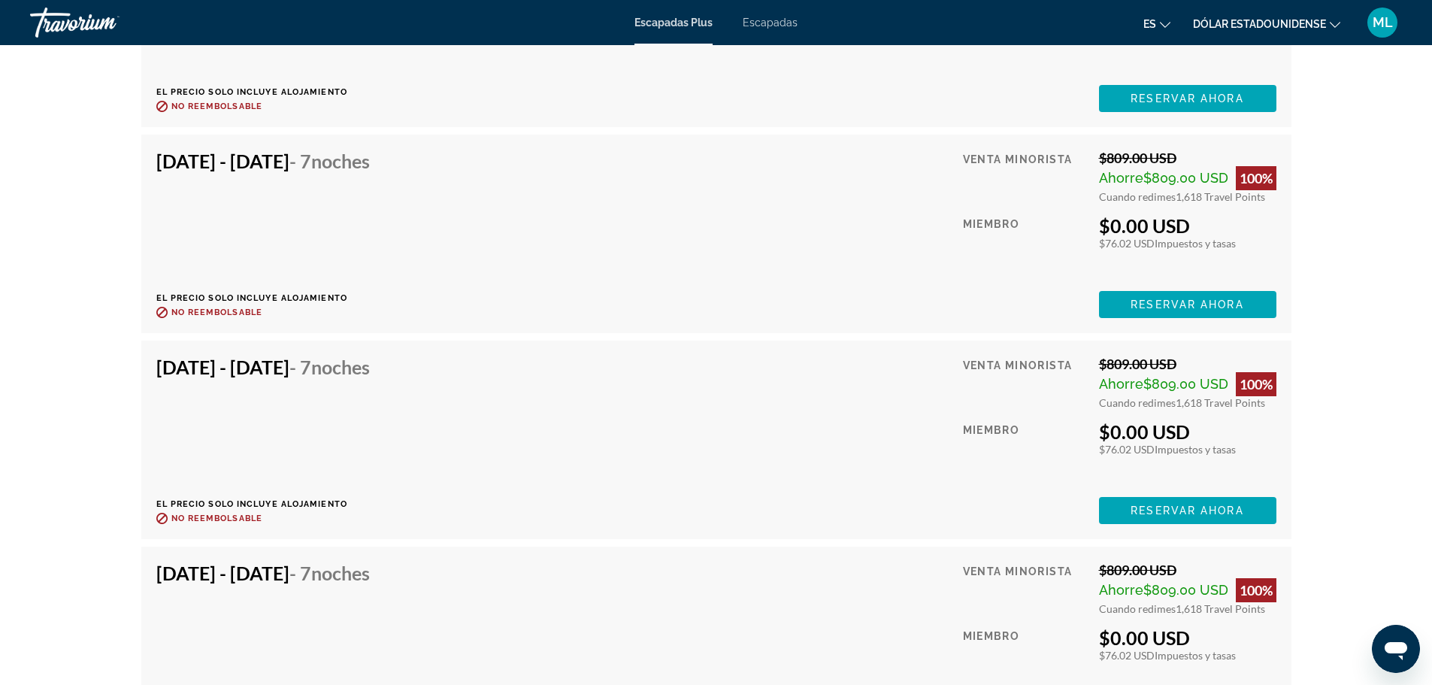
scroll to position [3457, 0]
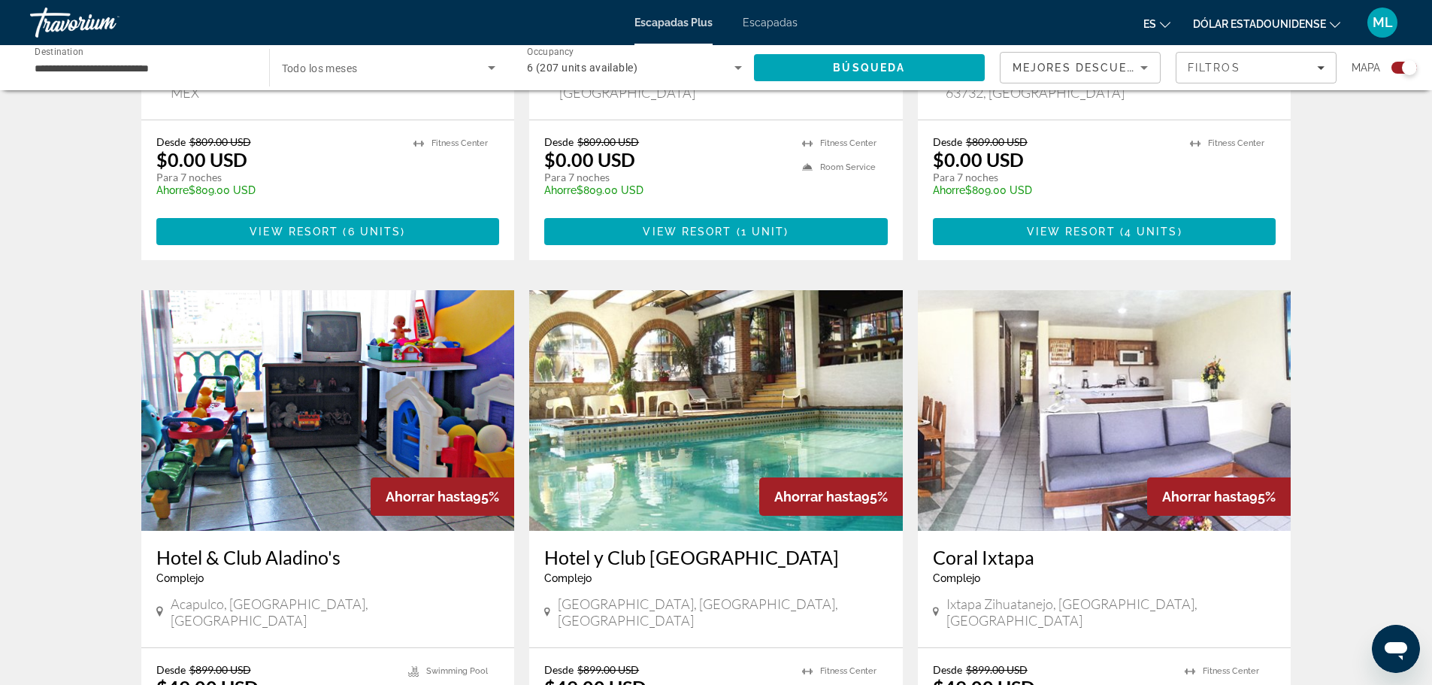
scroll to position [2104, 0]
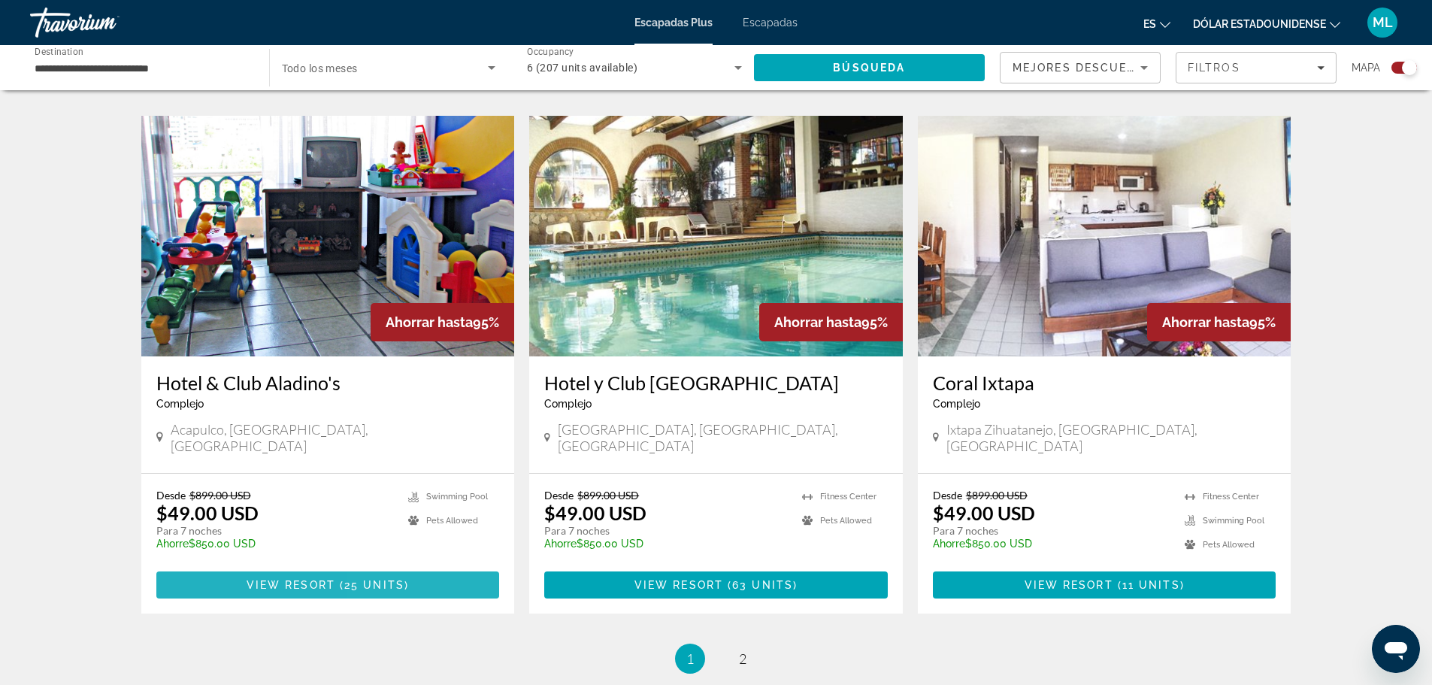
click at [406, 579] on span "( 25 units )" at bounding box center [372, 585] width 74 height 12
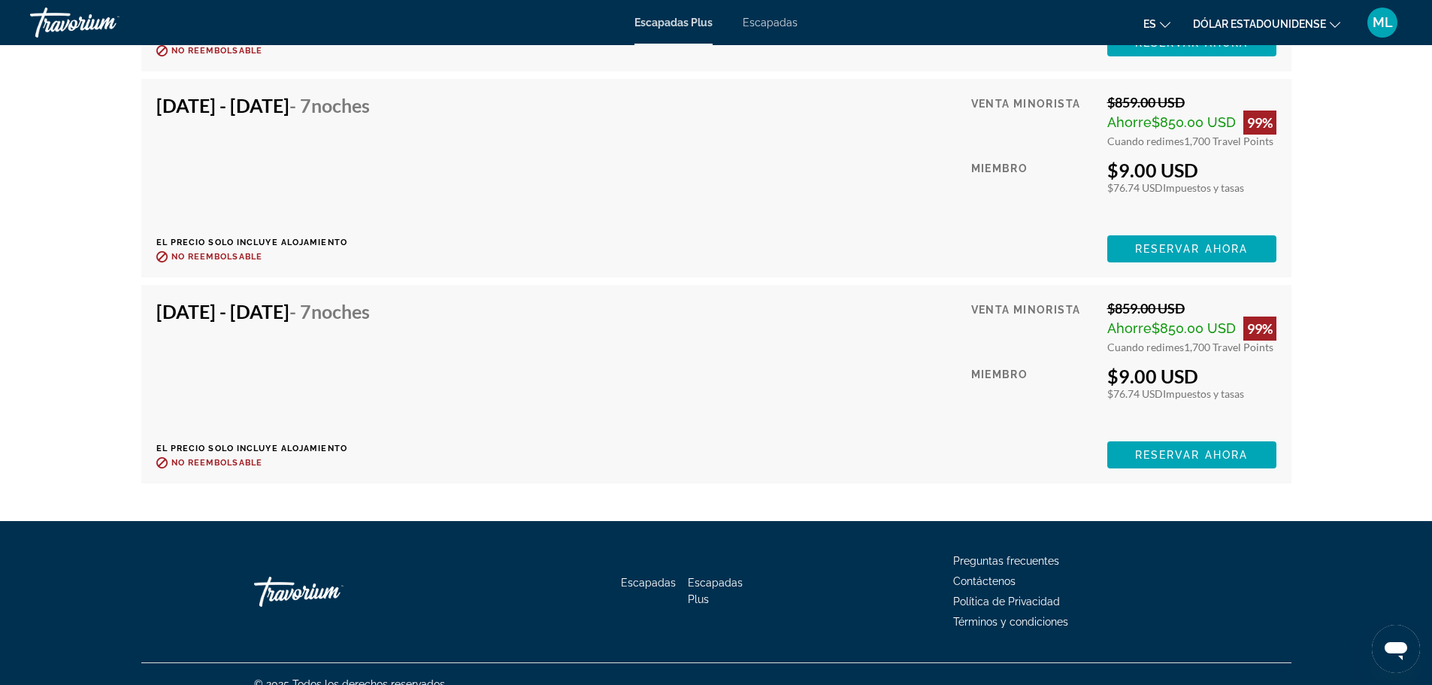
scroll to position [5782, 0]
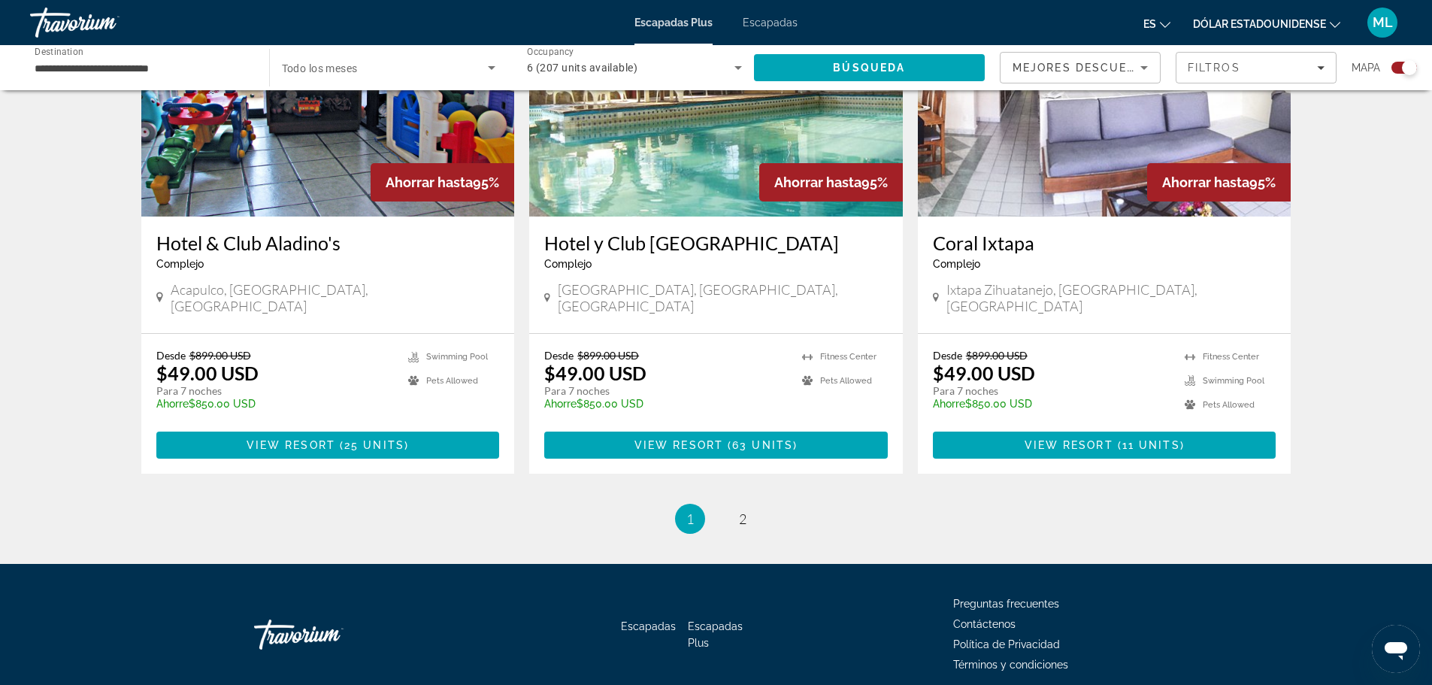
scroll to position [2258, 0]
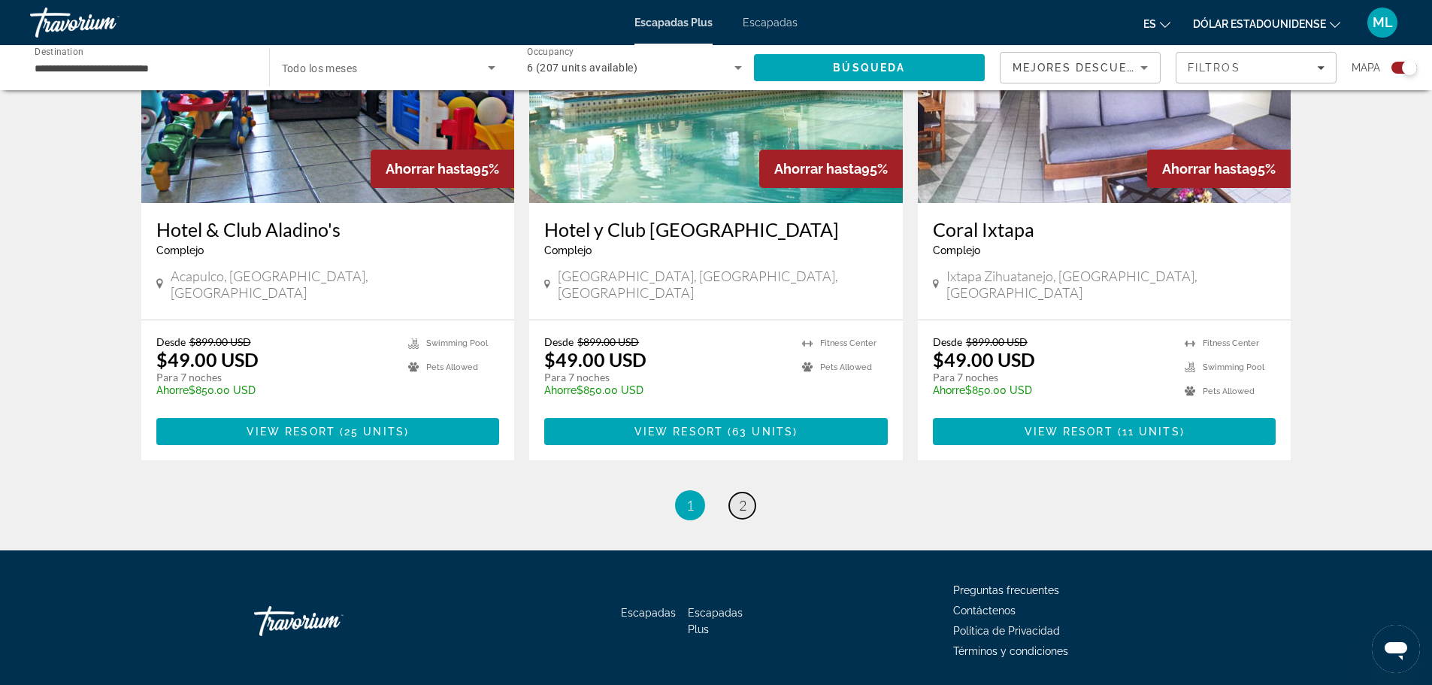
click at [737, 492] on link "page 2" at bounding box center [742, 505] width 26 height 26
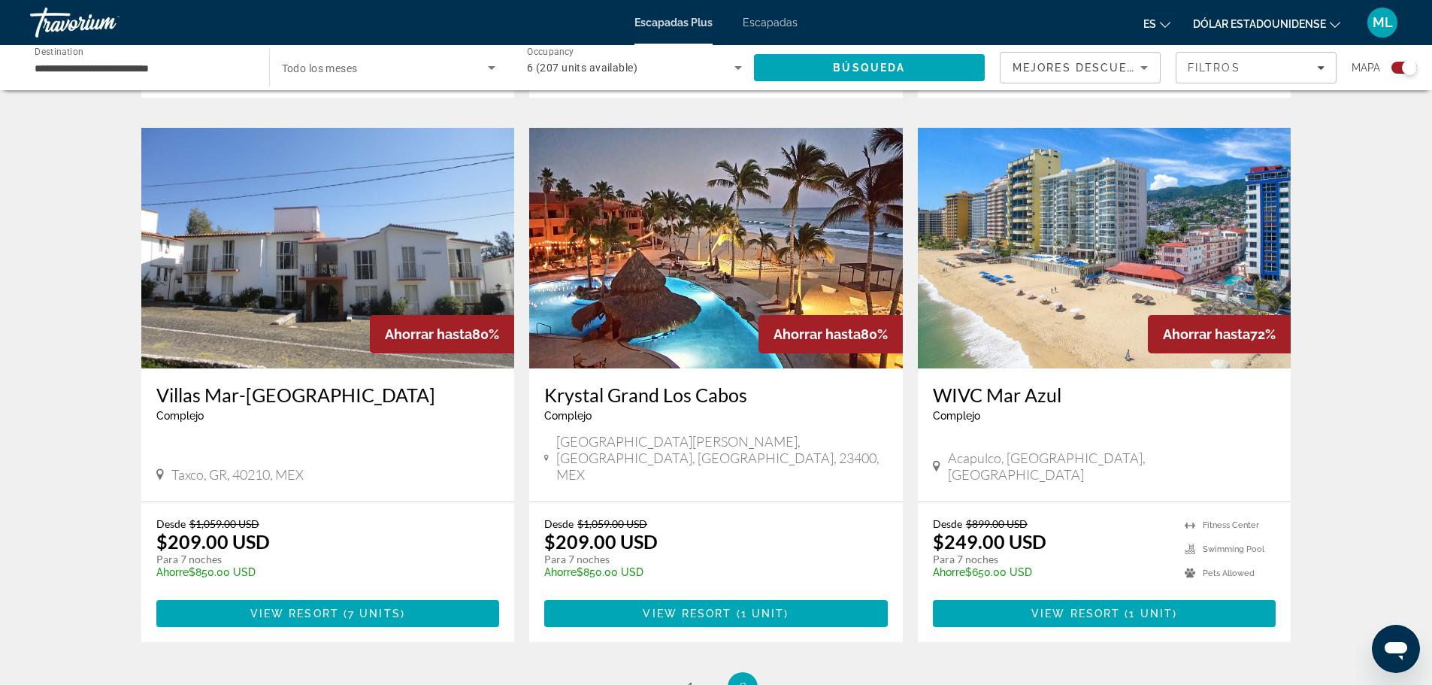
scroll to position [1578, 0]
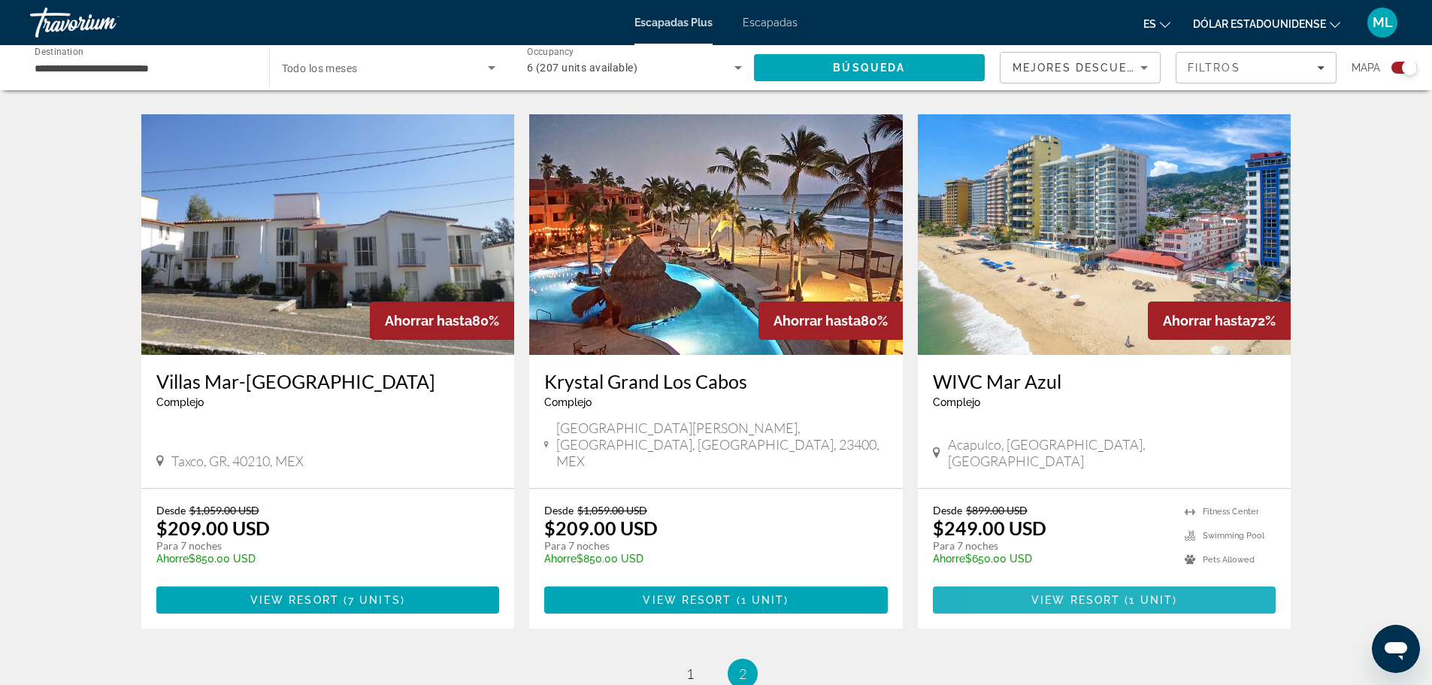
click at [1027, 582] on span "Contenido principal" at bounding box center [1104, 600] width 343 height 36
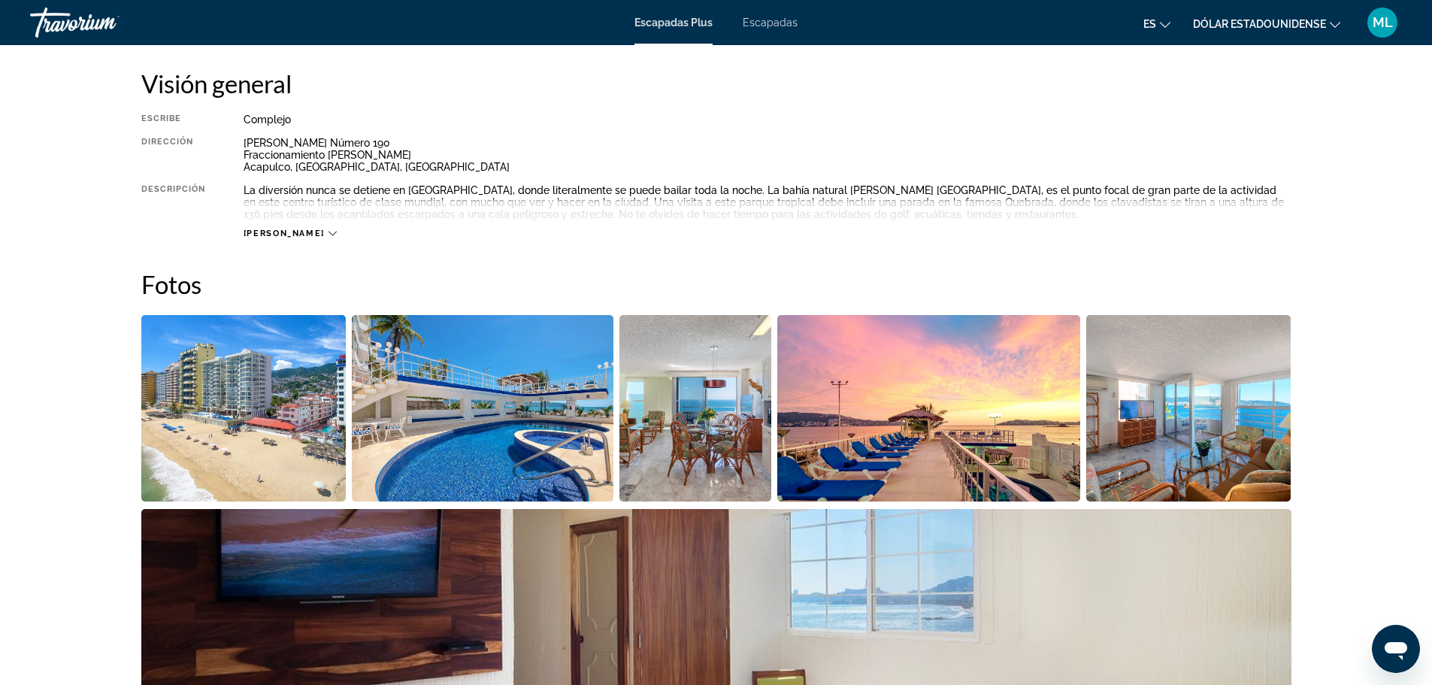
scroll to position [526, 0]
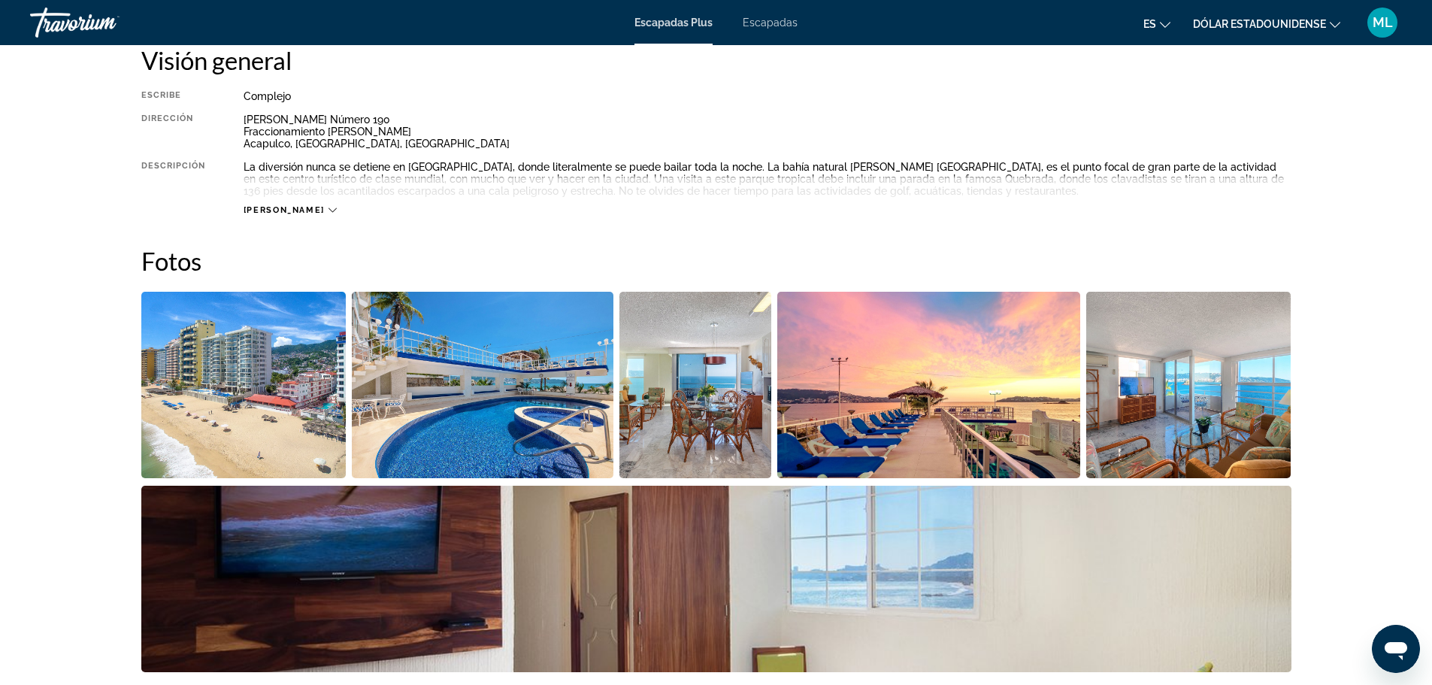
click at [301, 386] on img "Open full-screen image slider" at bounding box center [243, 385] width 205 height 186
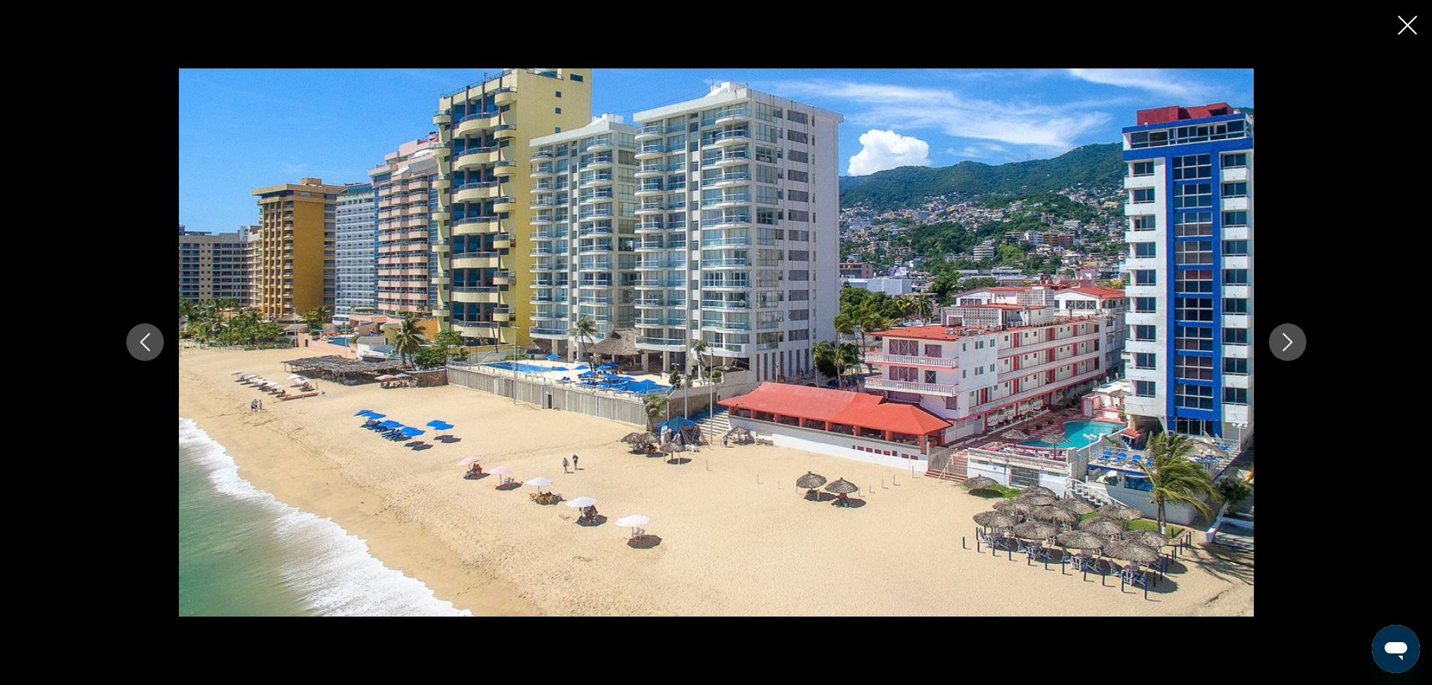
click at [1281, 343] on icon "Next image" at bounding box center [1287, 342] width 18 height 18
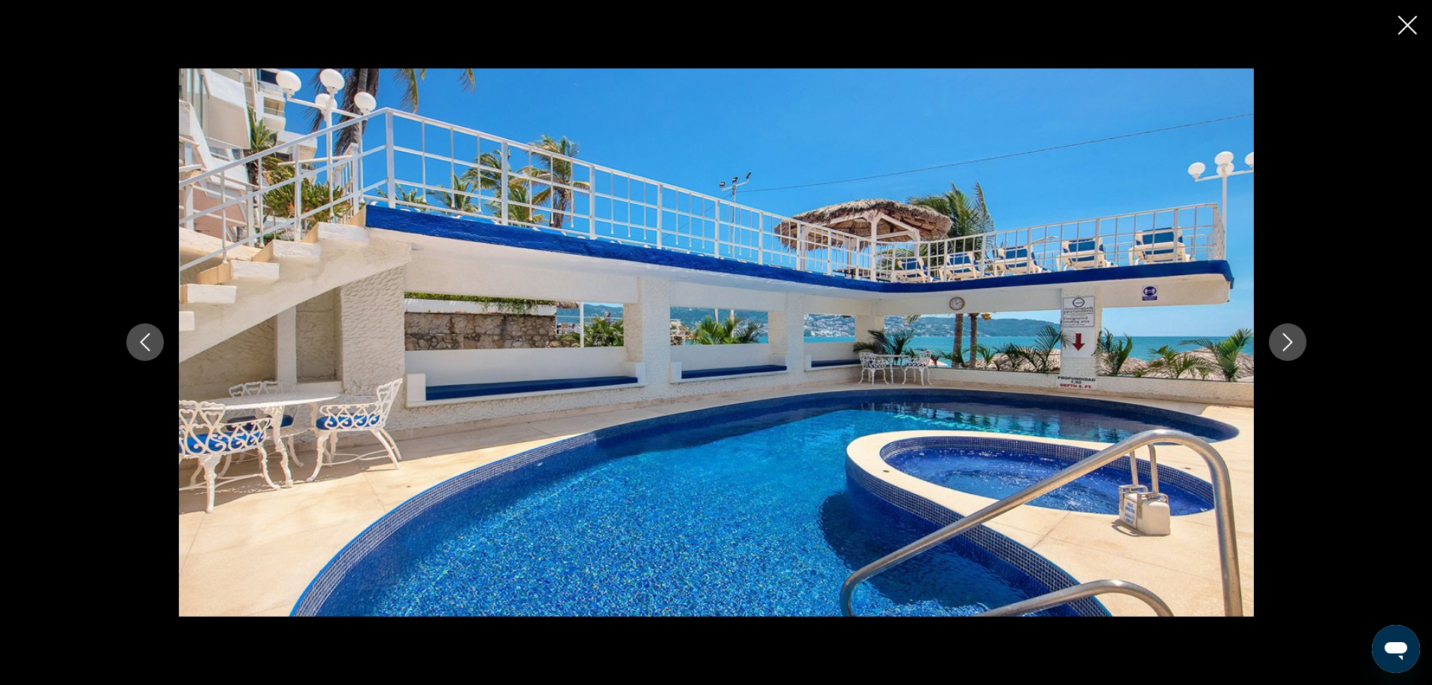
click at [1281, 344] on icon "Next image" at bounding box center [1287, 342] width 18 height 18
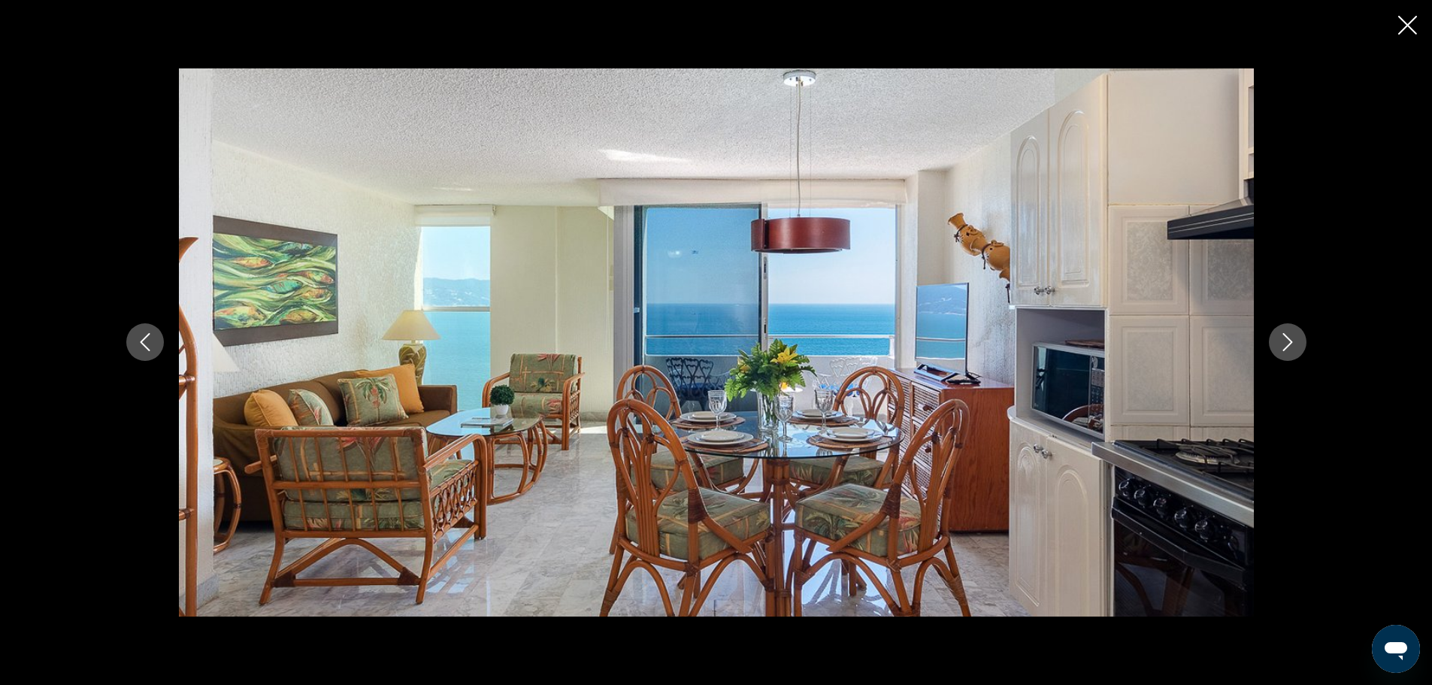
click at [1289, 342] on icon "Next image" at bounding box center [1287, 342] width 18 height 18
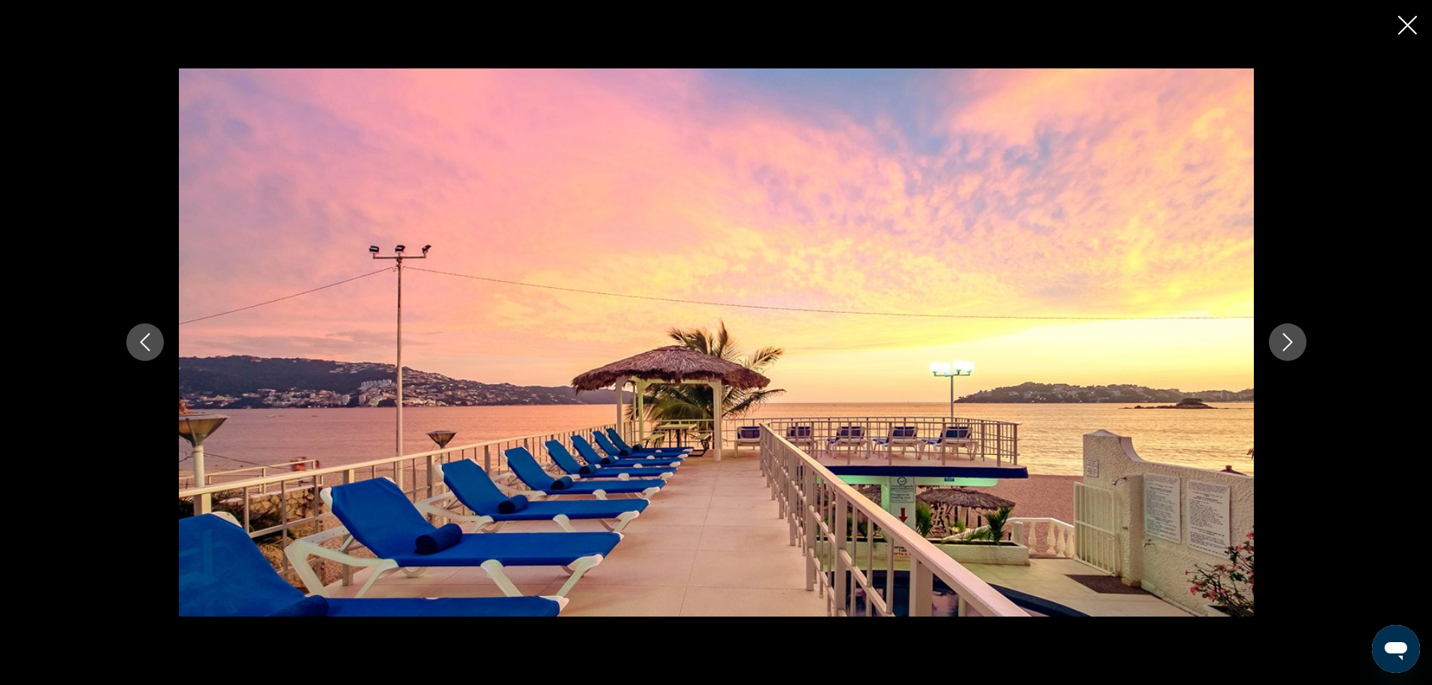
click at [1289, 342] on icon "Next image" at bounding box center [1287, 342] width 18 height 18
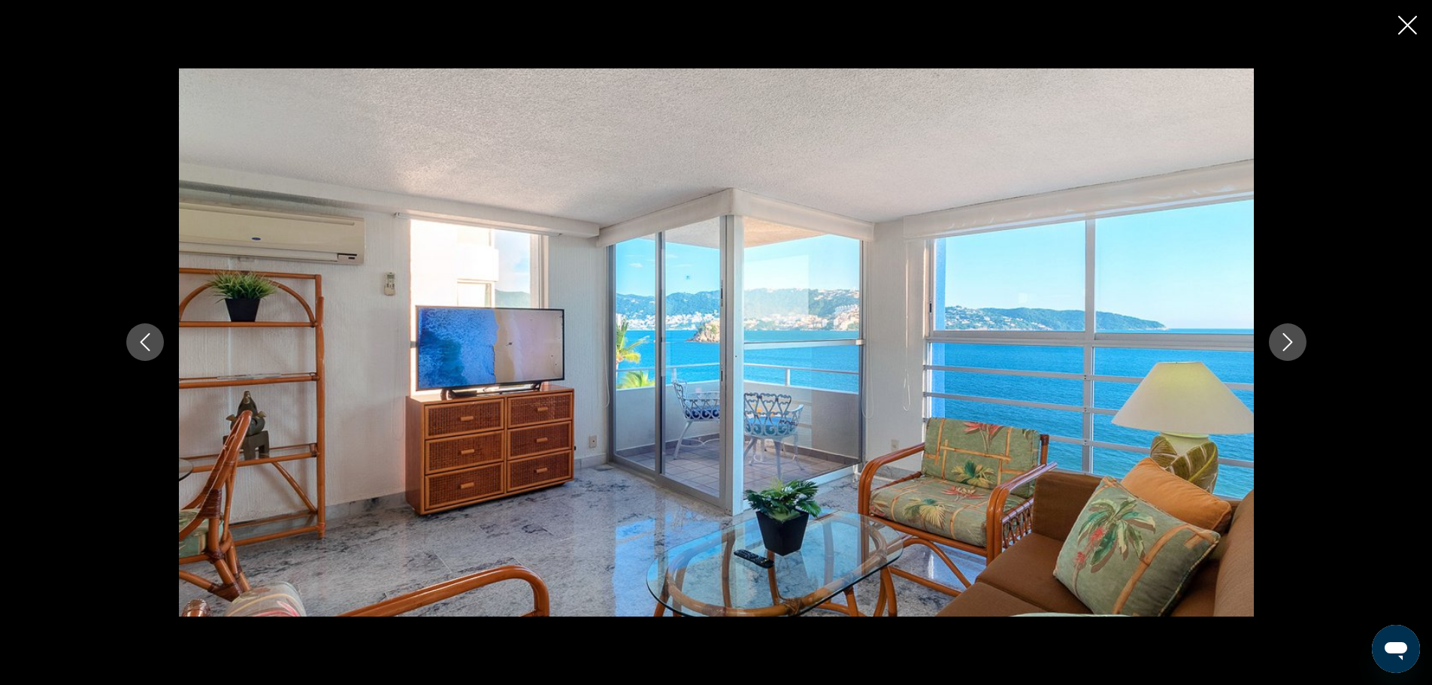
click at [1289, 342] on icon "Next image" at bounding box center [1287, 342] width 18 height 18
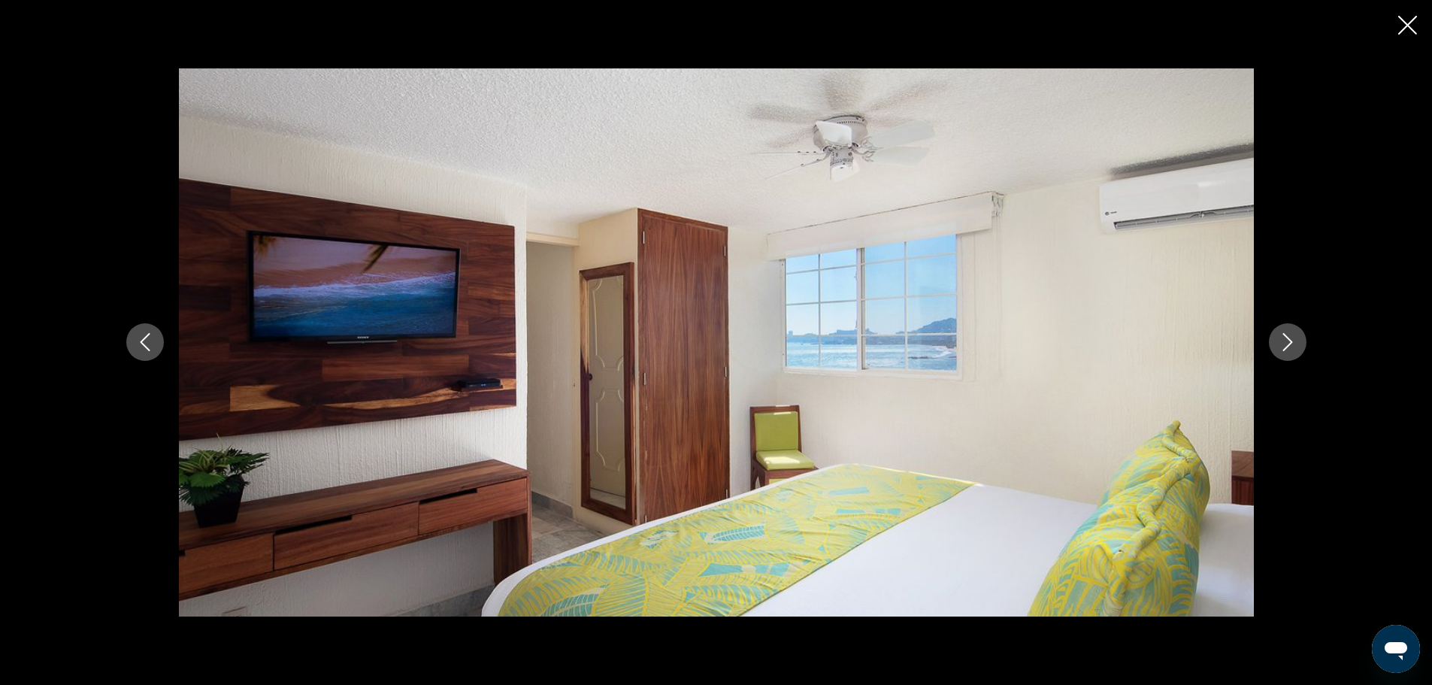
click at [1289, 342] on icon "Next image" at bounding box center [1287, 342] width 18 height 18
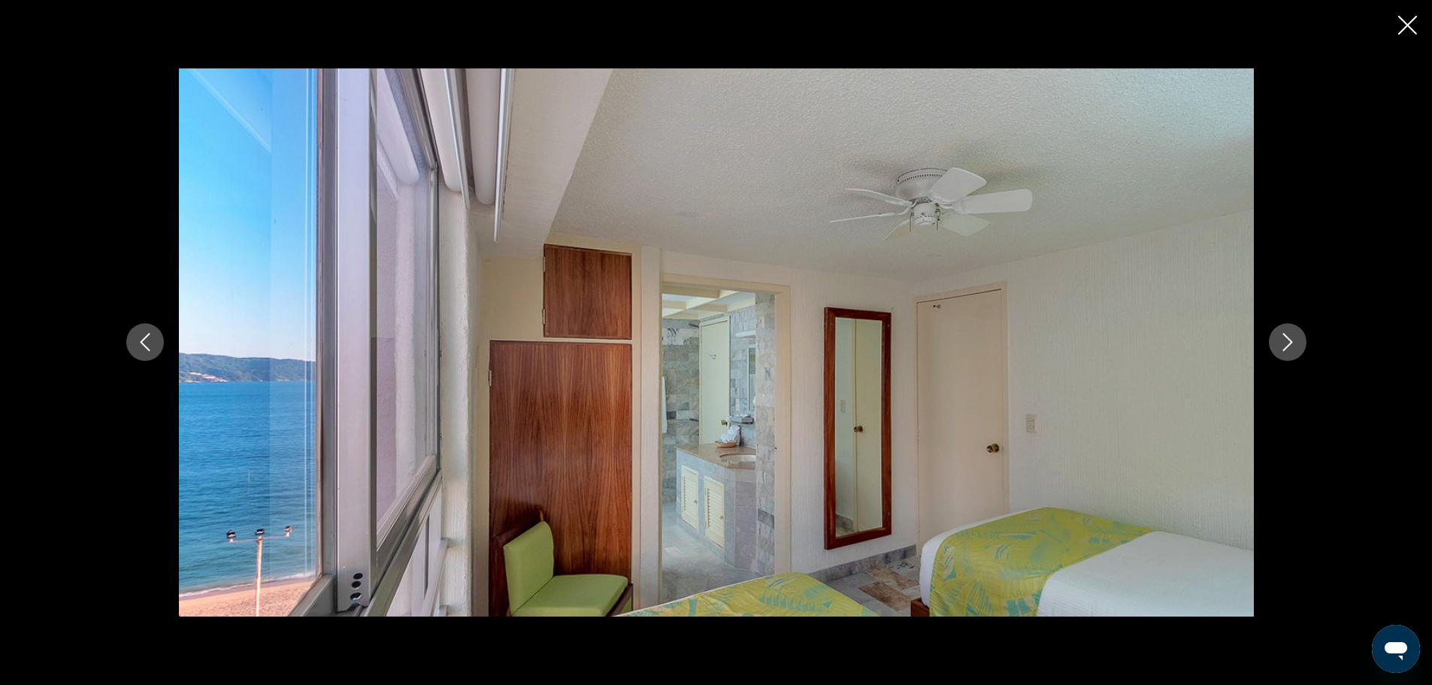
click at [1289, 342] on icon "Next image" at bounding box center [1287, 342] width 18 height 18
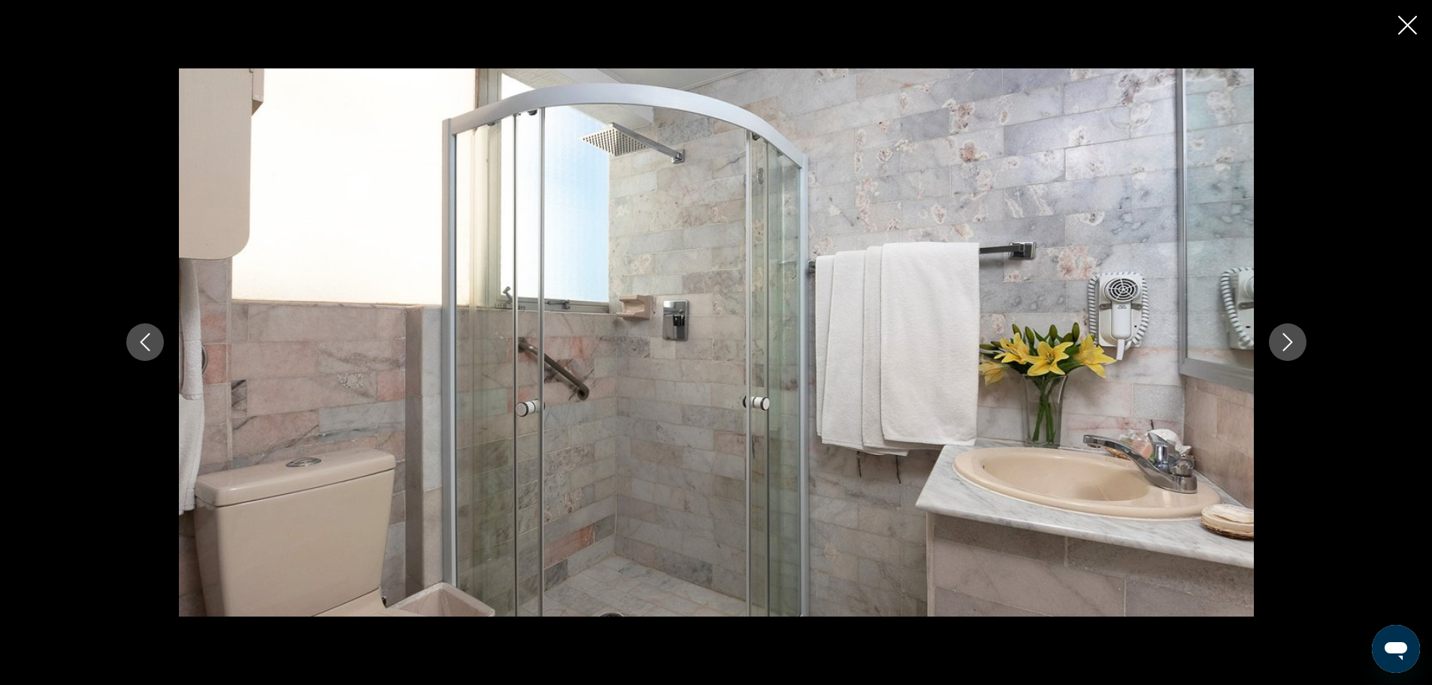
click at [1289, 342] on icon "Next image" at bounding box center [1287, 342] width 18 height 18
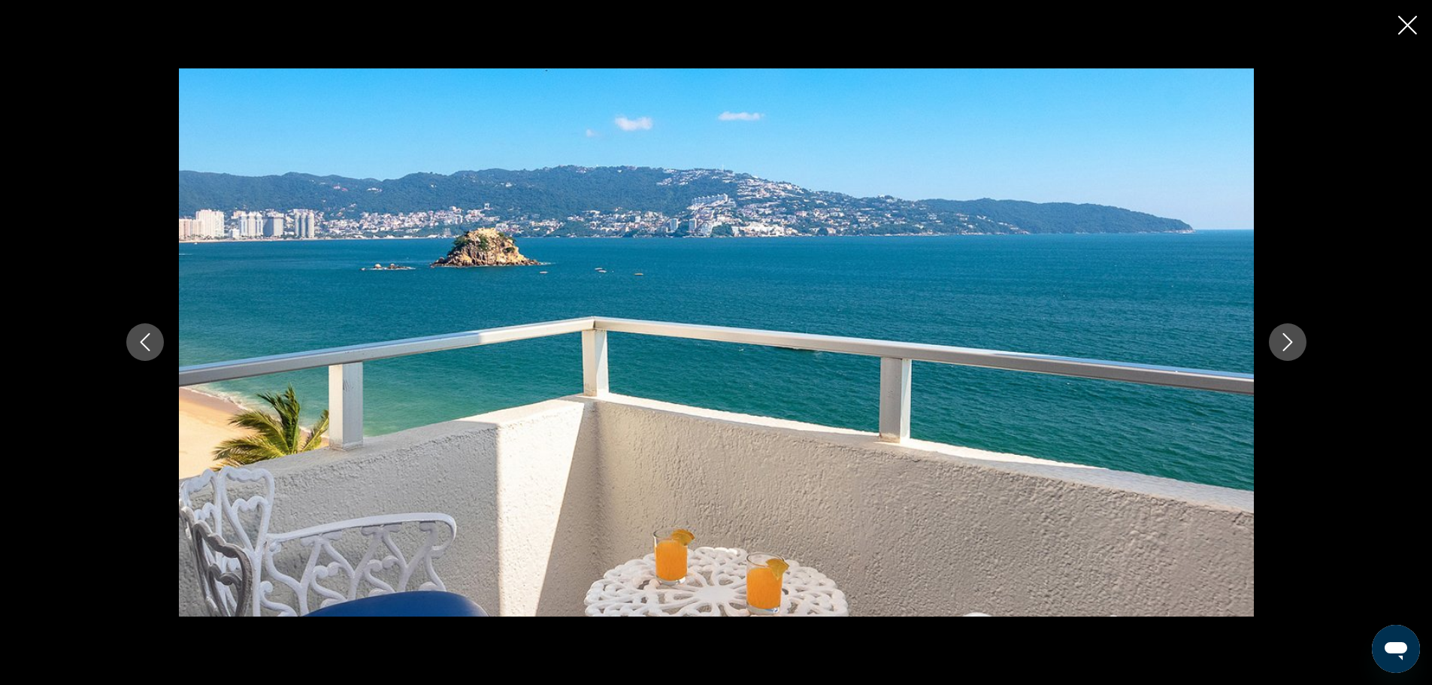
click at [1289, 342] on icon "Next image" at bounding box center [1287, 342] width 18 height 18
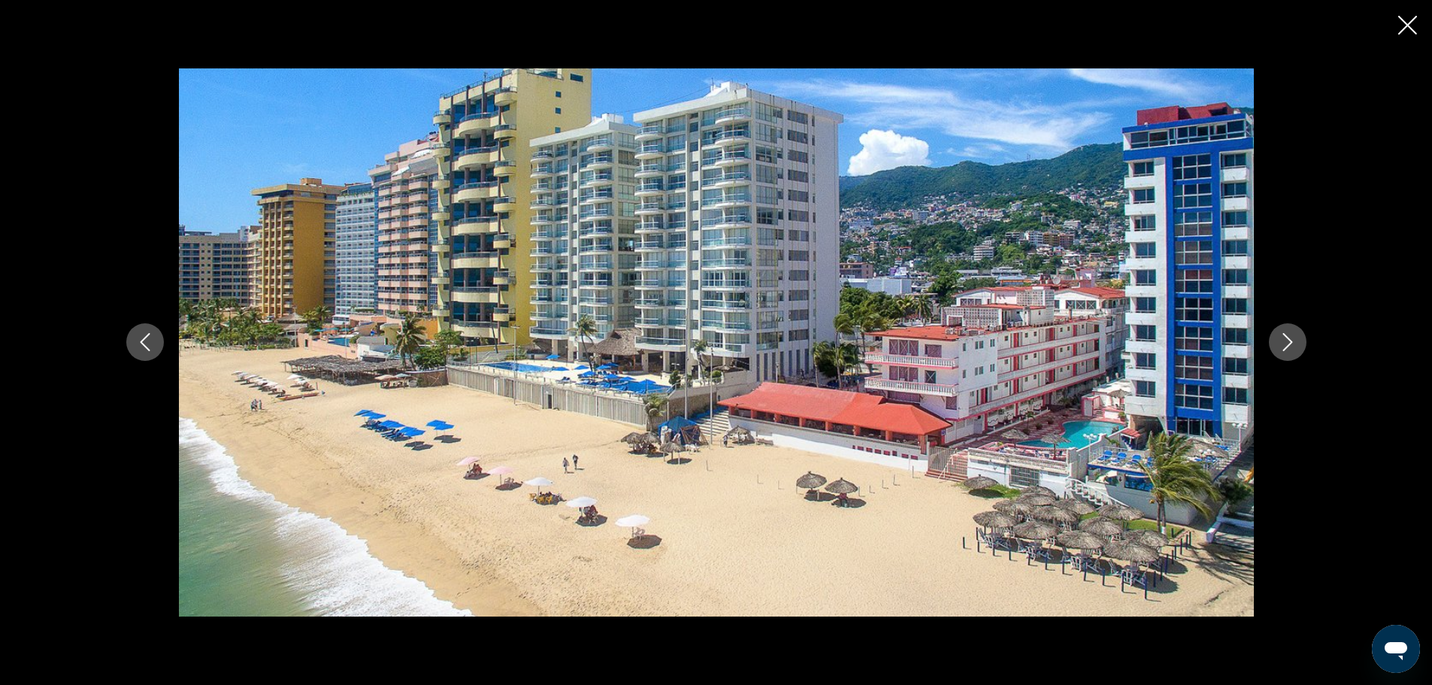
click at [1413, 14] on div "prev next" at bounding box center [716, 342] width 1432 height 685
click at [1409, 23] on icon "Close slideshow" at bounding box center [1407, 25] width 19 height 19
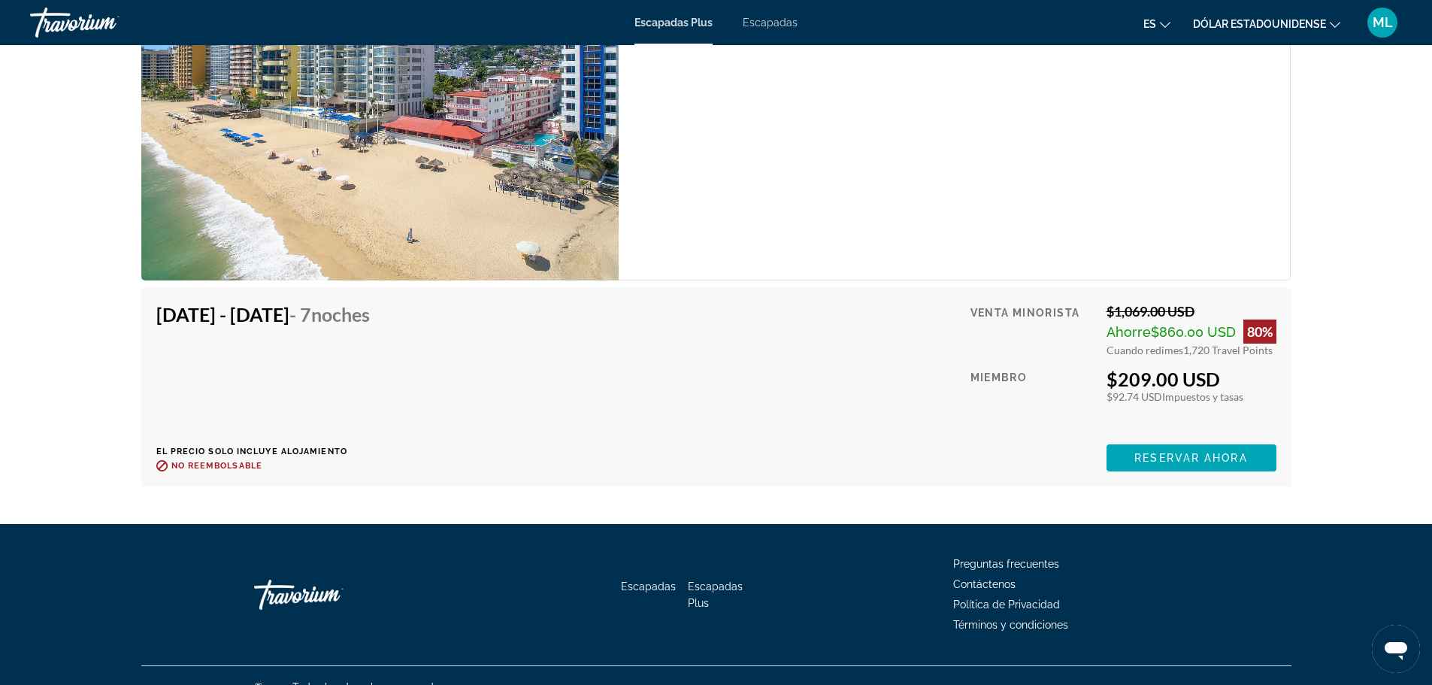
scroll to position [2686, 0]
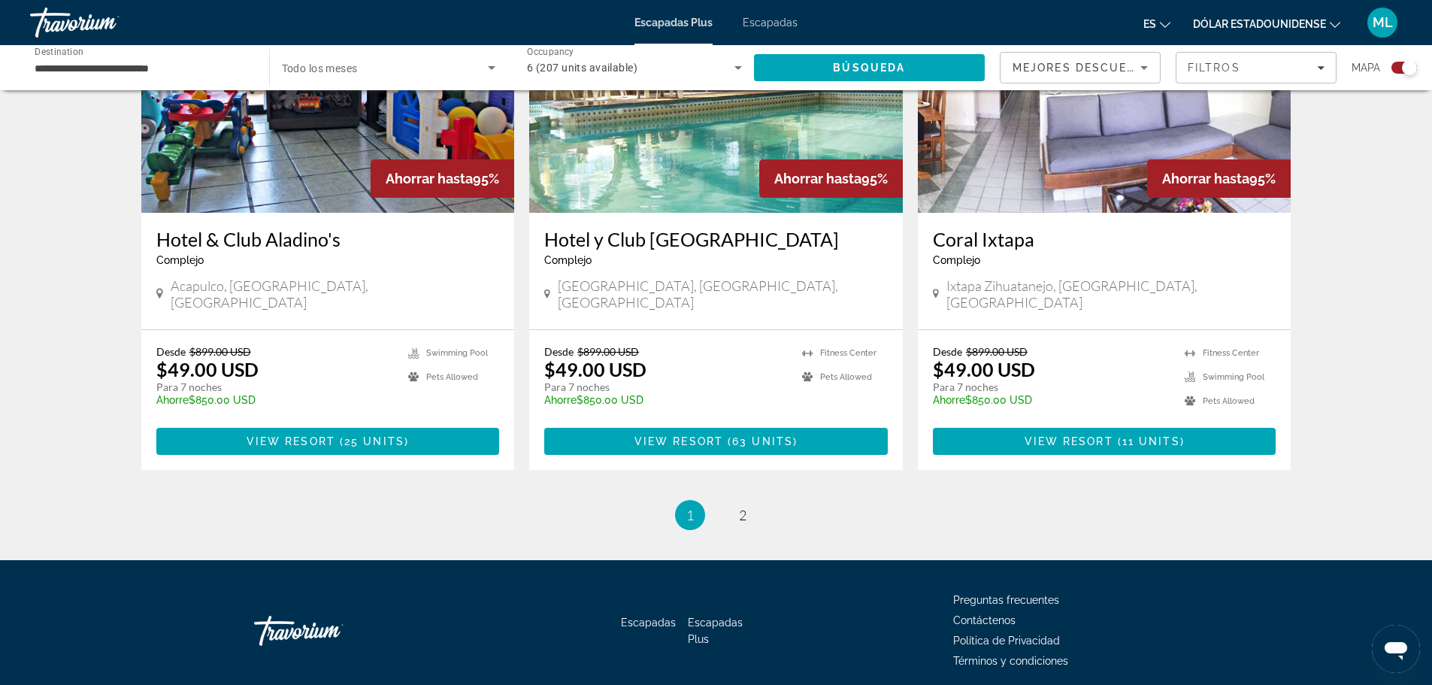
scroll to position [2258, 0]
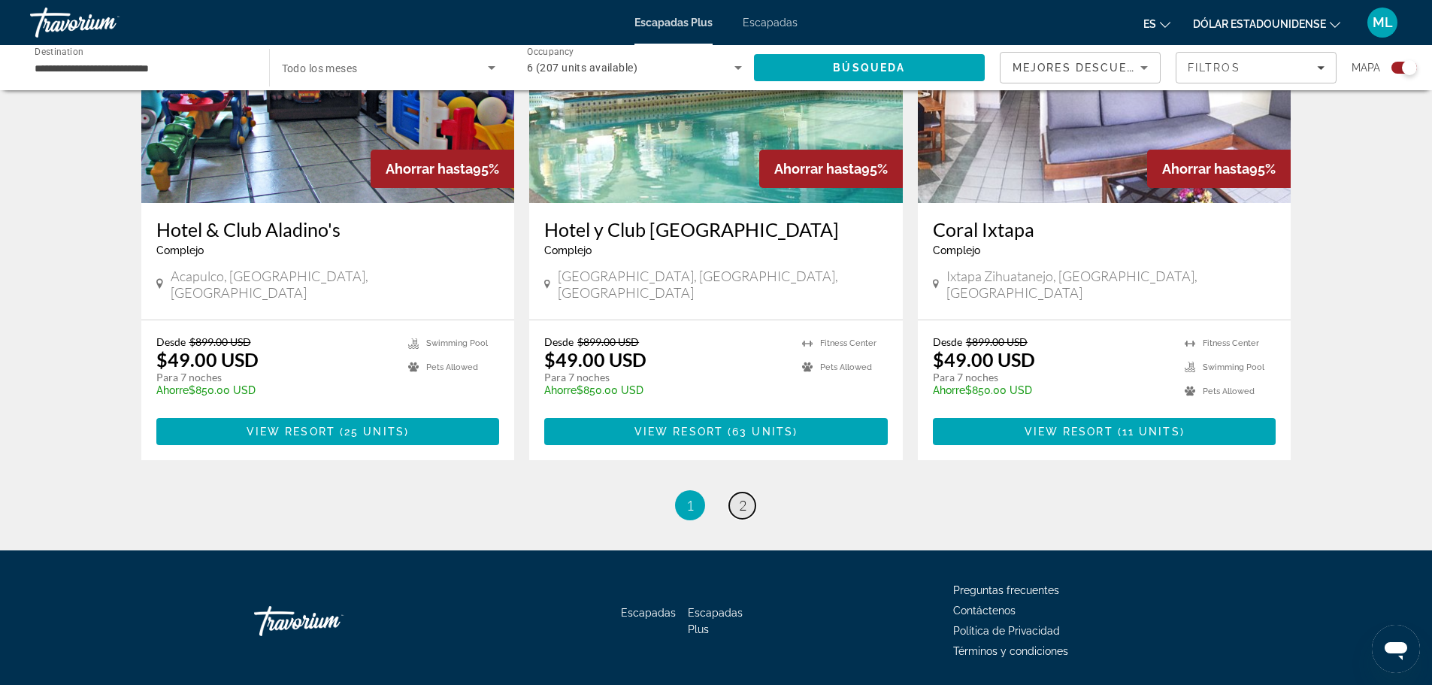
click at [745, 492] on link "page 2" at bounding box center [742, 505] width 26 height 26
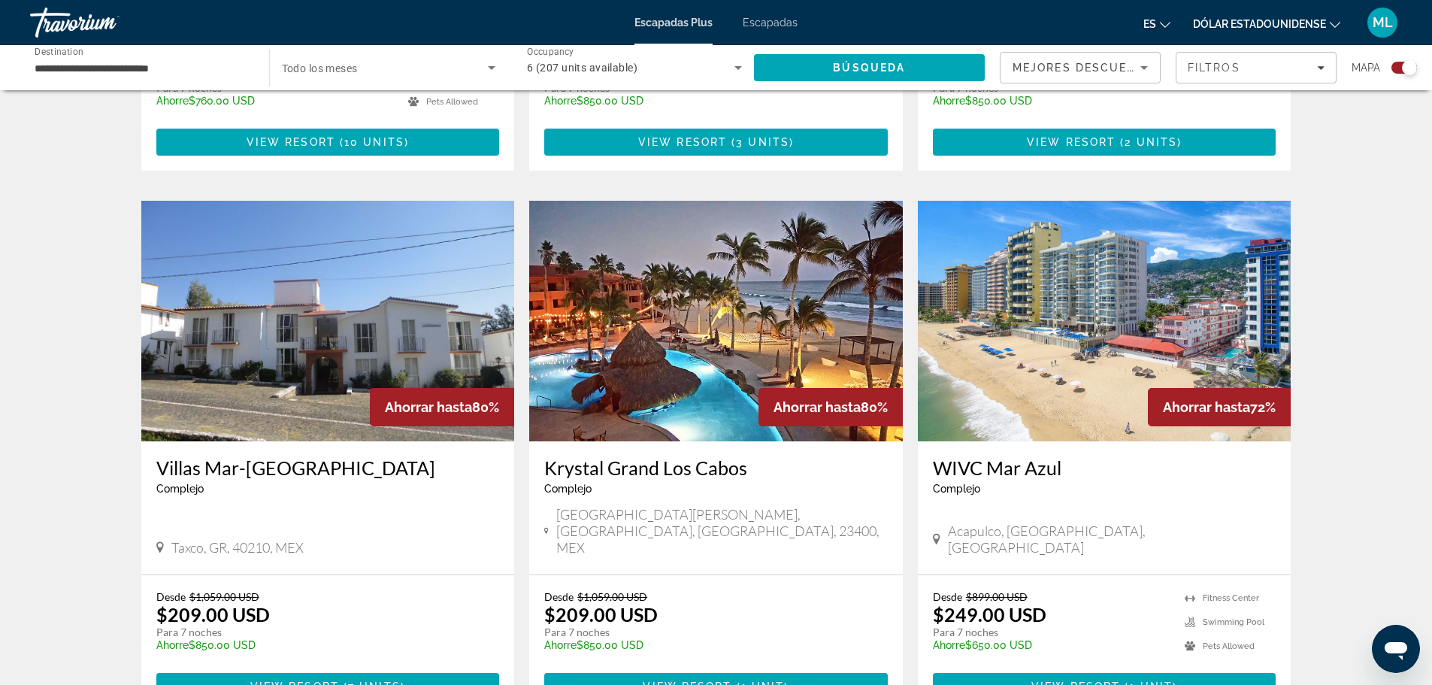
scroll to position [1503, 0]
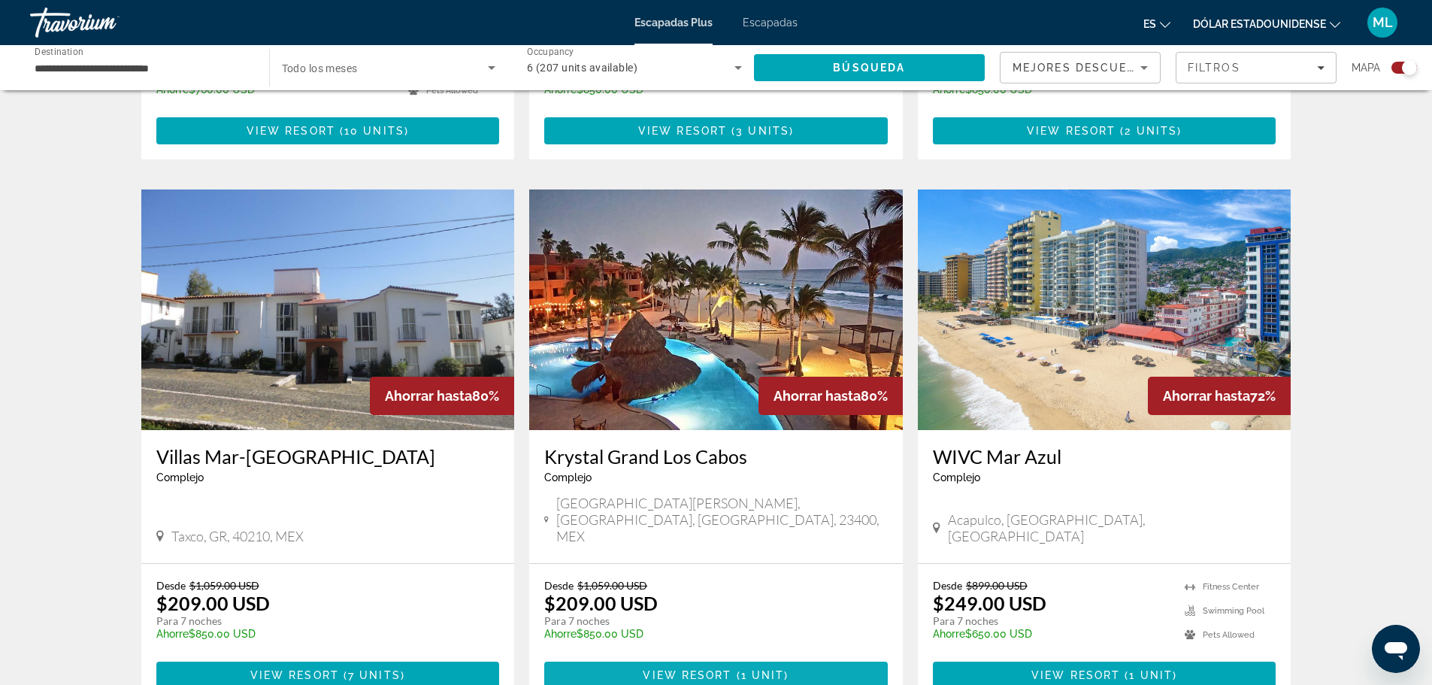
click at [673, 669] on span "View Resort" at bounding box center [687, 675] width 89 height 12
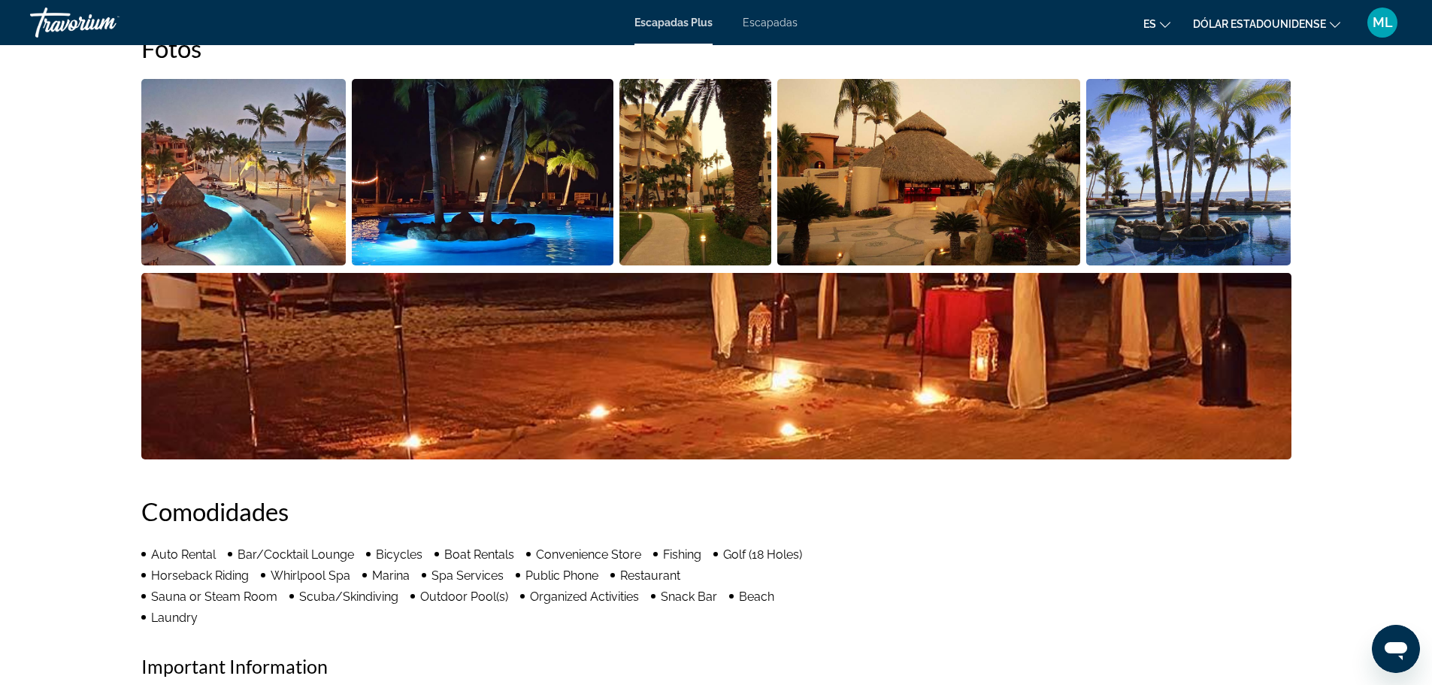
scroll to position [752, 0]
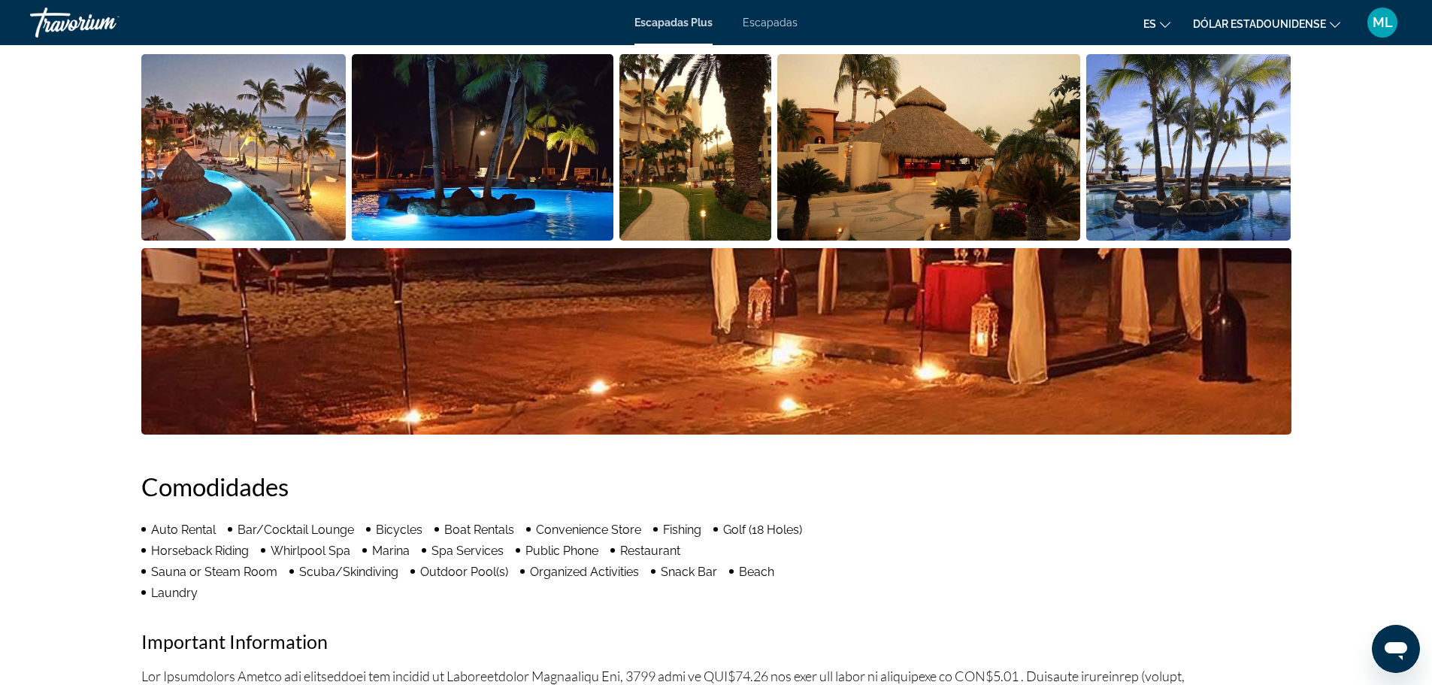
click at [288, 191] on img "Open full-screen image slider" at bounding box center [243, 147] width 205 height 186
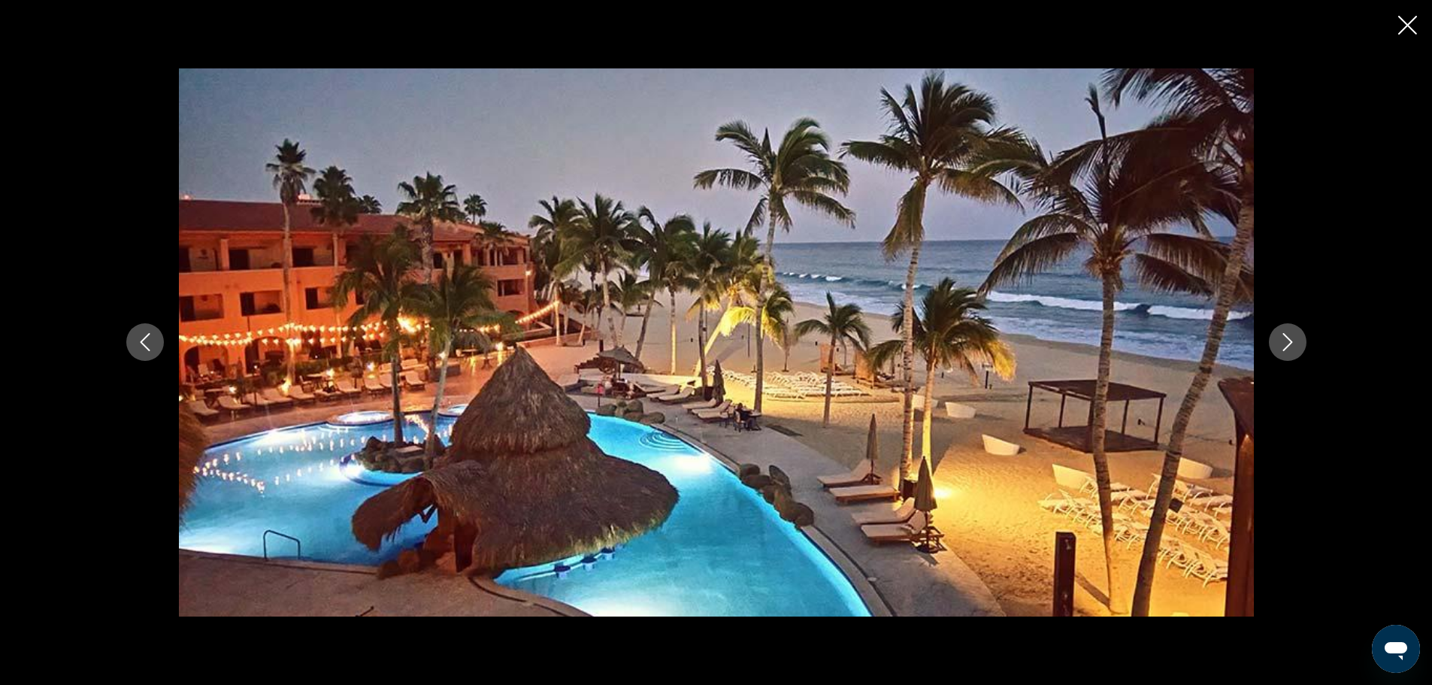
click at [1293, 337] on icon "Next image" at bounding box center [1287, 342] width 18 height 18
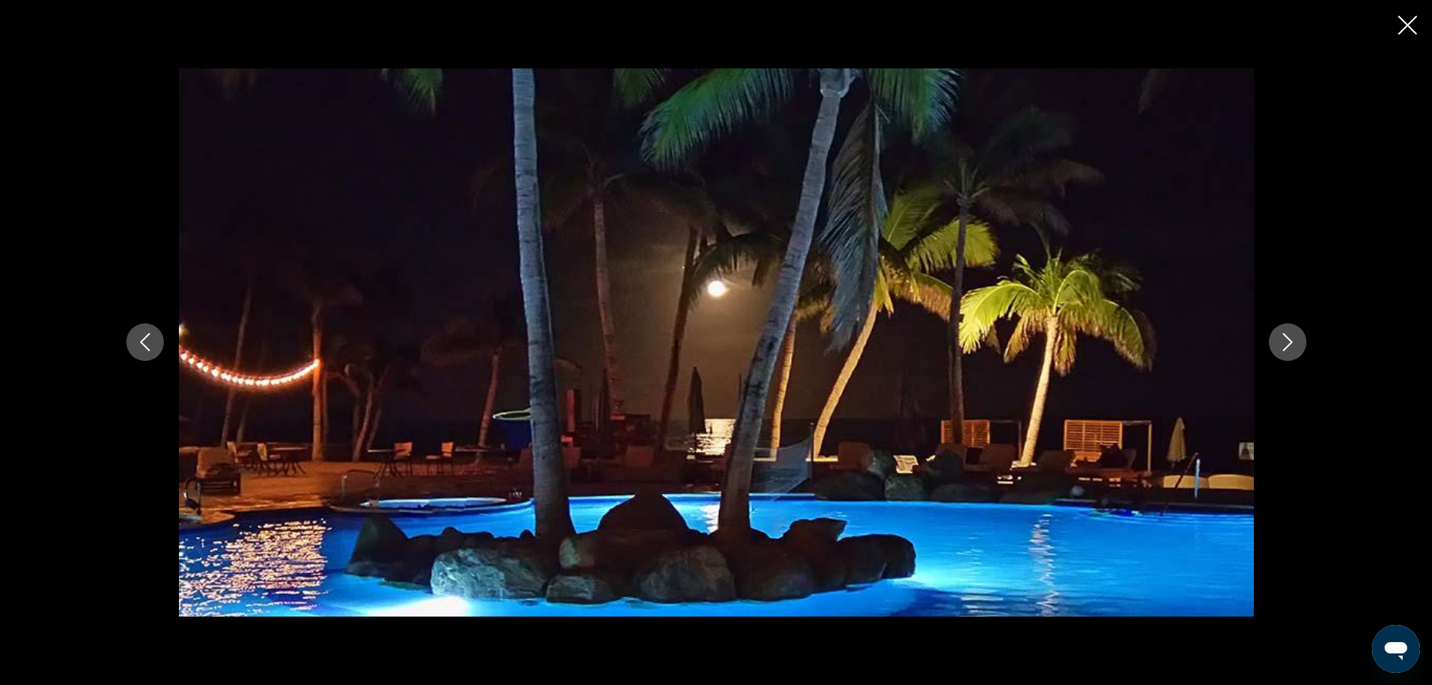
click at [1293, 337] on icon "Next image" at bounding box center [1287, 342] width 18 height 18
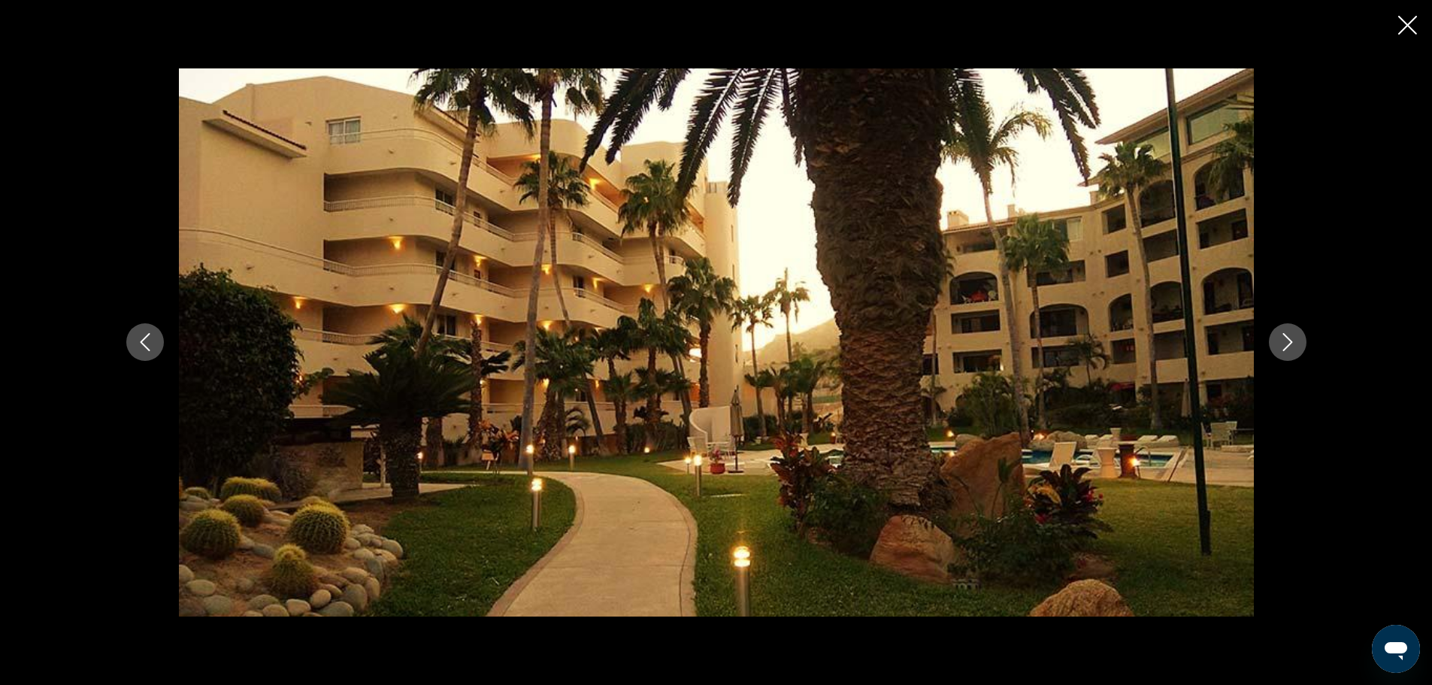
click at [1293, 340] on icon "Next image" at bounding box center [1287, 342] width 18 height 18
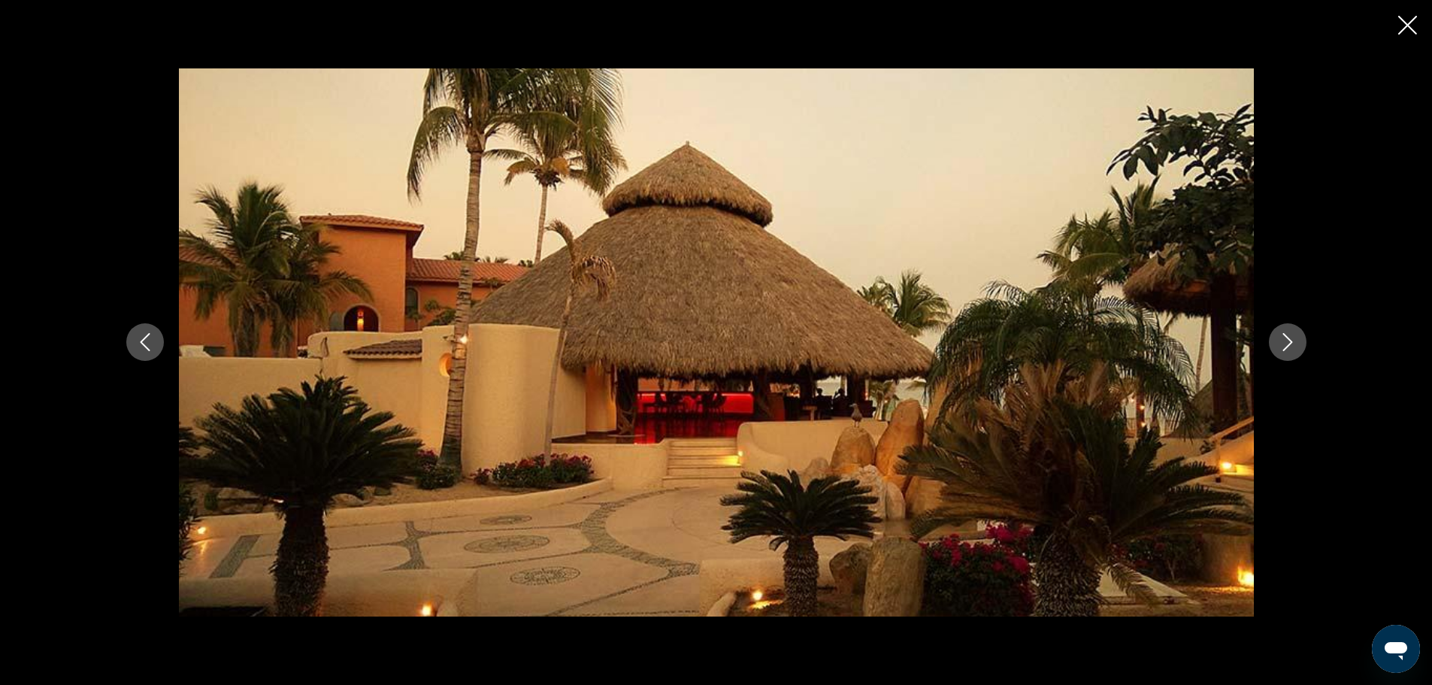
click at [1294, 342] on icon "Next image" at bounding box center [1287, 342] width 18 height 18
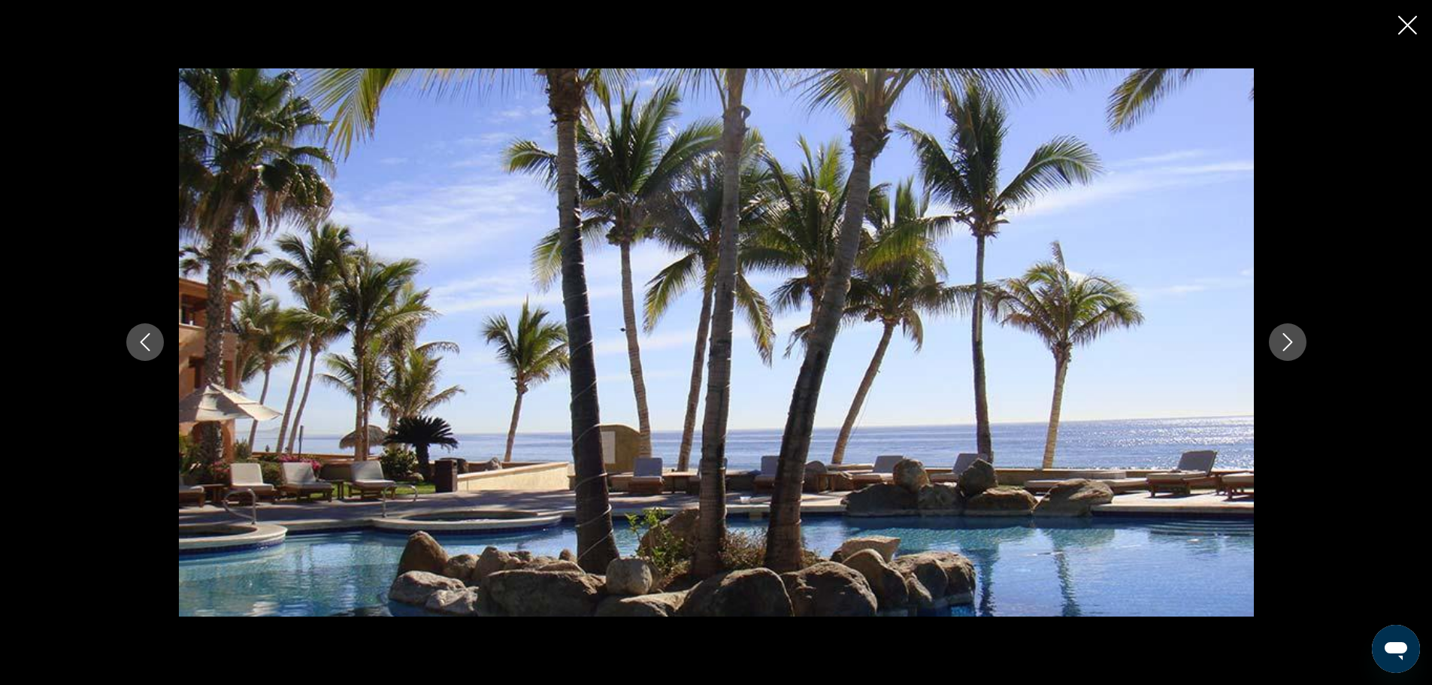
click at [1294, 343] on icon "Next image" at bounding box center [1287, 342] width 18 height 18
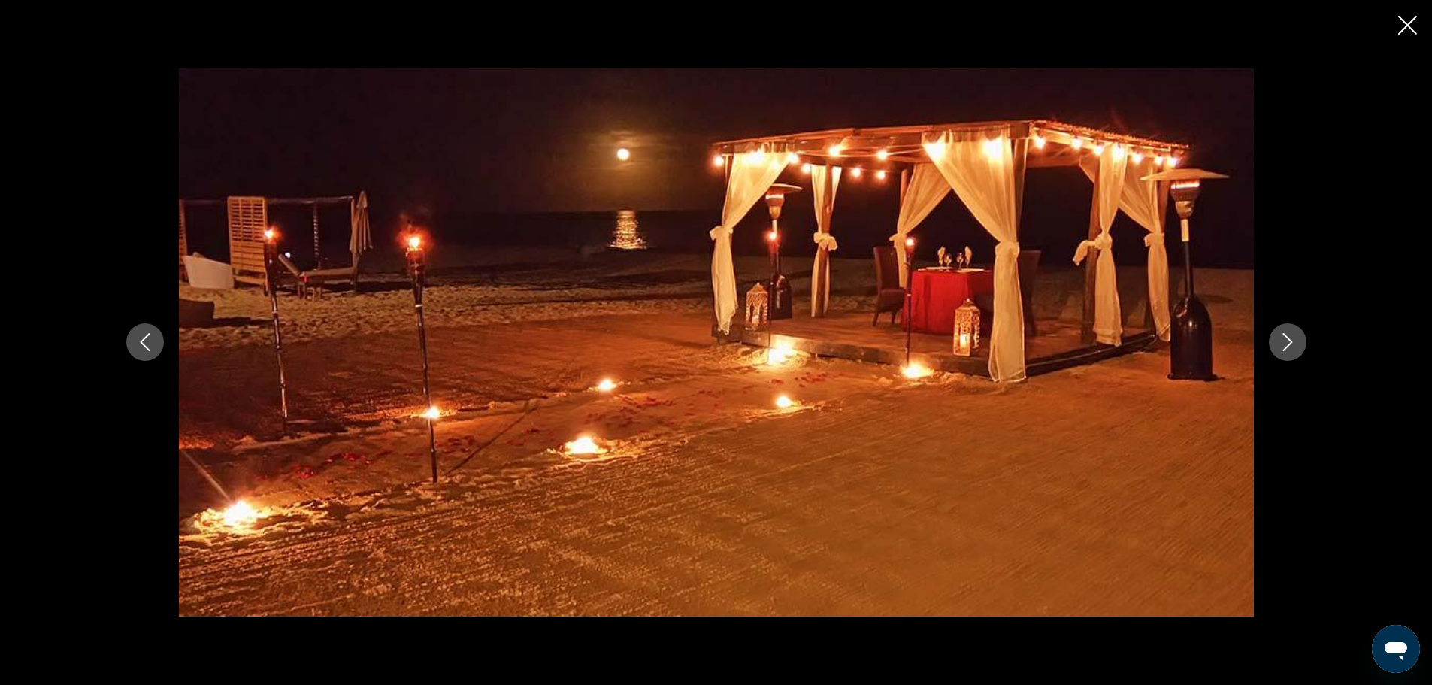
click at [1294, 343] on icon "Next image" at bounding box center [1287, 342] width 18 height 18
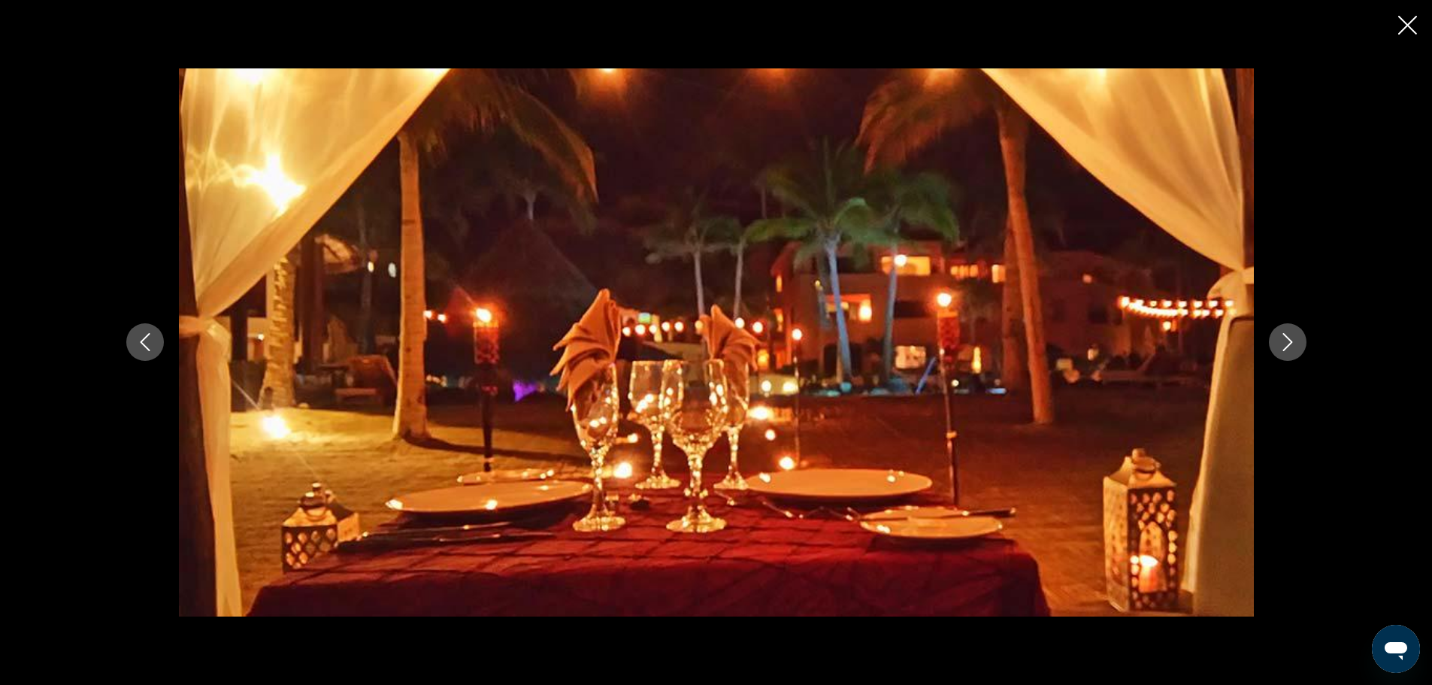
click at [1295, 343] on icon "Next image" at bounding box center [1287, 342] width 18 height 18
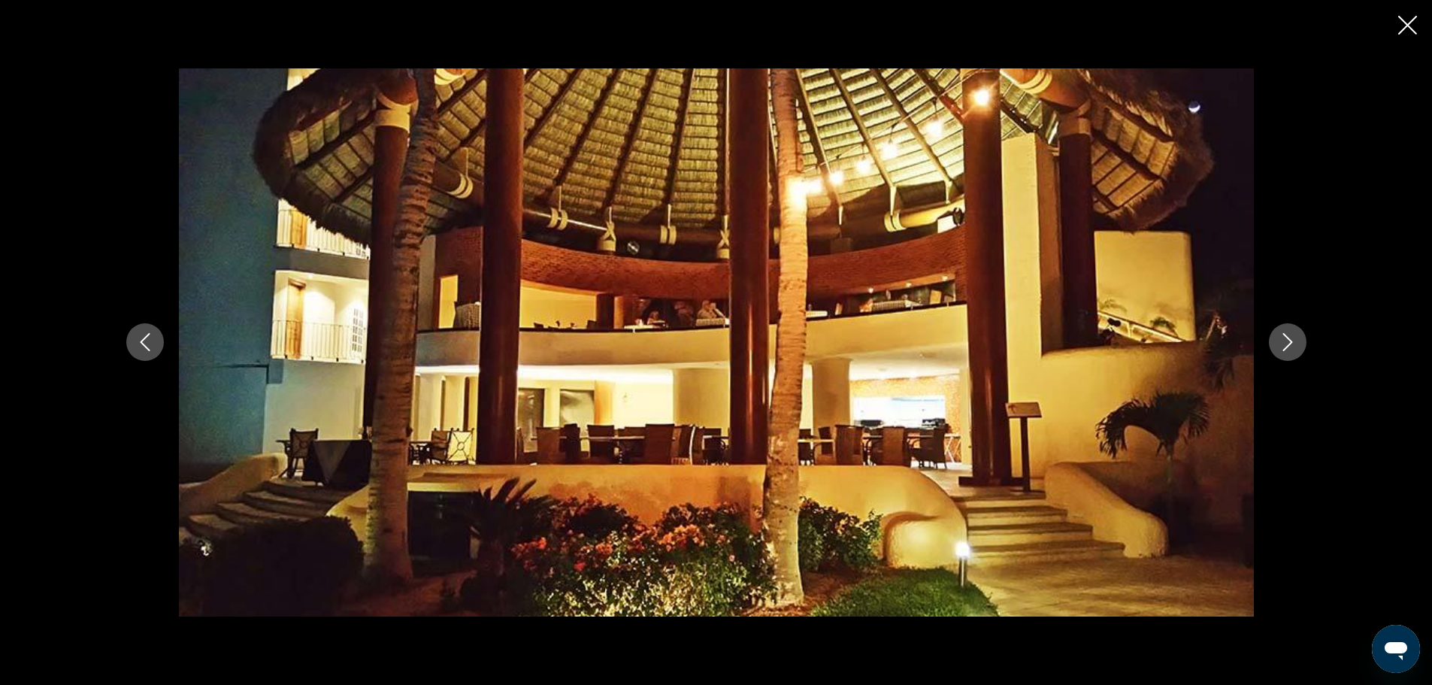
click at [1296, 343] on icon "Next image" at bounding box center [1287, 342] width 18 height 18
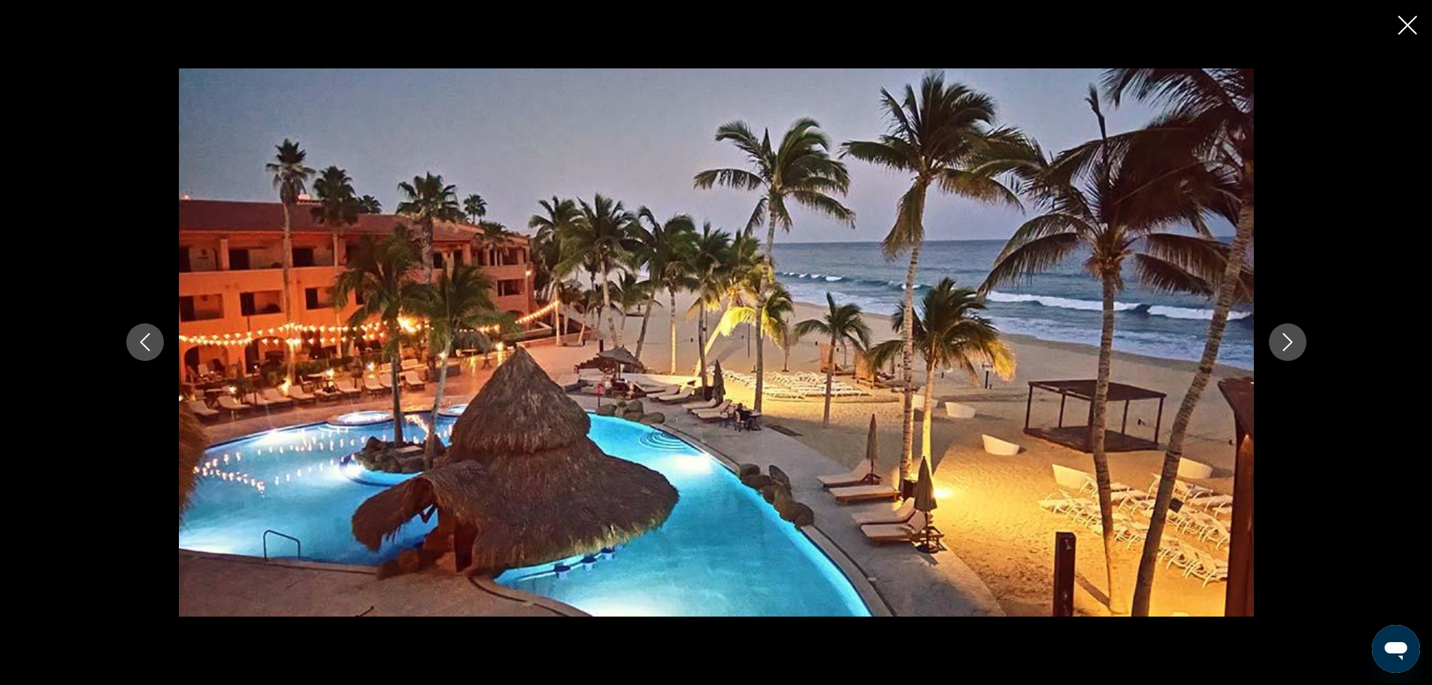
click at [1296, 344] on icon "Next image" at bounding box center [1287, 342] width 18 height 18
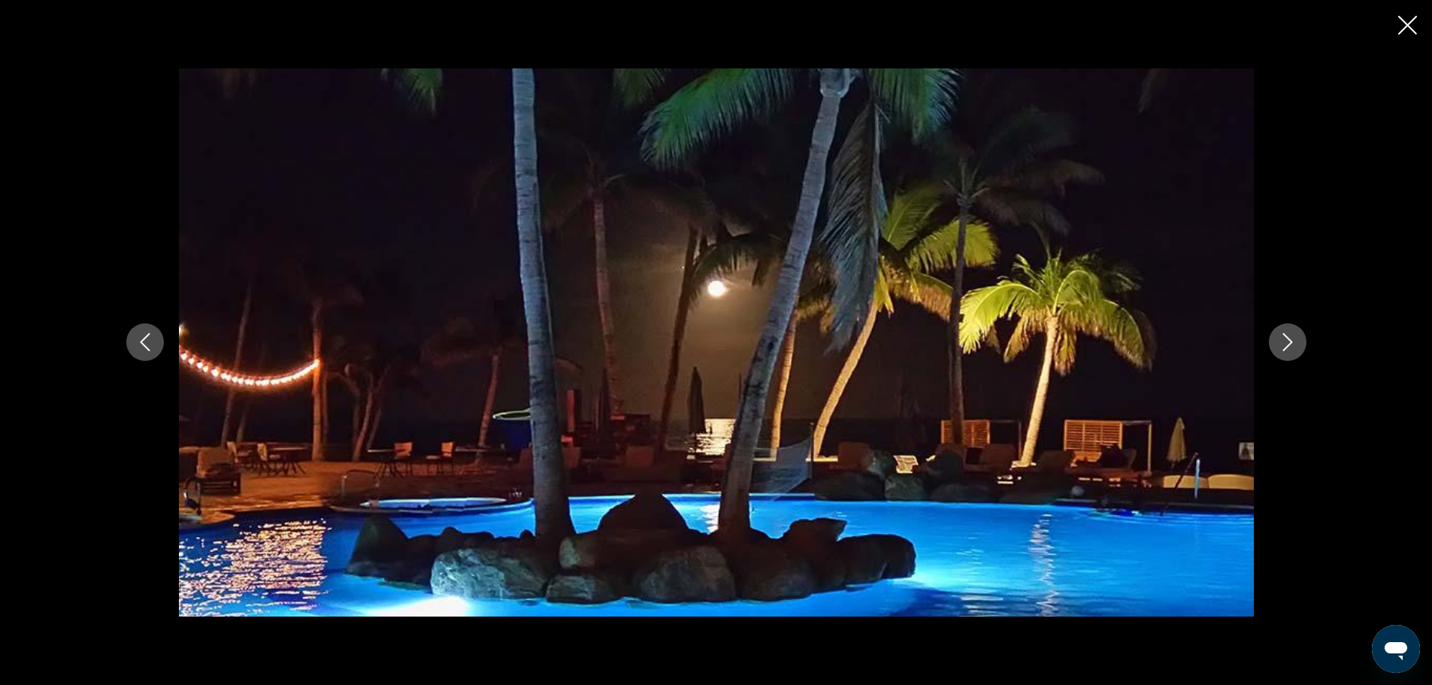
click at [1405, 27] on icon "Close slideshow" at bounding box center [1407, 25] width 19 height 19
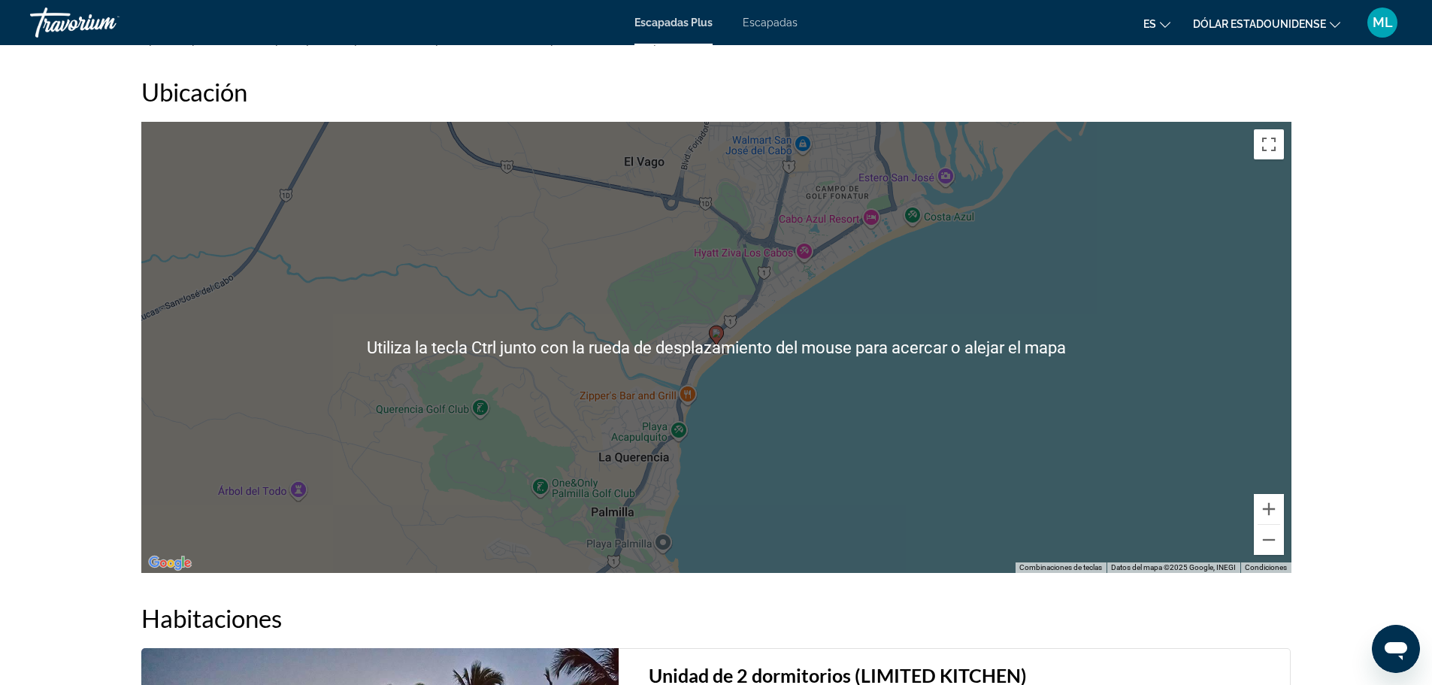
scroll to position [1879, 0]
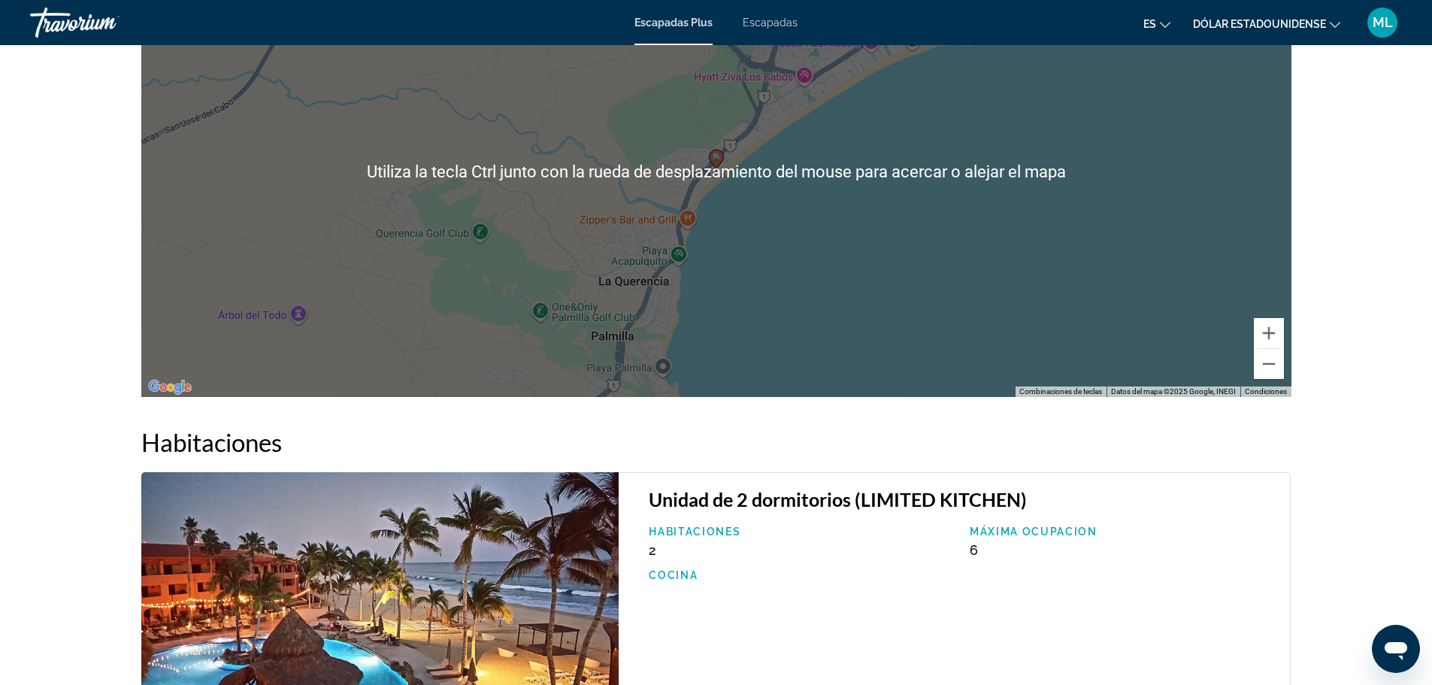
click at [803, 260] on div "Para activar la función de arrastrar con el teclado, presiona Alt + Intro. Una …" at bounding box center [716, 171] width 1150 height 451
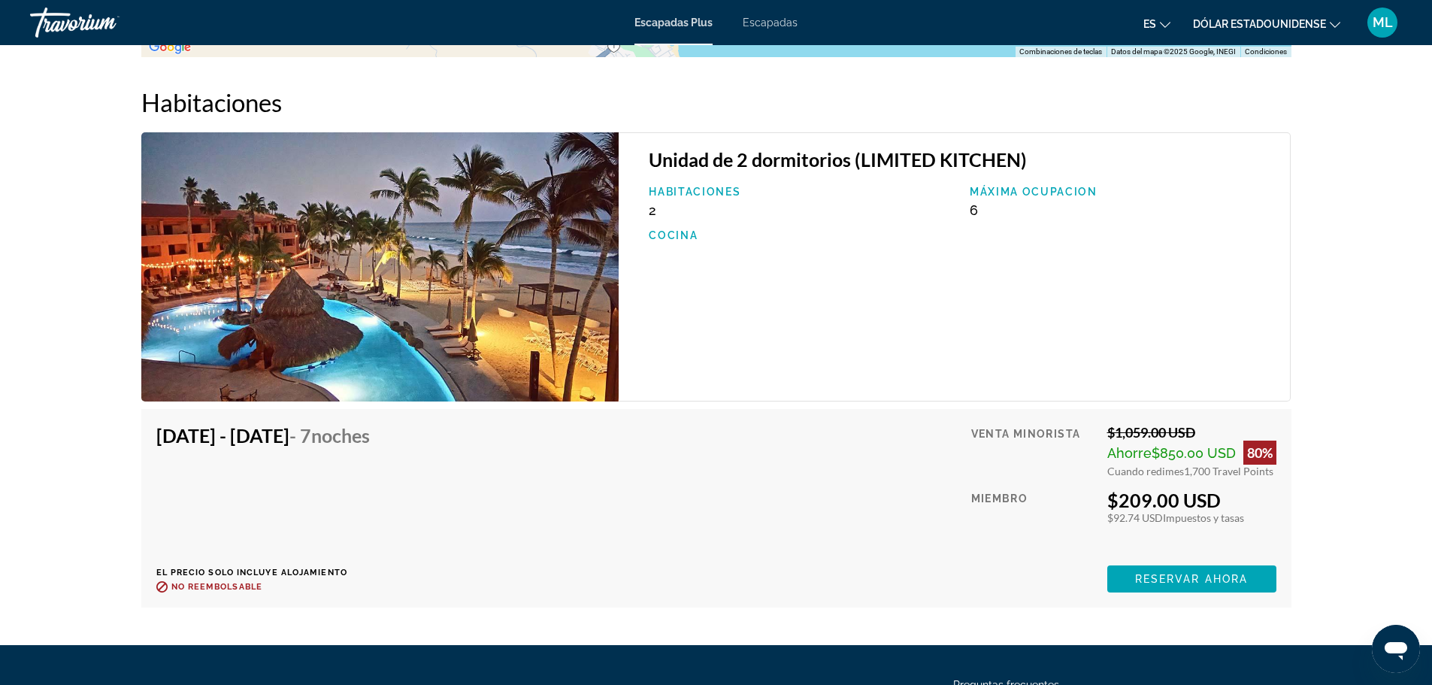
scroll to position [2213, 0]
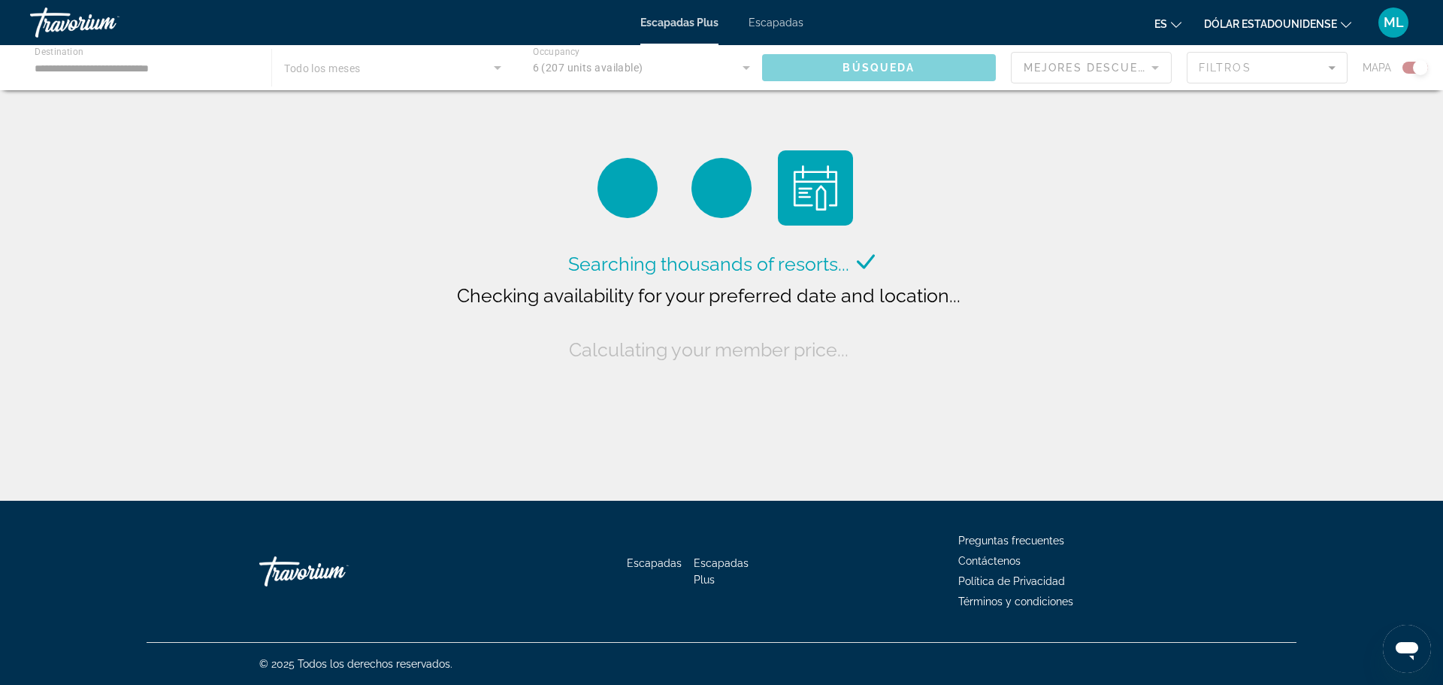
click at [156, 71] on div "Contenido principal" at bounding box center [721, 67] width 1443 height 45
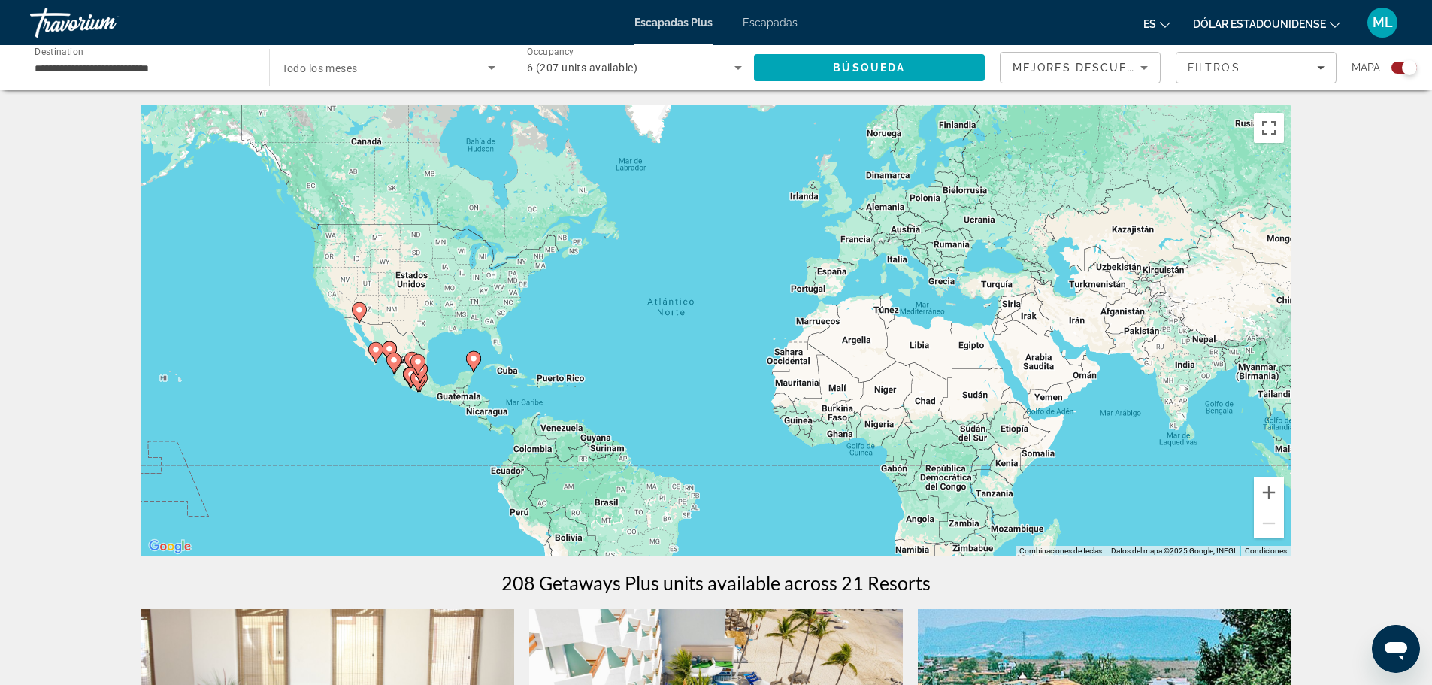
click at [158, 69] on input "**********" at bounding box center [142, 68] width 215 height 18
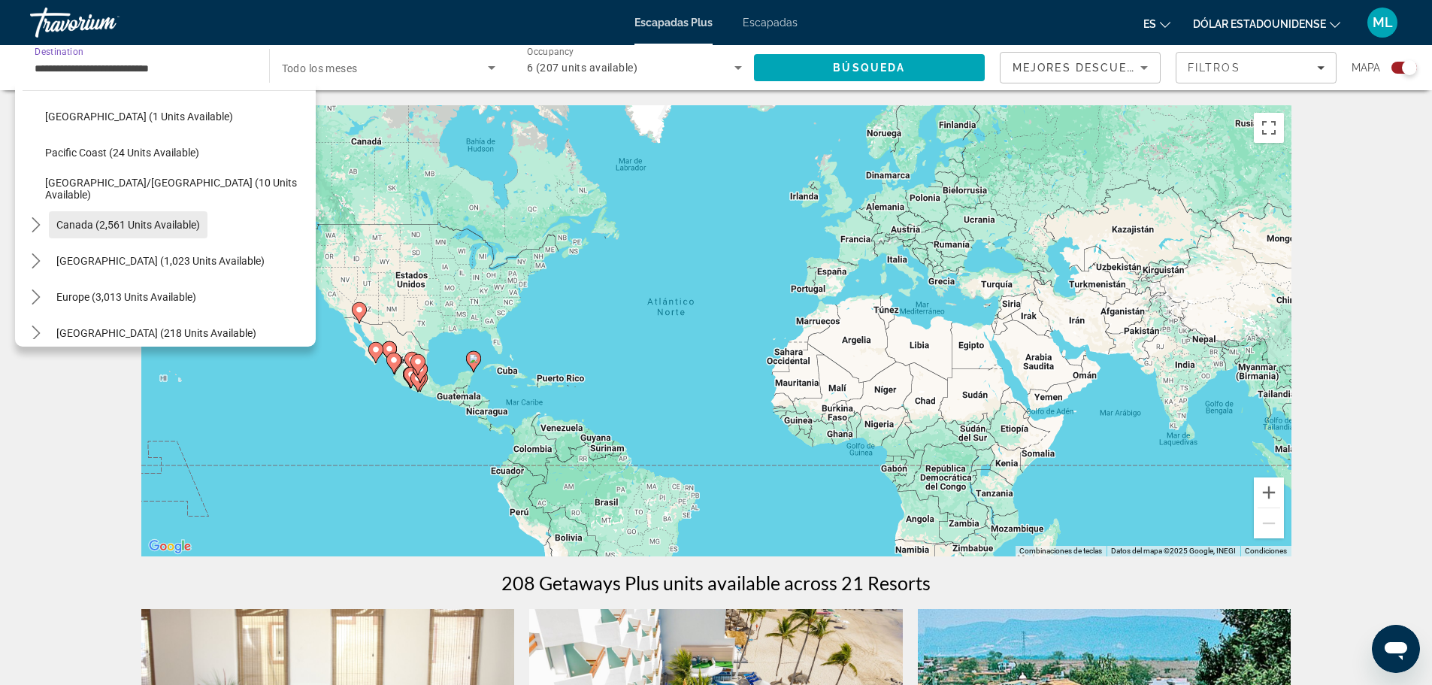
scroll to position [451, 0]
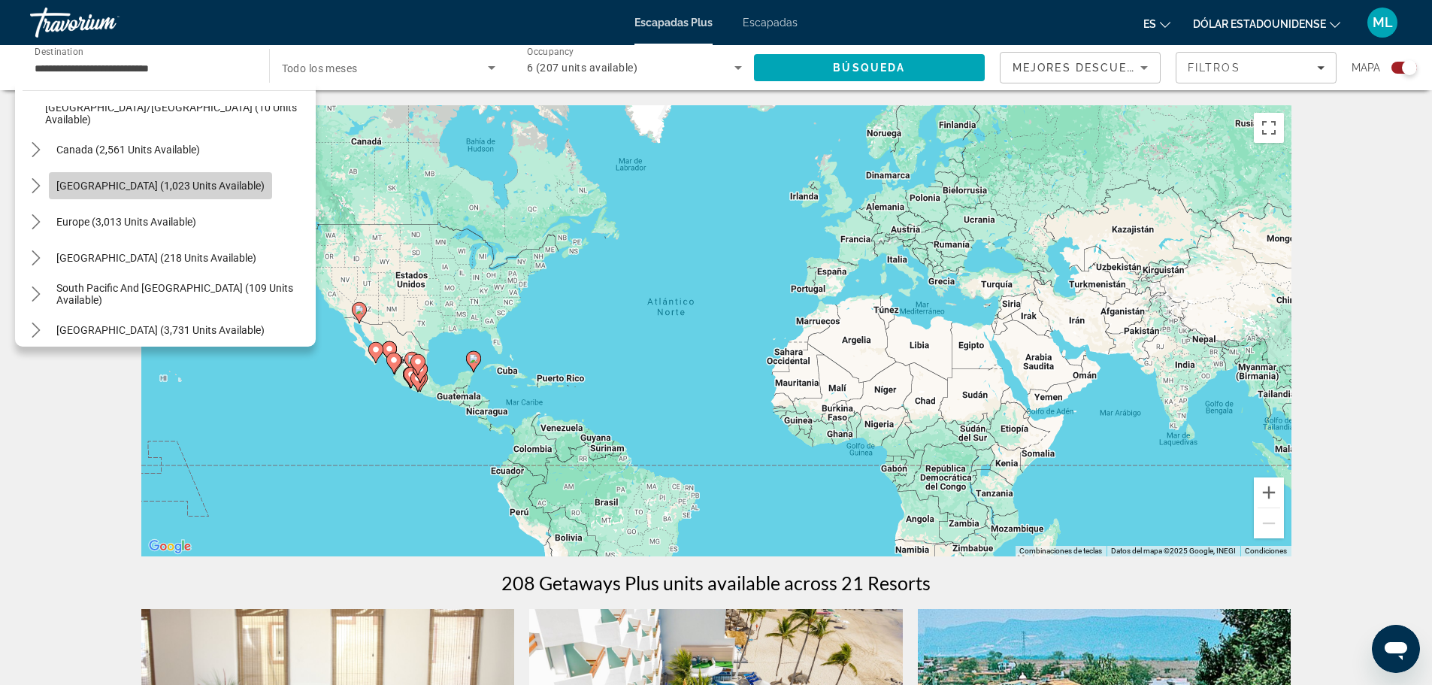
click at [132, 191] on span "[GEOGRAPHIC_DATA] (1,023 units available)" at bounding box center [160, 186] width 208 height 12
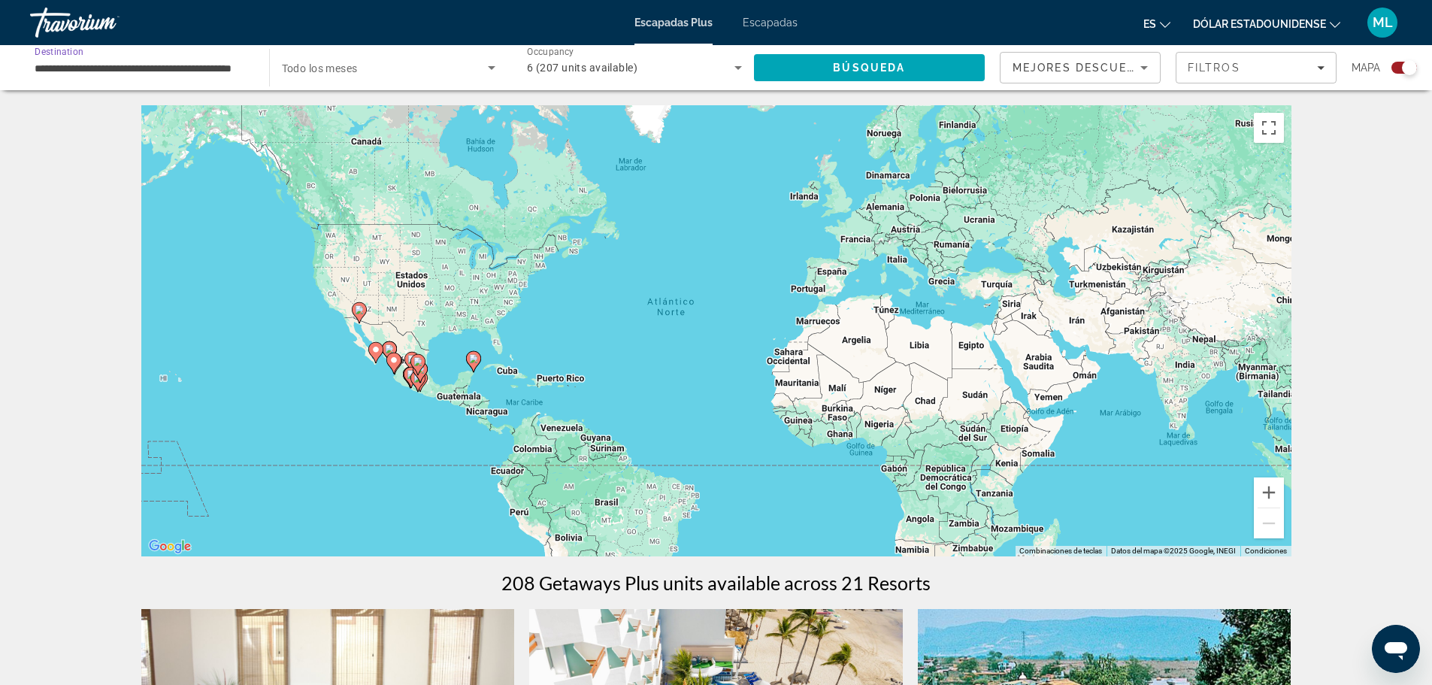
click at [141, 75] on input "**********" at bounding box center [142, 68] width 215 height 18
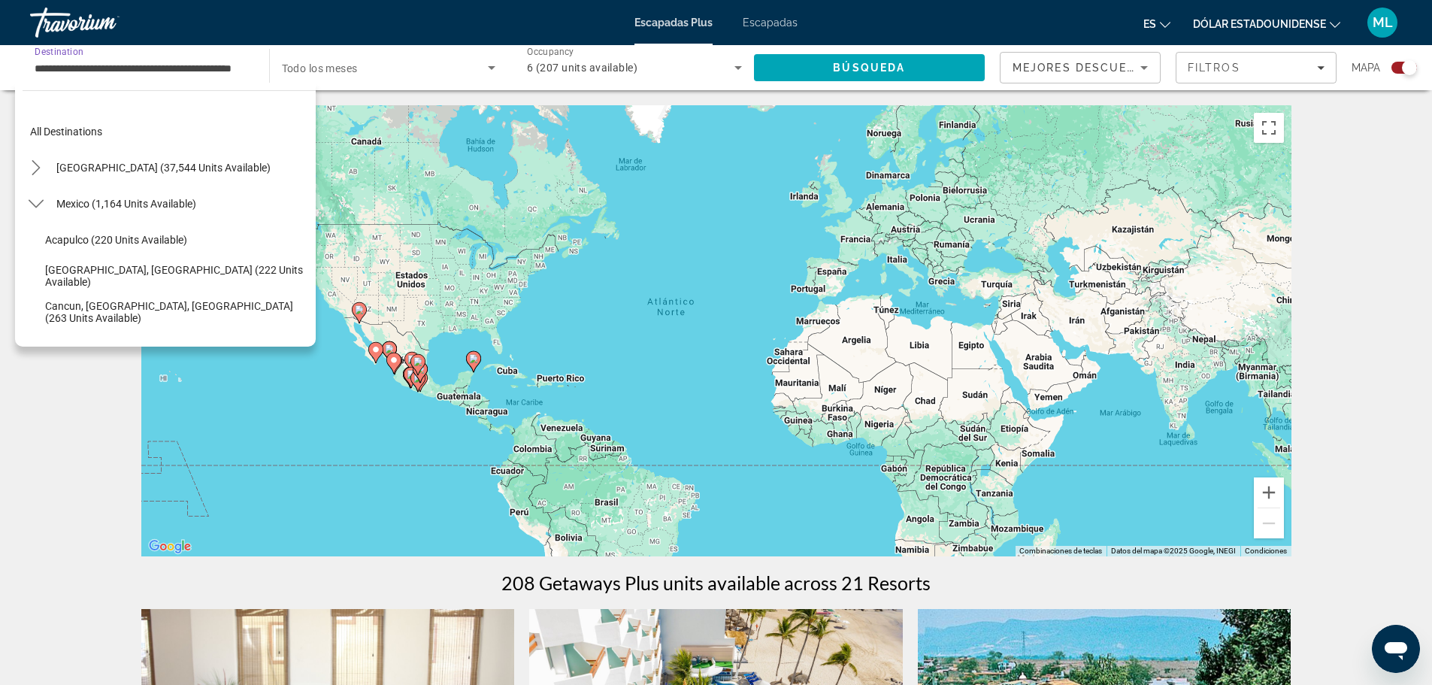
scroll to position [414, 0]
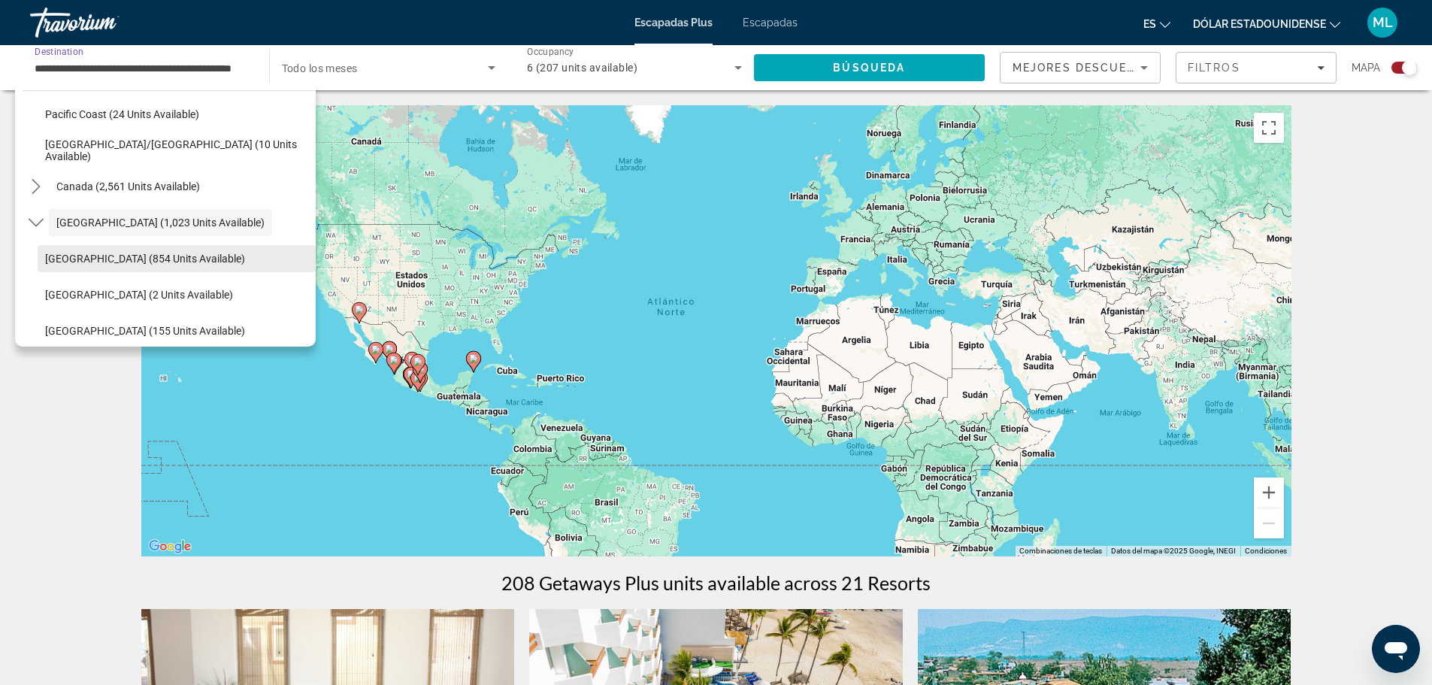
click at [101, 256] on span "Bahamas (854 units available)" at bounding box center [145, 259] width 200 height 12
type input "**********"
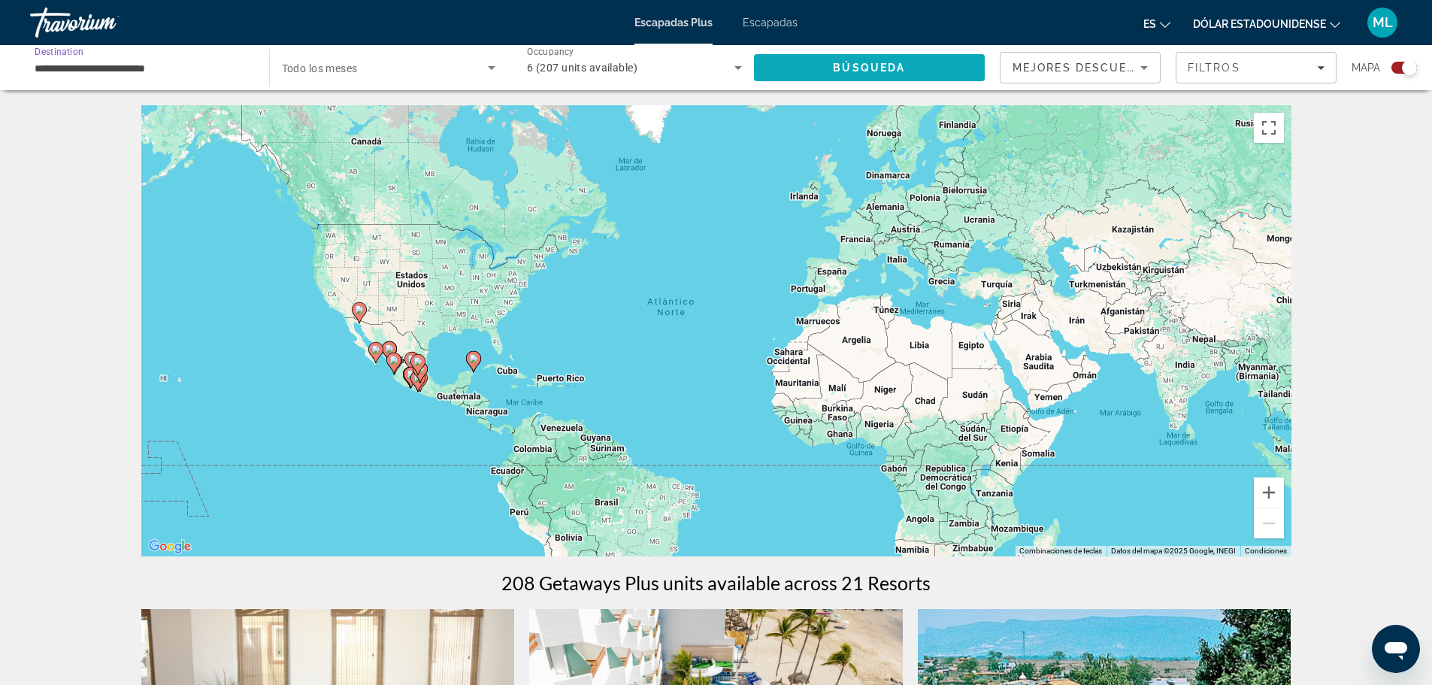
click at [832, 75] on span "Search" at bounding box center [869, 68] width 231 height 36
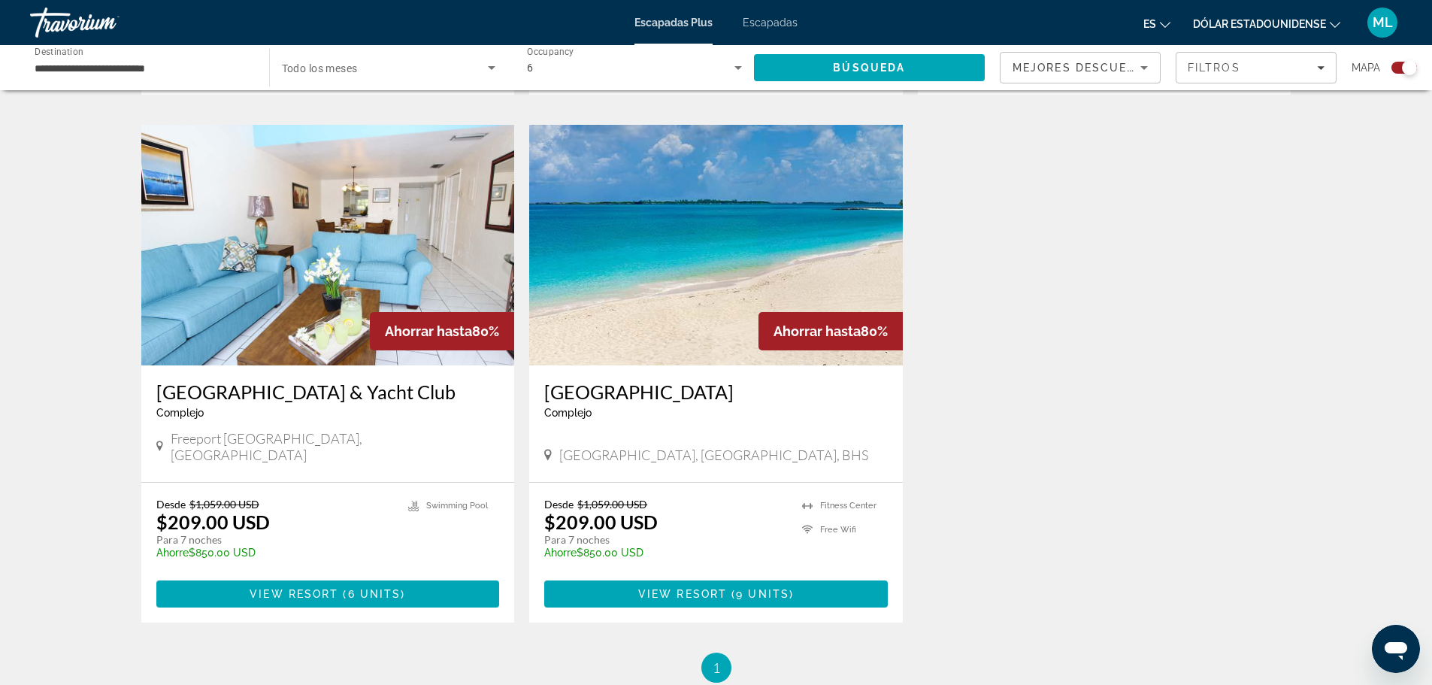
scroll to position [977, 0]
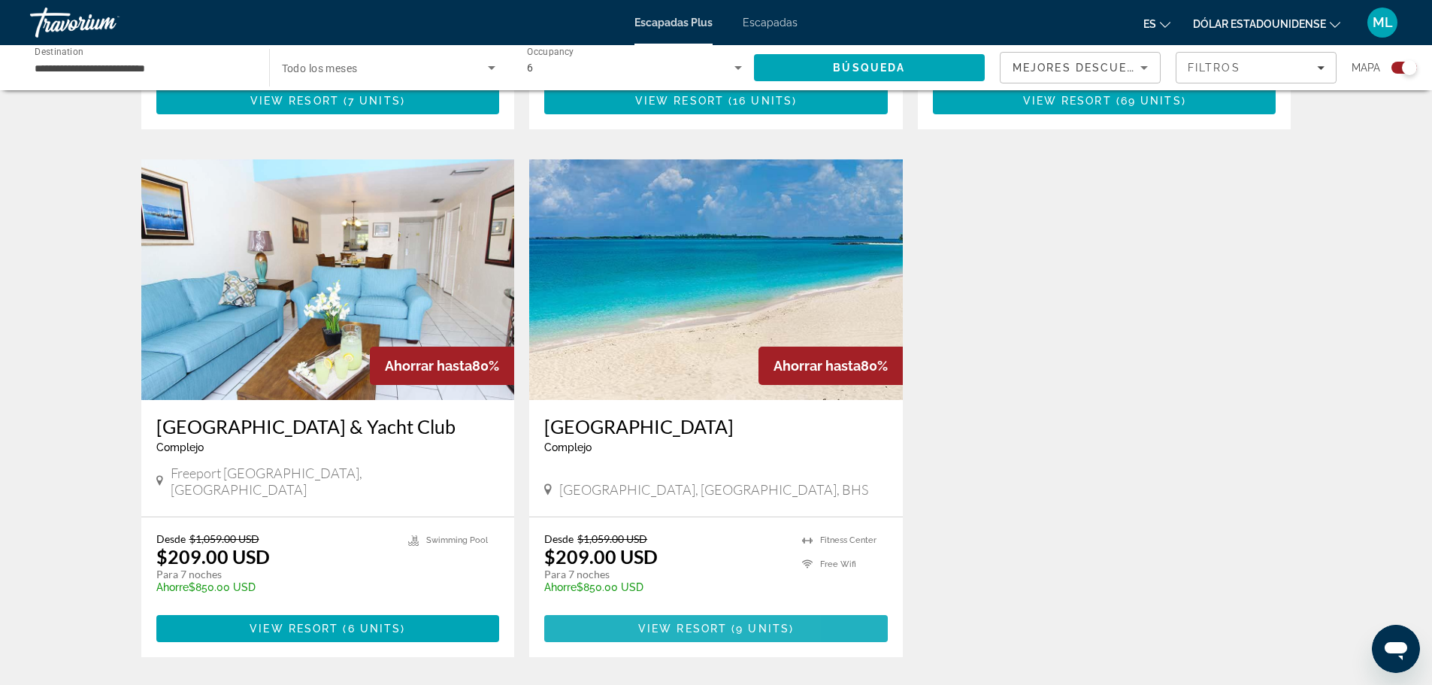
click at [663, 622] on span "View Resort" at bounding box center [682, 628] width 89 height 12
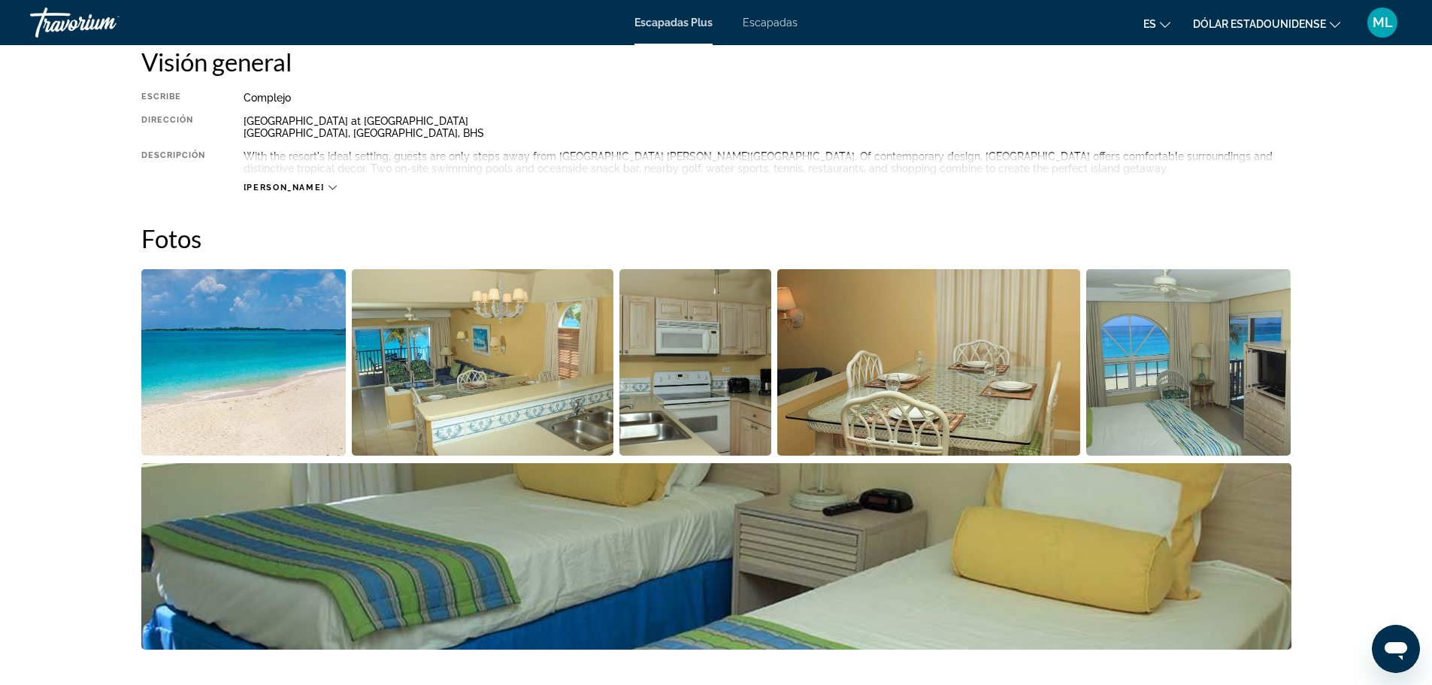
scroll to position [526, 0]
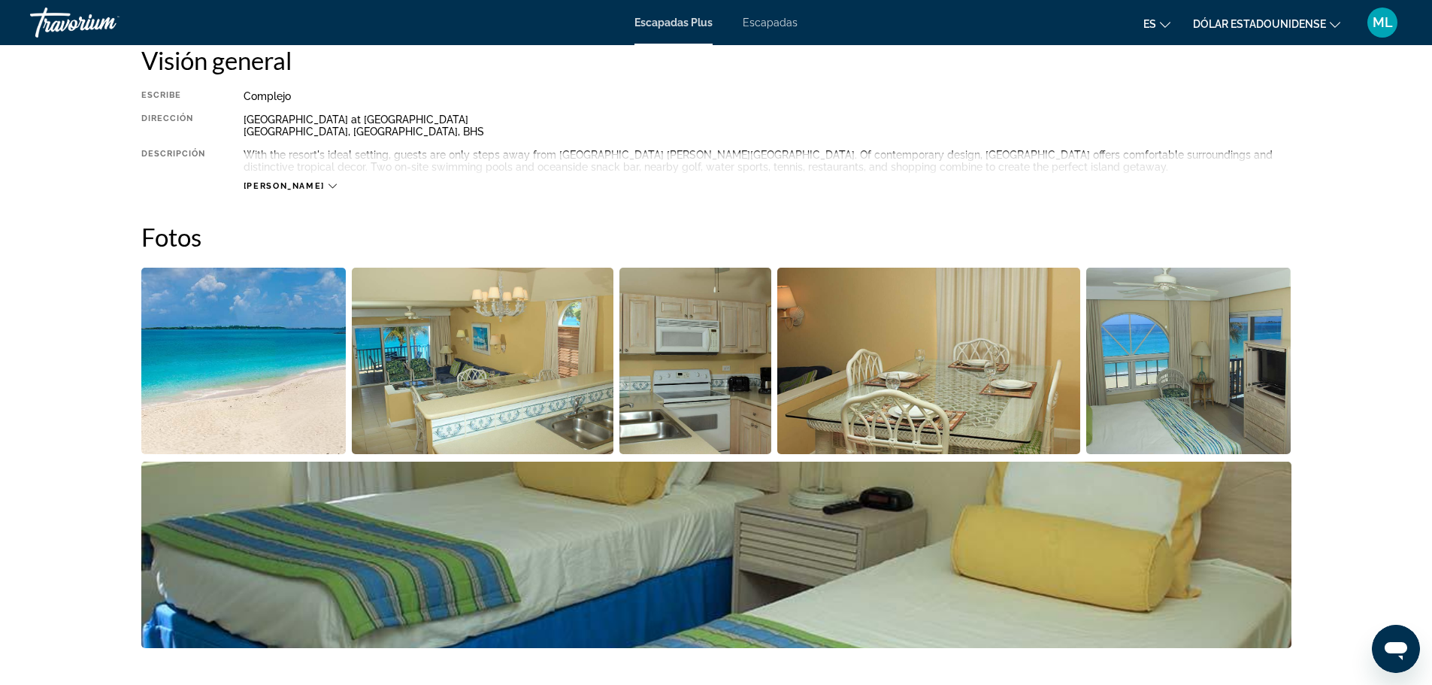
click at [288, 186] on div "[PERSON_NAME]" at bounding box center [290, 186] width 93 height 10
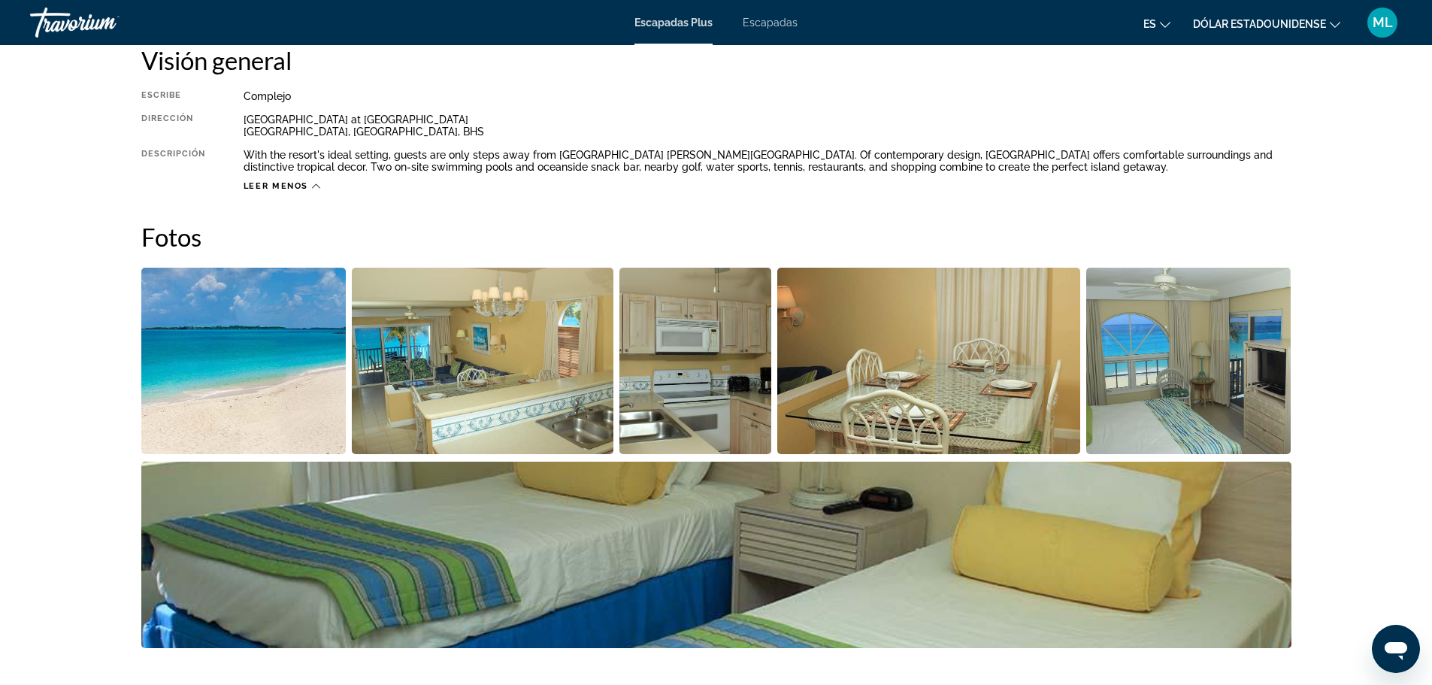
click at [250, 352] on img "Open full-screen image slider" at bounding box center [243, 361] width 205 height 186
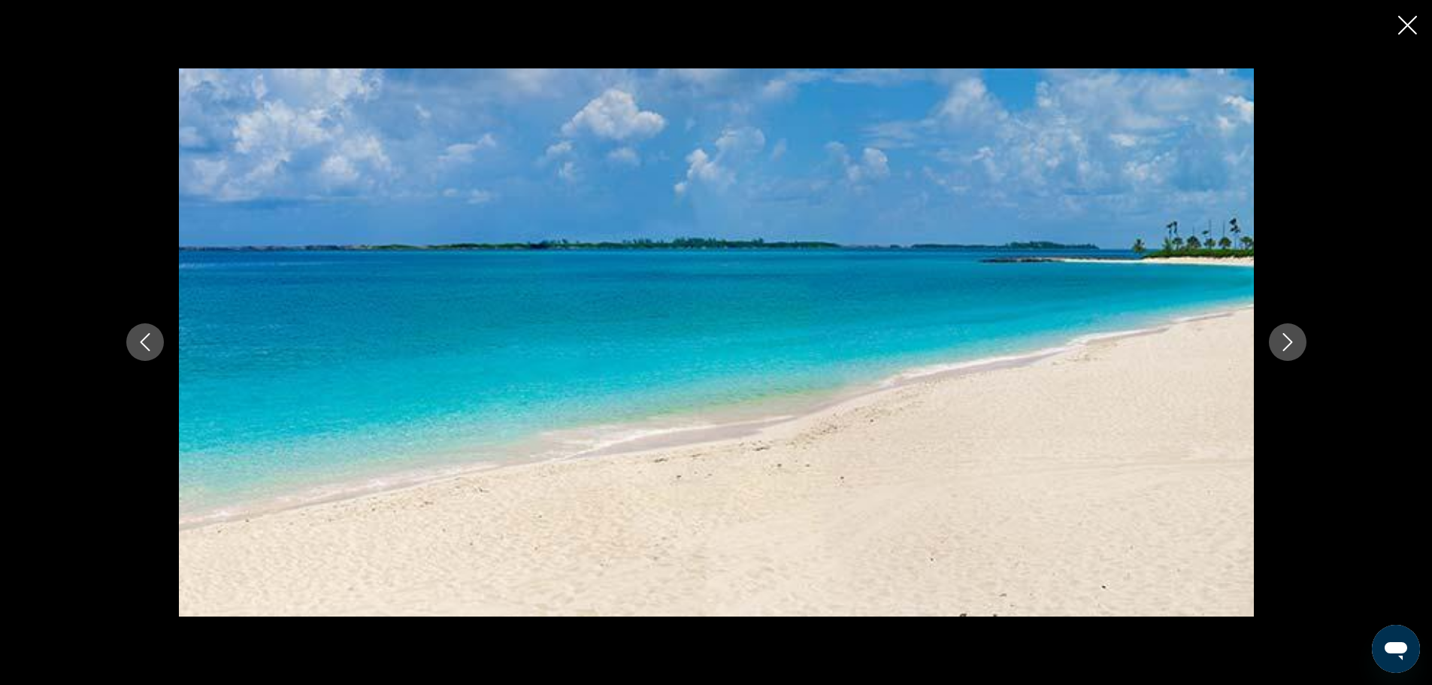
click at [1290, 343] on icon "Next image" at bounding box center [1287, 343] width 10 height 18
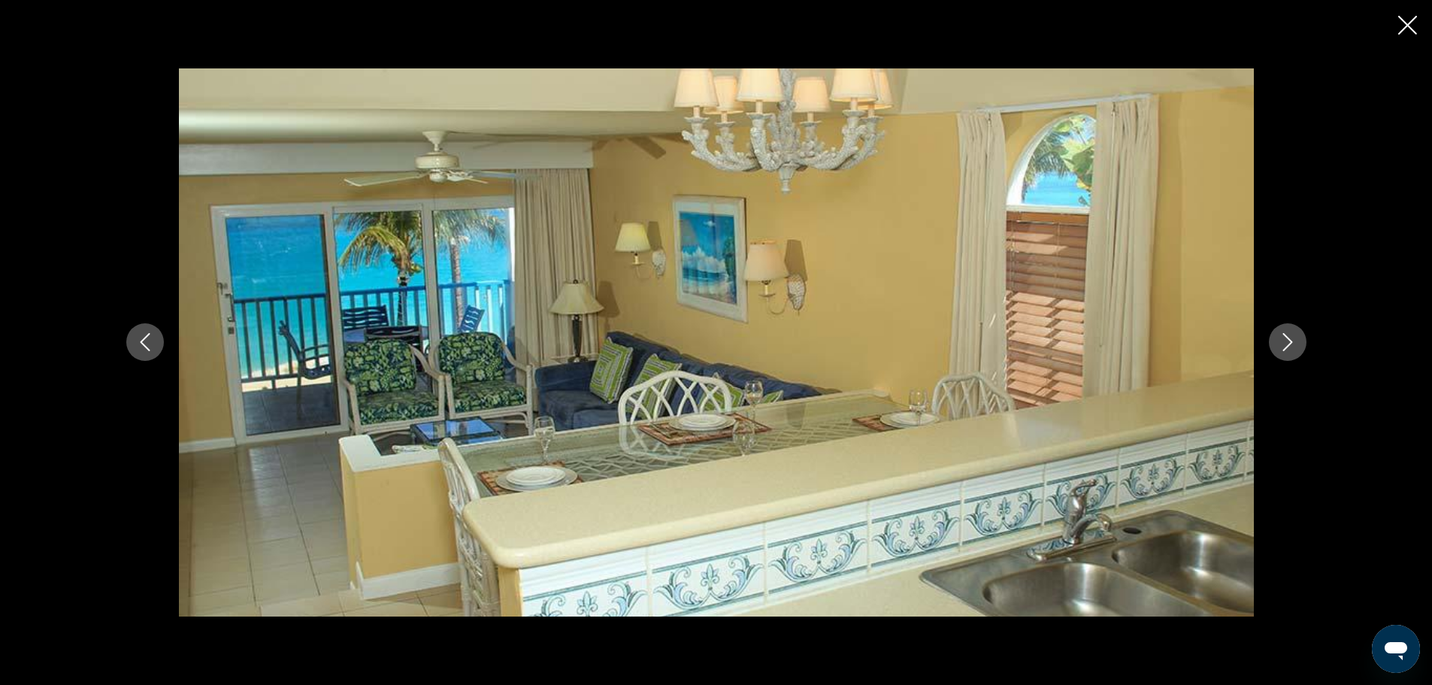
click at [1290, 343] on icon "Next image" at bounding box center [1287, 343] width 10 height 18
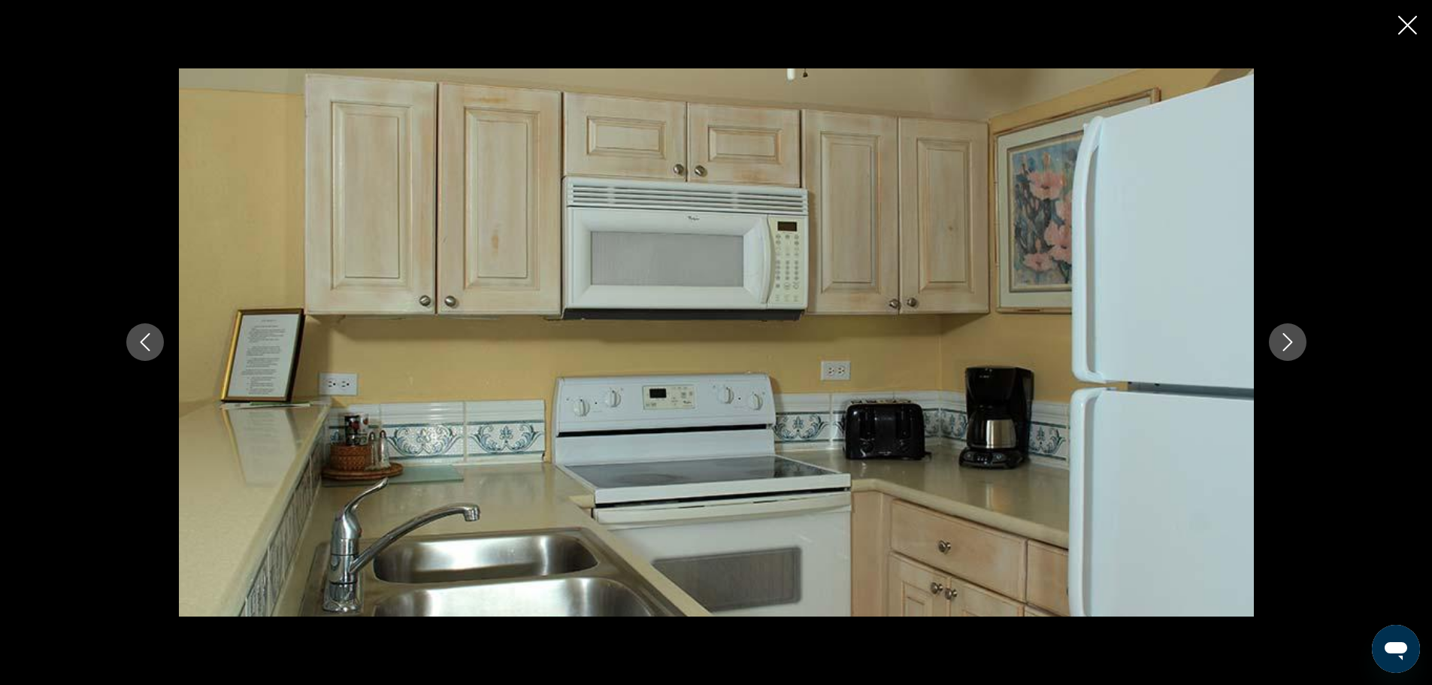
click at [1290, 343] on icon "Next image" at bounding box center [1287, 343] width 10 height 18
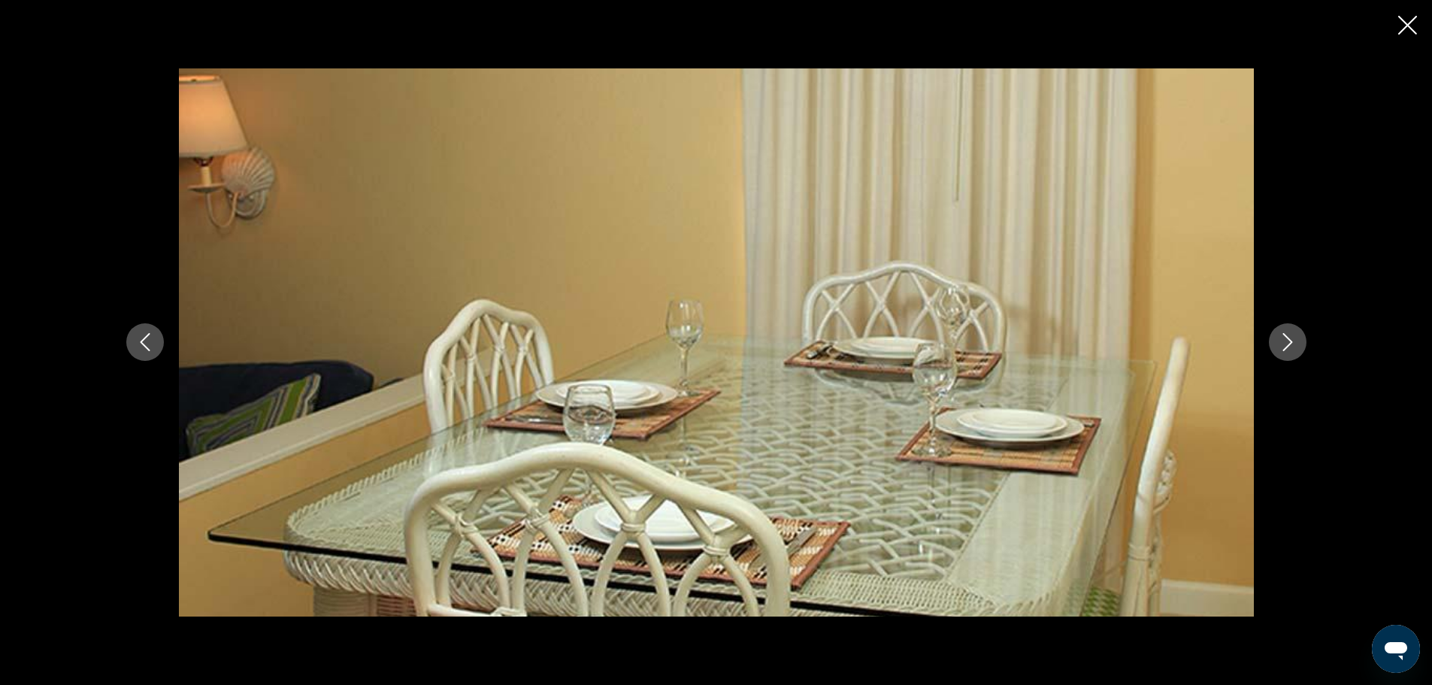
click at [1290, 343] on icon "Next image" at bounding box center [1287, 343] width 10 height 18
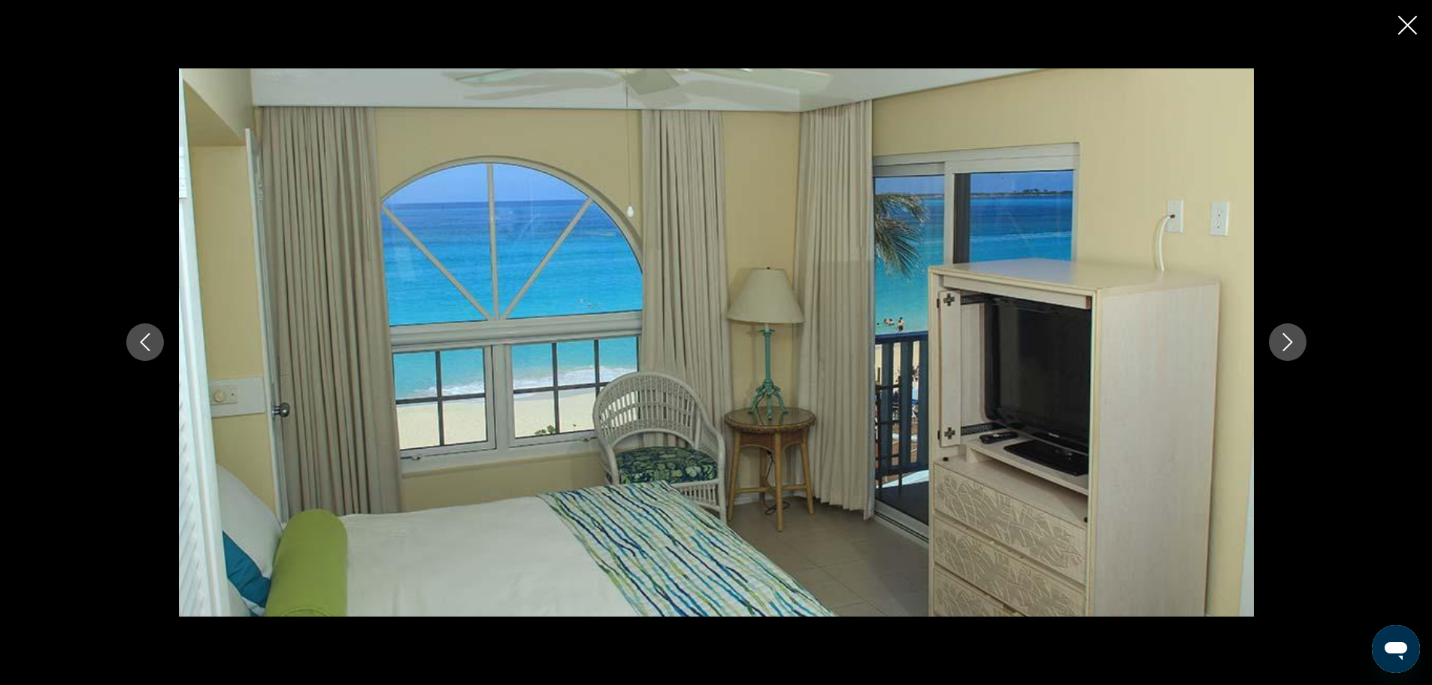
click at [1290, 343] on icon "Next image" at bounding box center [1287, 343] width 10 height 18
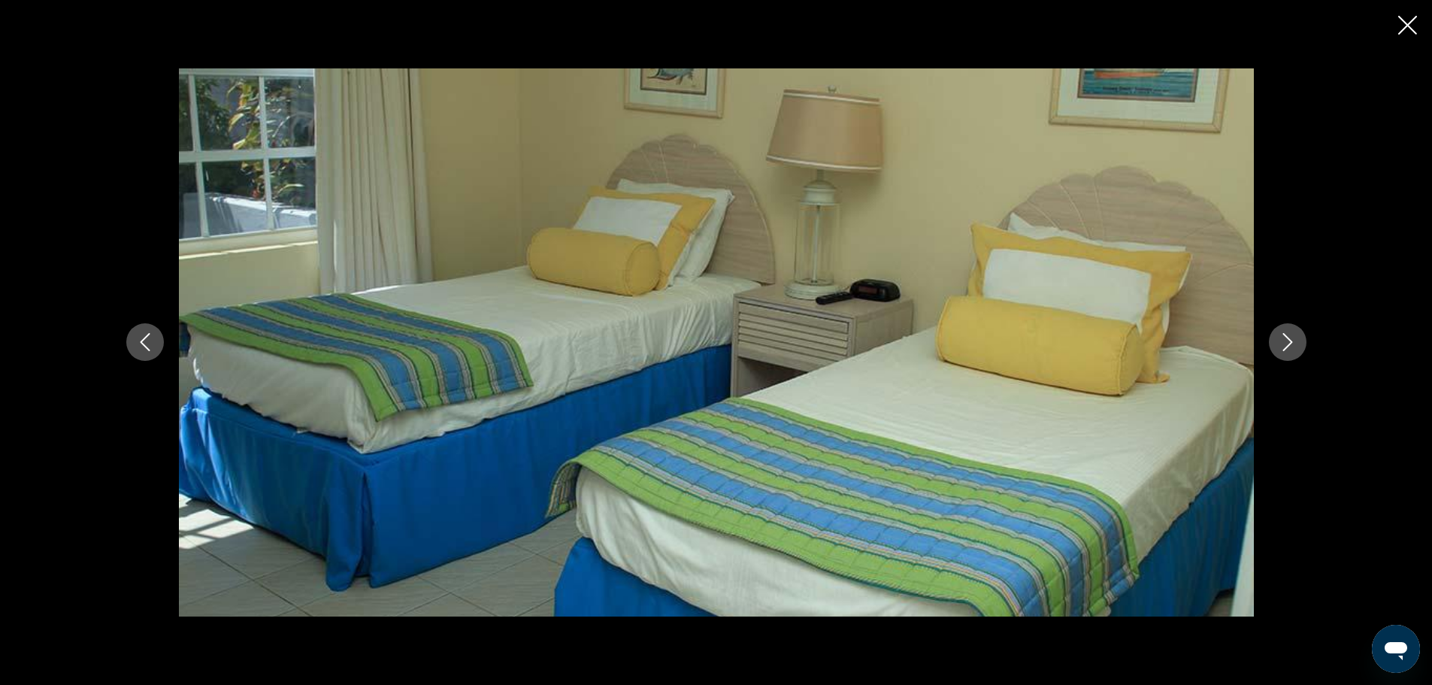
click at [1290, 343] on icon "Next image" at bounding box center [1287, 343] width 10 height 18
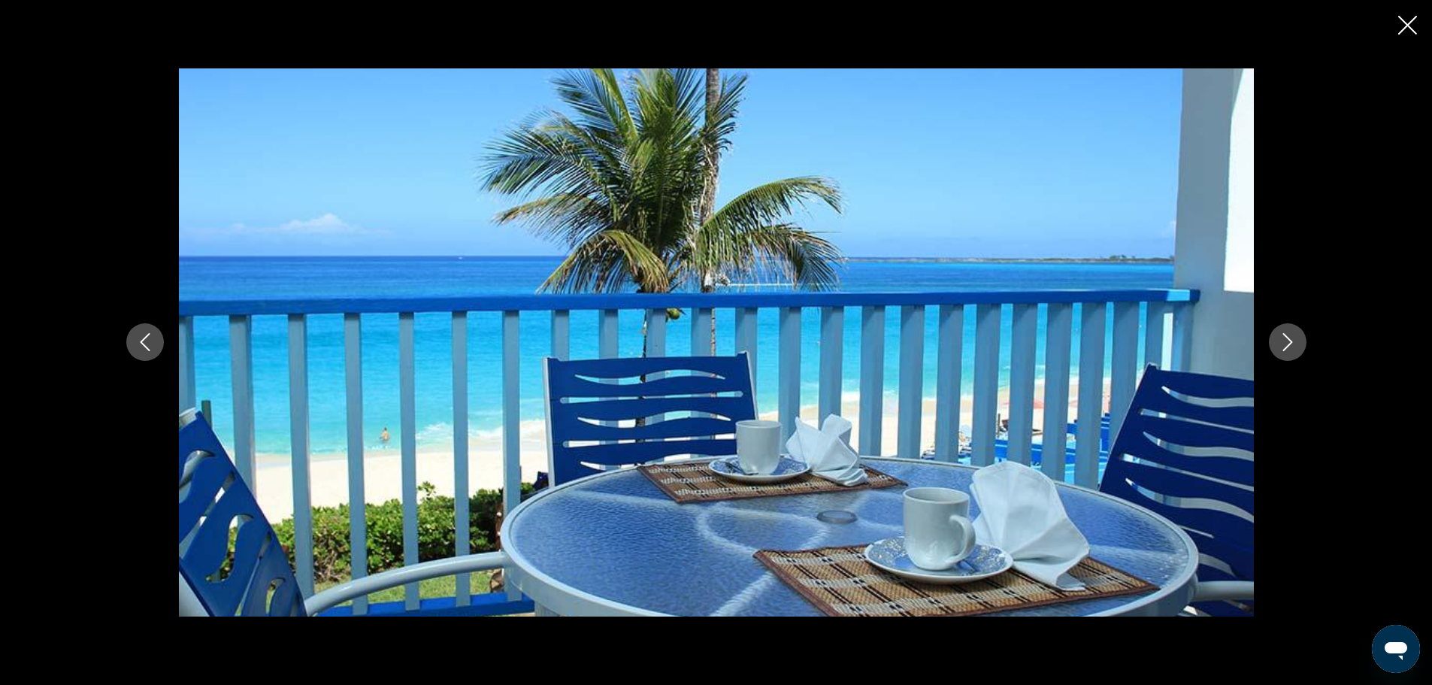
click at [1290, 343] on icon "Next image" at bounding box center [1287, 343] width 10 height 18
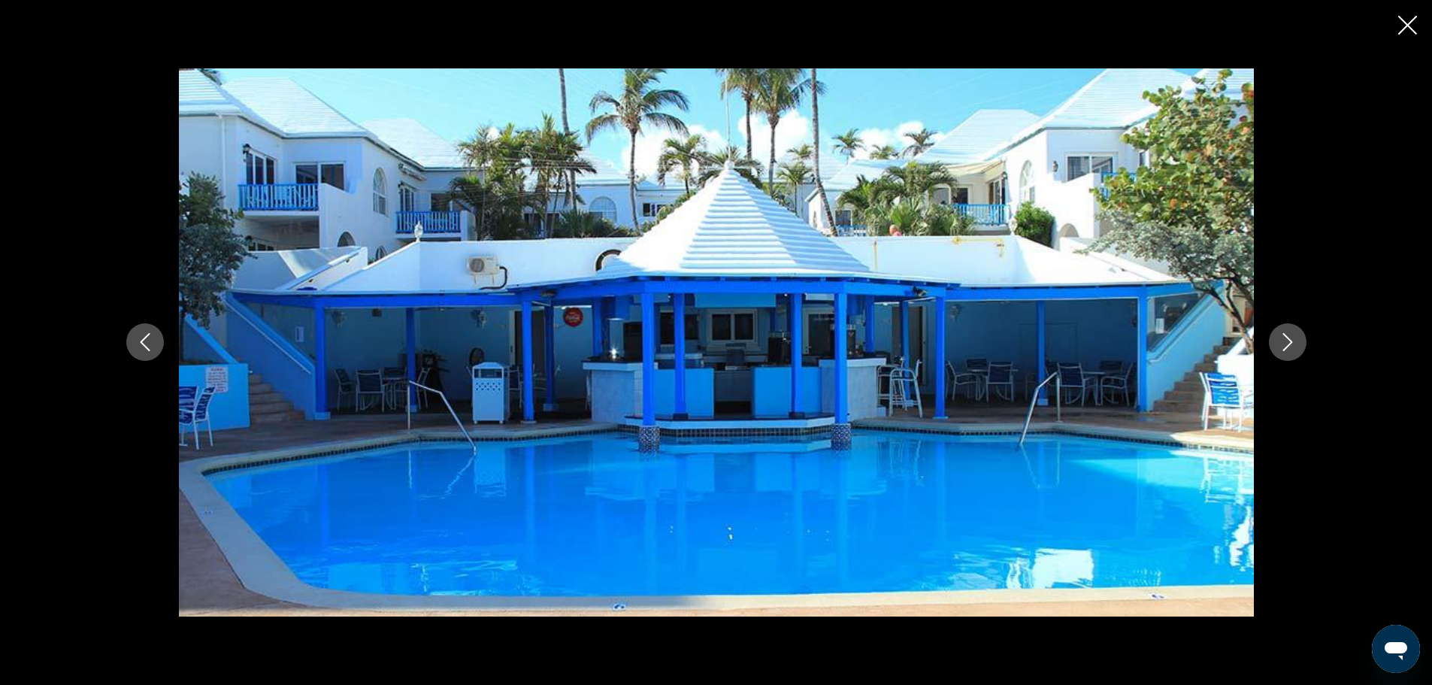
click at [1290, 343] on icon "Next image" at bounding box center [1287, 343] width 10 height 18
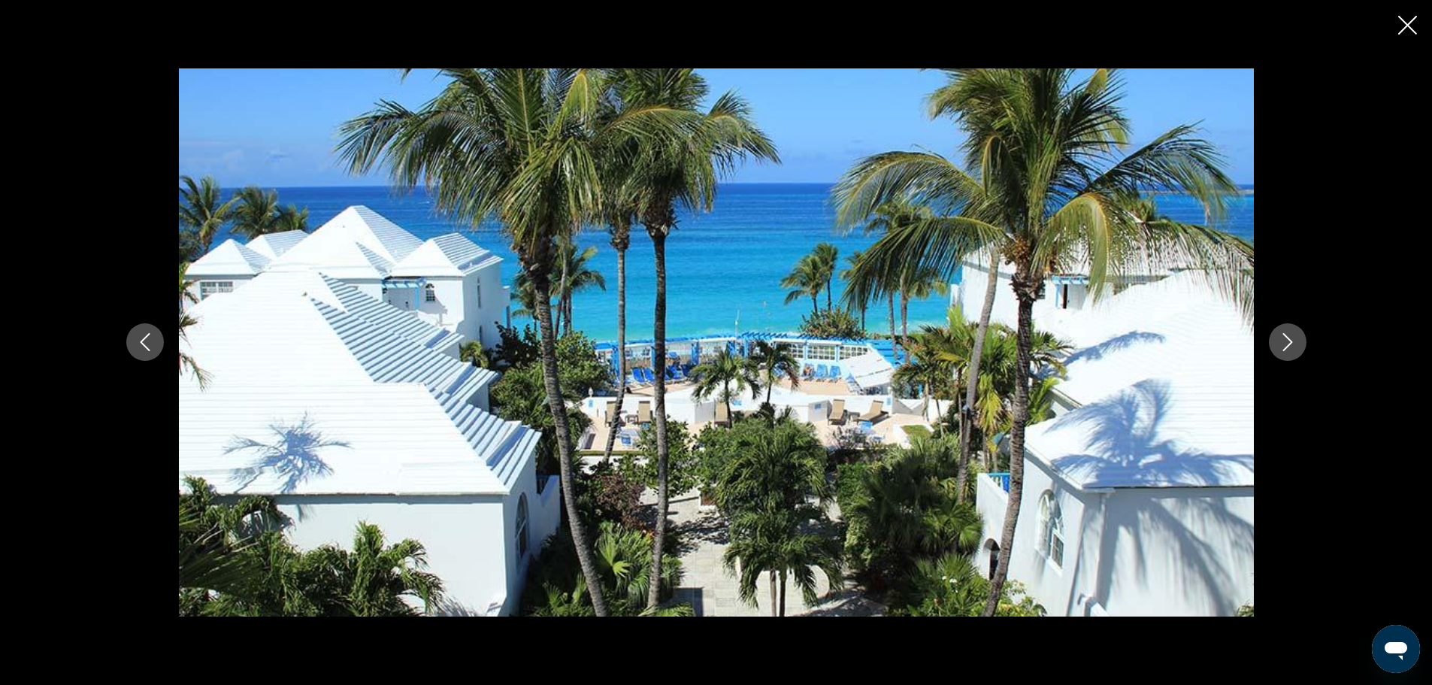
click at [1290, 343] on icon "Next image" at bounding box center [1287, 343] width 10 height 18
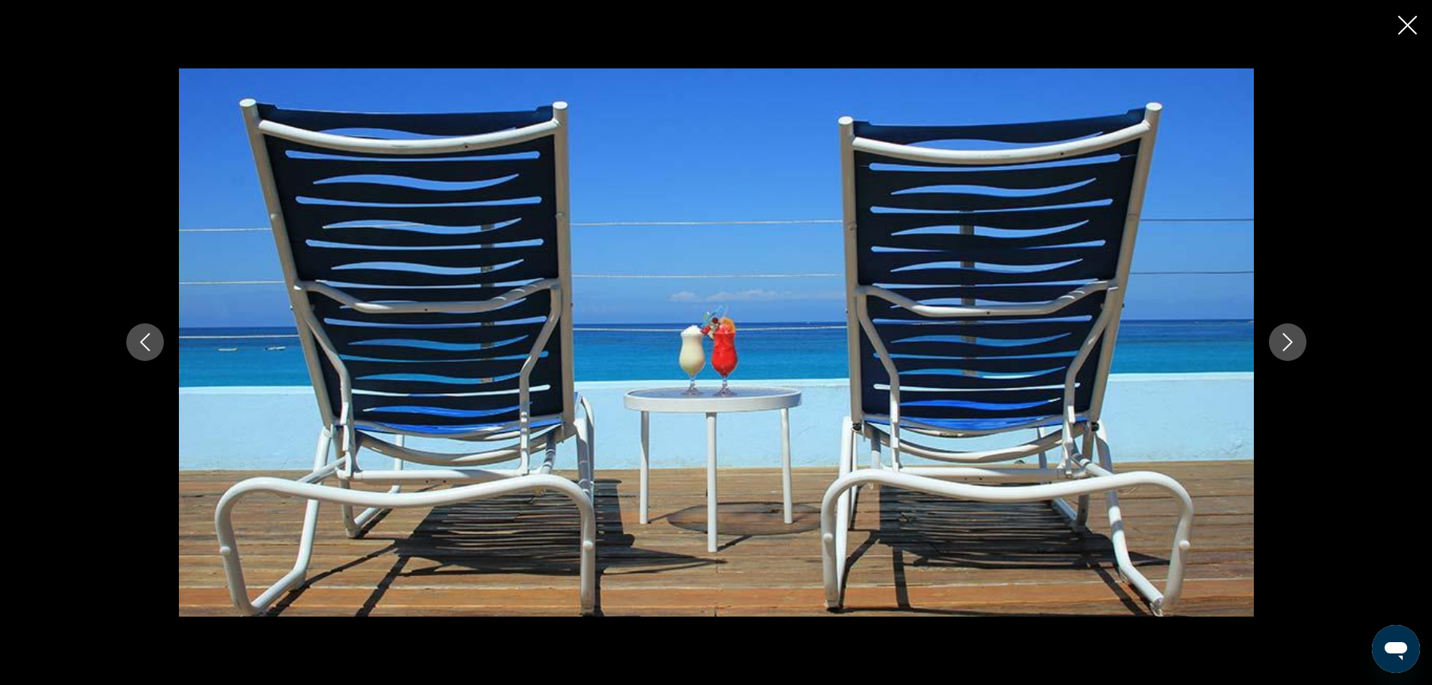
click at [1290, 343] on icon "Next image" at bounding box center [1287, 343] width 10 height 18
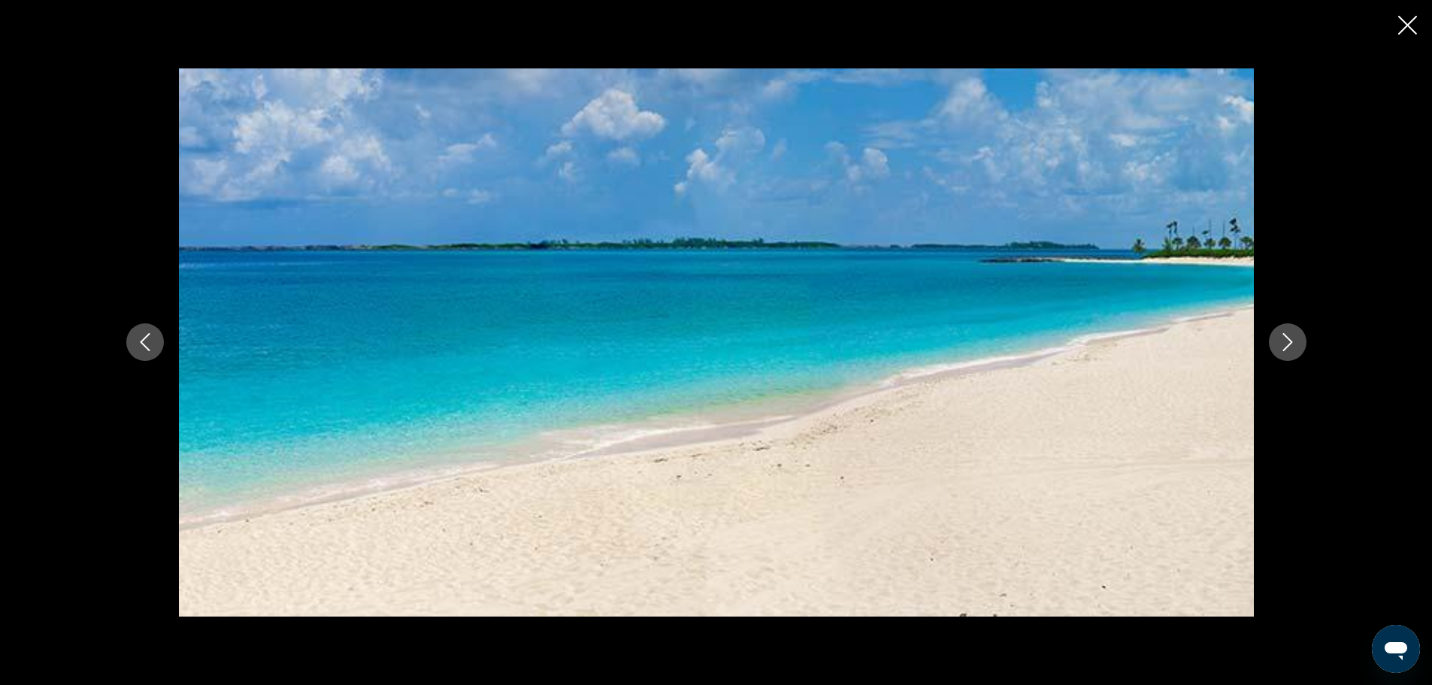
click at [1290, 343] on icon "Next image" at bounding box center [1287, 343] width 10 height 18
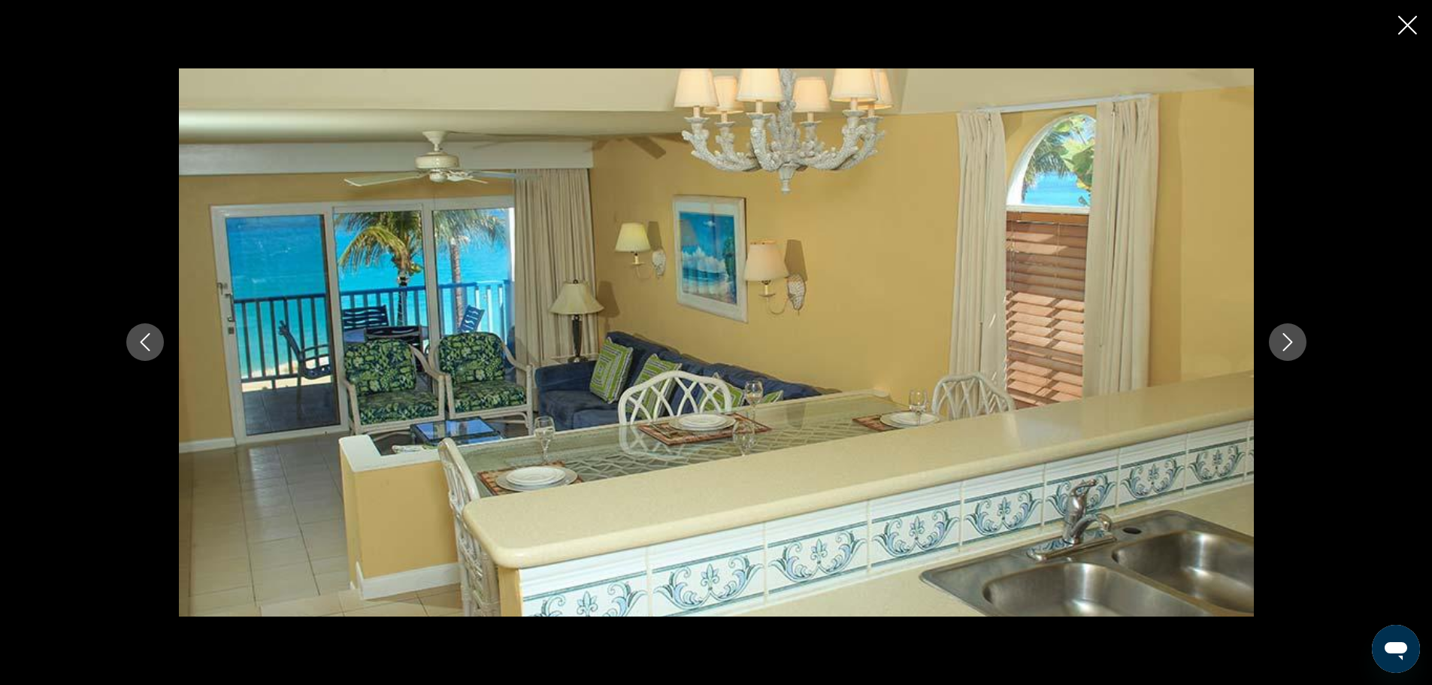
click at [1290, 343] on icon "Next image" at bounding box center [1287, 343] width 10 height 18
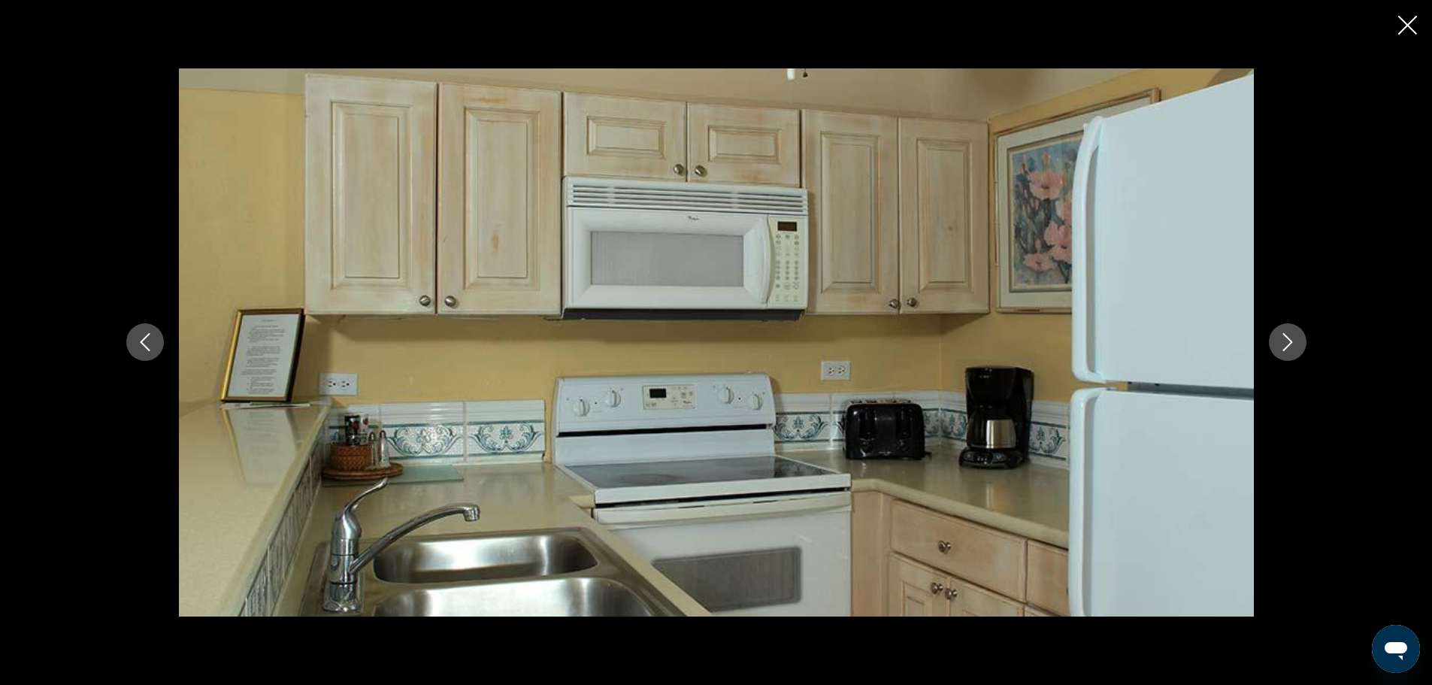
click at [1290, 344] on icon "Next image" at bounding box center [1287, 342] width 18 height 18
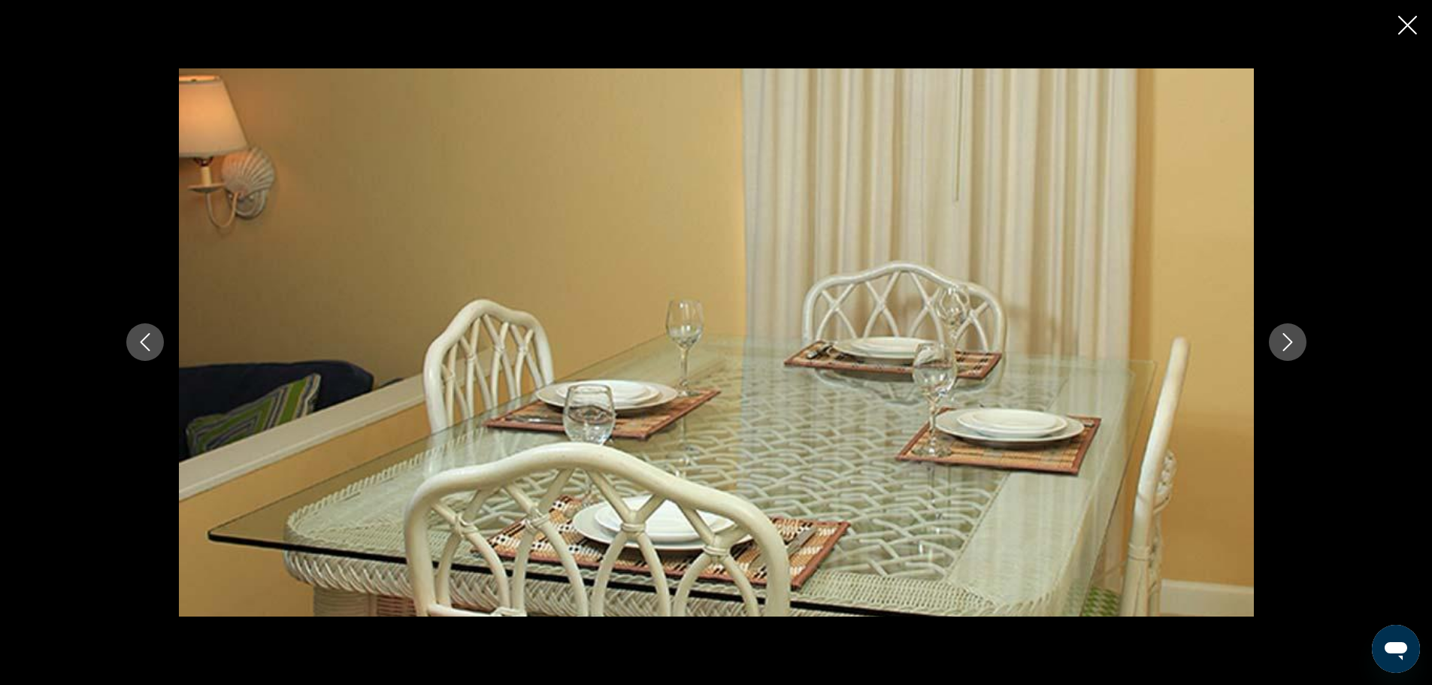
click at [1290, 345] on icon "Next image" at bounding box center [1287, 342] width 18 height 18
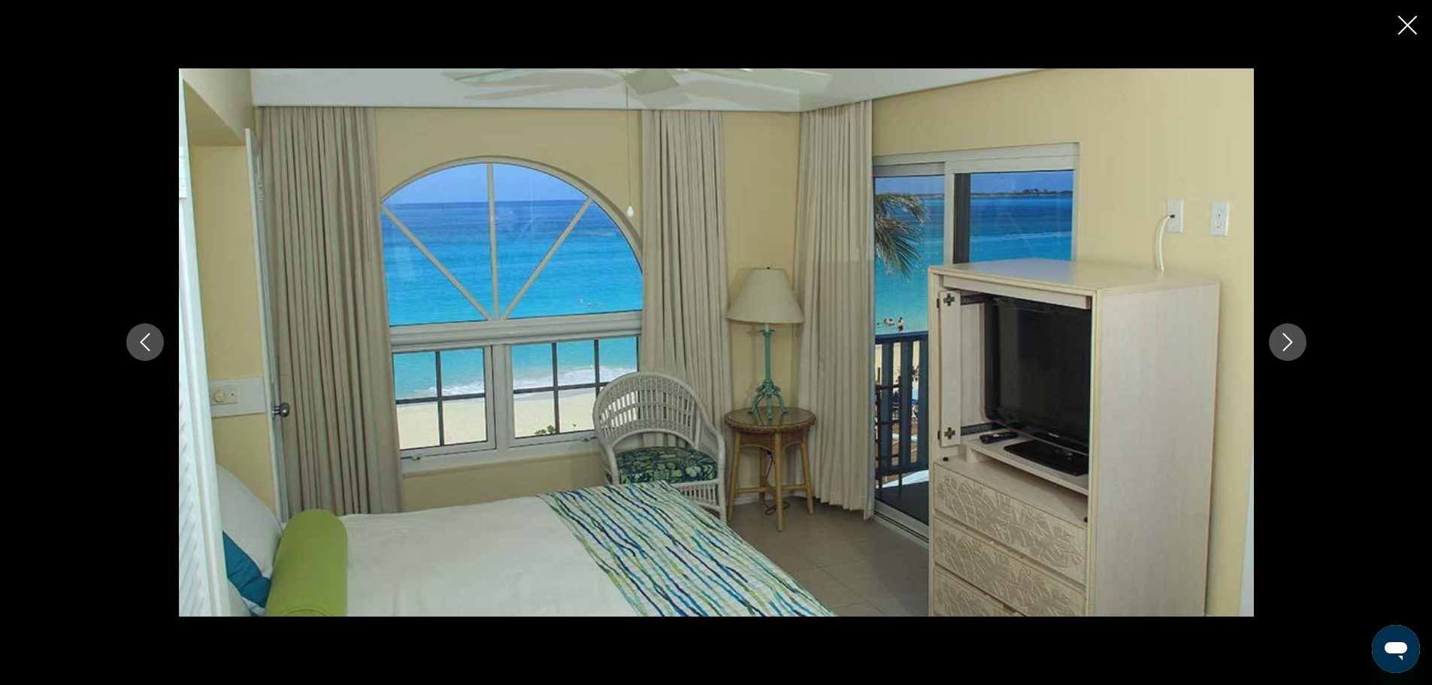
click at [1412, 17] on icon "Close slideshow" at bounding box center [1407, 25] width 19 height 19
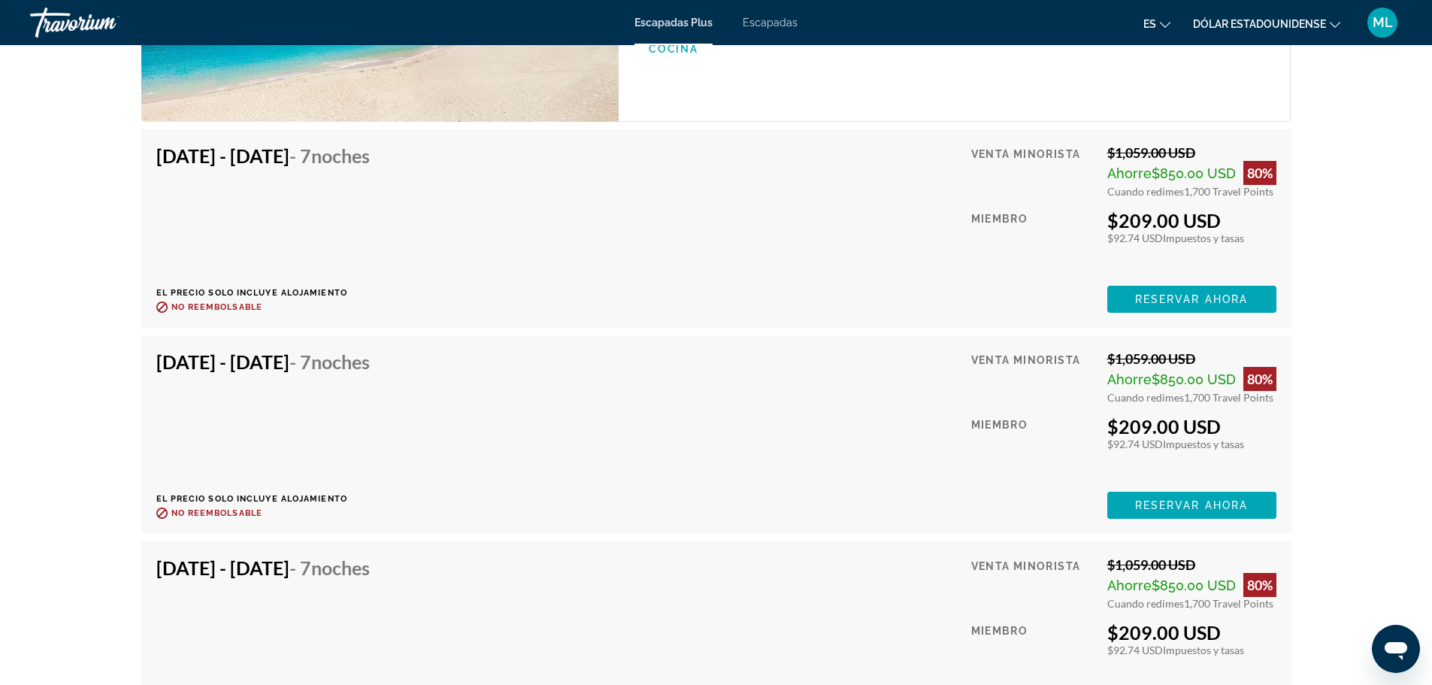
scroll to position [2371, 0]
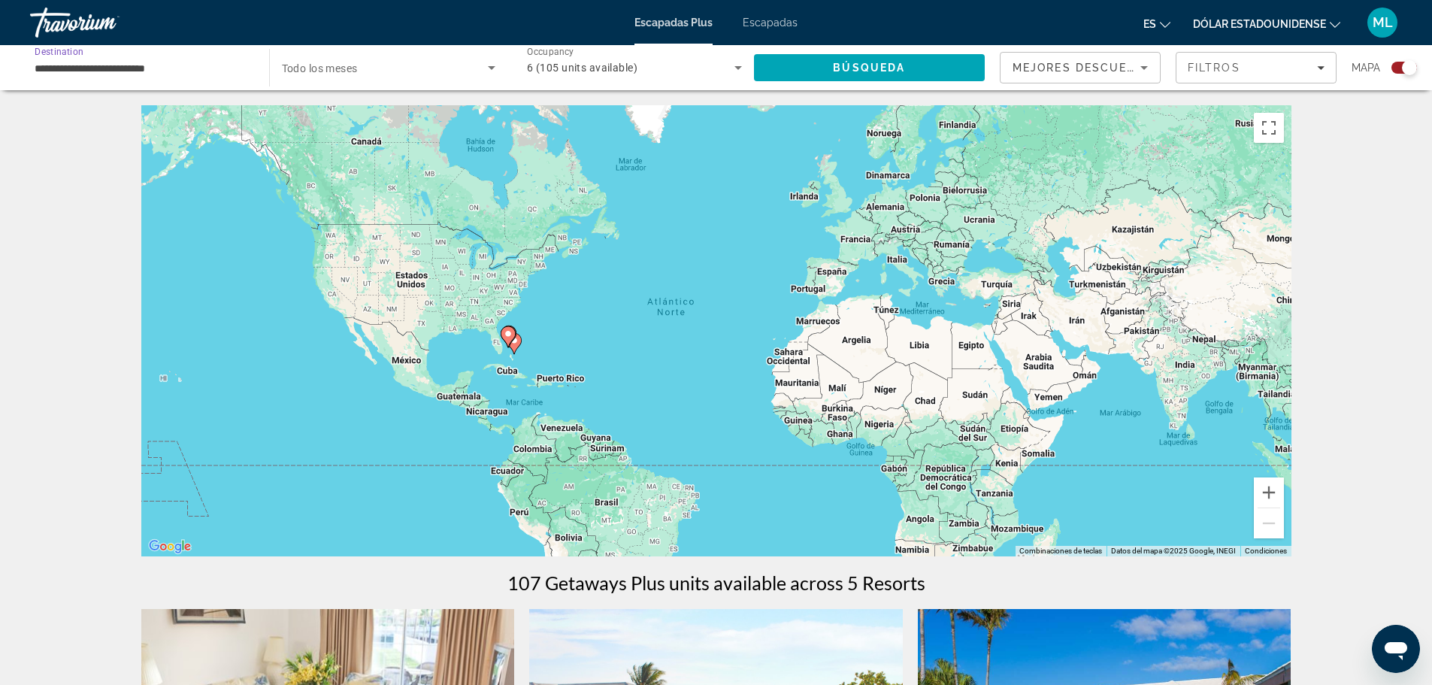
click at [183, 68] on input "**********" at bounding box center [142, 68] width 215 height 18
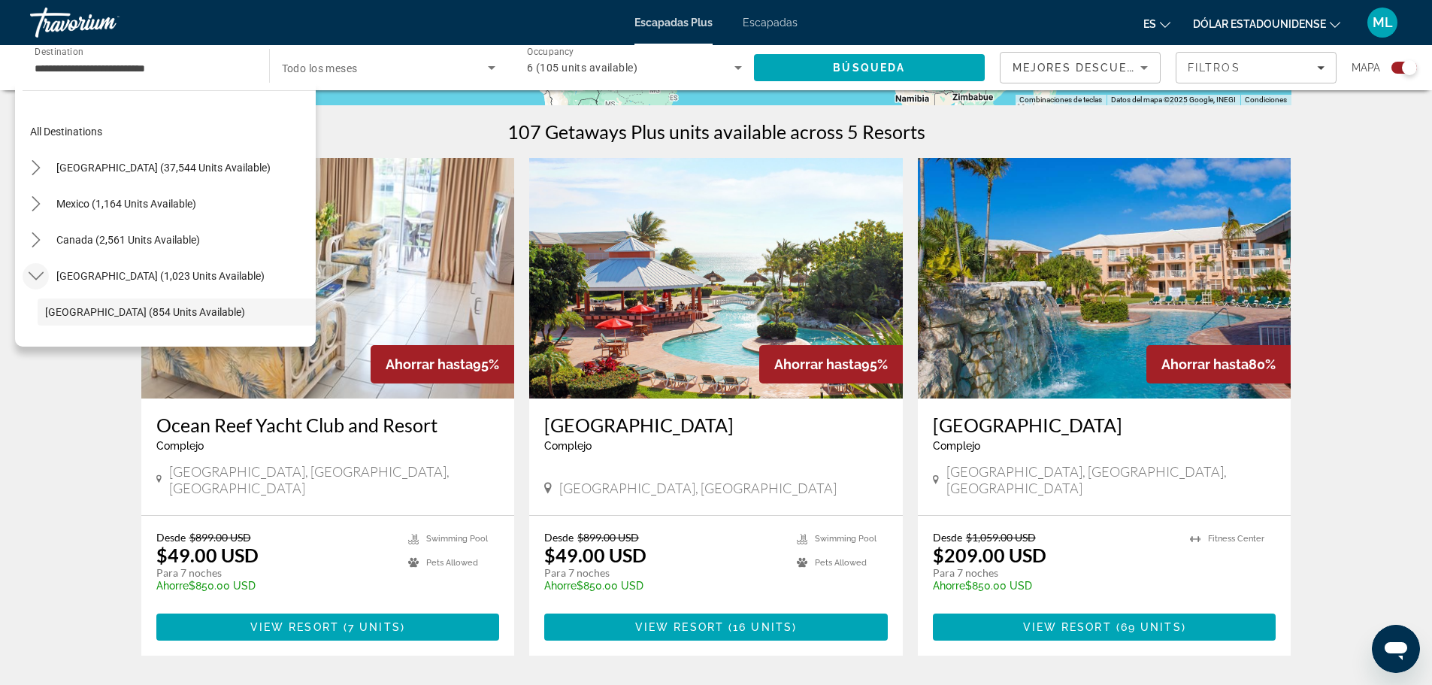
click at [38, 268] on mat-icon "Toggle Caribbean & Atlantic Islands (1,023 units available) submenu" at bounding box center [36, 276] width 26 height 26
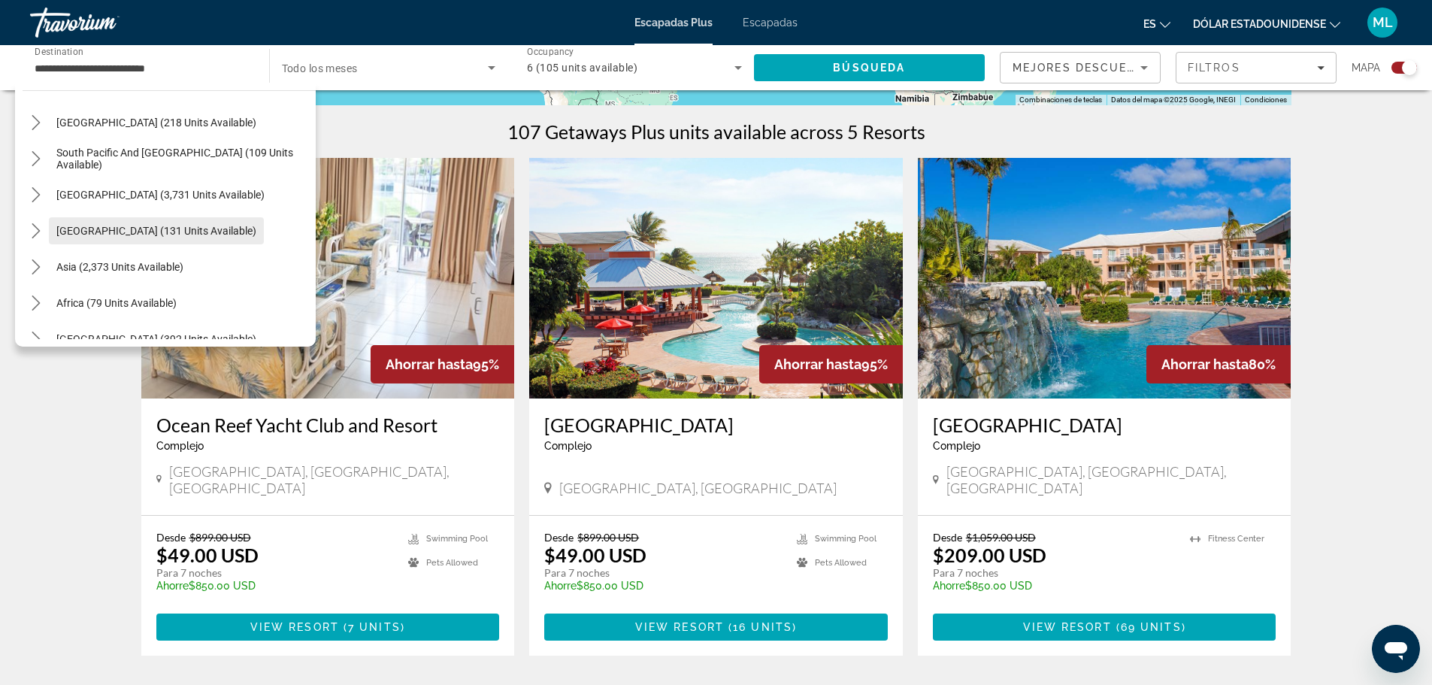
scroll to position [150, 0]
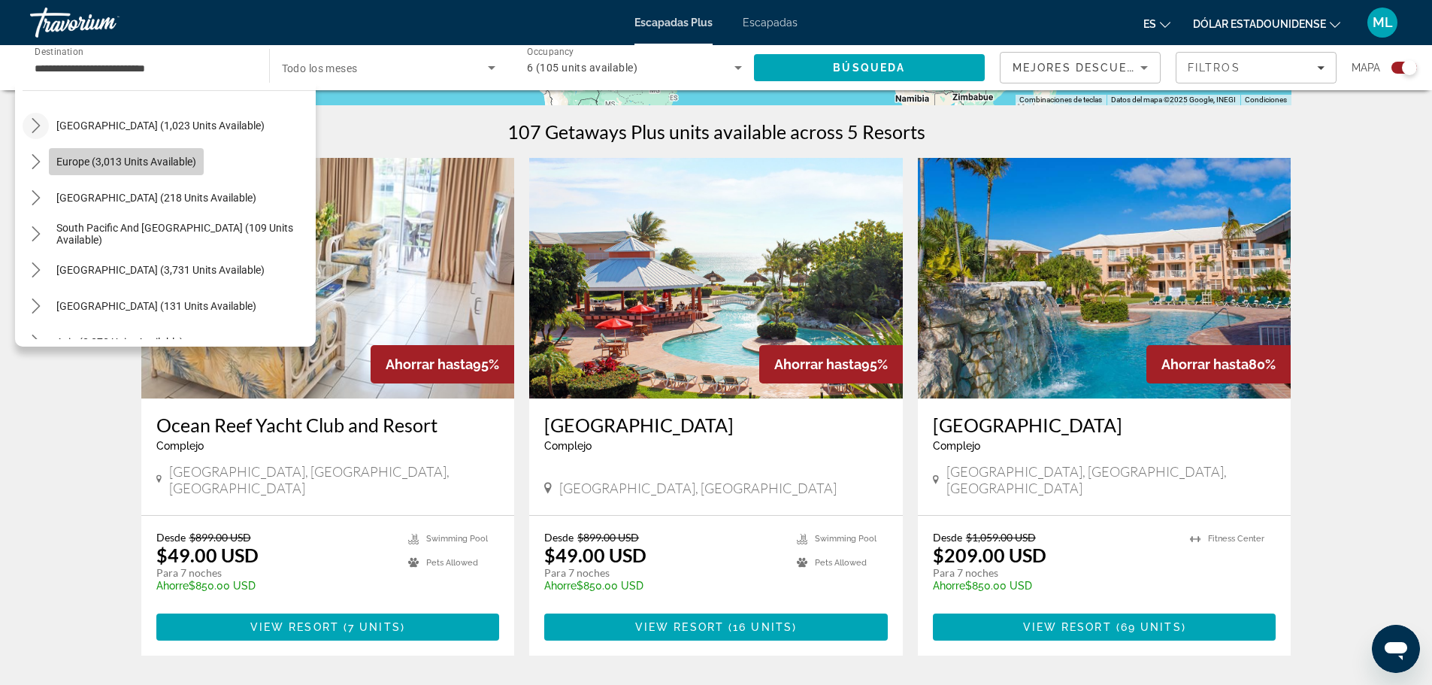
click at [86, 165] on span "Europe (3,013 units available)" at bounding box center [126, 162] width 140 height 12
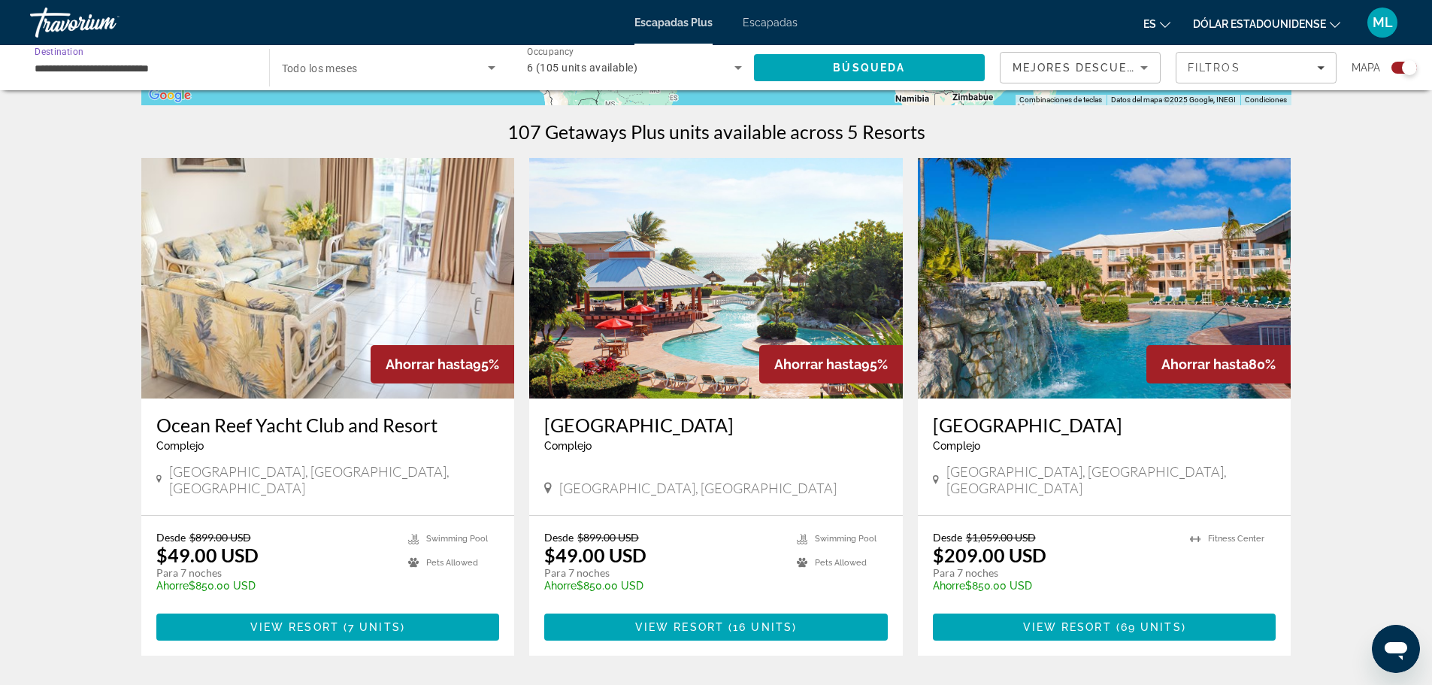
click at [145, 69] on input "**********" at bounding box center [142, 68] width 215 height 18
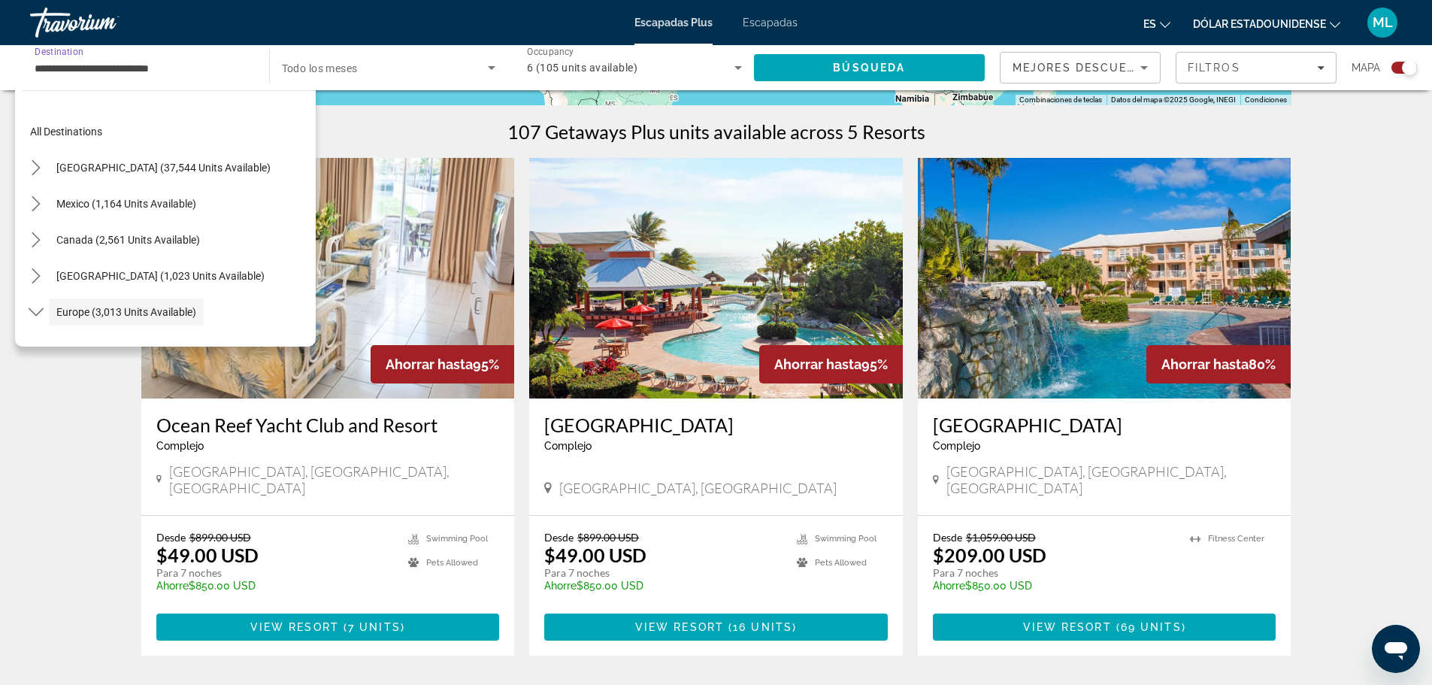
scroll to position [89, 0]
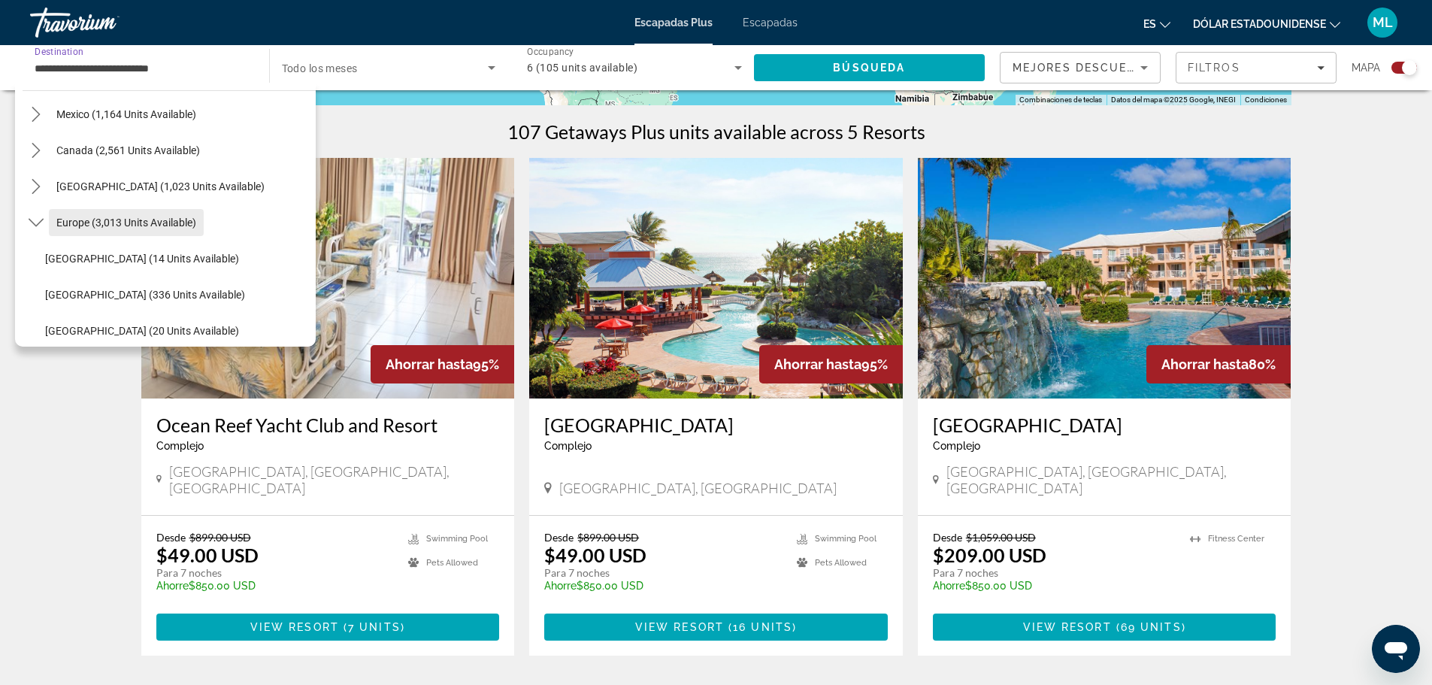
click at [140, 228] on span "Europe (3,013 units available)" at bounding box center [126, 222] width 140 height 12
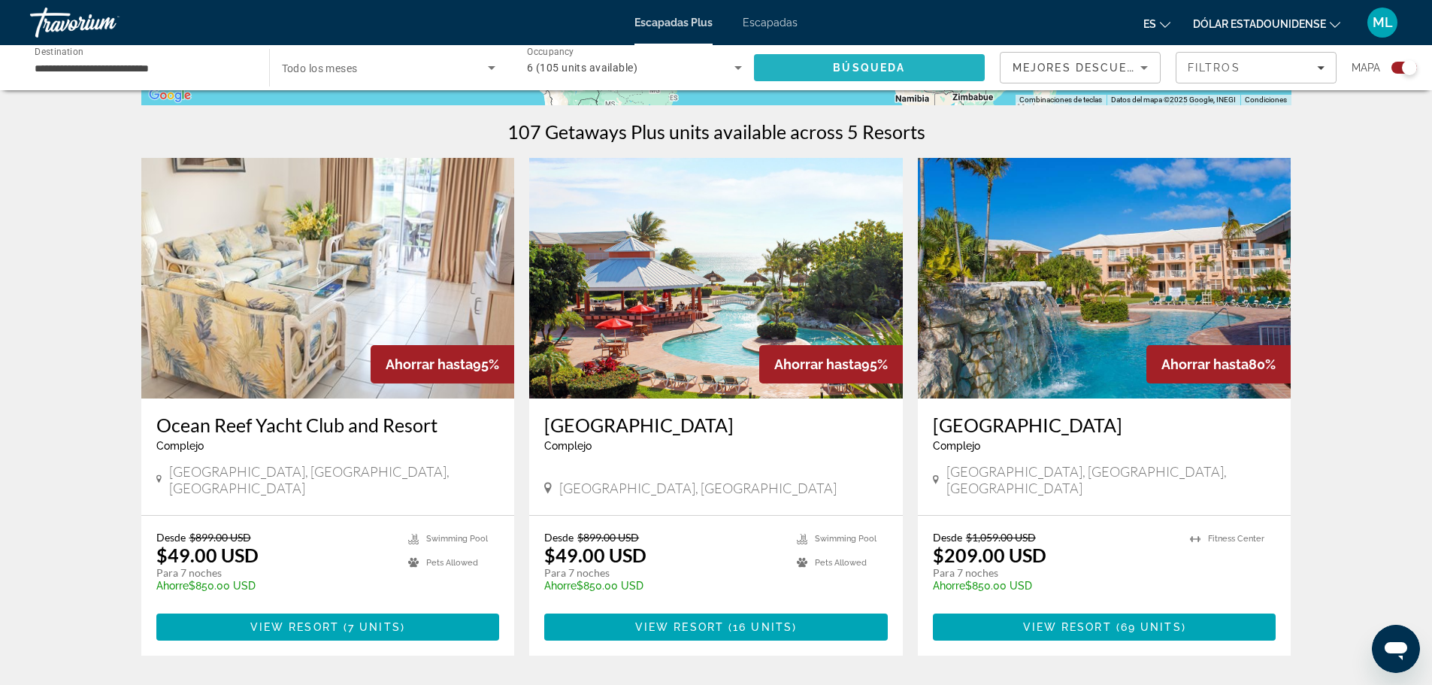
click at [808, 74] on span "Search" at bounding box center [869, 68] width 231 height 36
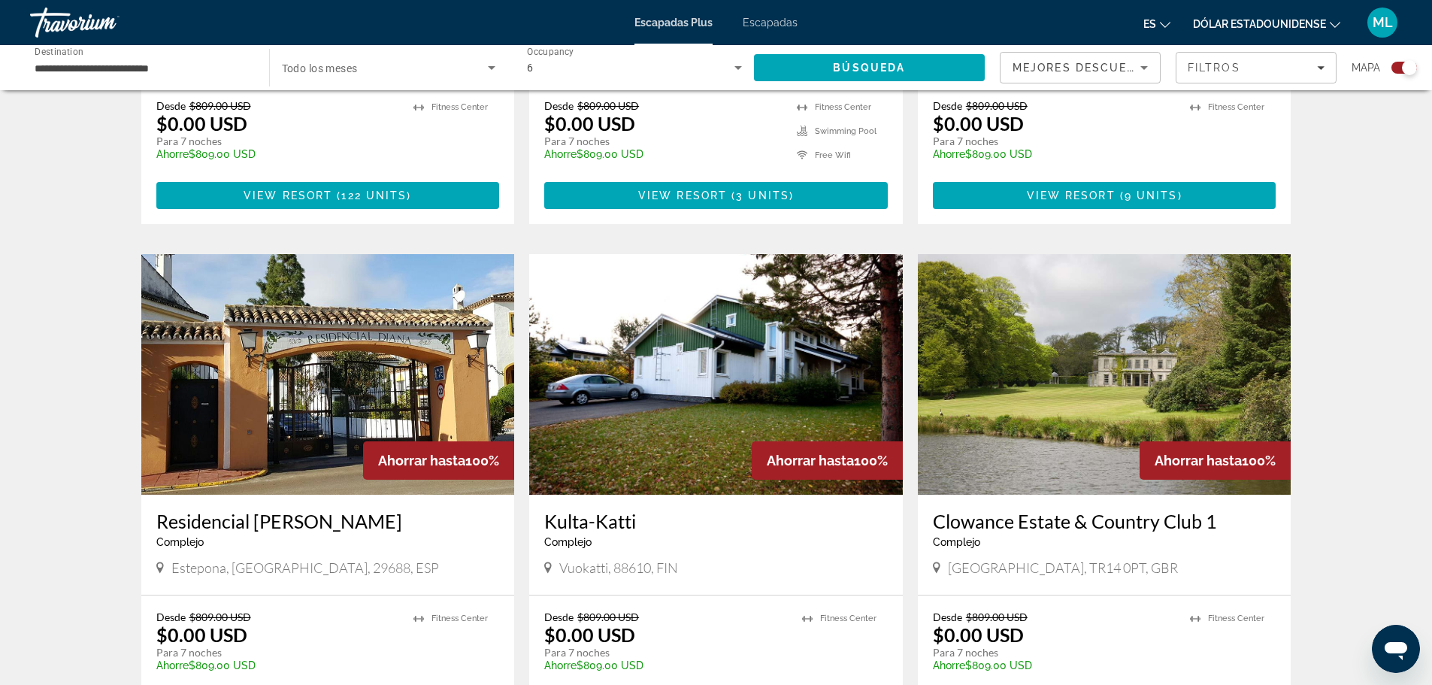
scroll to position [2070, 0]
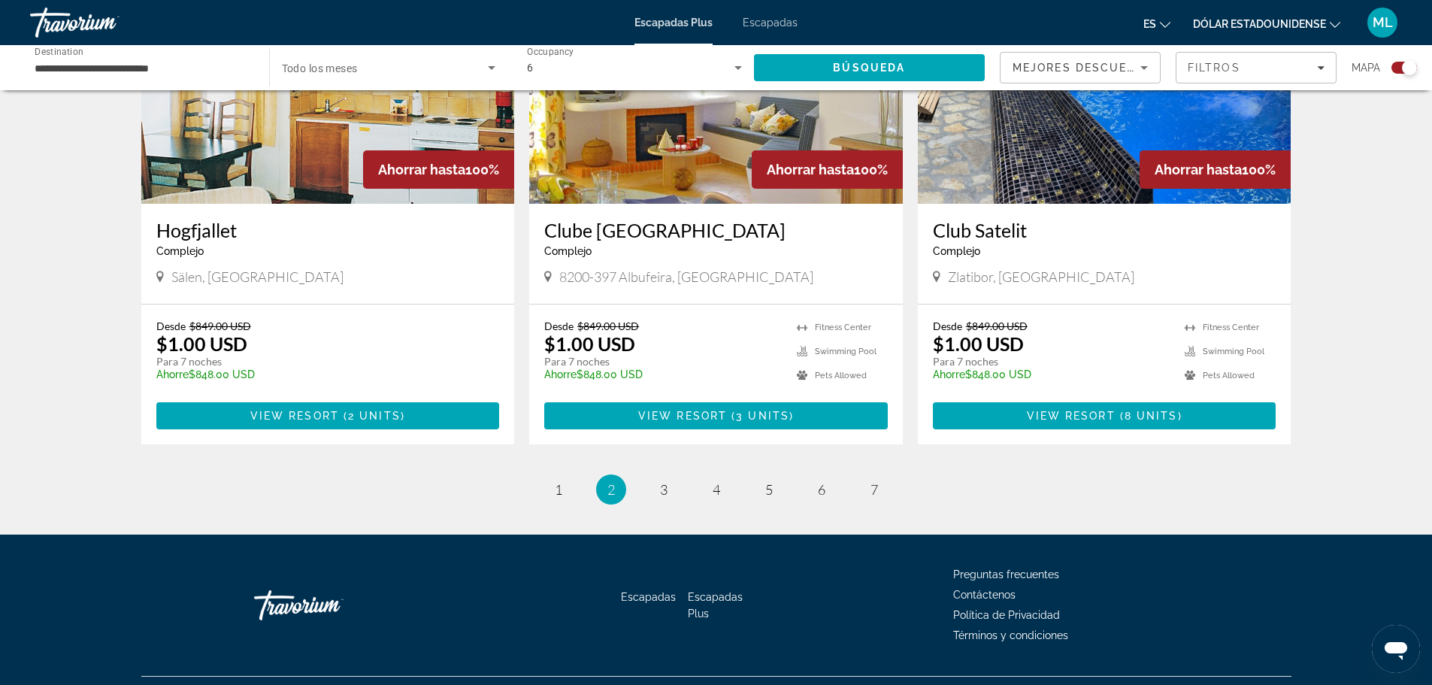
scroll to position [2213, 0]
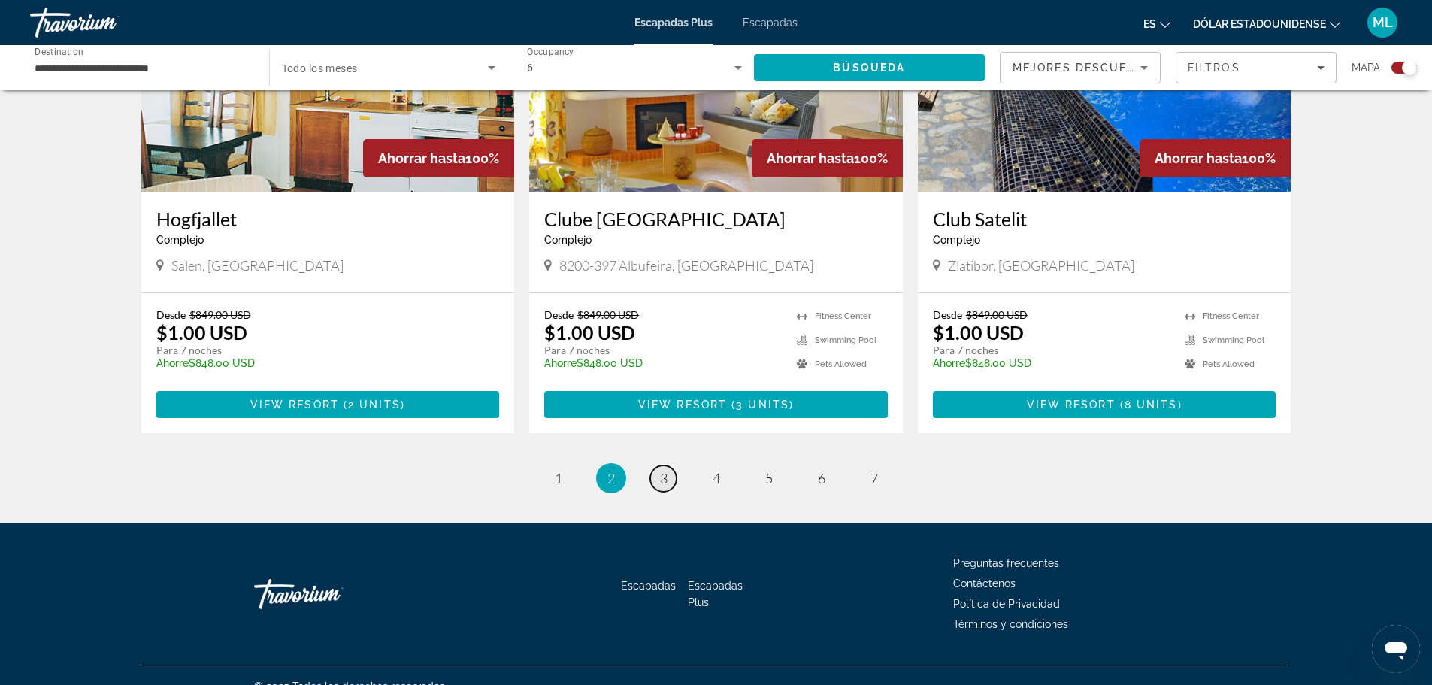
click at [663, 470] on span "3" at bounding box center [664, 478] width 8 height 17
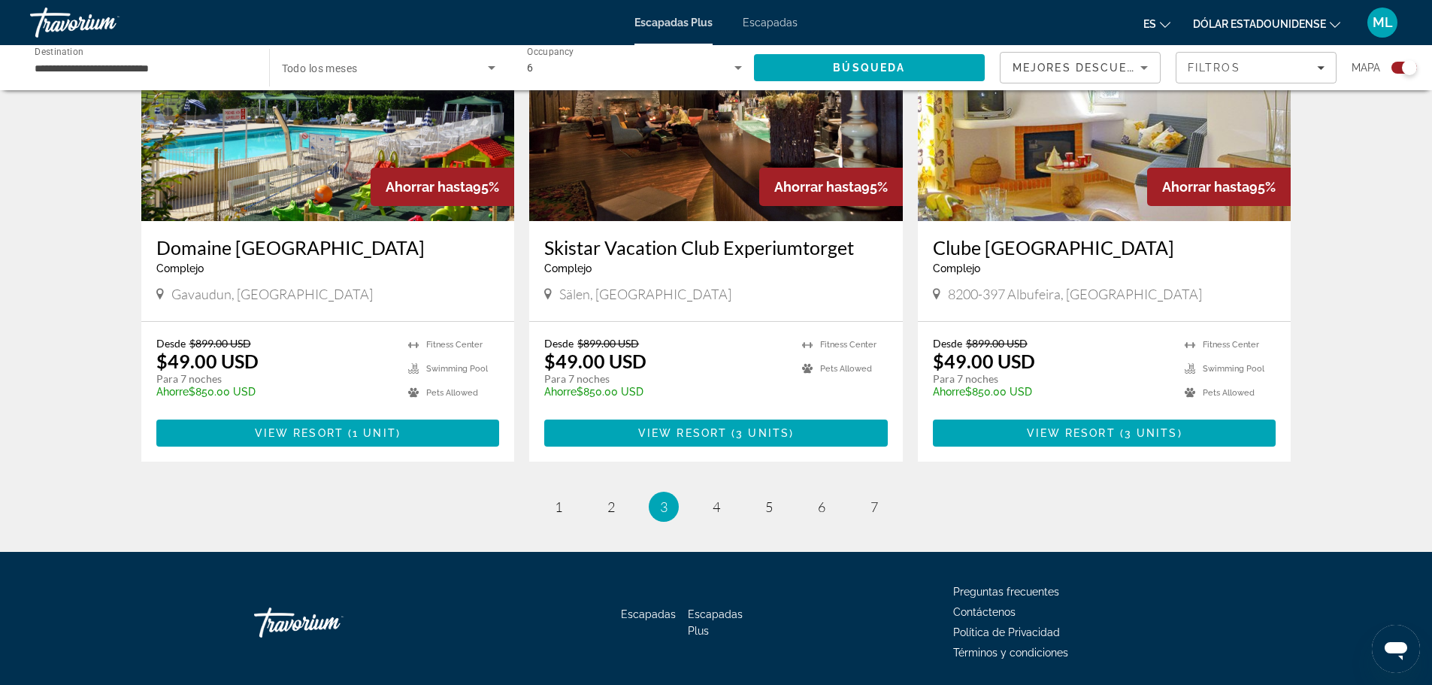
scroll to position [2179, 0]
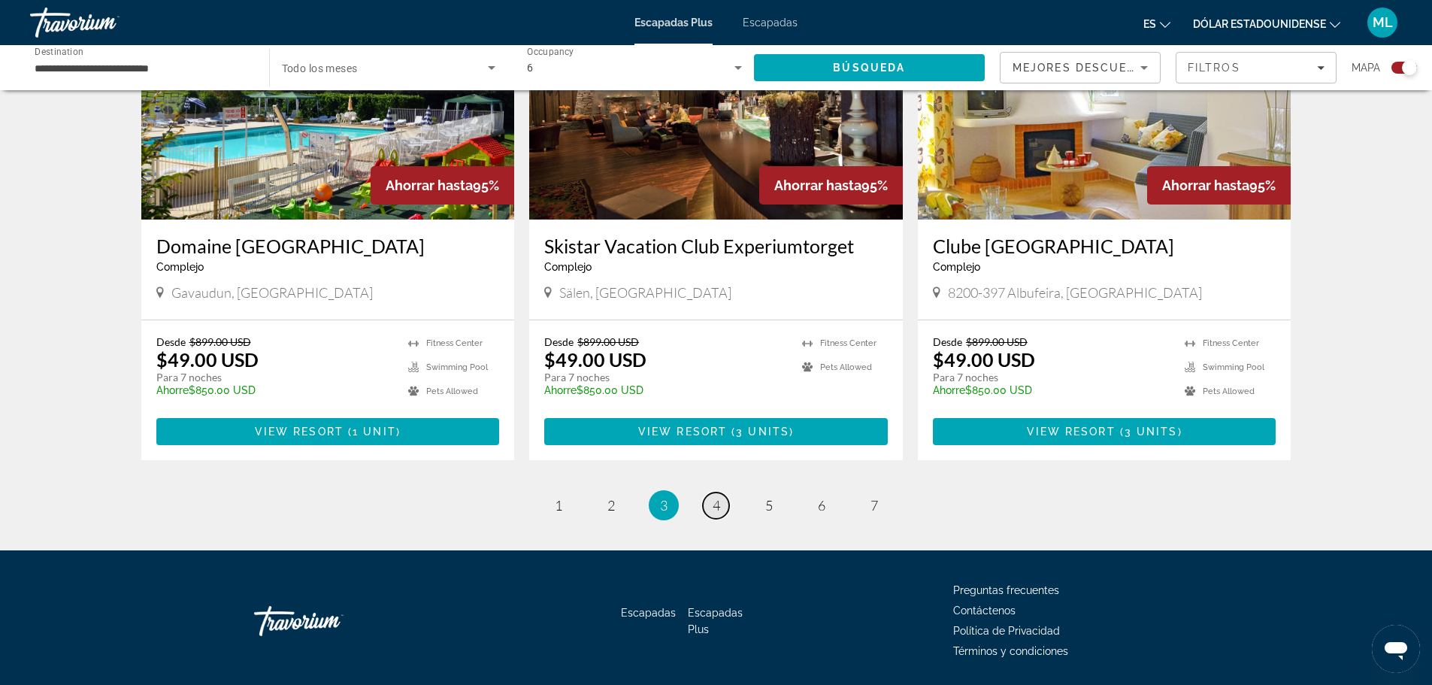
click at [714, 497] on span "4" at bounding box center [716, 505] width 8 height 17
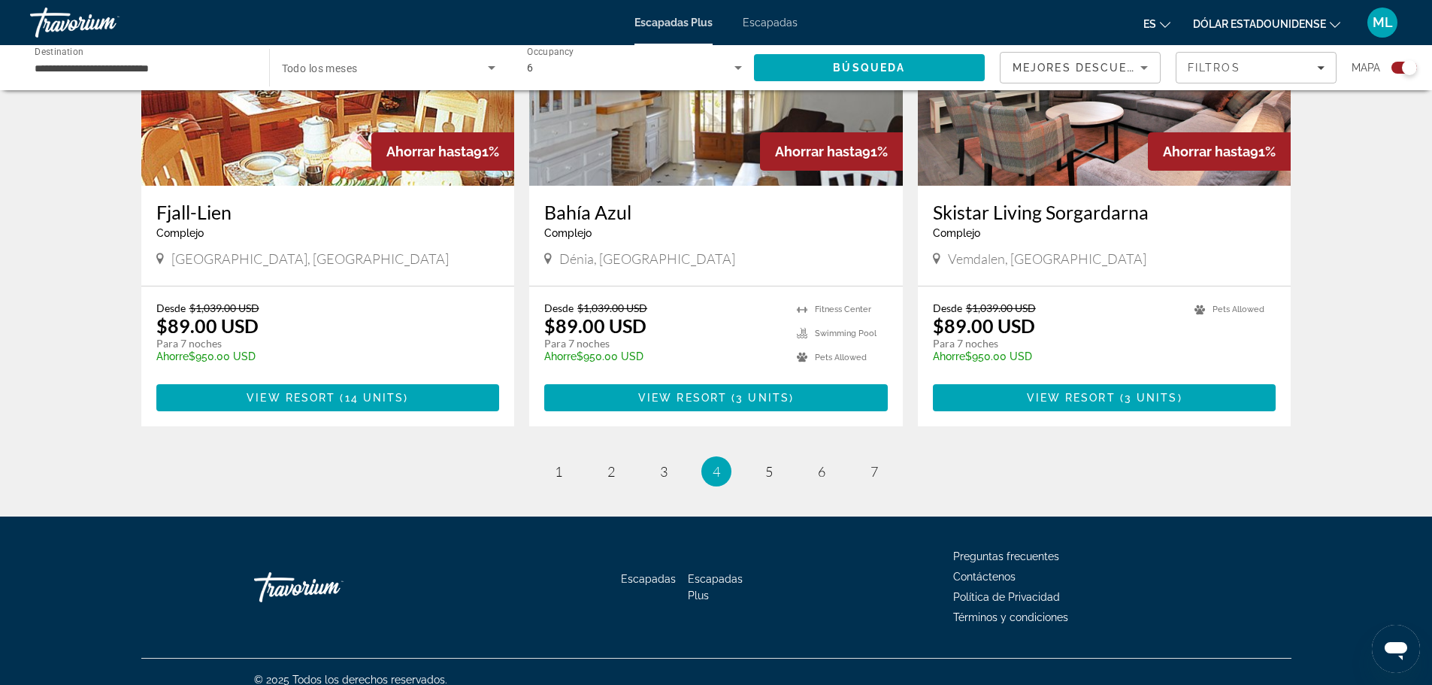
scroll to position [2213, 0]
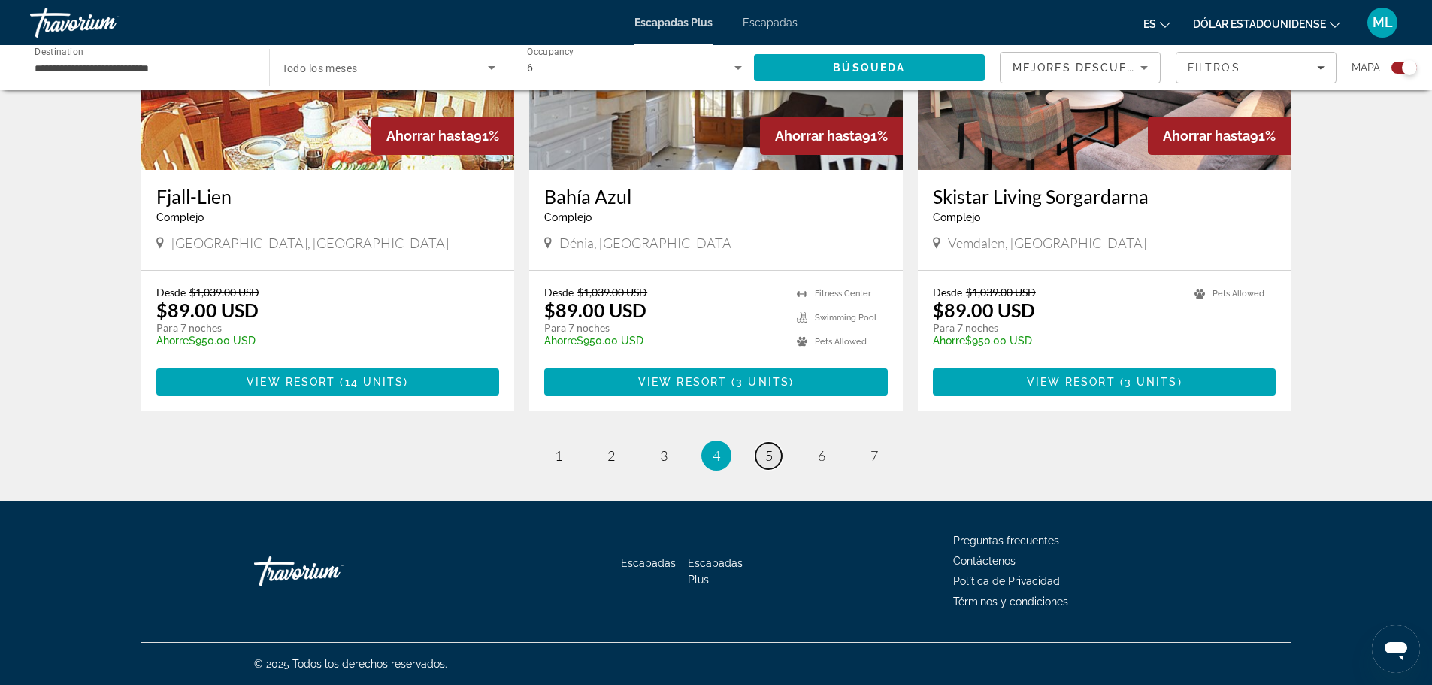
click at [769, 459] on span "5" at bounding box center [769, 455] width 8 height 17
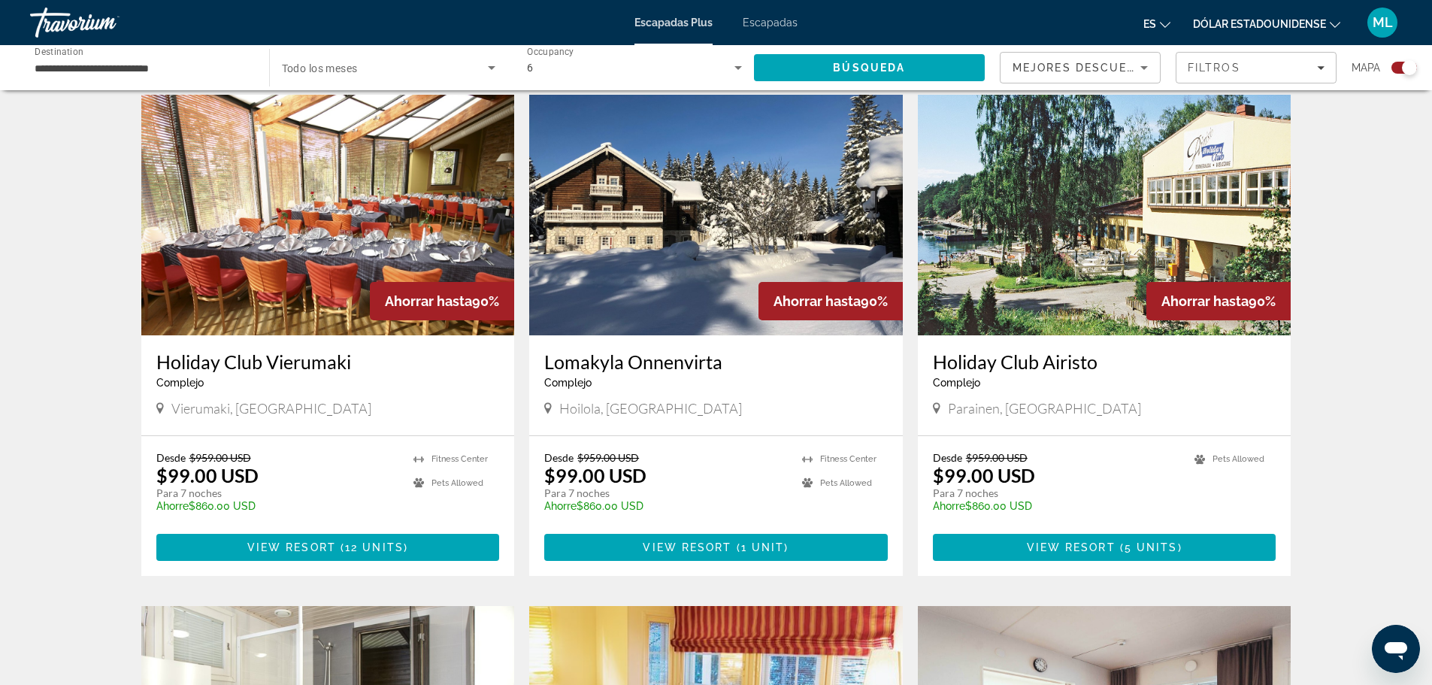
scroll to position [1578, 0]
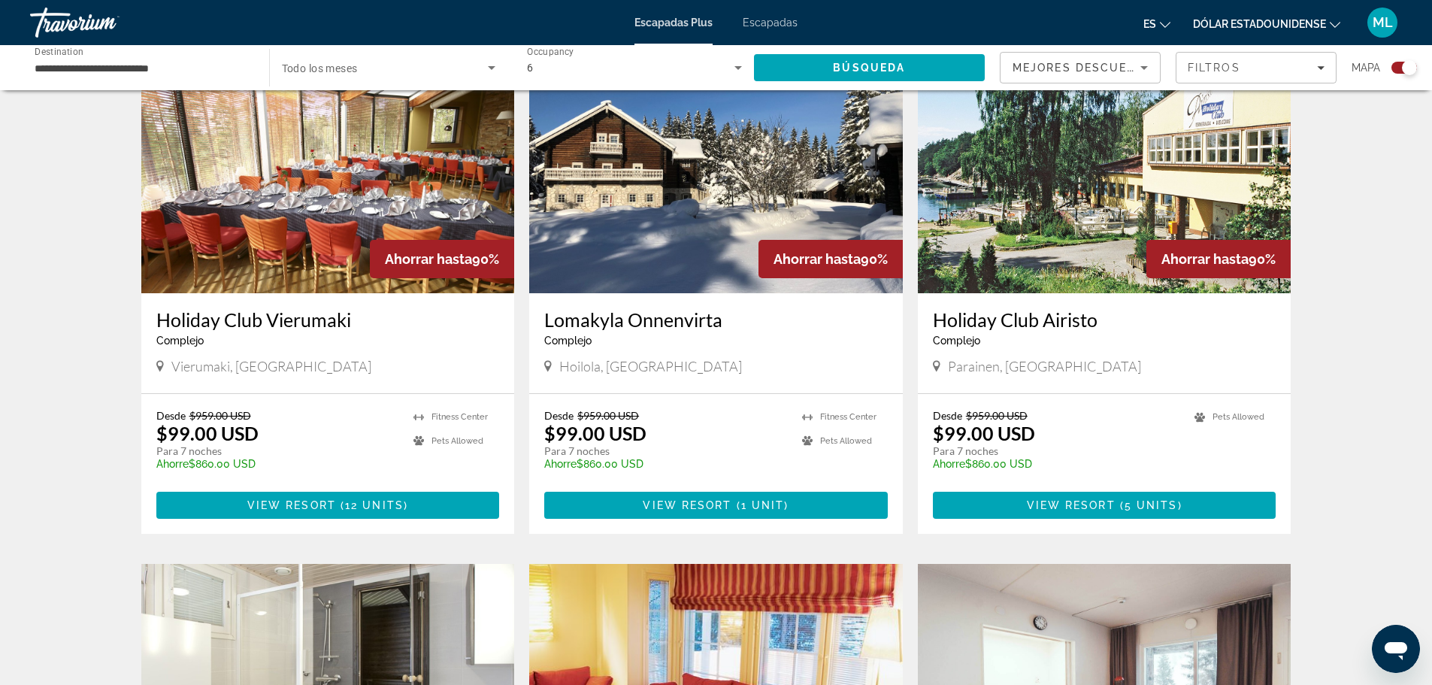
click at [740, 65] on icon "Search widget" at bounding box center [738, 68] width 18 height 18
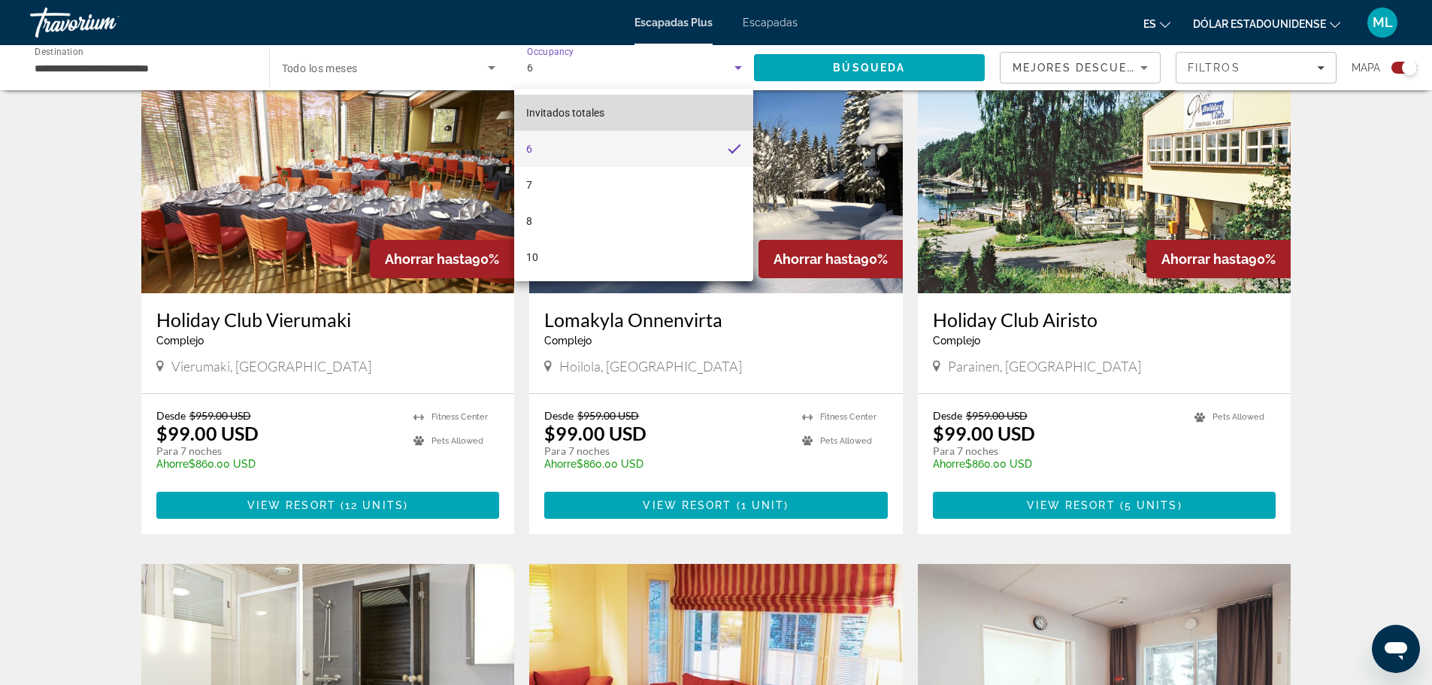
click at [596, 114] on font "Invitados totales" at bounding box center [565, 113] width 78 height 12
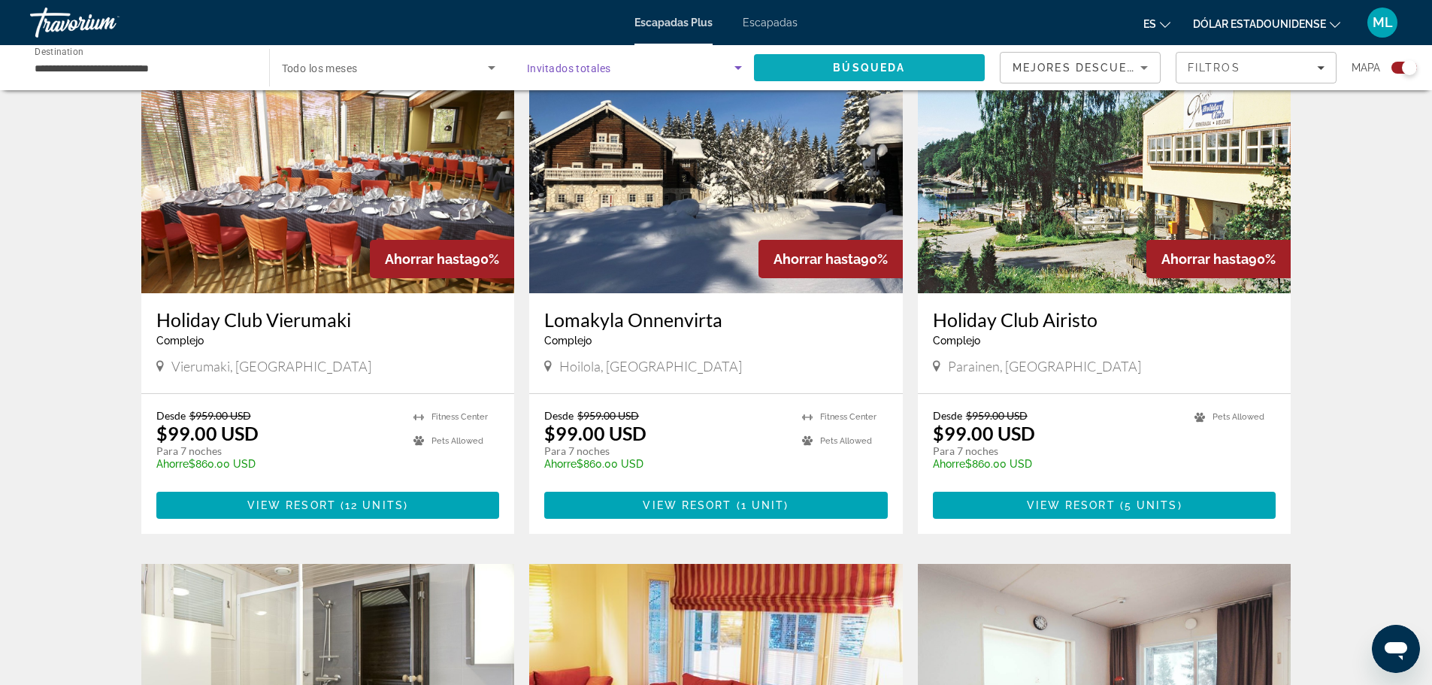
click at [803, 68] on span "Search" at bounding box center [869, 68] width 231 height 36
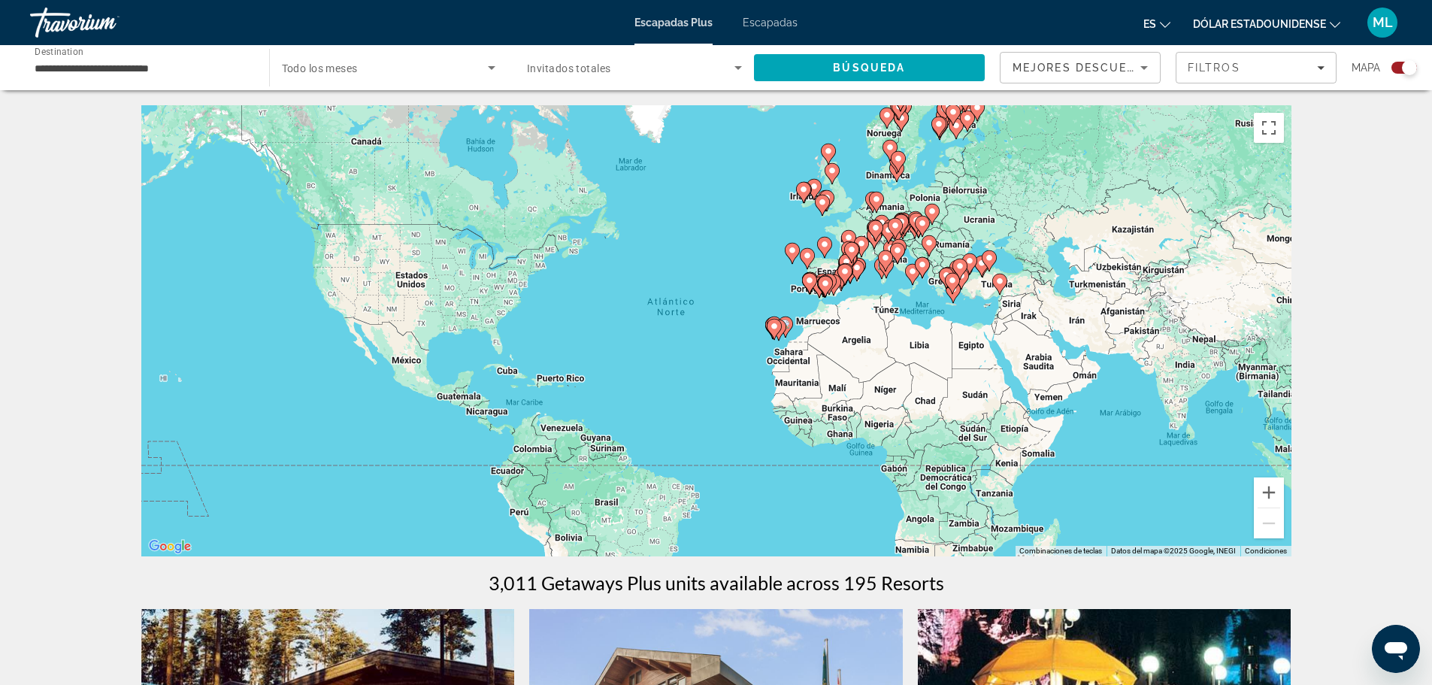
click at [736, 71] on icon "Search widget" at bounding box center [738, 68] width 18 height 18
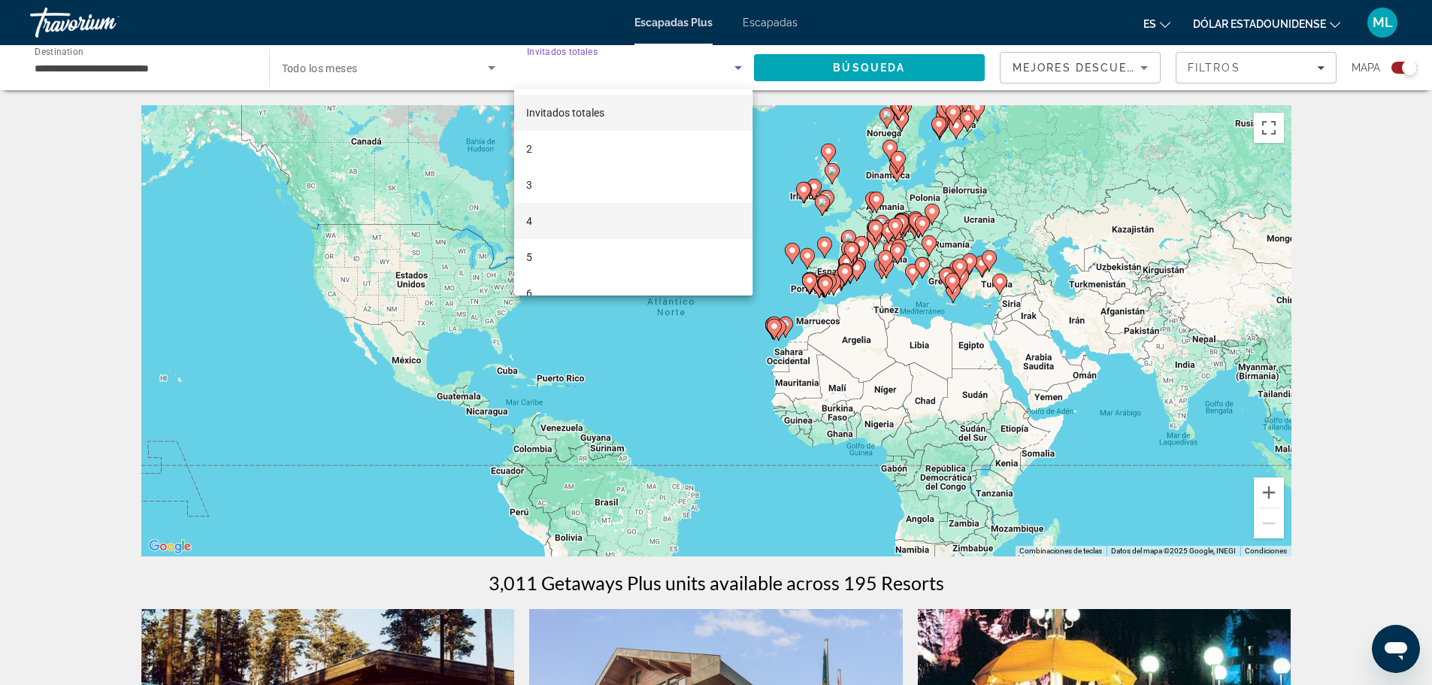
click at [598, 213] on mat-option "4" at bounding box center [633, 221] width 238 height 36
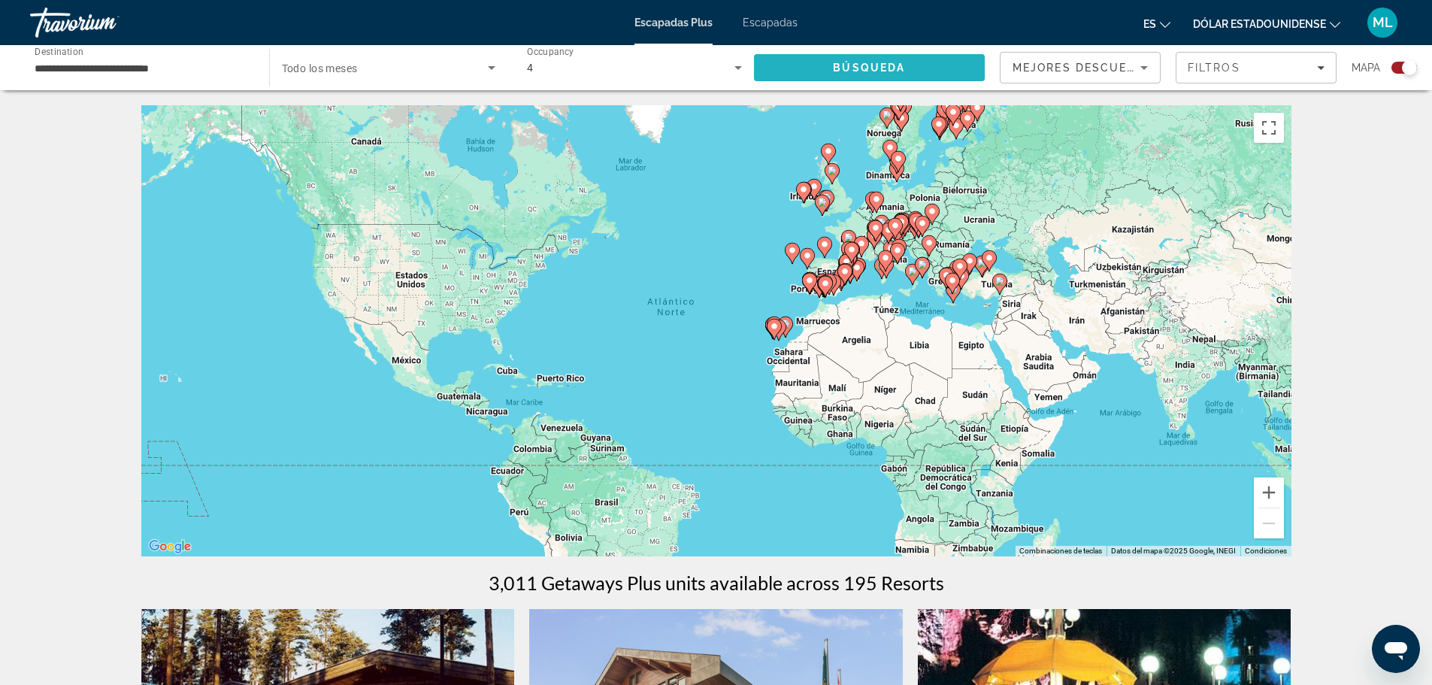
click at [797, 68] on span "Search" at bounding box center [869, 68] width 231 height 36
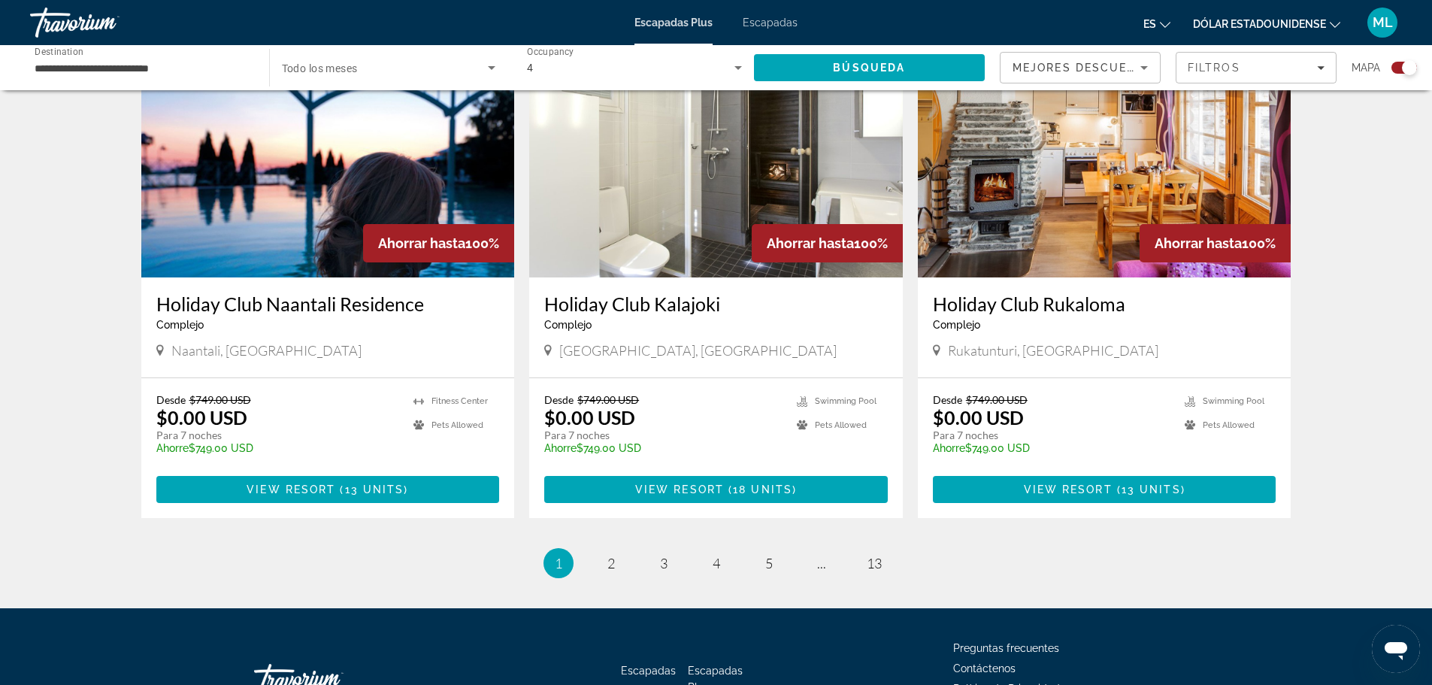
scroll to position [2179, 0]
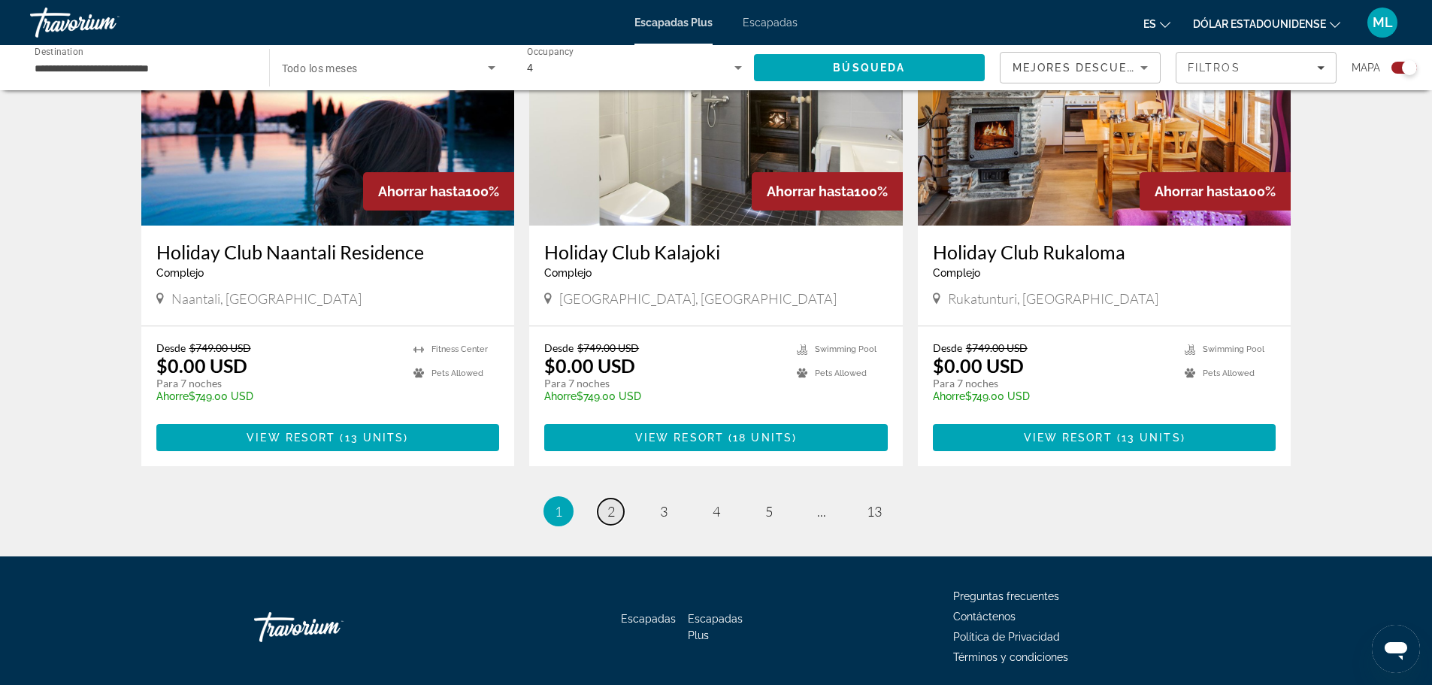
click at [619, 513] on link "page 2" at bounding box center [610, 511] width 26 height 26
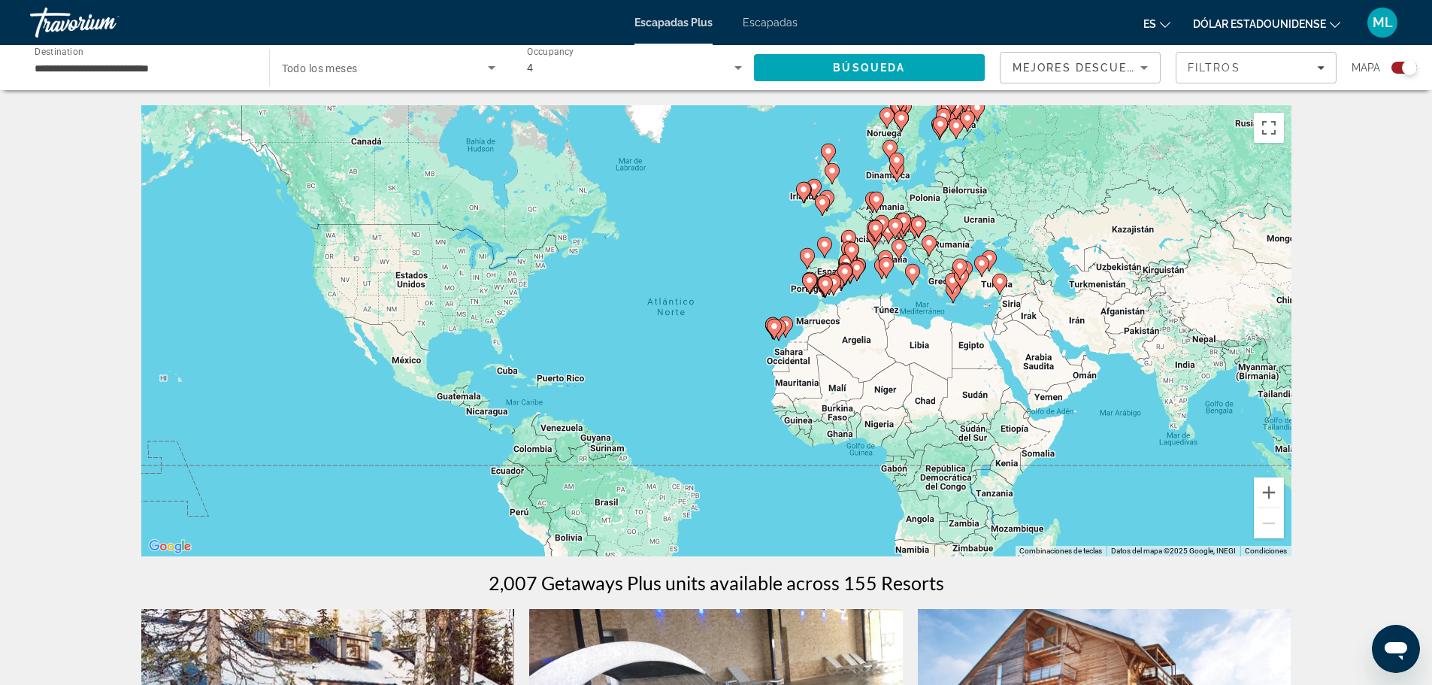
click at [1005, 288] on gmp-advanced-marker "Contenido principal" at bounding box center [999, 284] width 15 height 23
type input "**********"
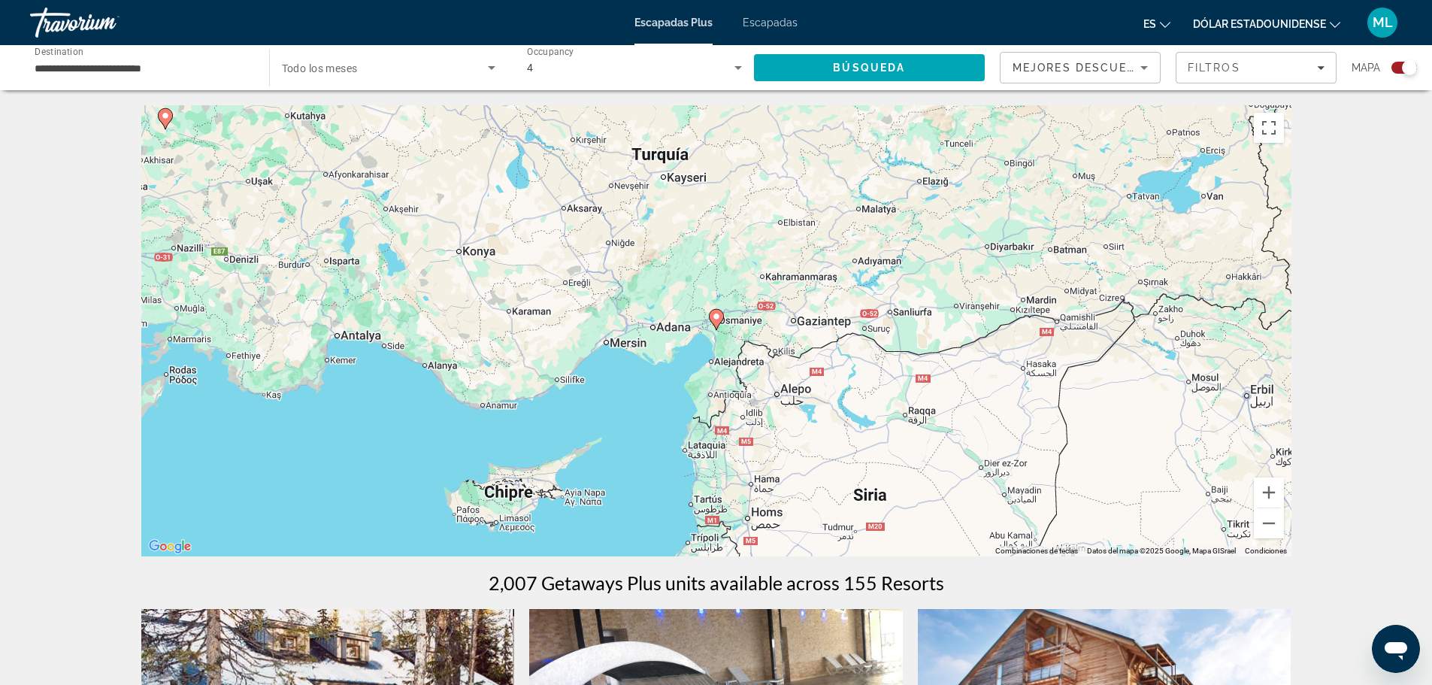
click at [715, 322] on icon "Contenido principal" at bounding box center [716, 320] width 14 height 20
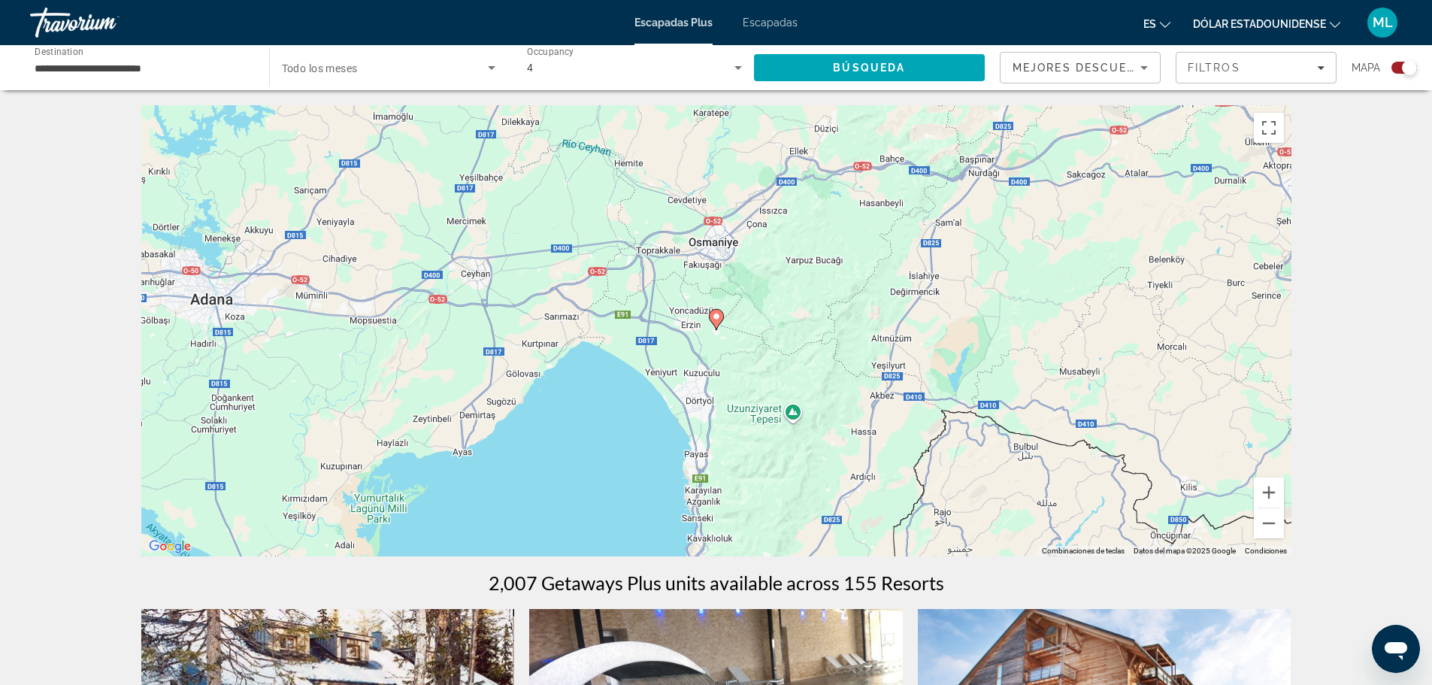
click at [715, 322] on icon "Contenido principal" at bounding box center [716, 320] width 14 height 20
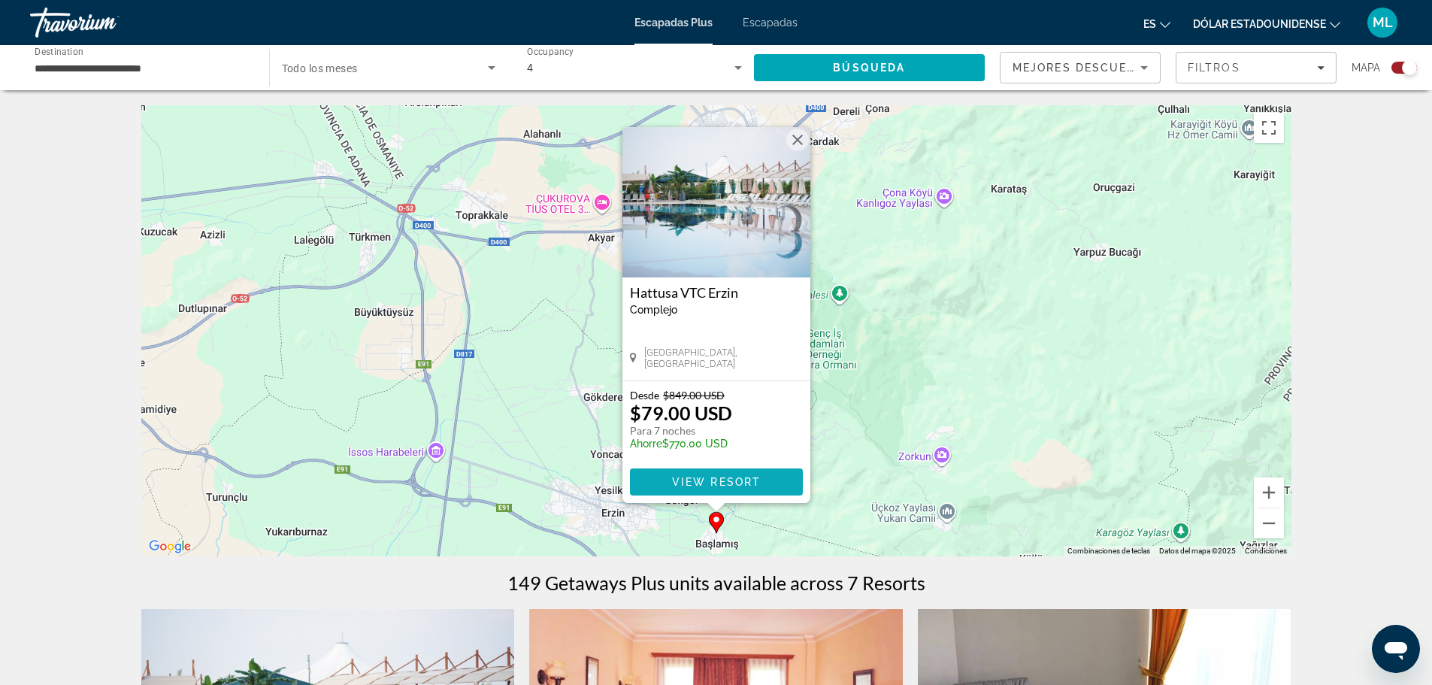
click at [688, 476] on span "View Resort" at bounding box center [715, 482] width 89 height 12
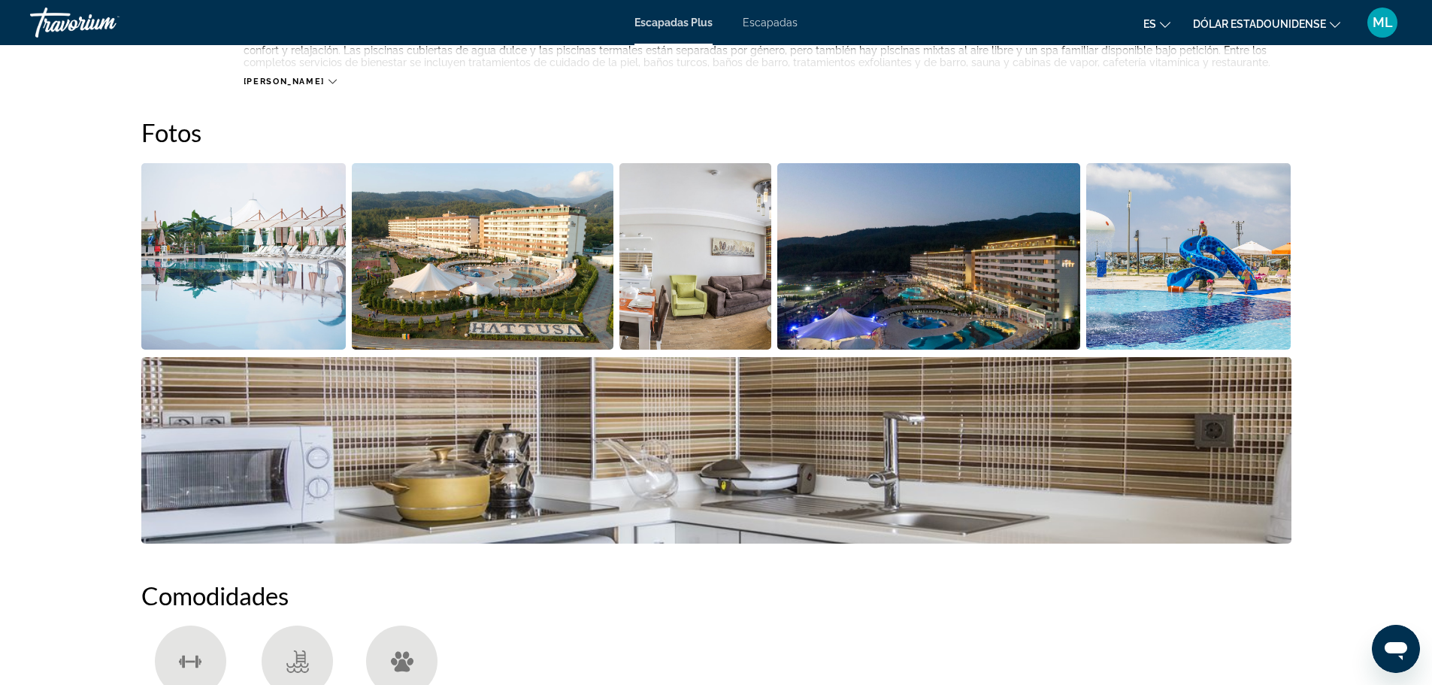
scroll to position [676, 0]
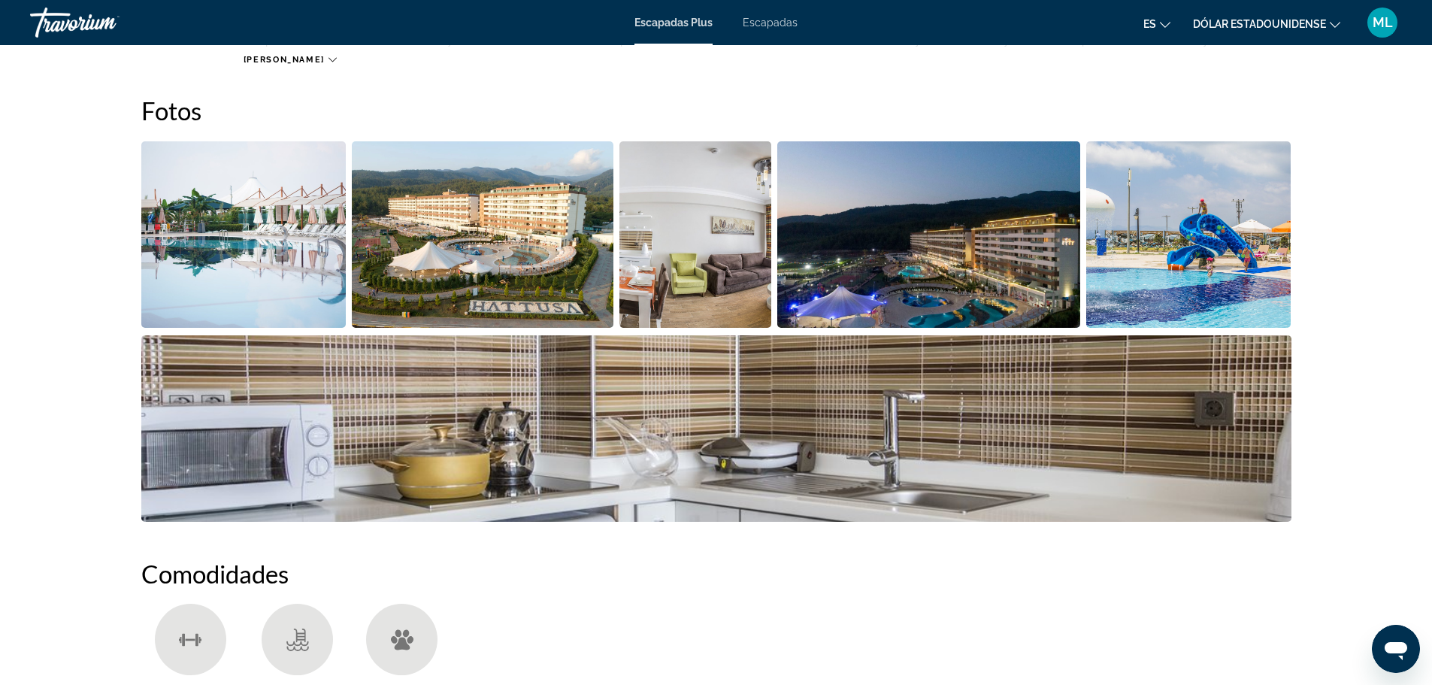
click at [260, 298] on img "Open full-screen image slider" at bounding box center [243, 234] width 205 height 186
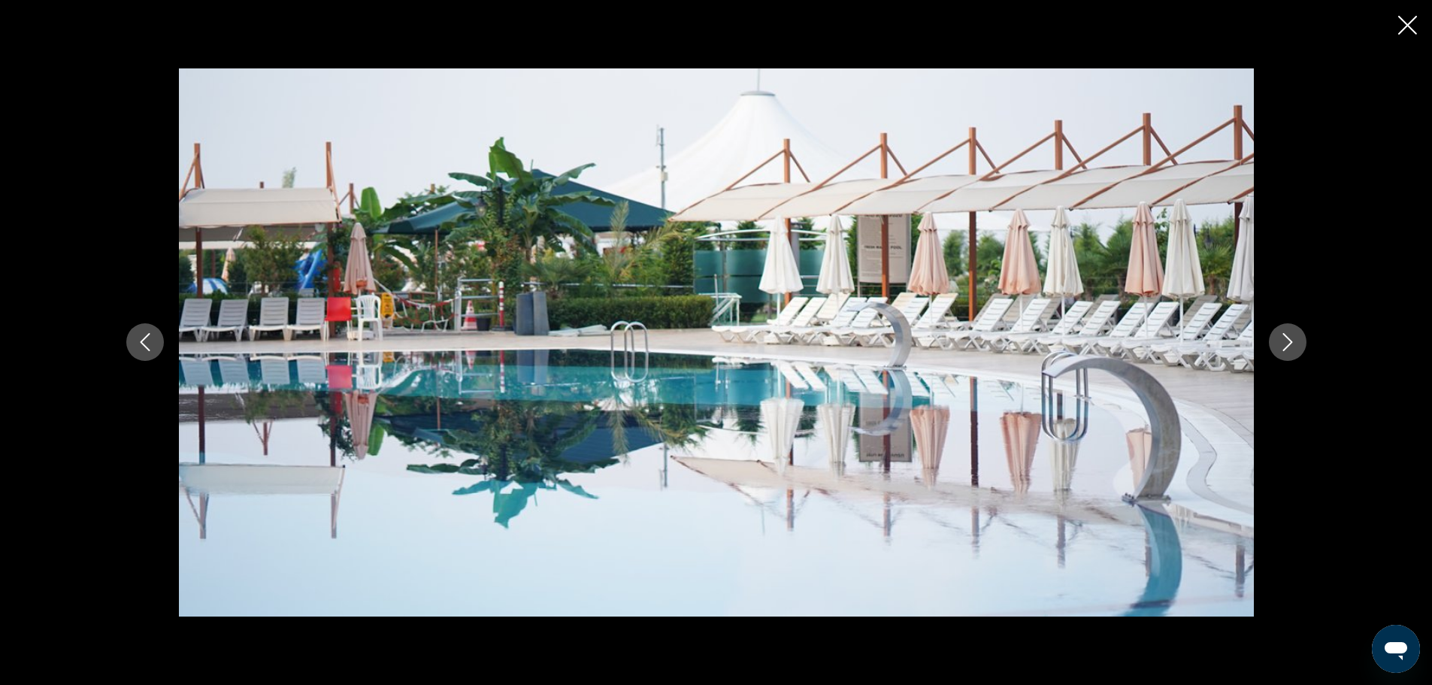
click at [1284, 329] on button "Next image" at bounding box center [1288, 342] width 38 height 38
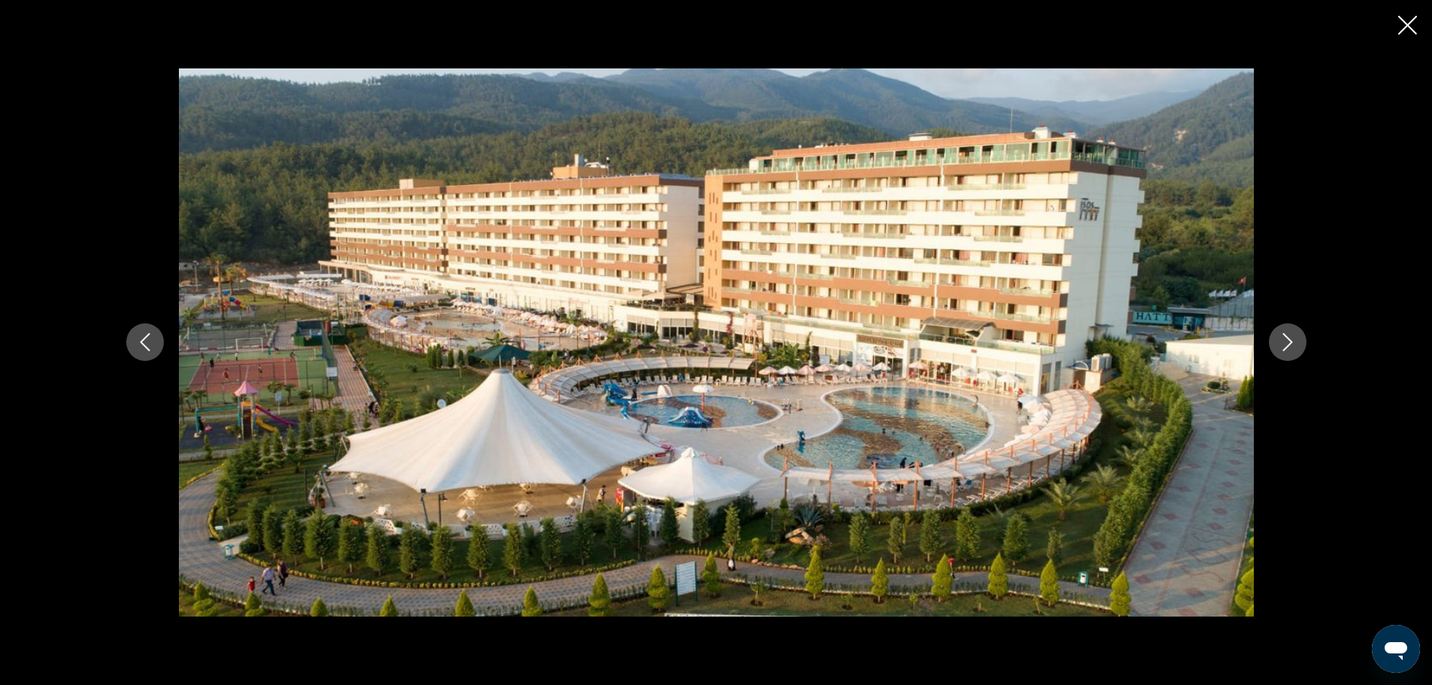
click at [1284, 346] on icon "Next image" at bounding box center [1287, 342] width 18 height 18
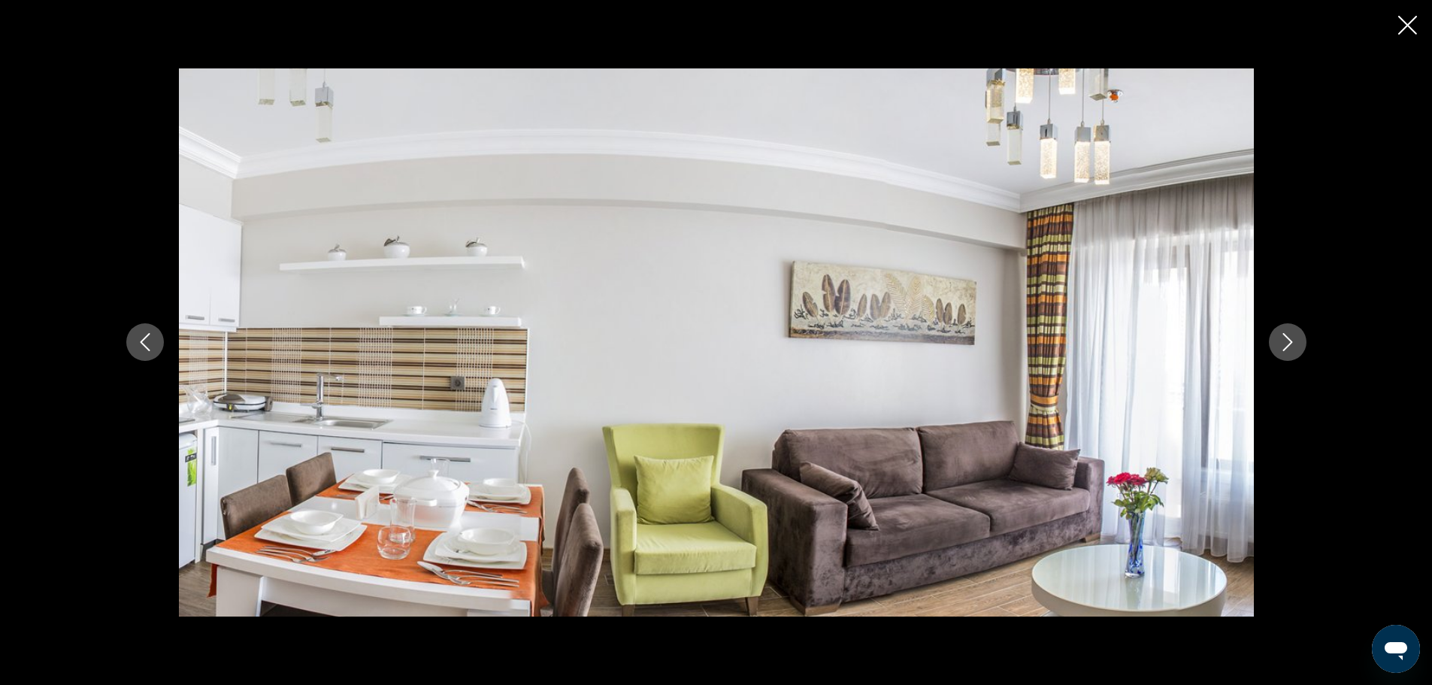
click at [1284, 346] on icon "Next image" at bounding box center [1287, 342] width 18 height 18
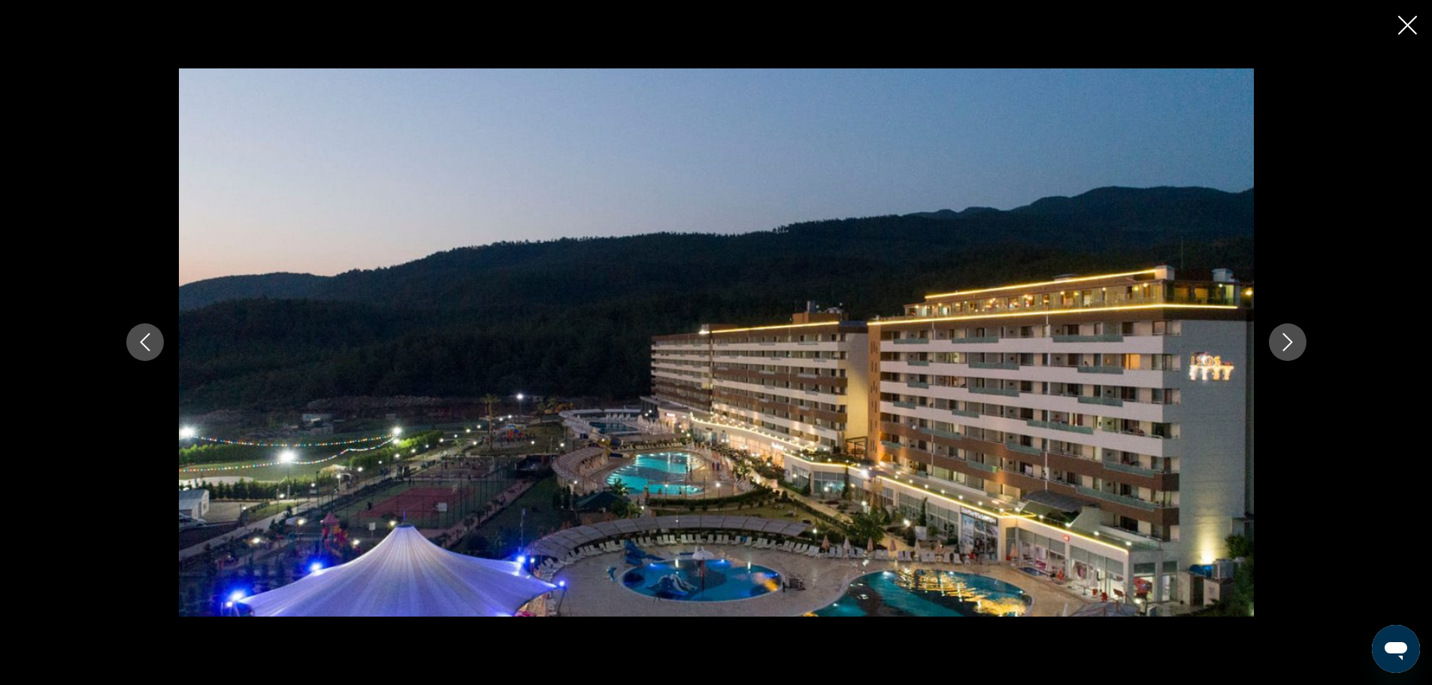
click at [1287, 346] on icon "Next image" at bounding box center [1287, 343] width 10 height 18
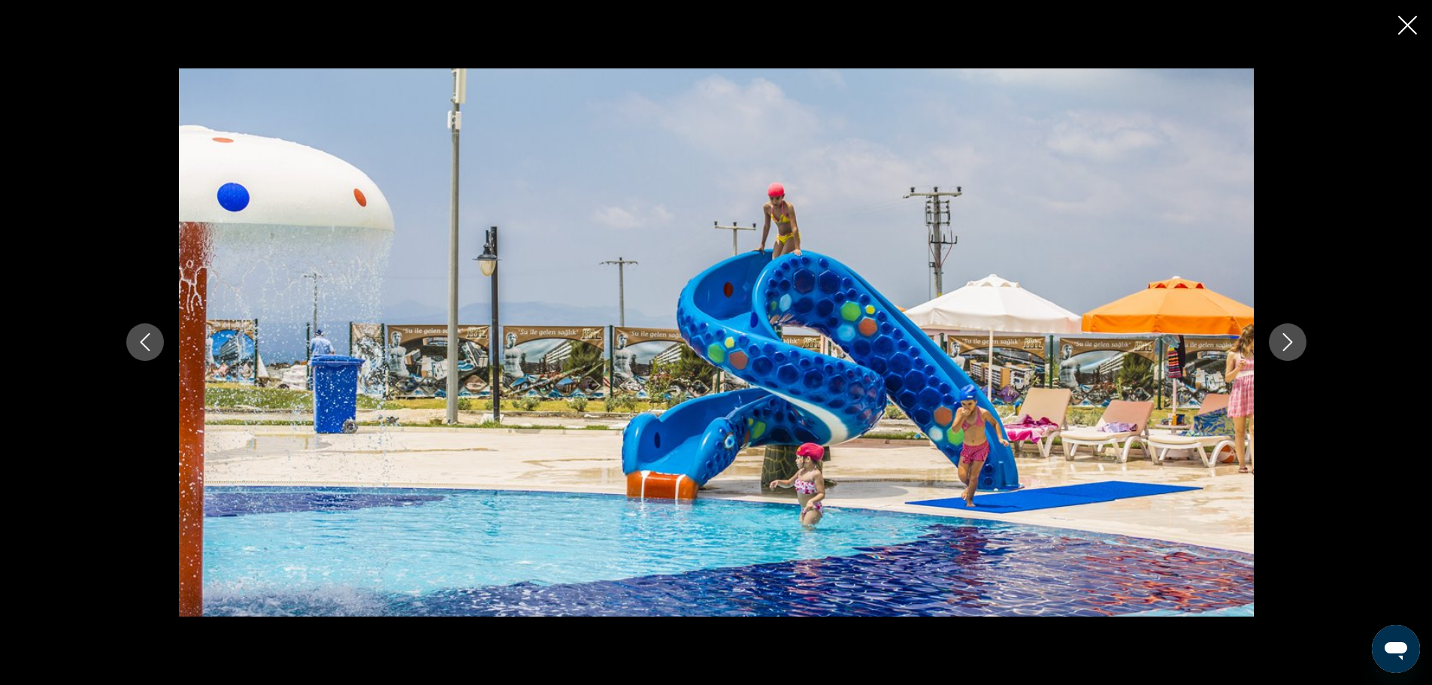
click at [1287, 346] on icon "Next image" at bounding box center [1287, 343] width 10 height 18
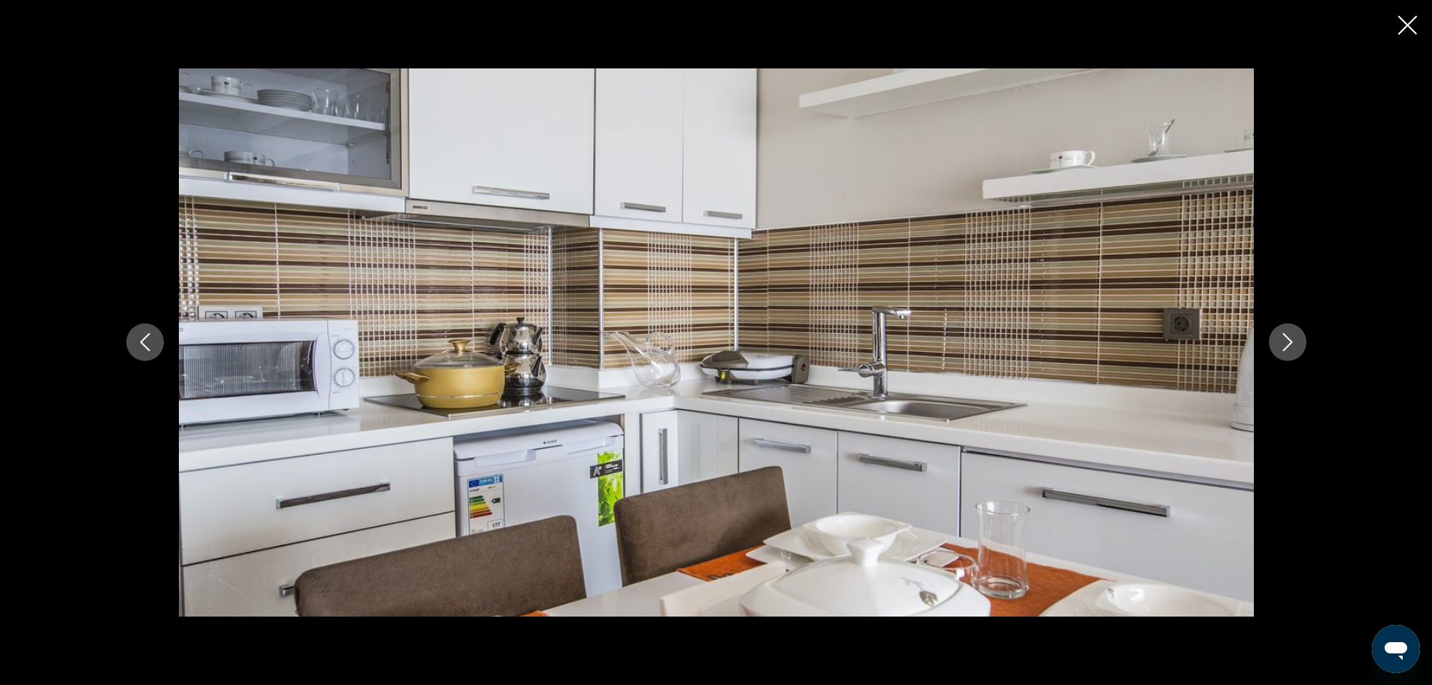
click at [1287, 346] on icon "Next image" at bounding box center [1287, 343] width 10 height 18
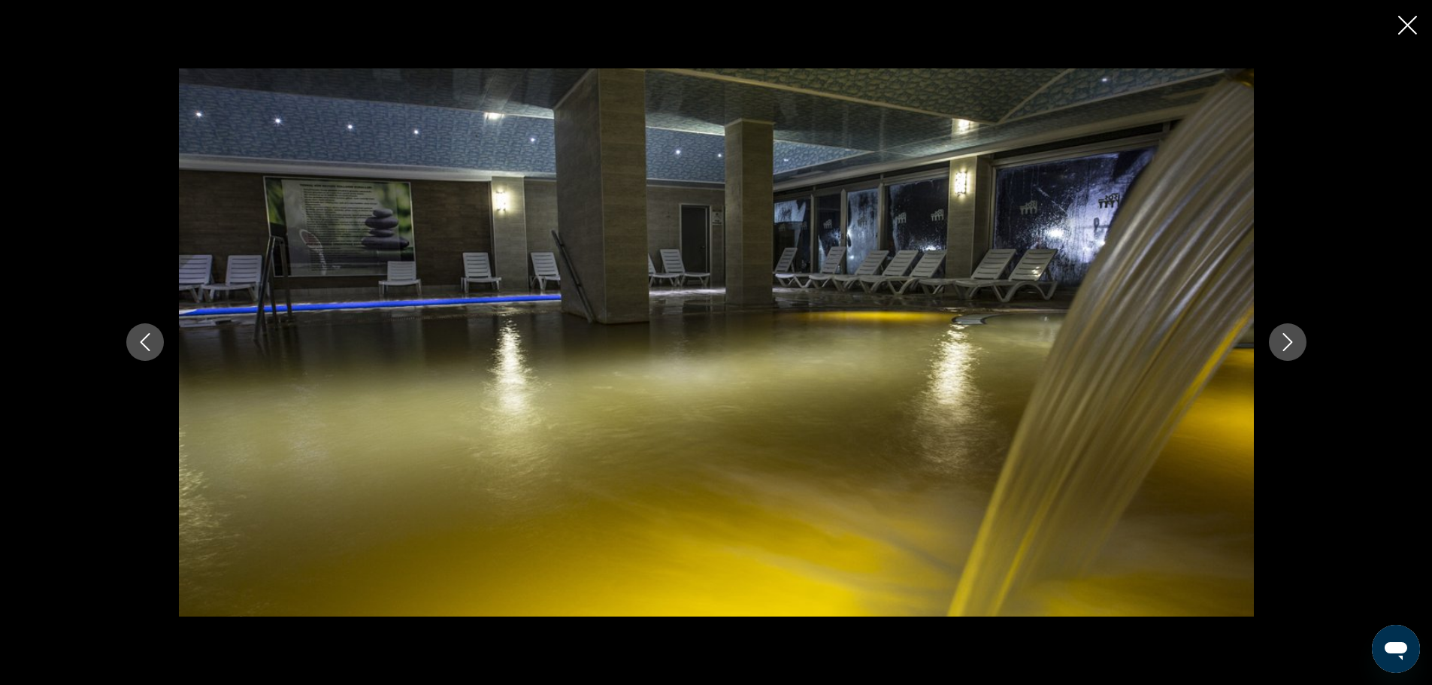
click at [1287, 346] on icon "Next image" at bounding box center [1287, 343] width 10 height 18
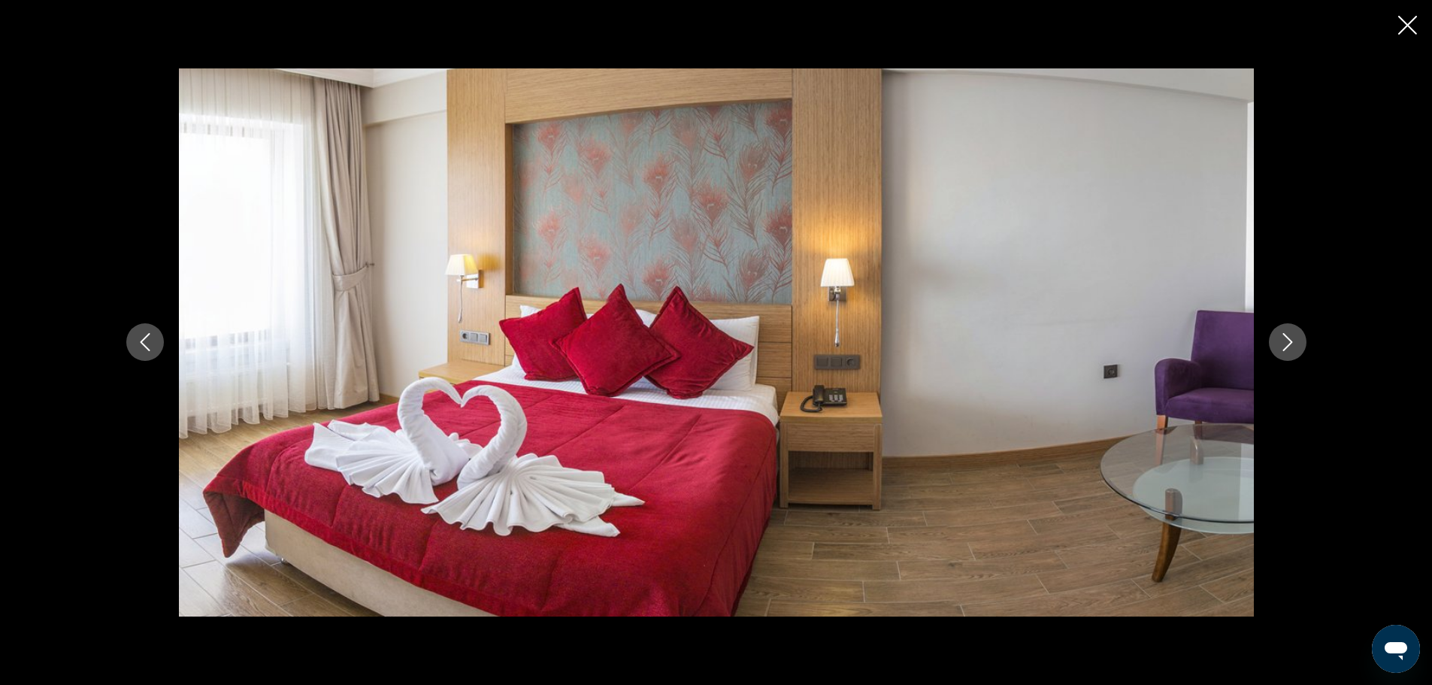
click at [1287, 346] on icon "Next image" at bounding box center [1287, 343] width 10 height 18
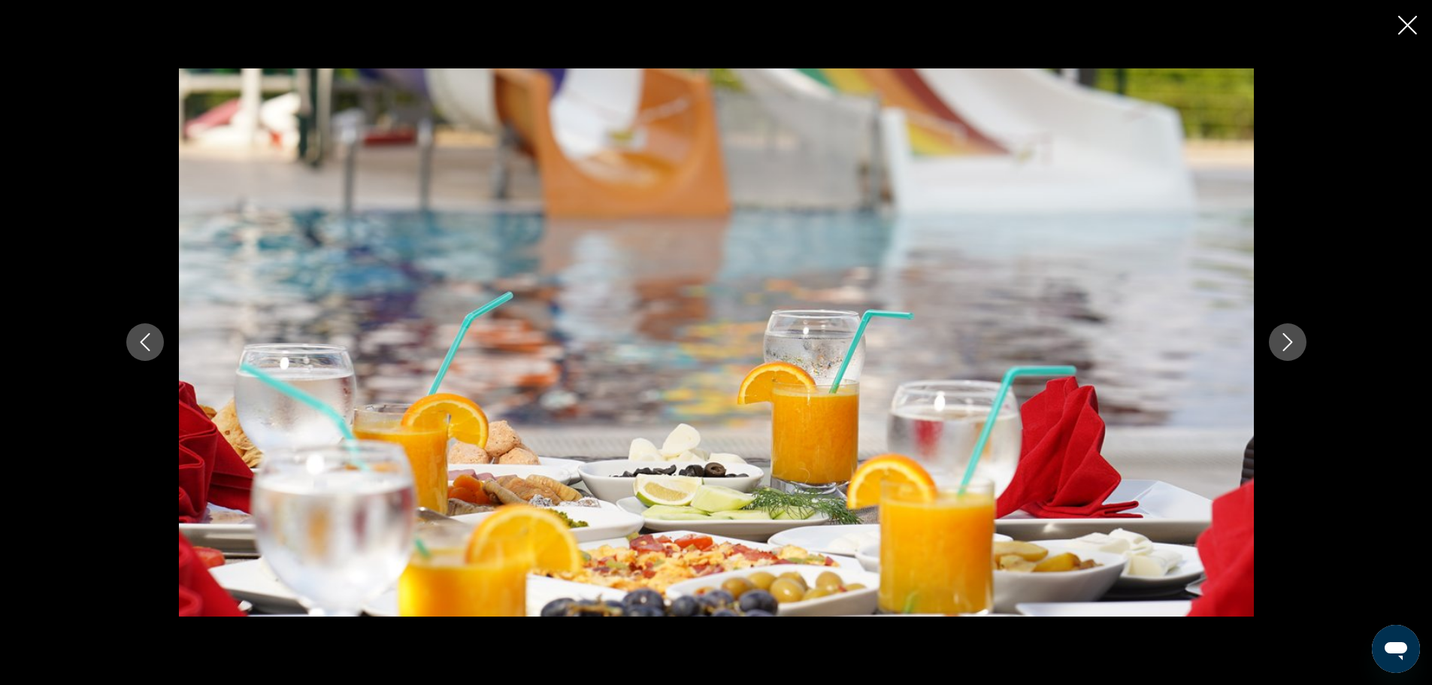
click at [1287, 346] on icon "Next image" at bounding box center [1287, 343] width 10 height 18
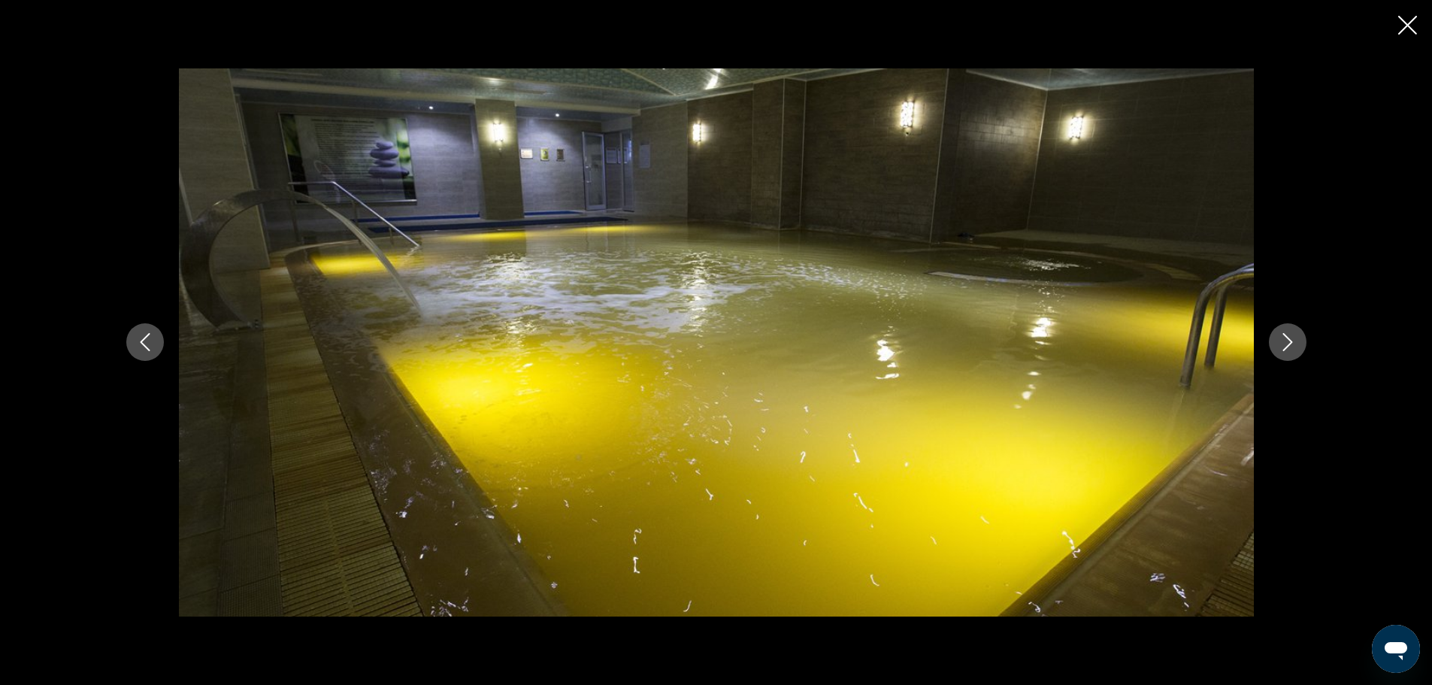
click at [1288, 344] on icon "Next image" at bounding box center [1287, 342] width 18 height 18
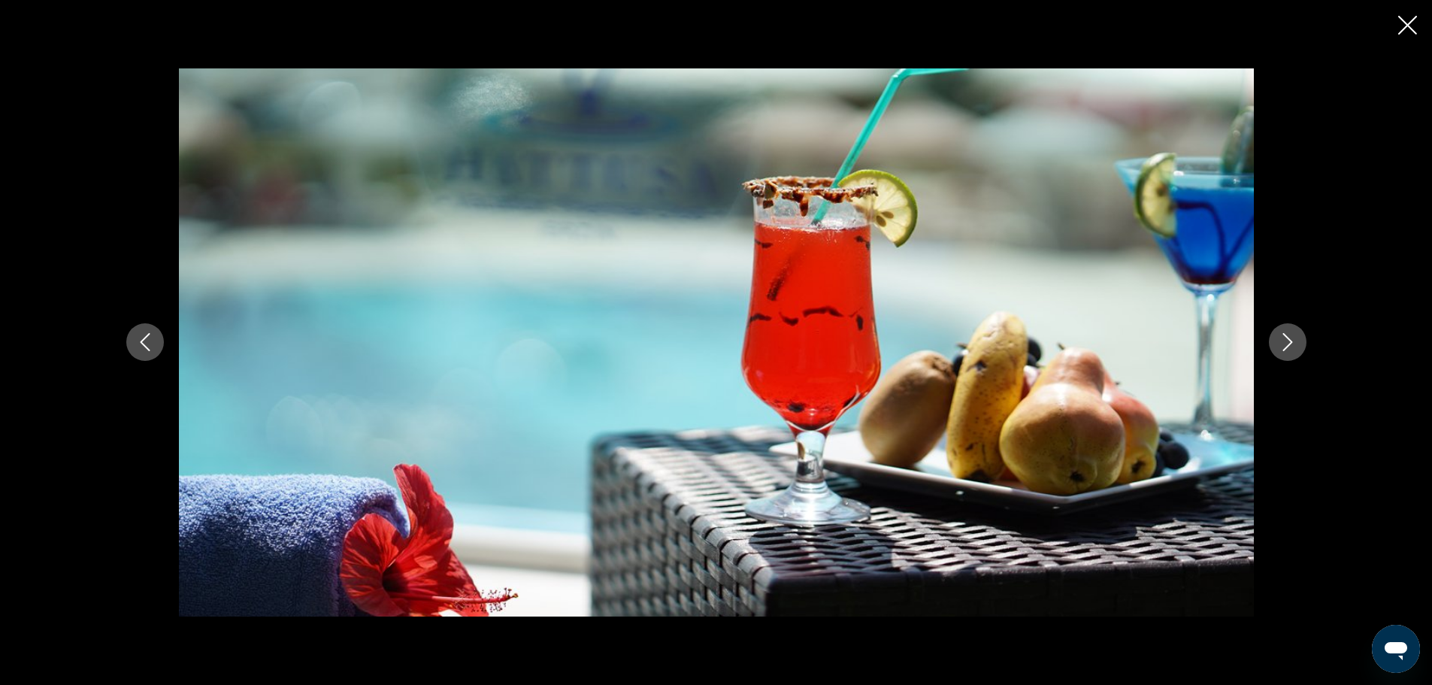
click at [1288, 344] on icon "Next image" at bounding box center [1287, 342] width 18 height 18
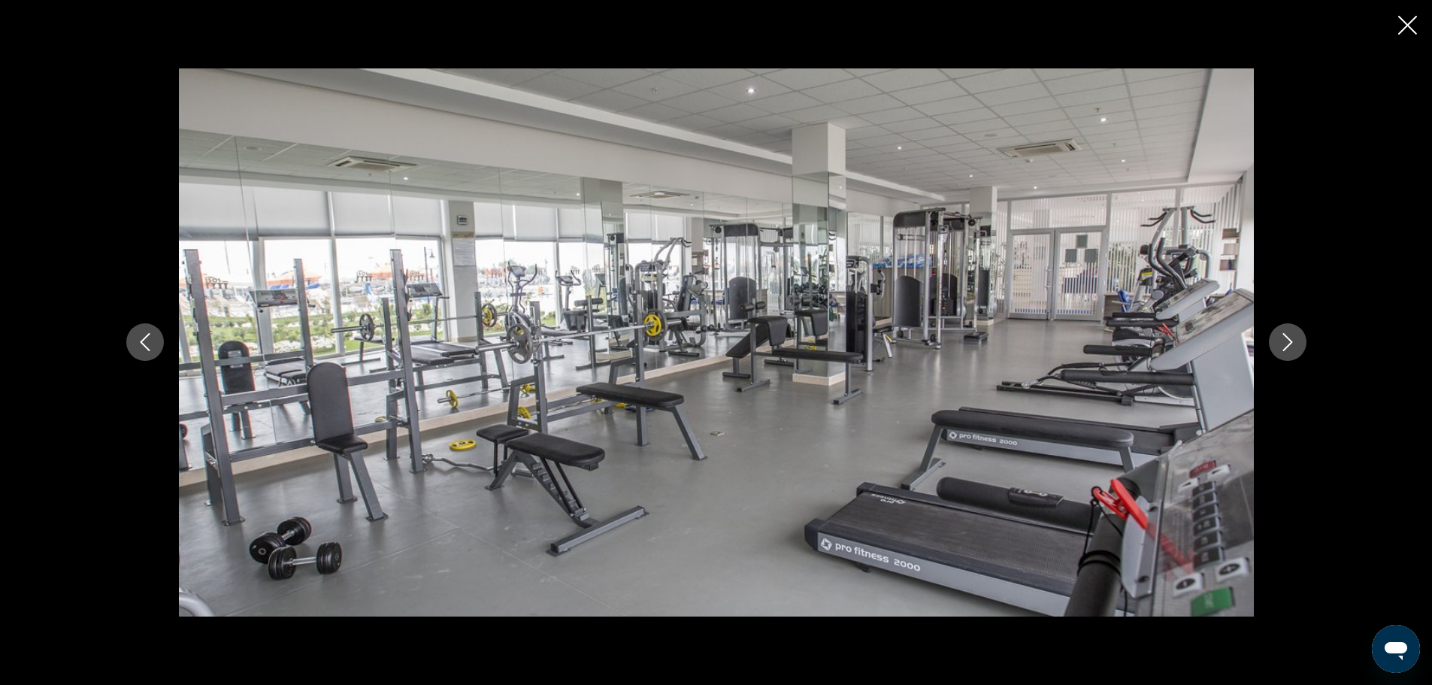
click at [1288, 344] on icon "Next image" at bounding box center [1287, 342] width 18 height 18
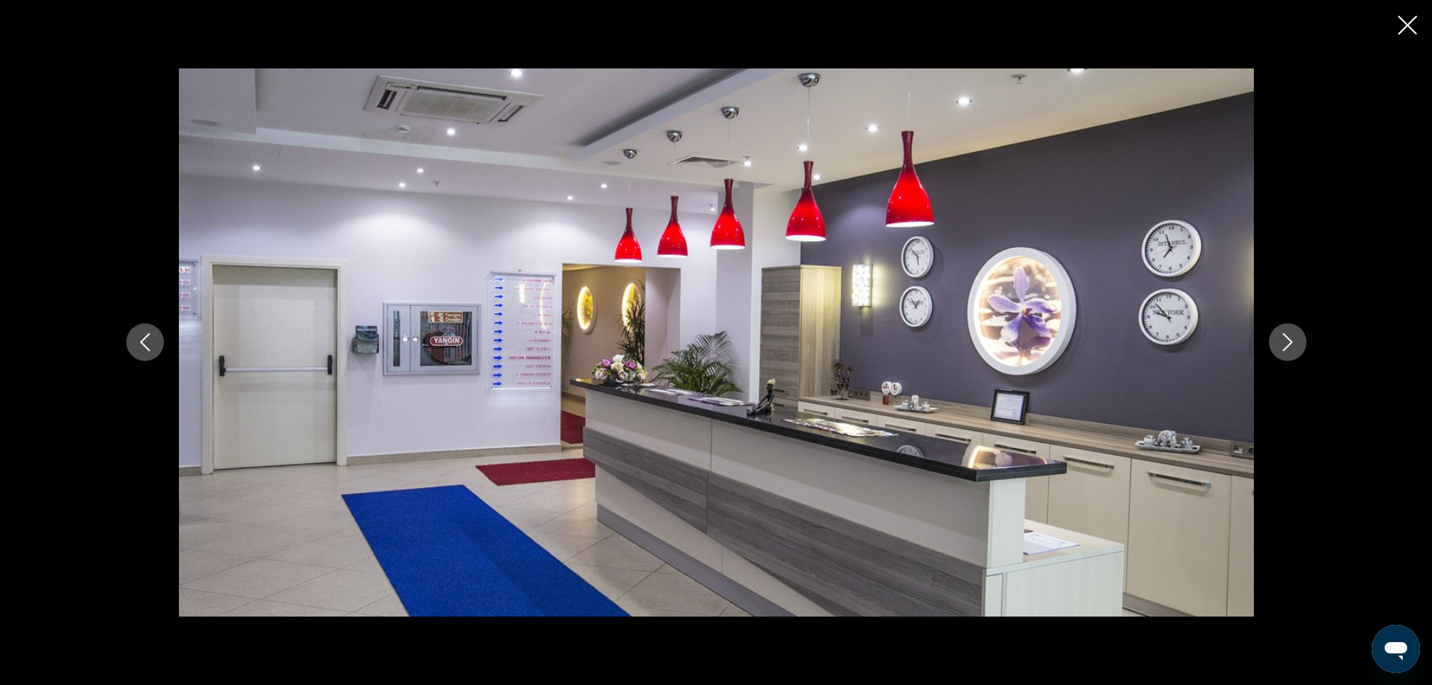
click at [1288, 344] on icon "Next image" at bounding box center [1287, 342] width 18 height 18
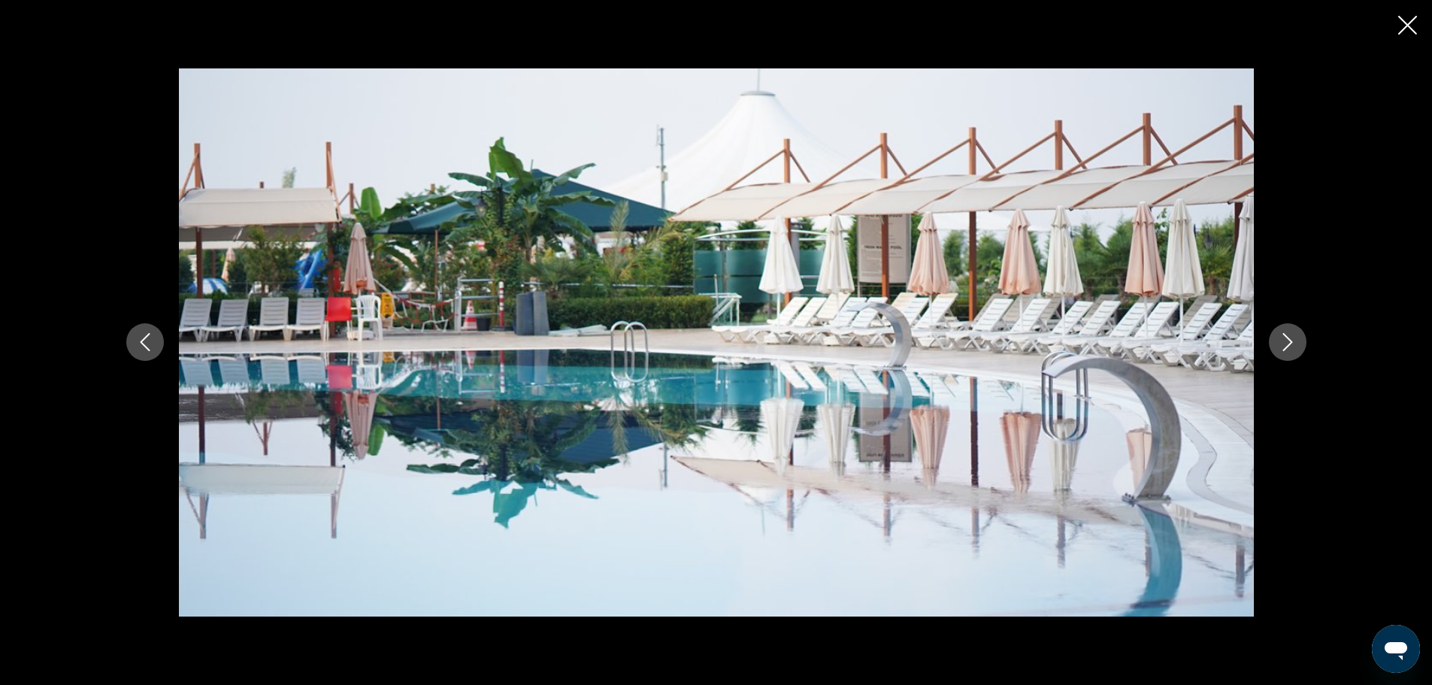
click at [1288, 344] on icon "Next image" at bounding box center [1287, 342] width 18 height 18
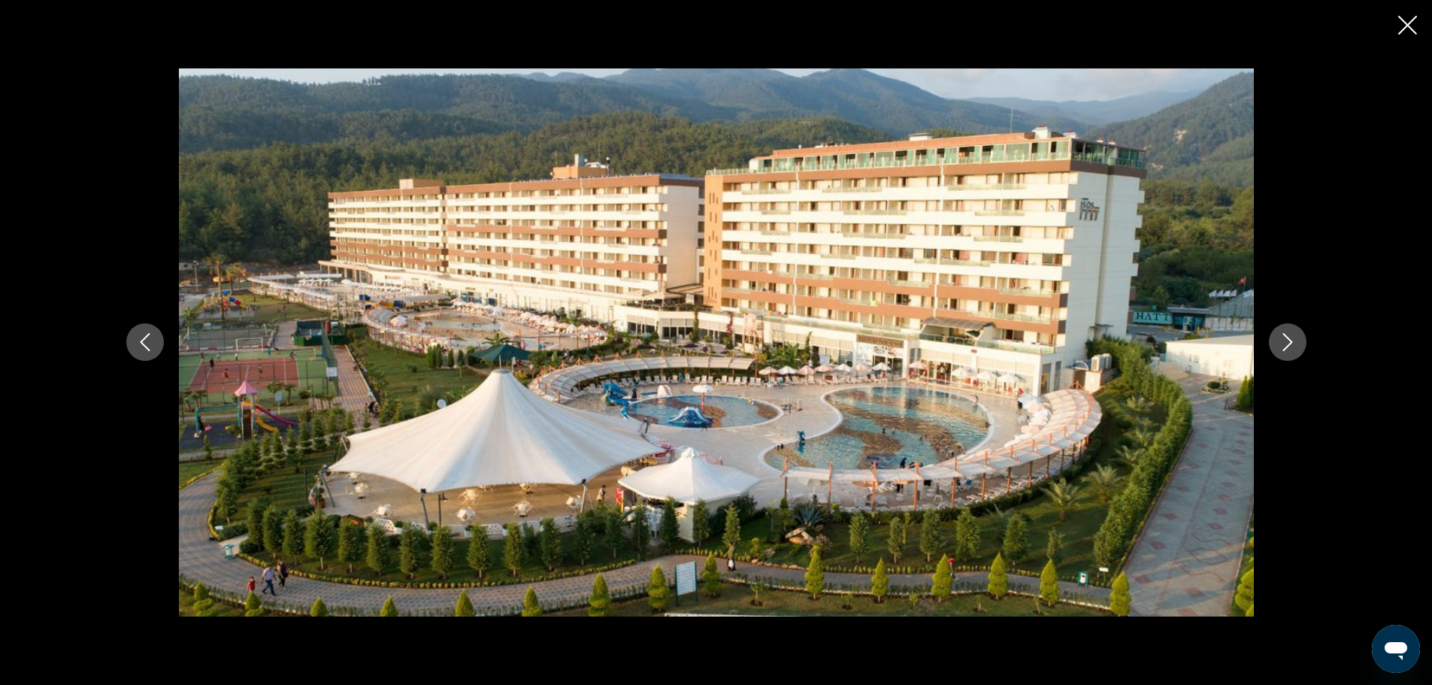
click at [1403, 26] on icon "Close slideshow" at bounding box center [1407, 25] width 19 height 19
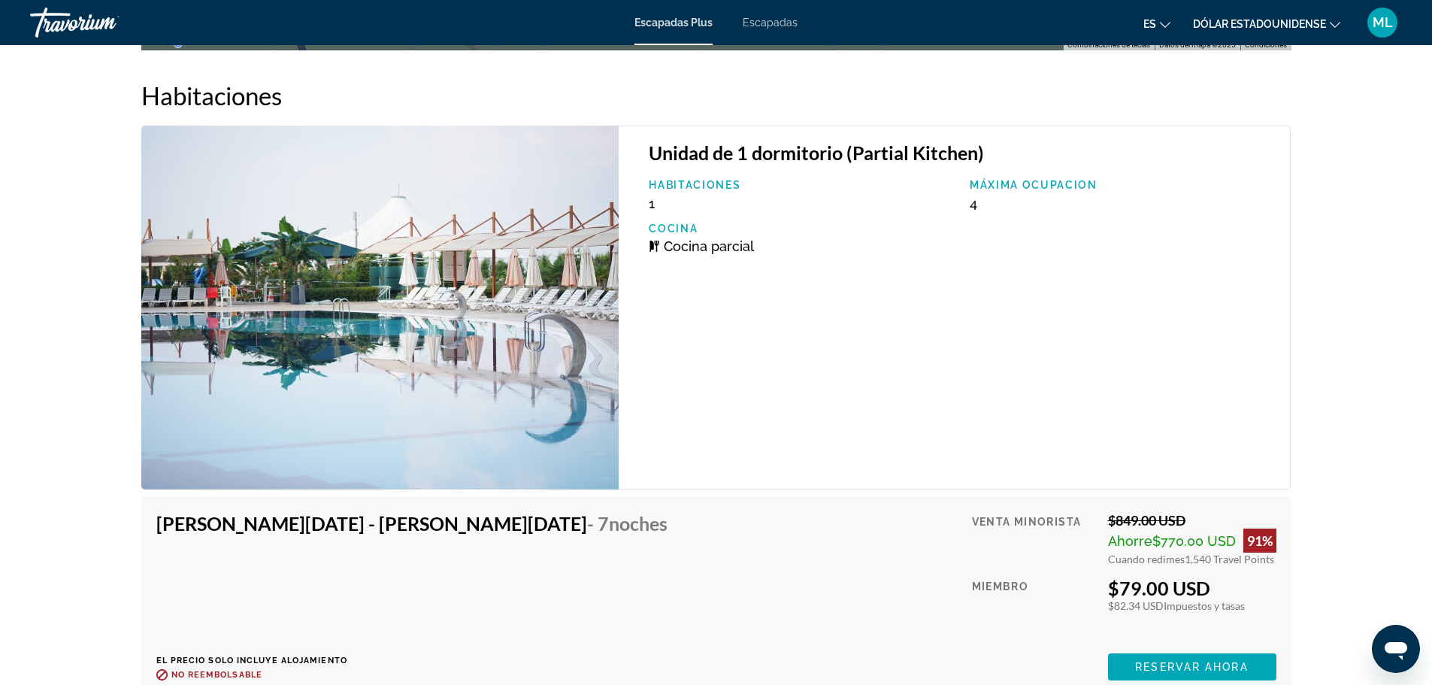
scroll to position [2255, 0]
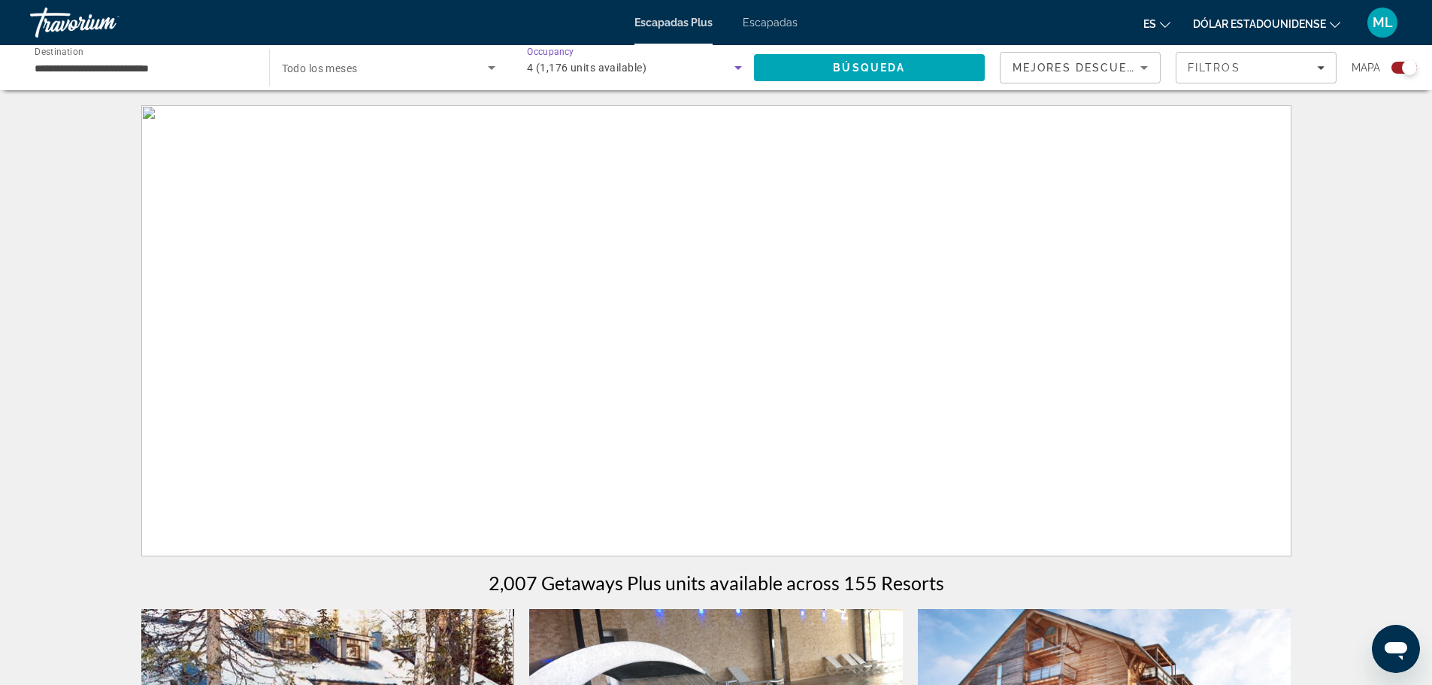
click at [742, 71] on icon "Search widget" at bounding box center [738, 68] width 18 height 18
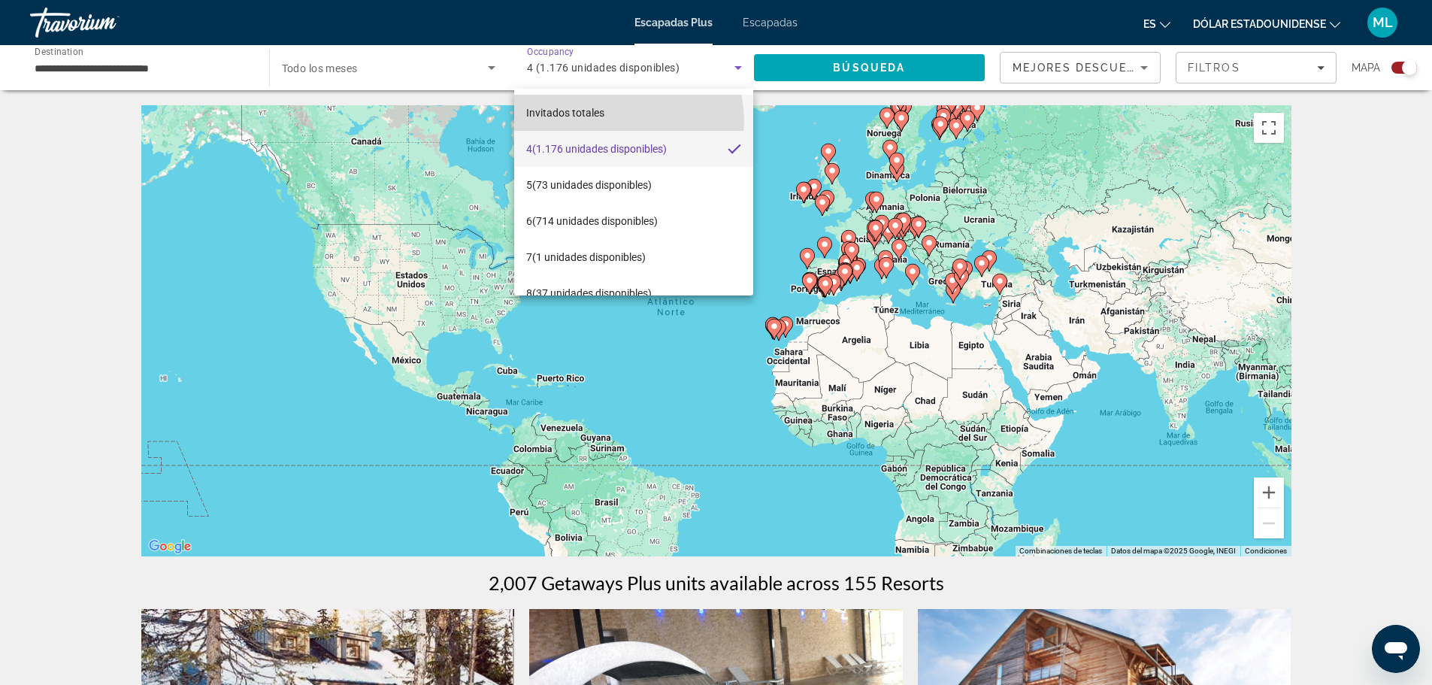
click at [618, 121] on mat-option "Invitados totales" at bounding box center [633, 113] width 238 height 36
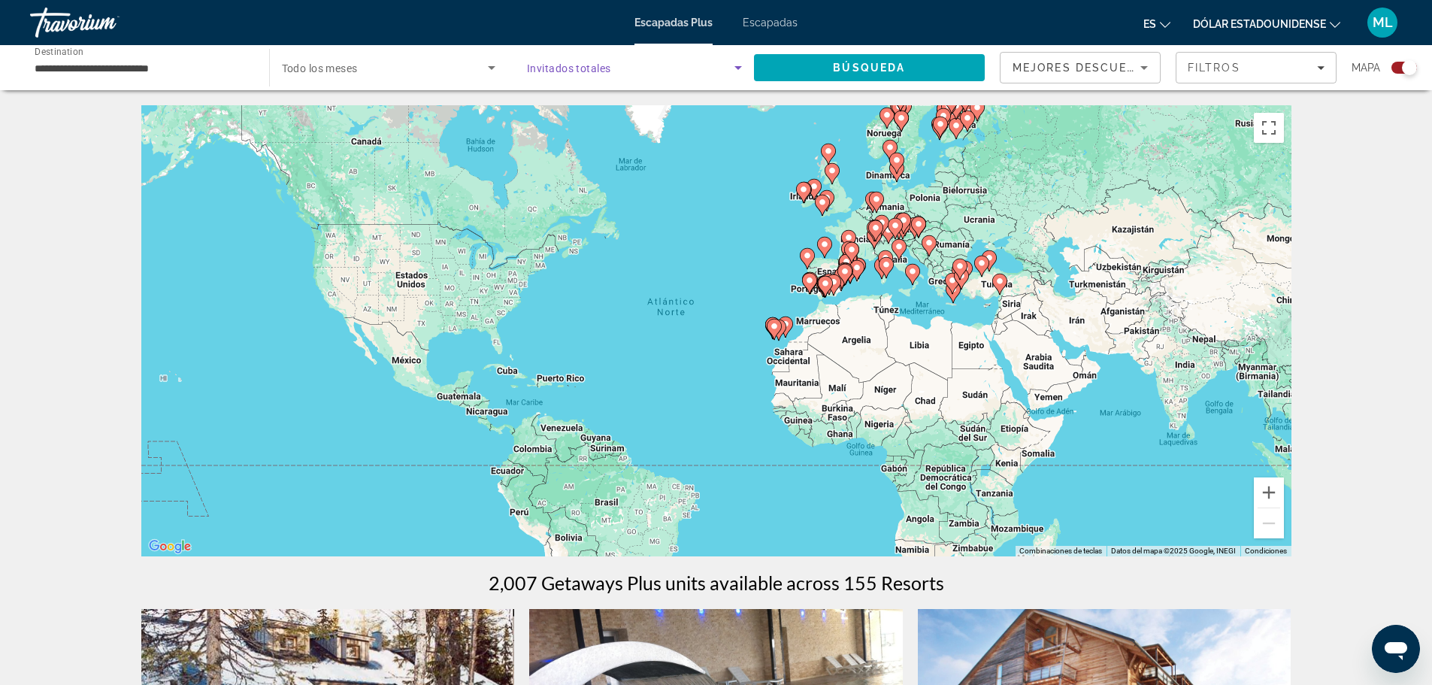
click at [739, 65] on icon "Search widget" at bounding box center [738, 68] width 18 height 18
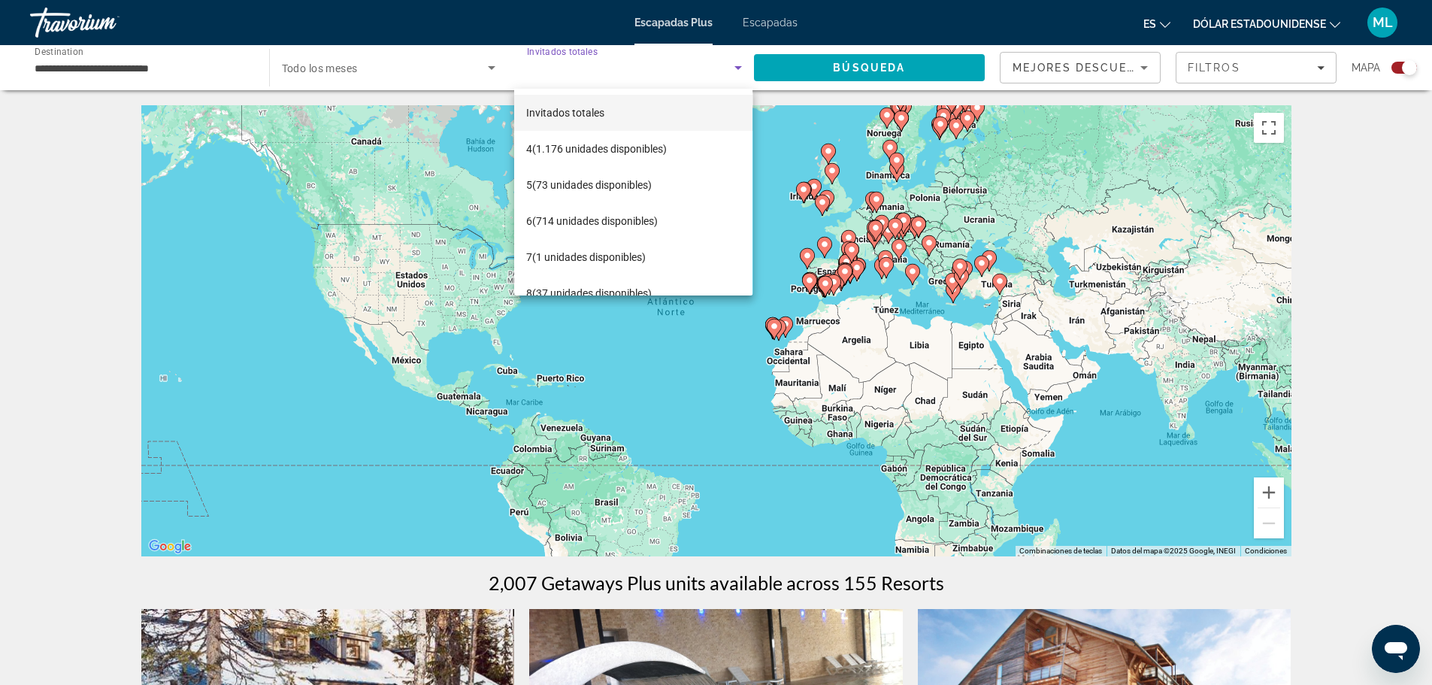
click at [715, 62] on div at bounding box center [716, 342] width 1432 height 685
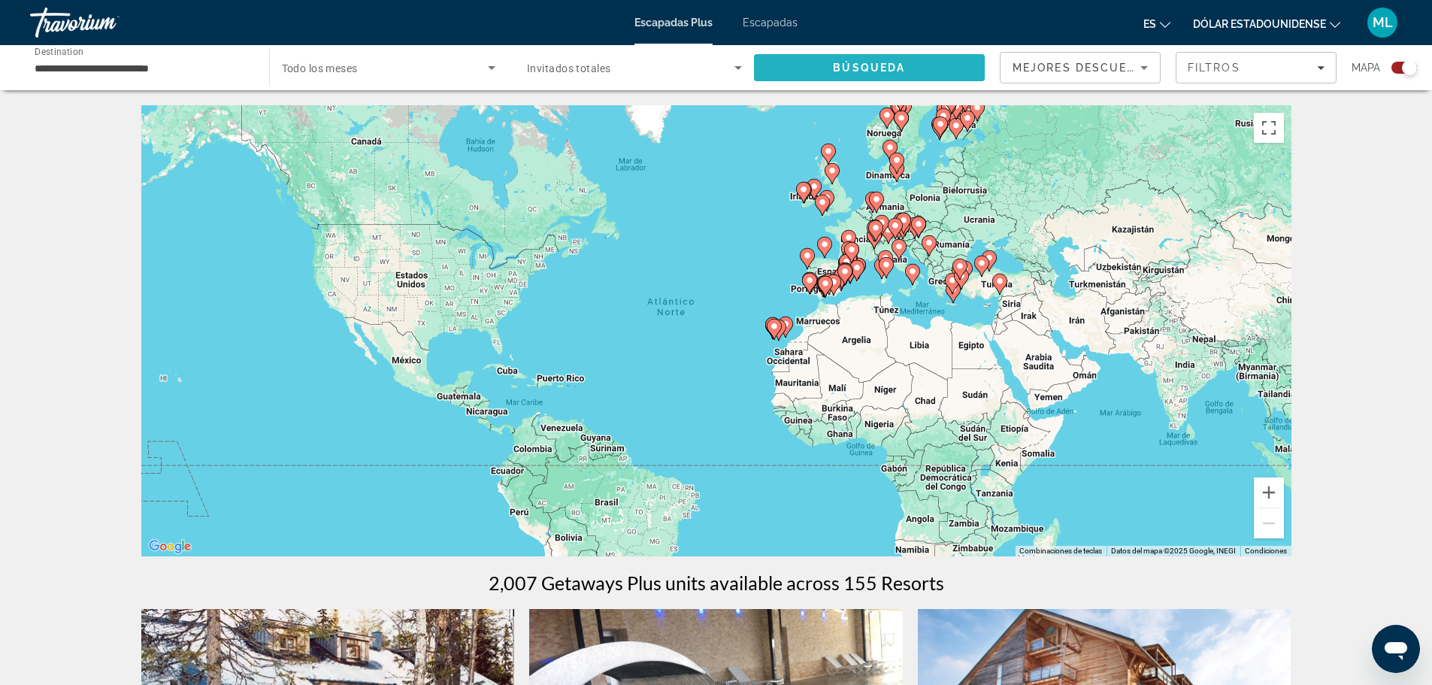
click at [785, 67] on span "Search" at bounding box center [869, 68] width 231 height 36
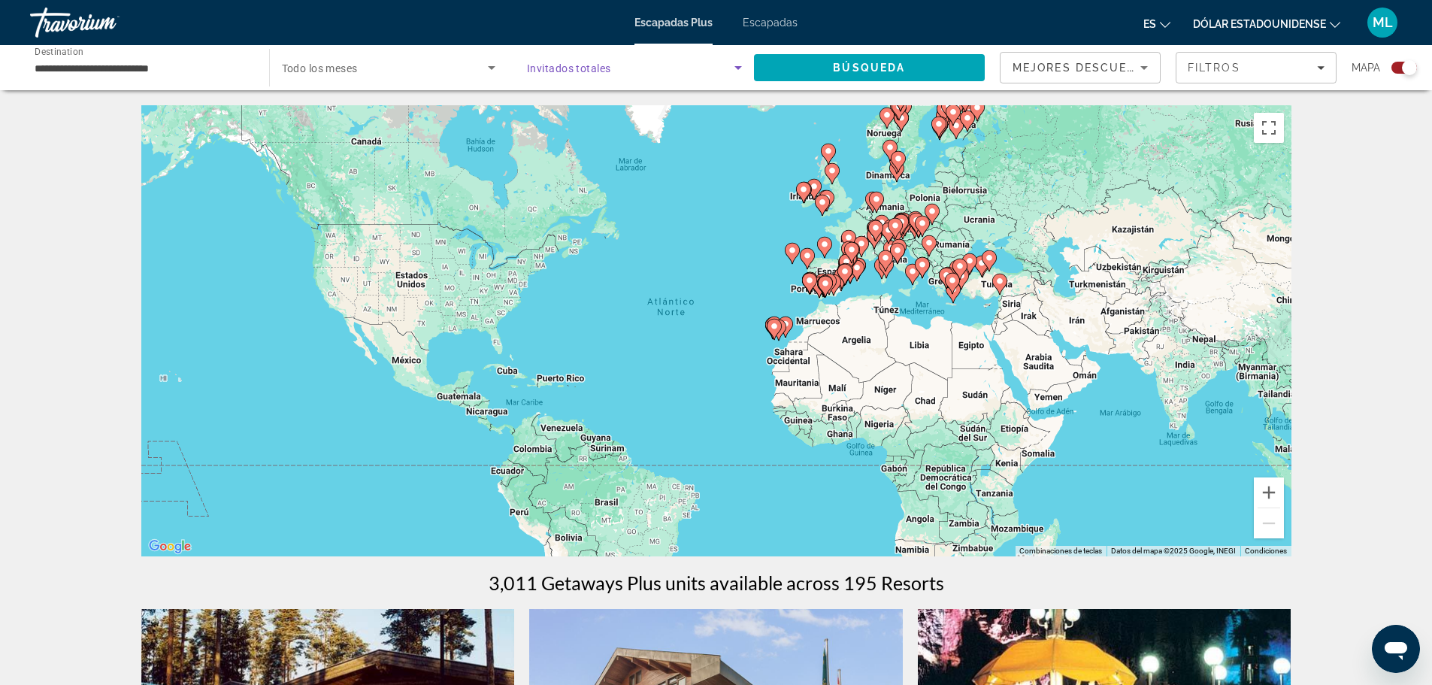
click at [738, 68] on icon "Search widget" at bounding box center [738, 68] width 8 height 4
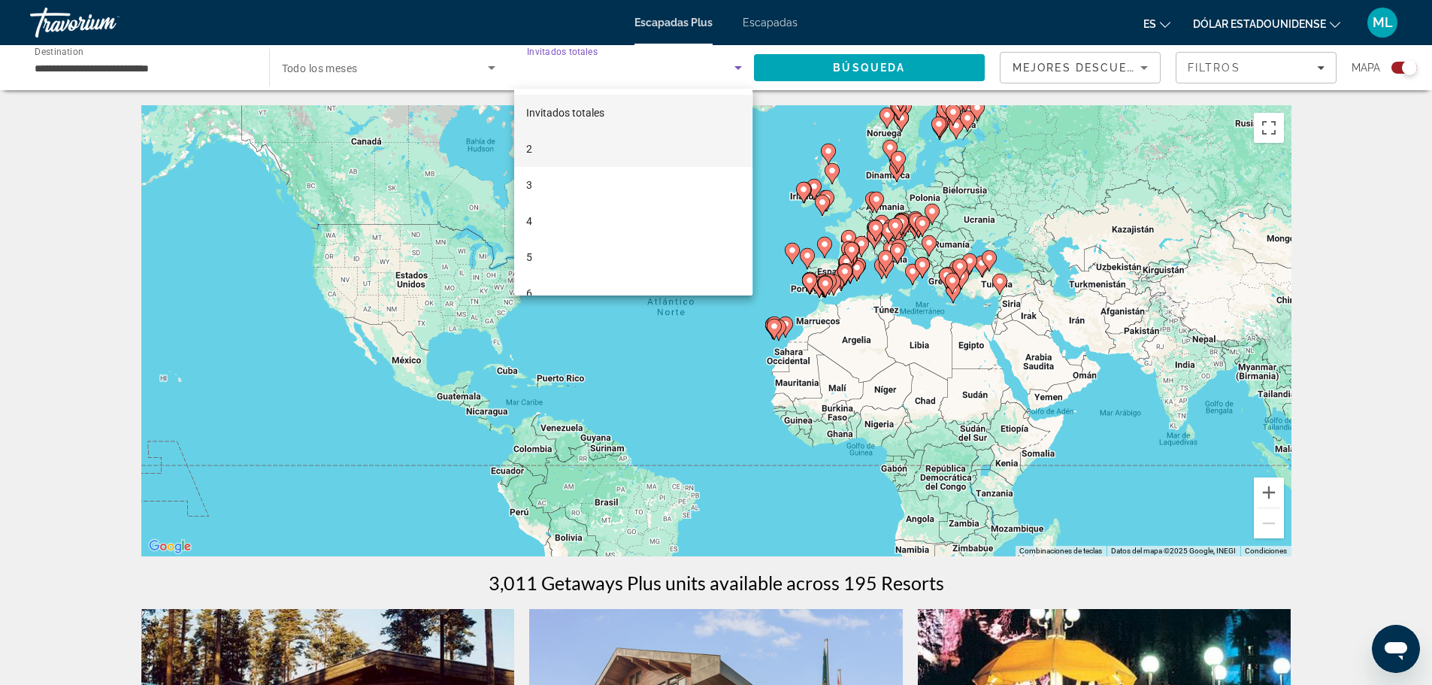
click at [609, 149] on mat-option "2" at bounding box center [633, 149] width 238 height 36
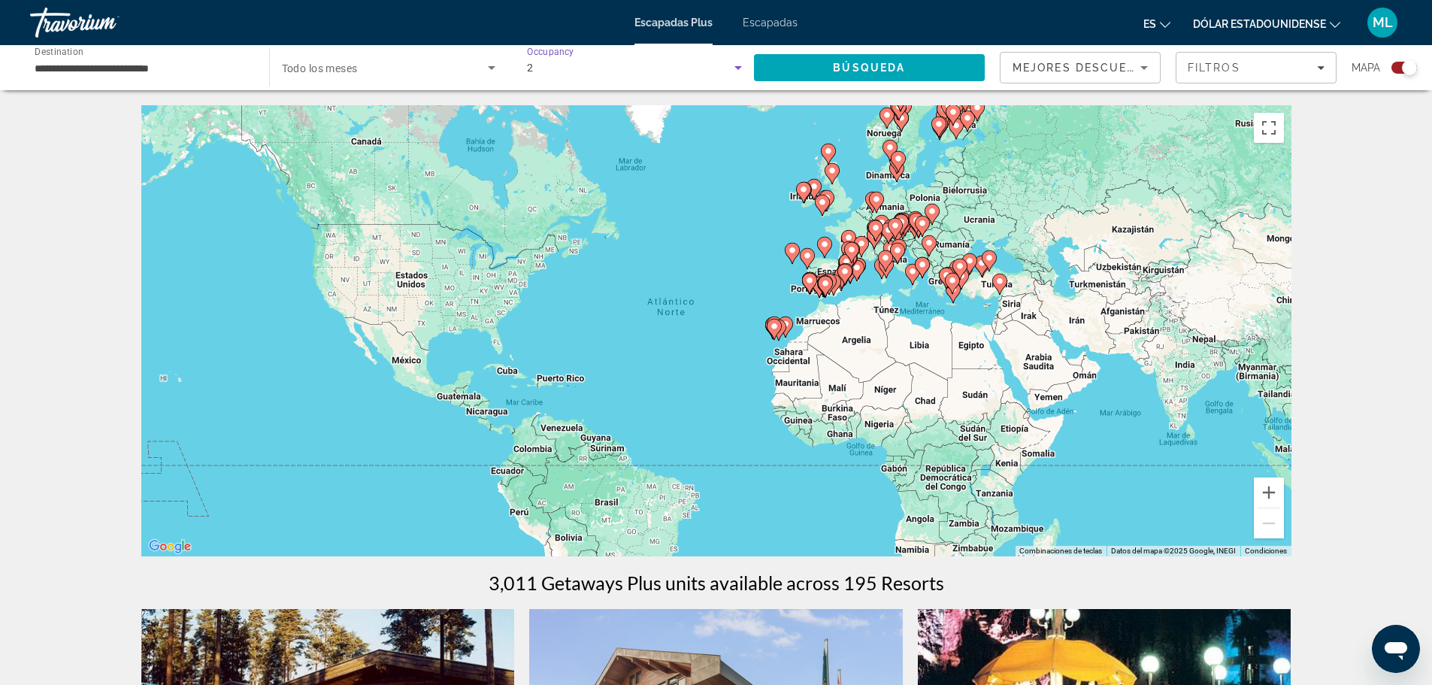
click at [740, 71] on icon "Search widget" at bounding box center [738, 68] width 18 height 18
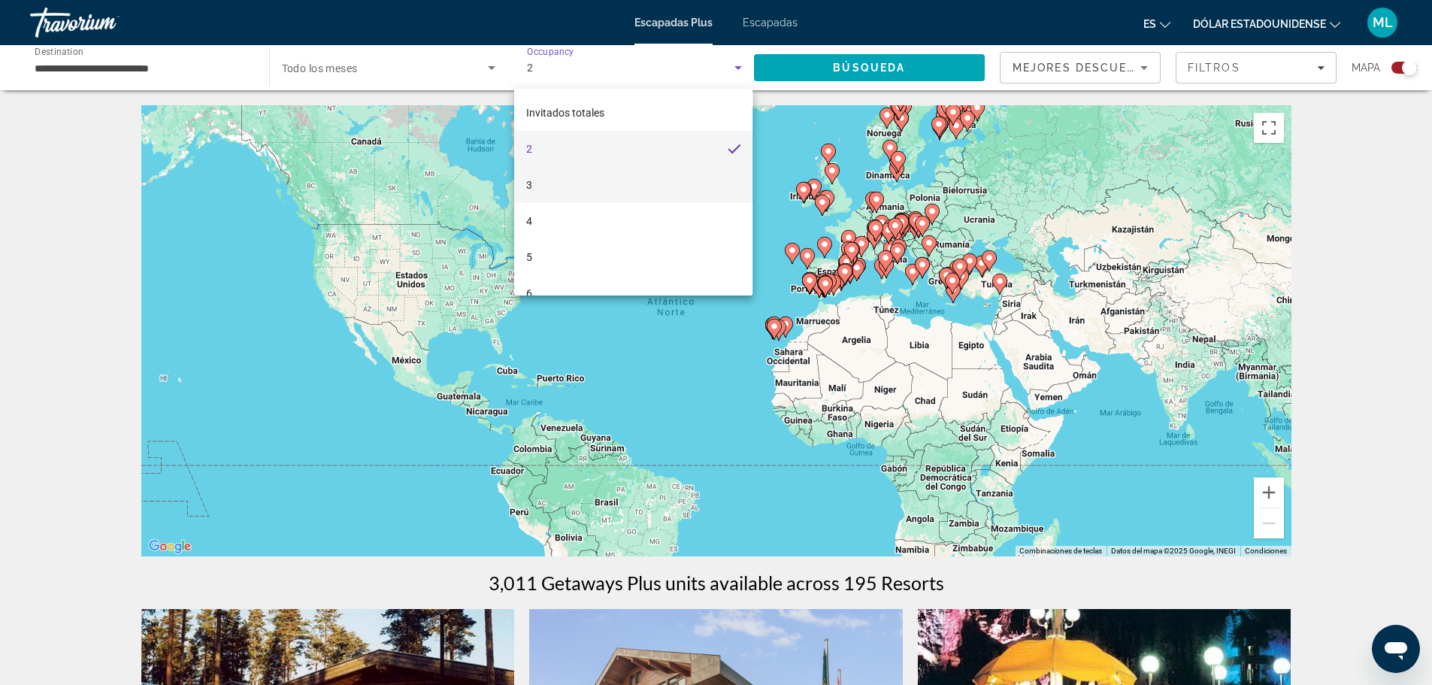
click at [599, 178] on mat-option "3" at bounding box center [633, 185] width 238 height 36
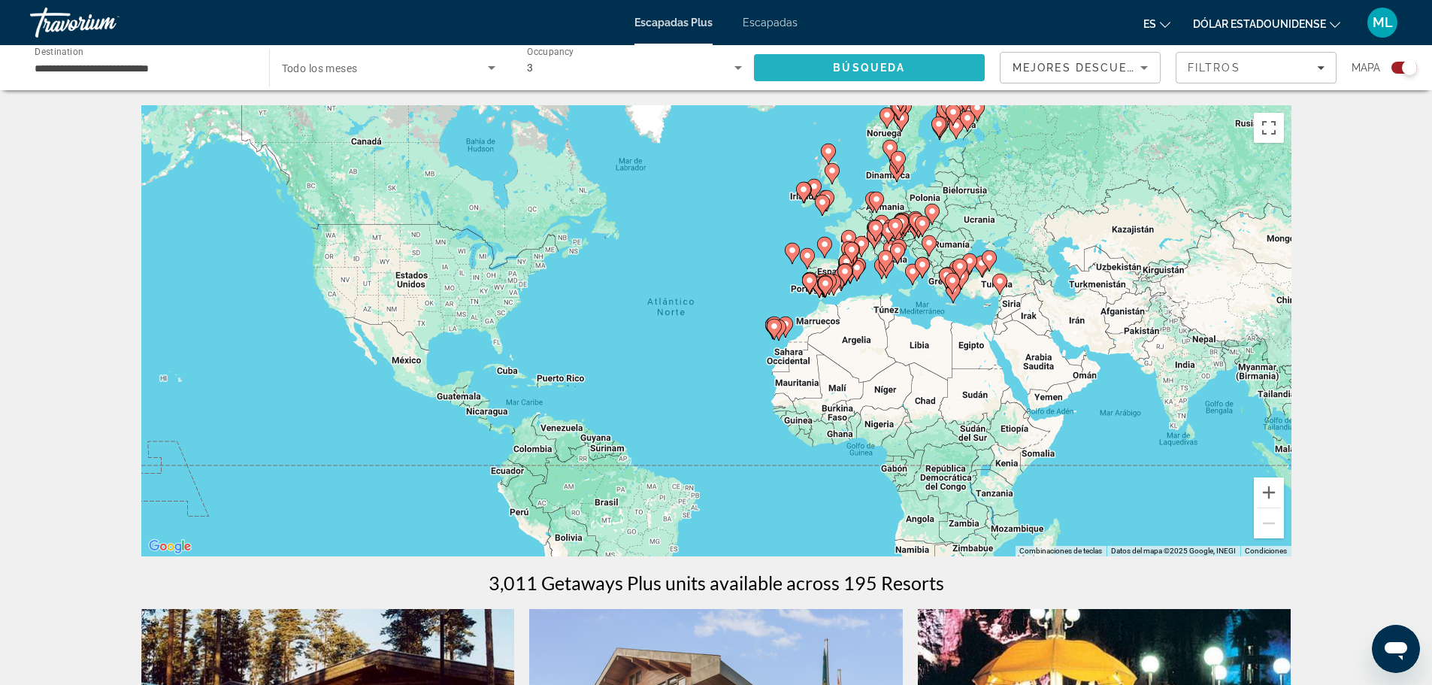
click at [824, 72] on span "Search" at bounding box center [869, 68] width 231 height 36
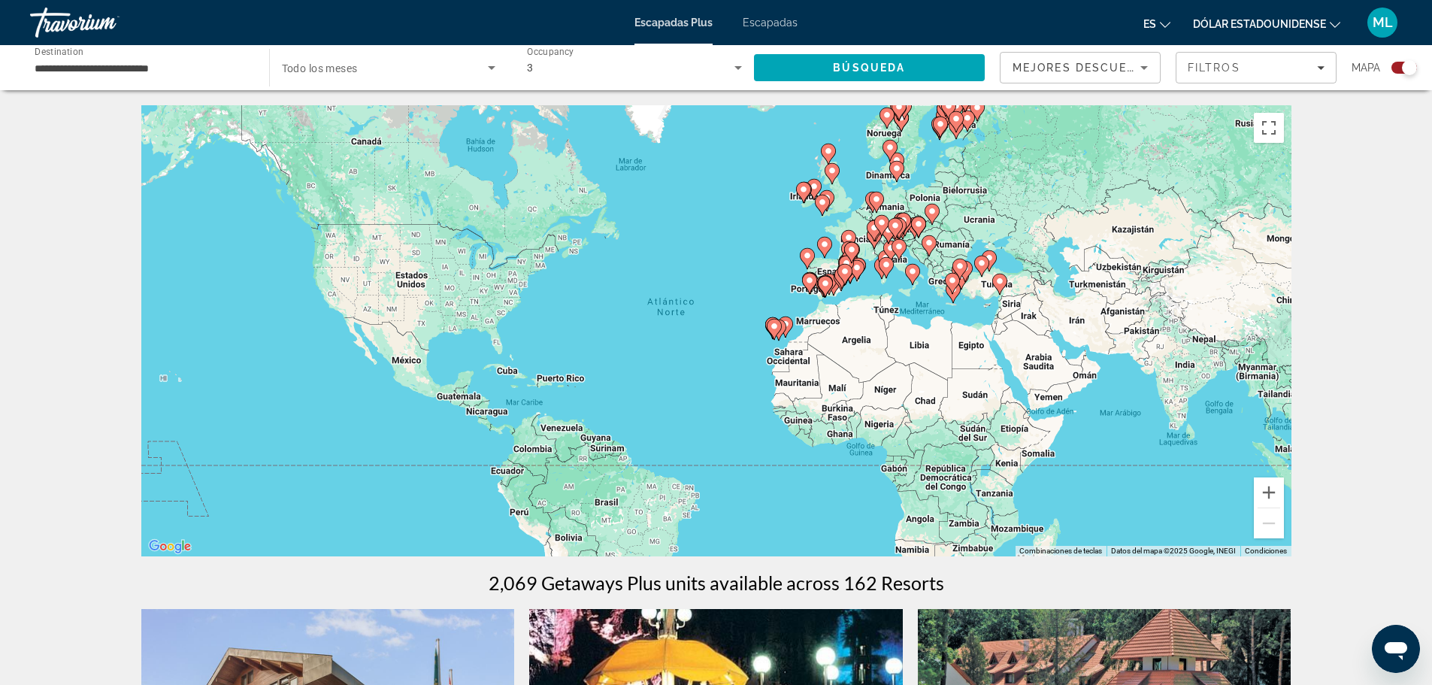
click at [982, 267] on image "Contenido principal" at bounding box center [981, 263] width 9 height 9
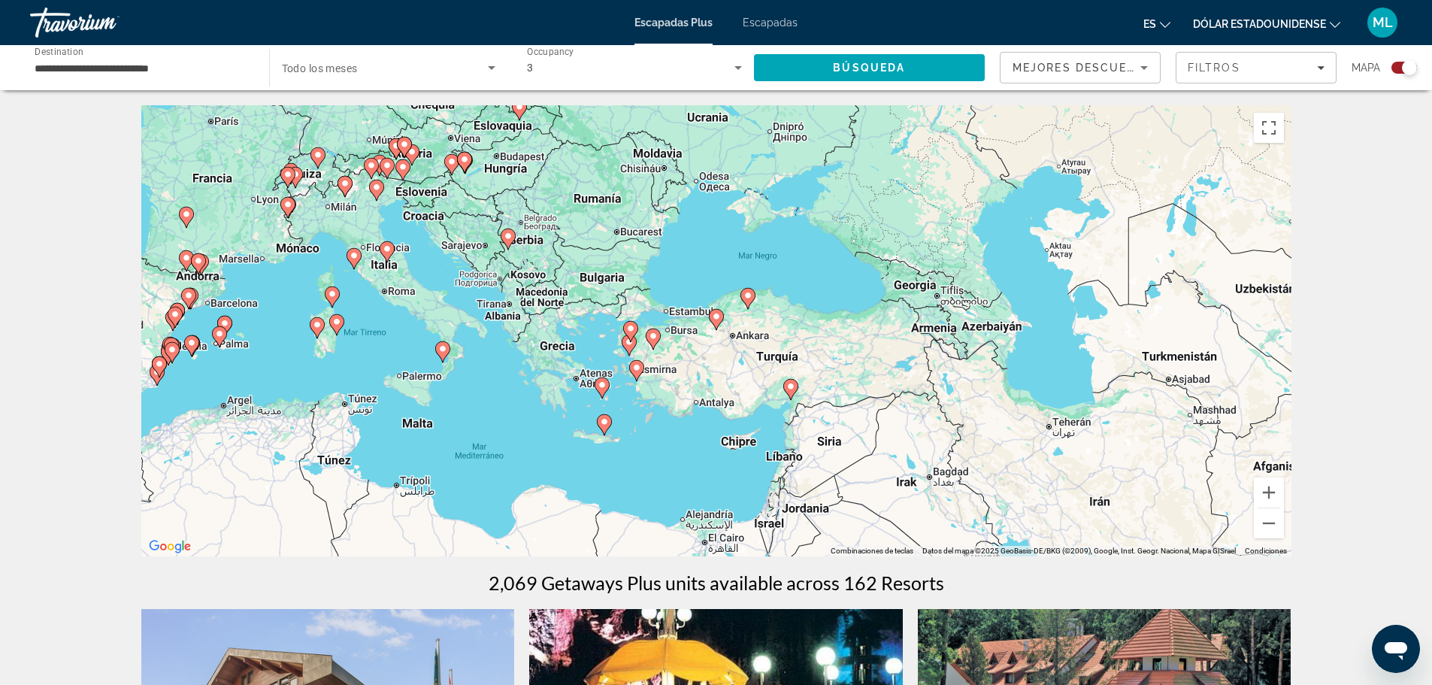
click at [715, 318] on image "Contenido principal" at bounding box center [716, 316] width 9 height 9
type input "**********"
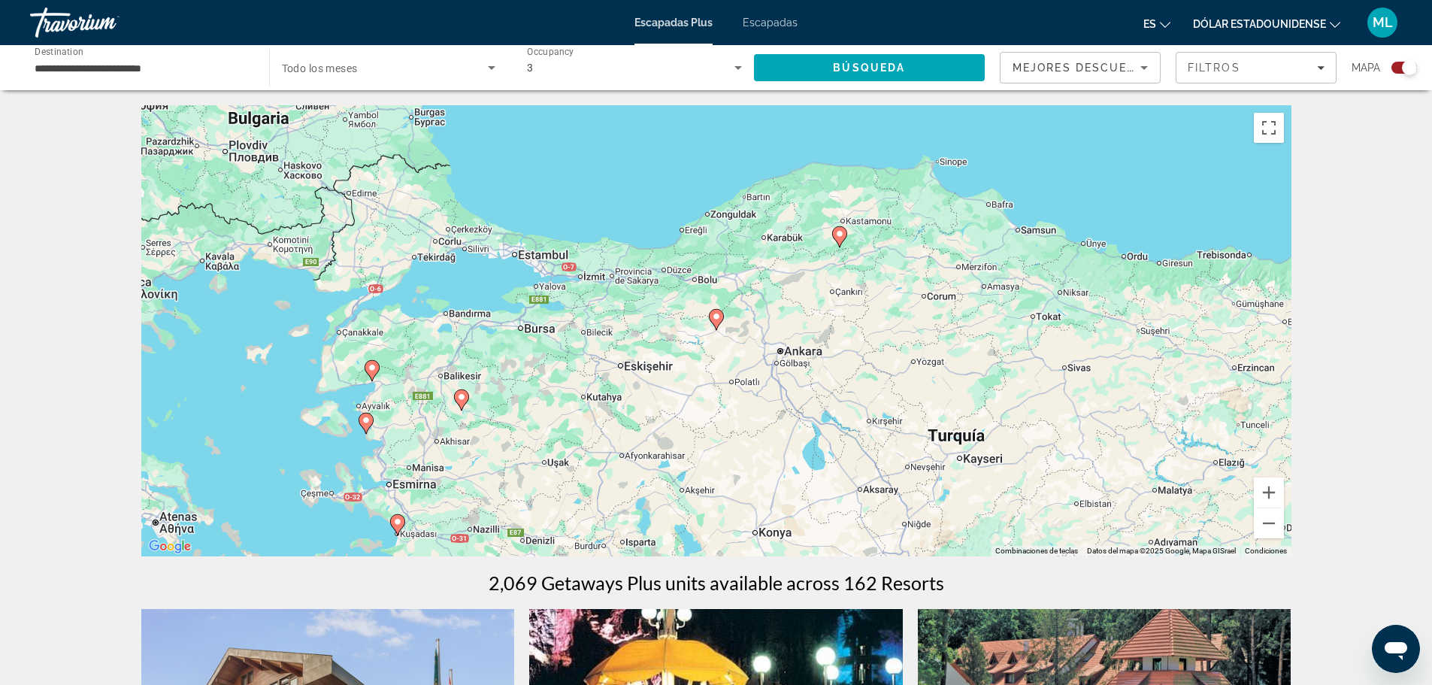
click at [714, 318] on image "Contenido principal" at bounding box center [716, 316] width 9 height 9
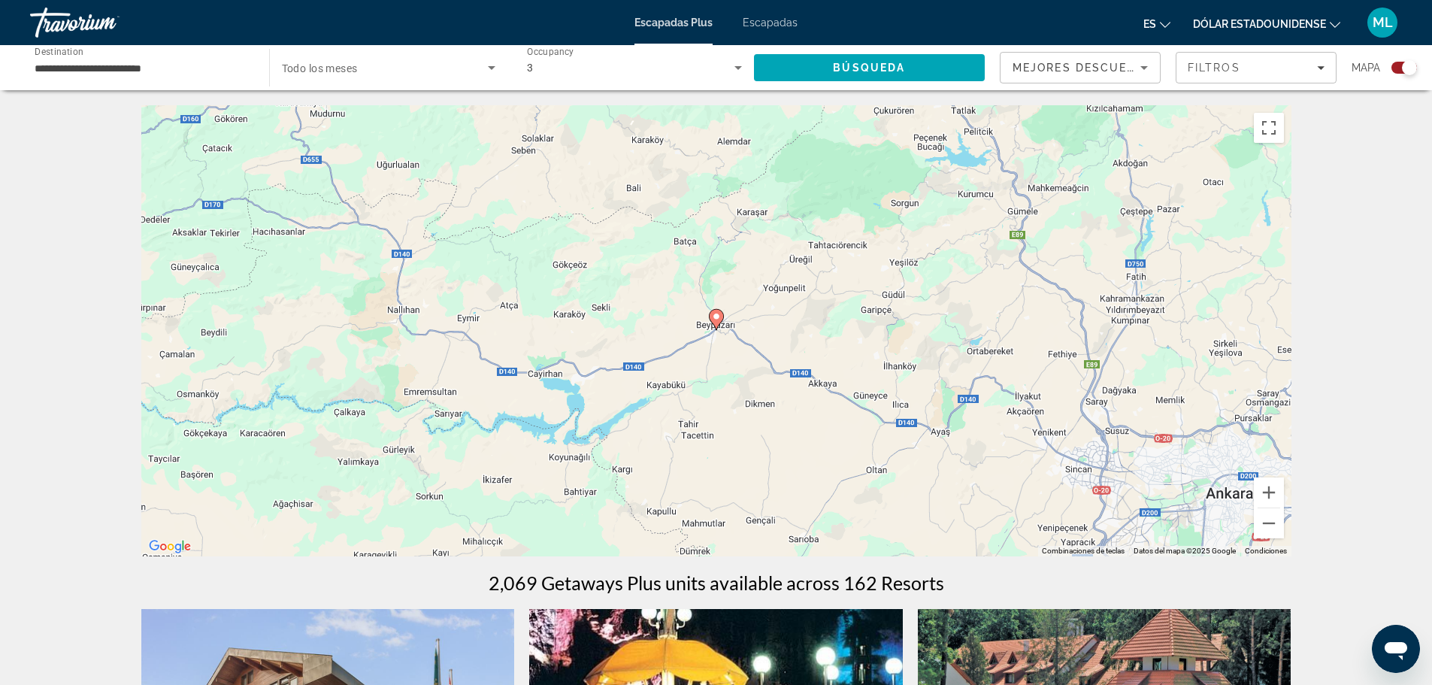
click at [714, 318] on image "Contenido principal" at bounding box center [716, 316] width 9 height 9
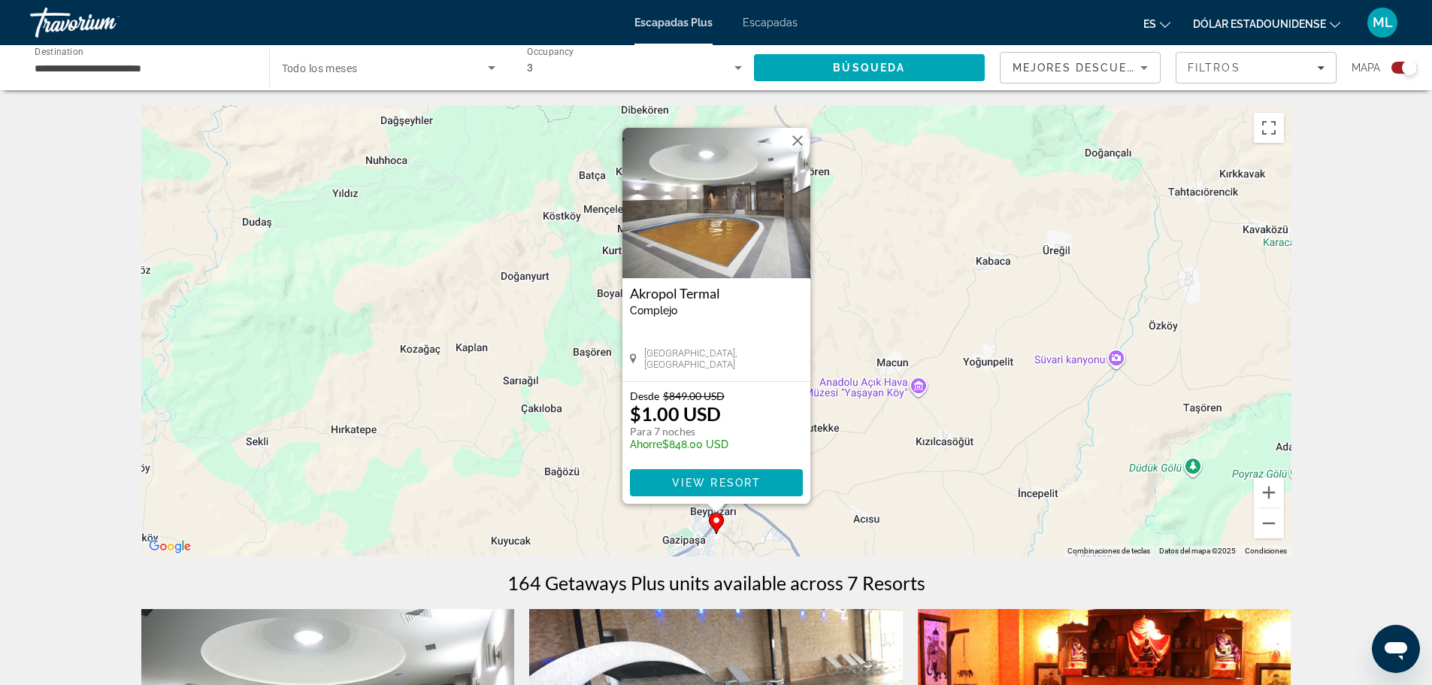
click at [801, 138] on button "Cerrar" at bounding box center [797, 140] width 23 height 23
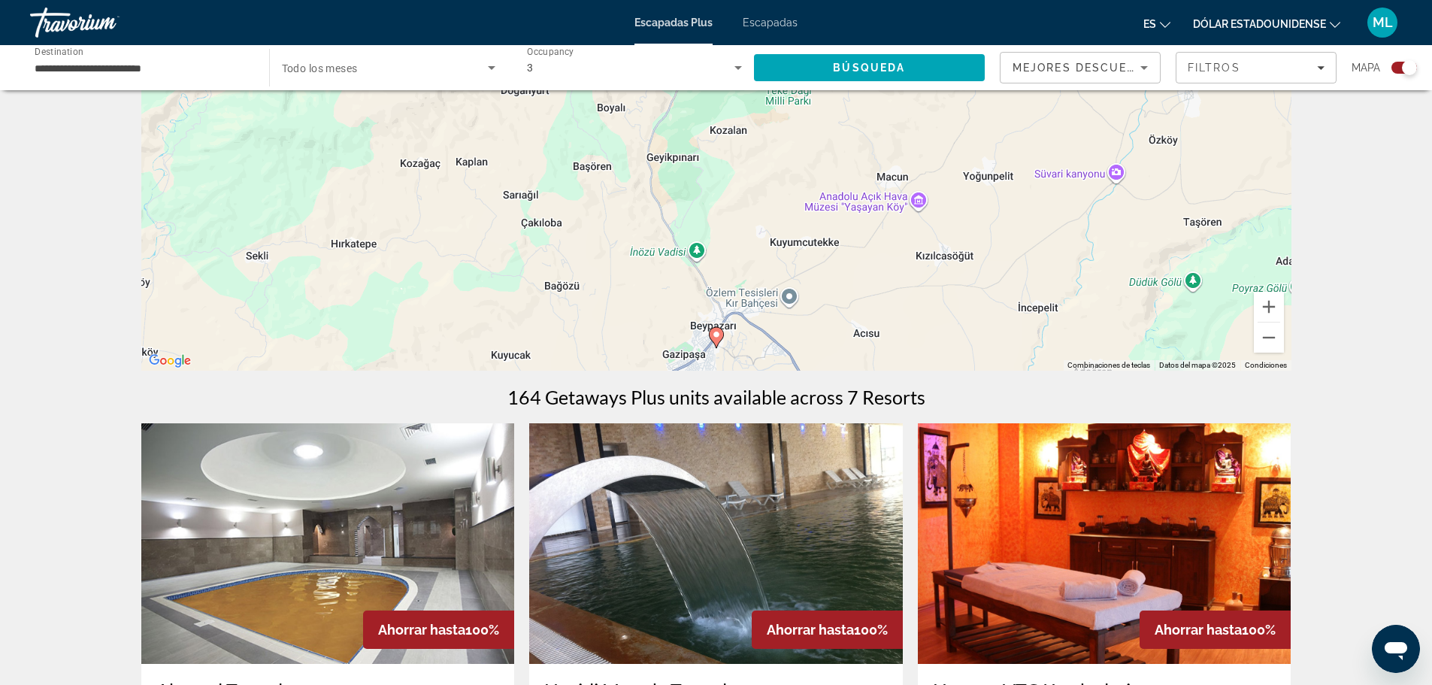
scroll to position [150, 0]
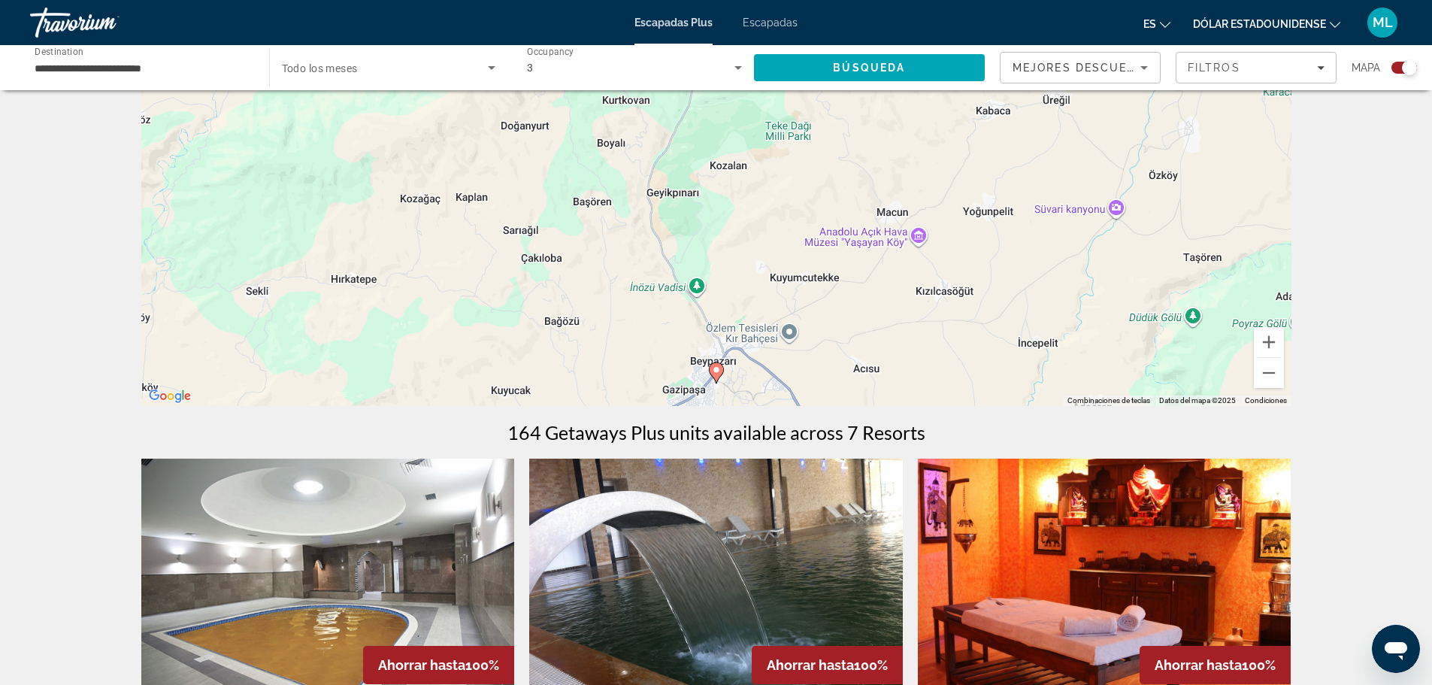
drag, startPoint x: 629, startPoint y: 313, endPoint x: 872, endPoint y: 153, distance: 291.2
click at [872, 153] on div "Para navegar, presiona las teclas de flecha. Para activar la función de arrastr…" at bounding box center [716, 180] width 1150 height 451
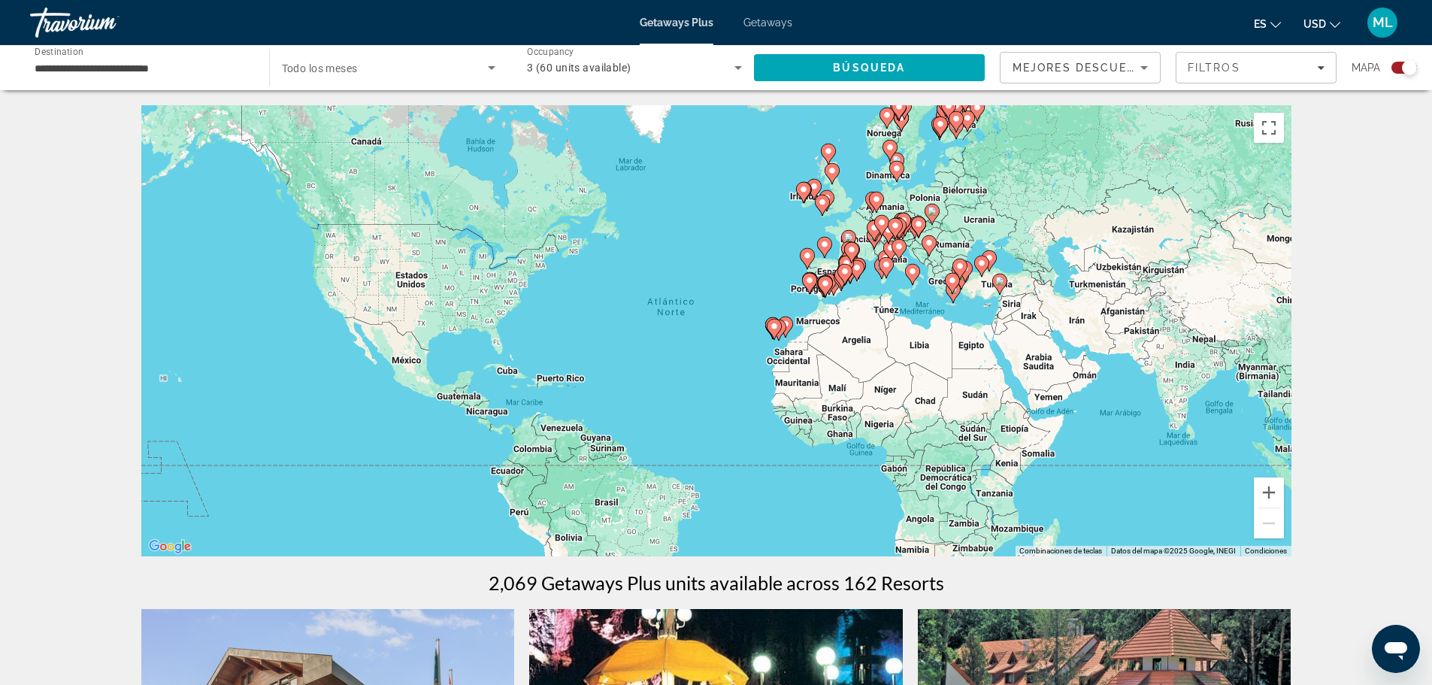
click at [994, 257] on icon "Main content" at bounding box center [989, 261] width 14 height 20
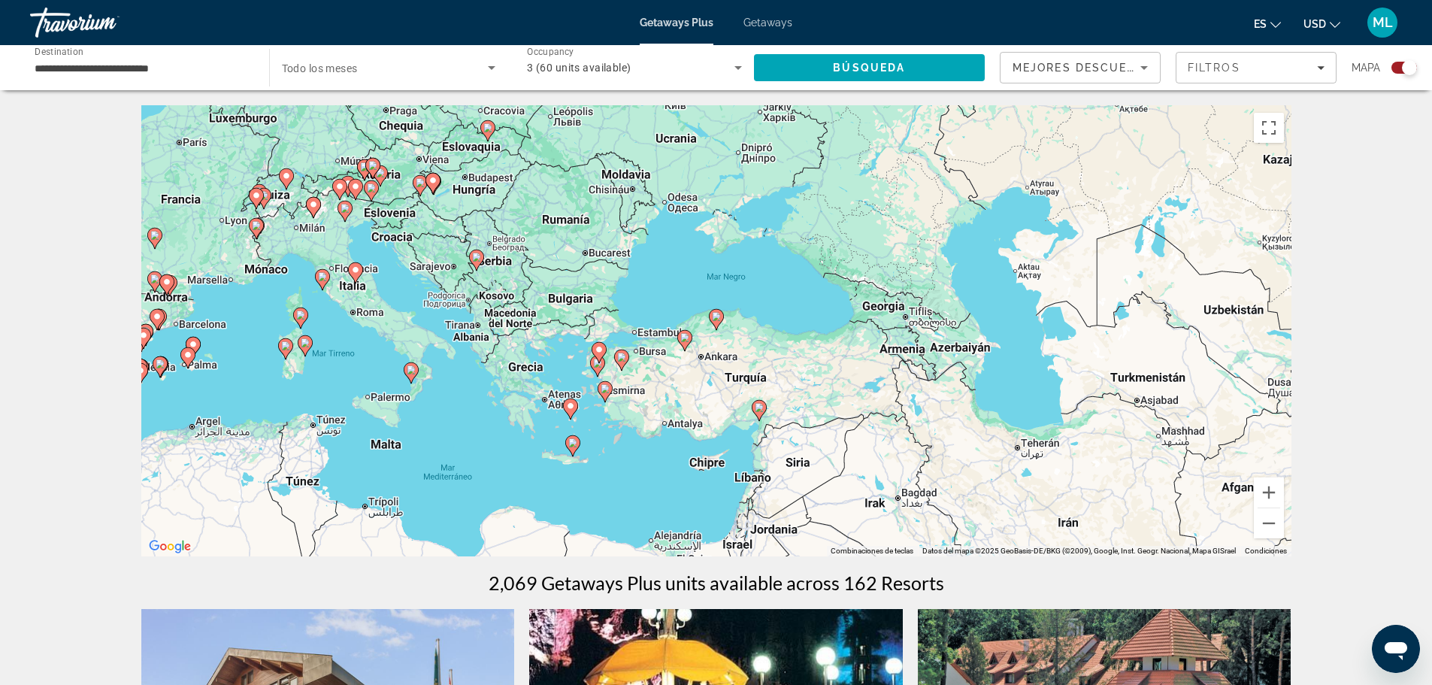
click at [717, 320] on image "Main content" at bounding box center [716, 316] width 9 height 9
type input "**********"
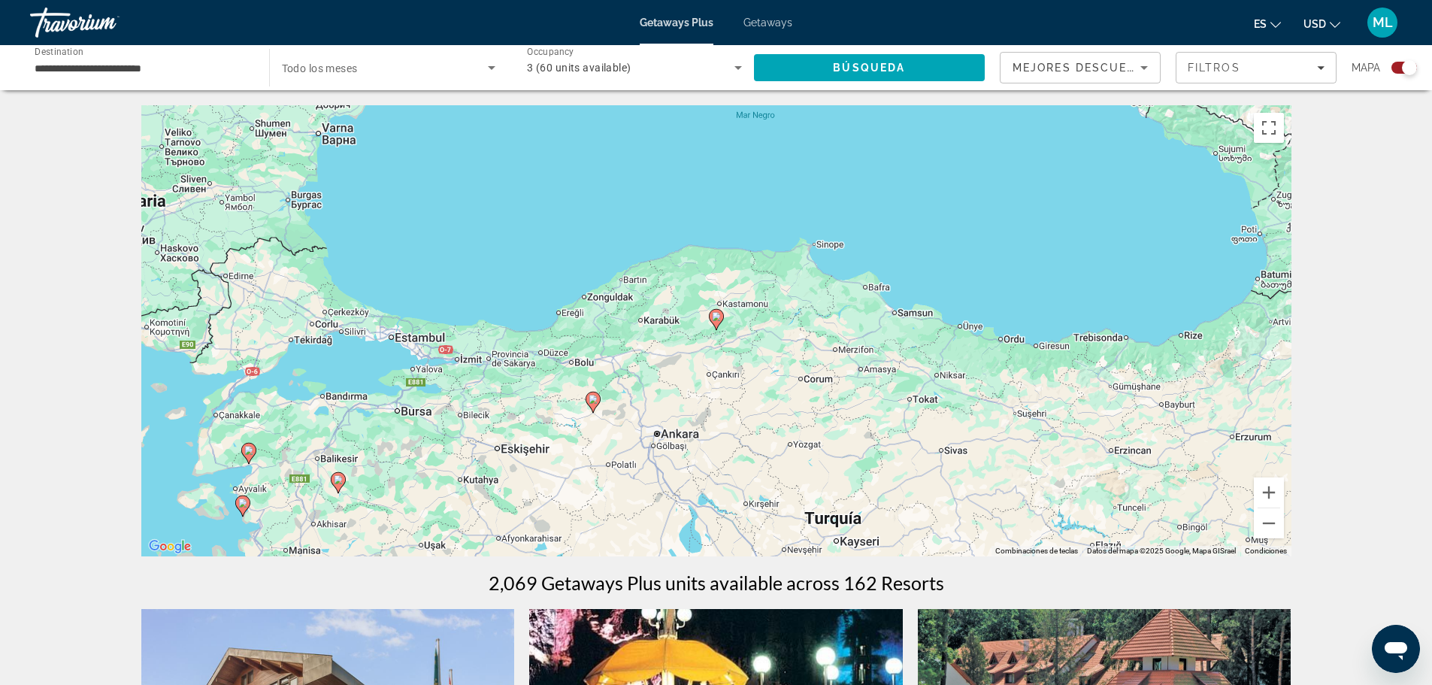
click at [717, 319] on image "Main content" at bounding box center [716, 316] width 9 height 9
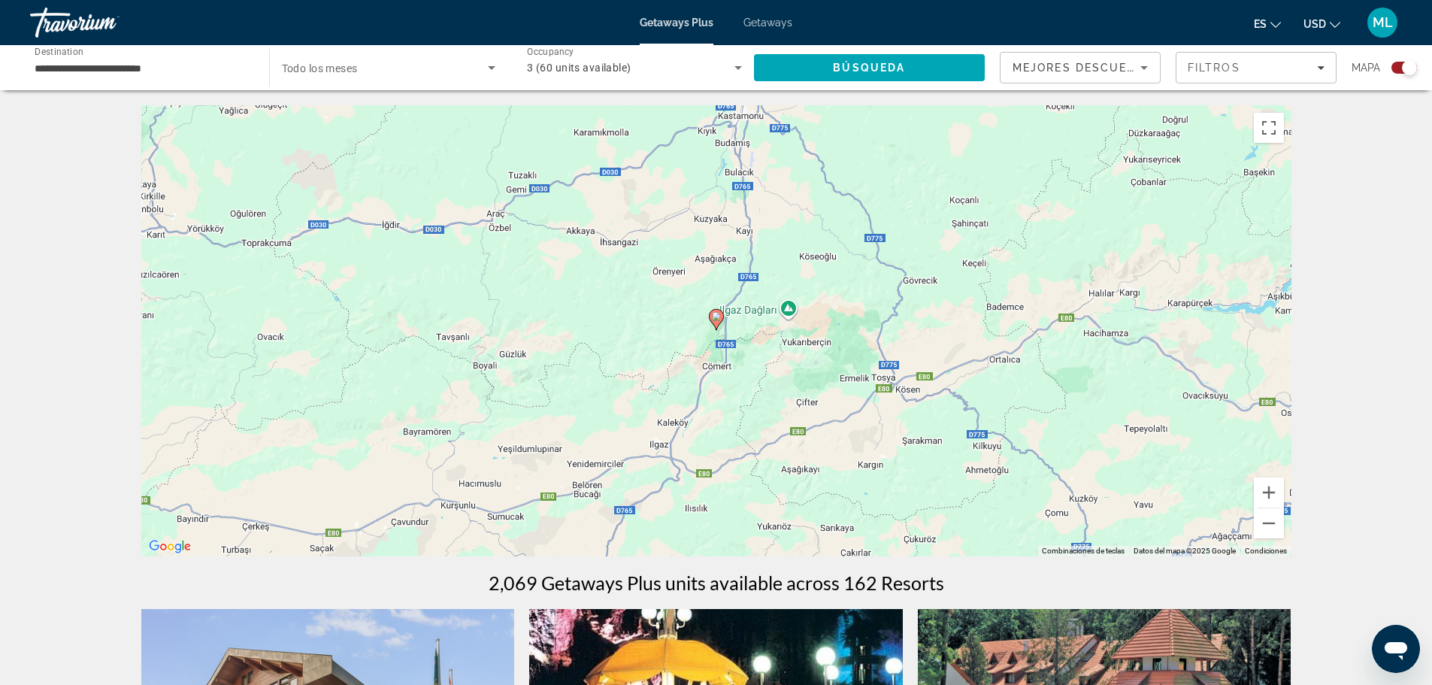
click at [717, 319] on image "Main content" at bounding box center [716, 316] width 9 height 9
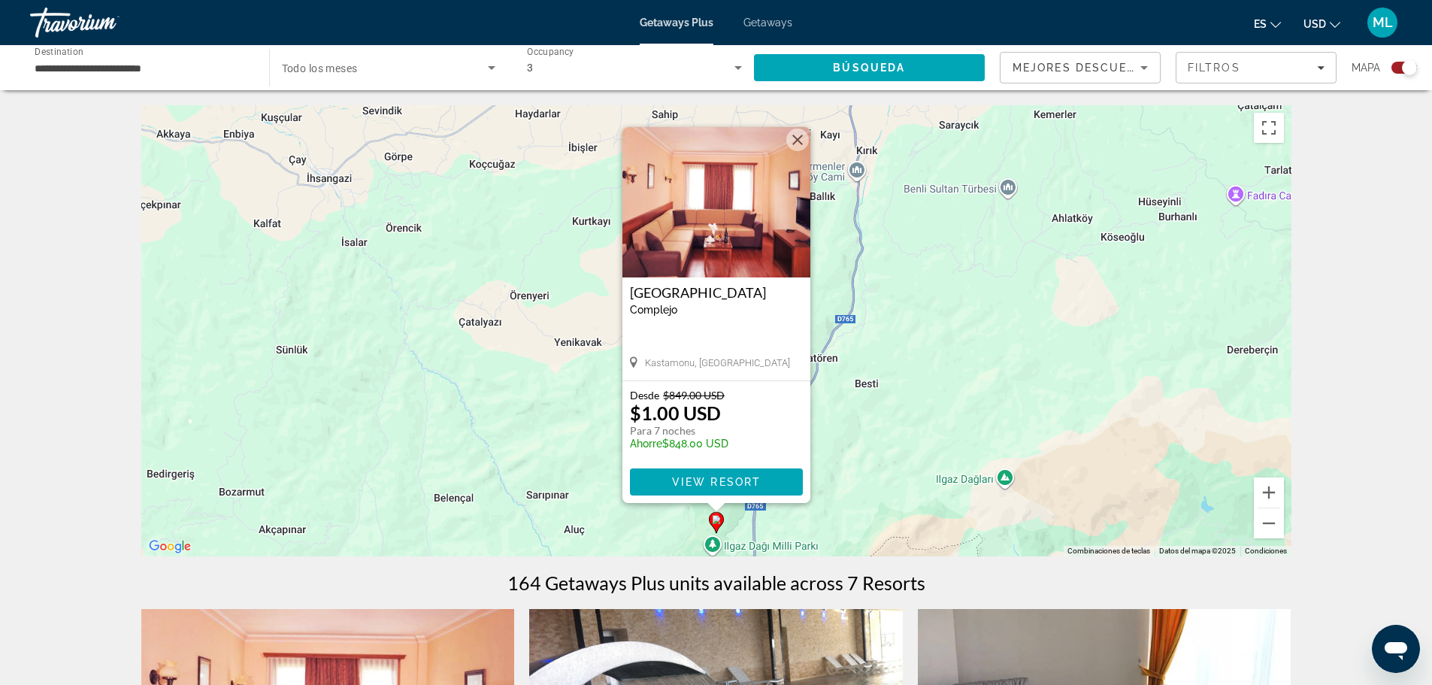
click at [921, 368] on div "Para activar la función de arrastrar con el teclado, presiona Alt + Intro. Una …" at bounding box center [716, 330] width 1150 height 451
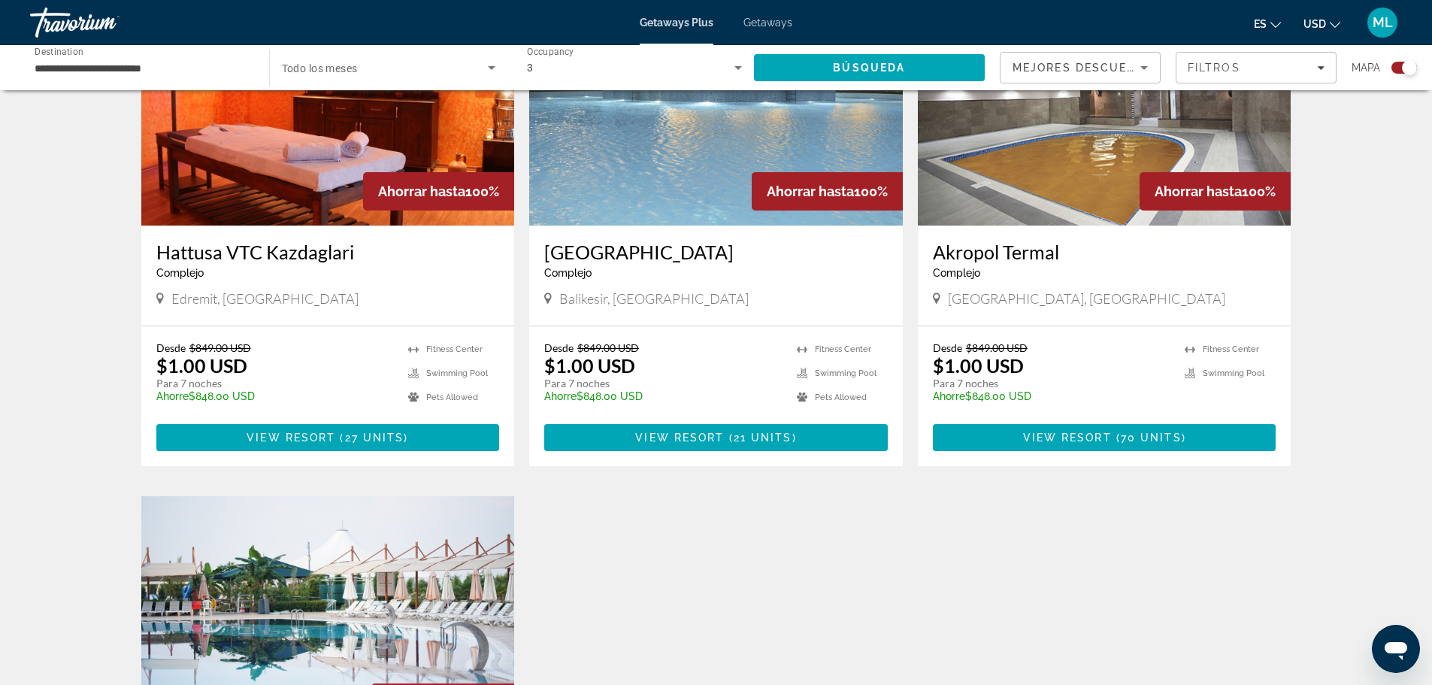
scroll to position [1127, 0]
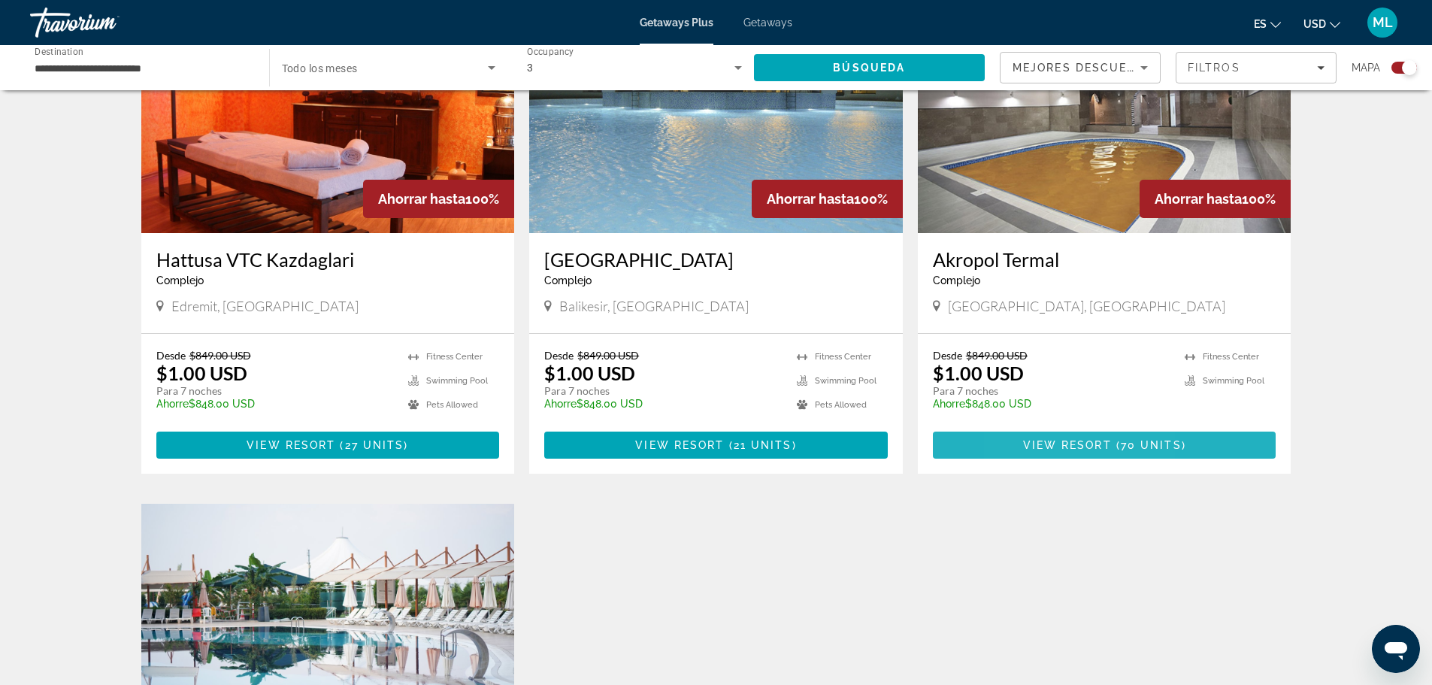
click at [1034, 442] on span "View Resort" at bounding box center [1067, 445] width 89 height 12
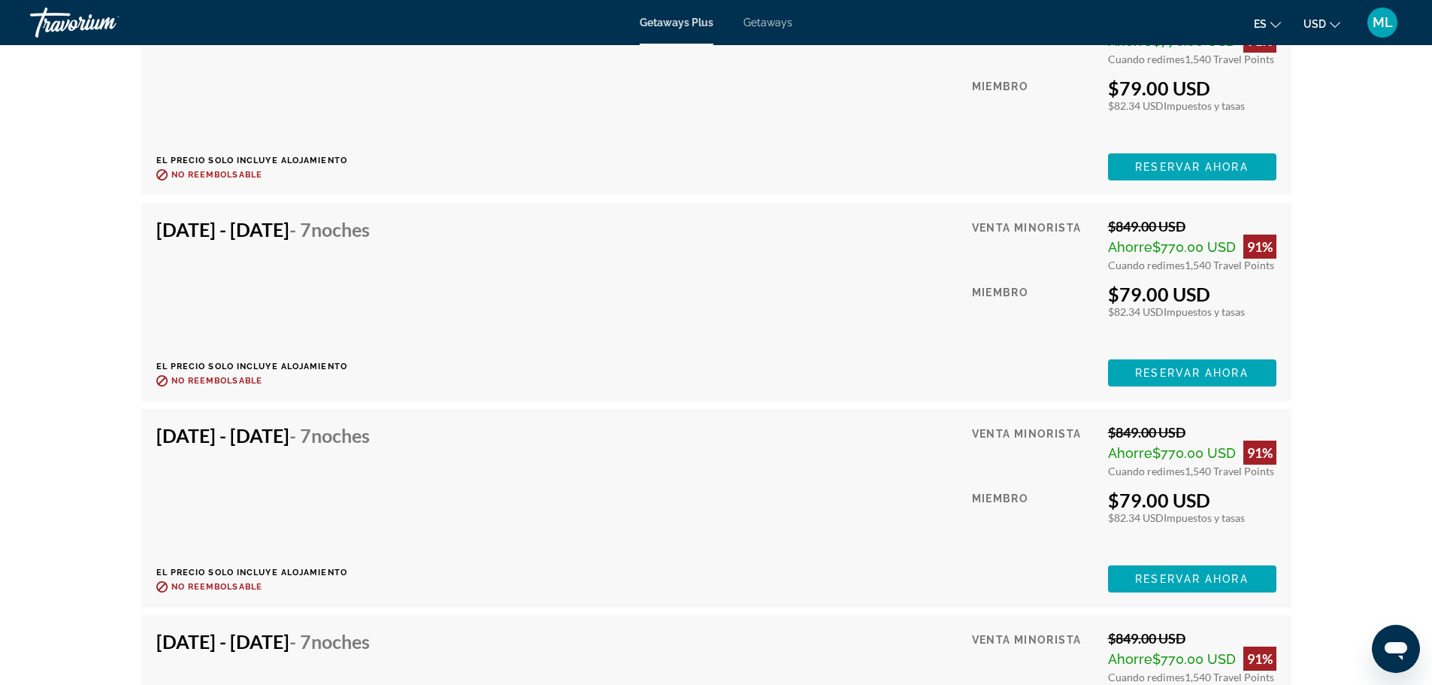
scroll to position [5111, 0]
